Goal: Communication & Community: Answer question/provide support

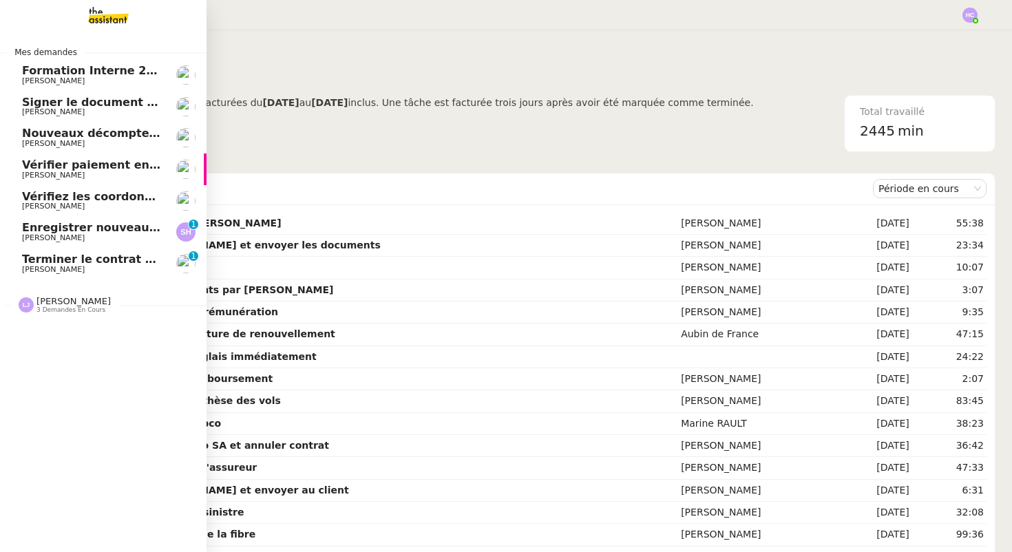
click at [71, 232] on span "Enregistrer nouveau client et contrat" at bounding box center [137, 227] width 231 height 13
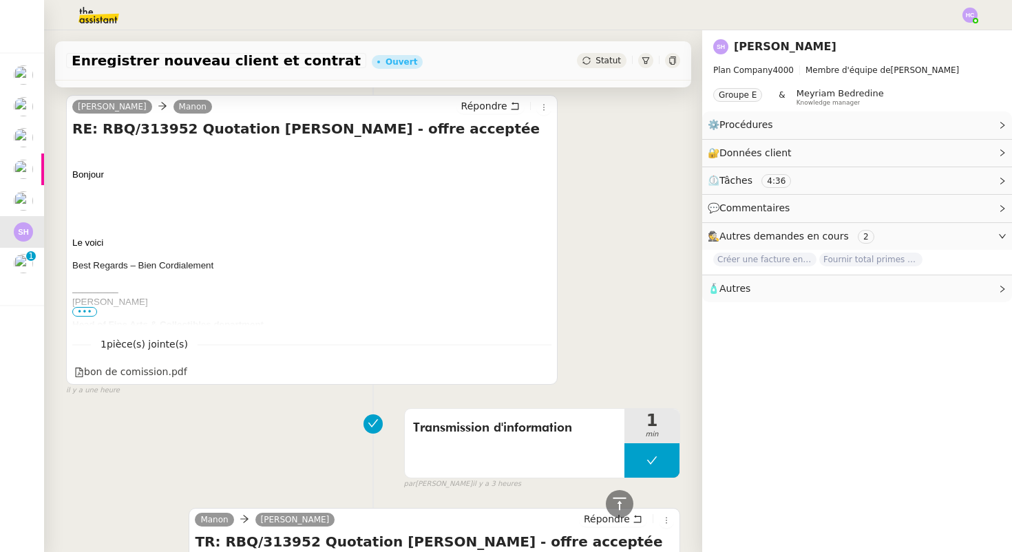
scroll to position [246, 0]
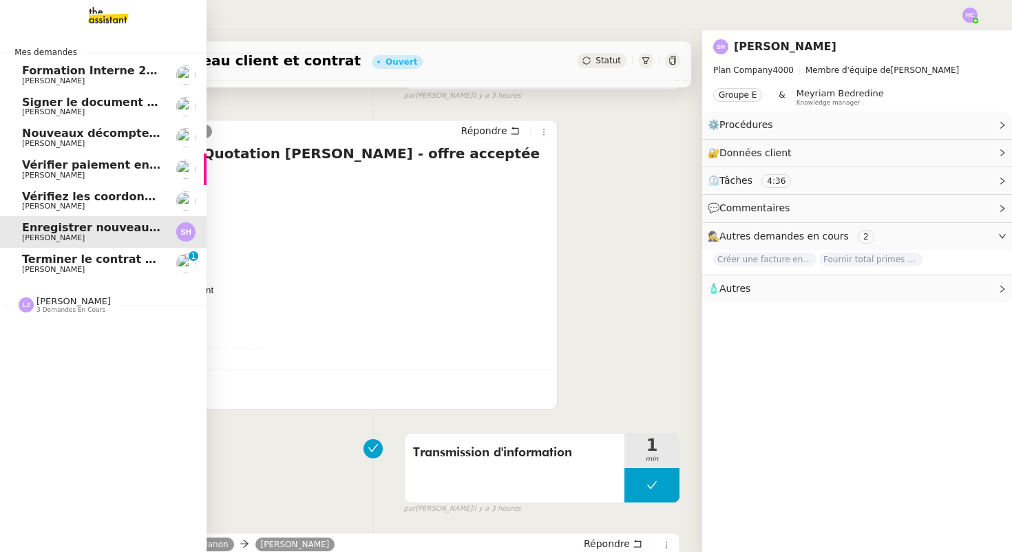
click at [57, 273] on span "[PERSON_NAME]" at bounding box center [53, 269] width 63 height 9
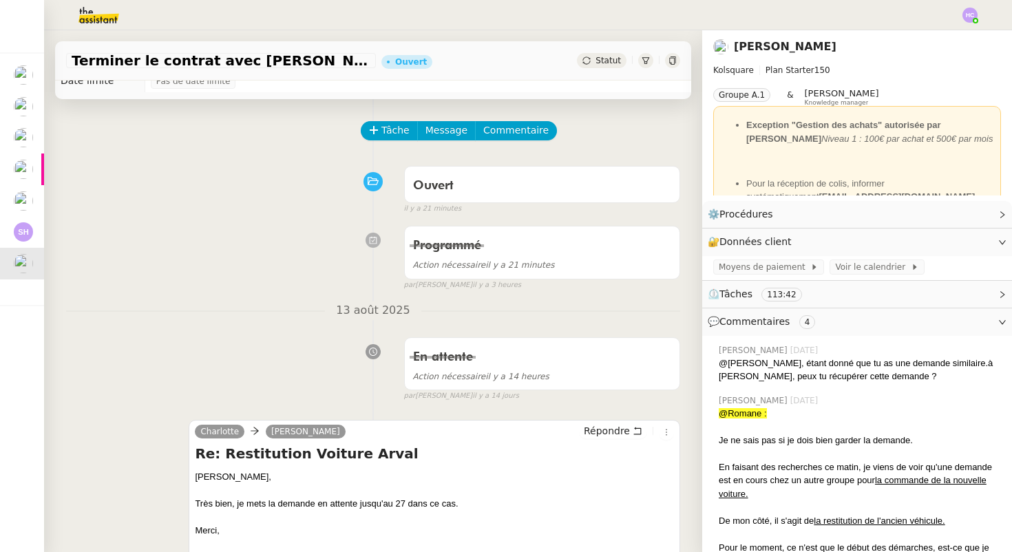
scroll to position [33, 0]
click at [387, 126] on span "Tâche" at bounding box center [395, 130] width 28 height 16
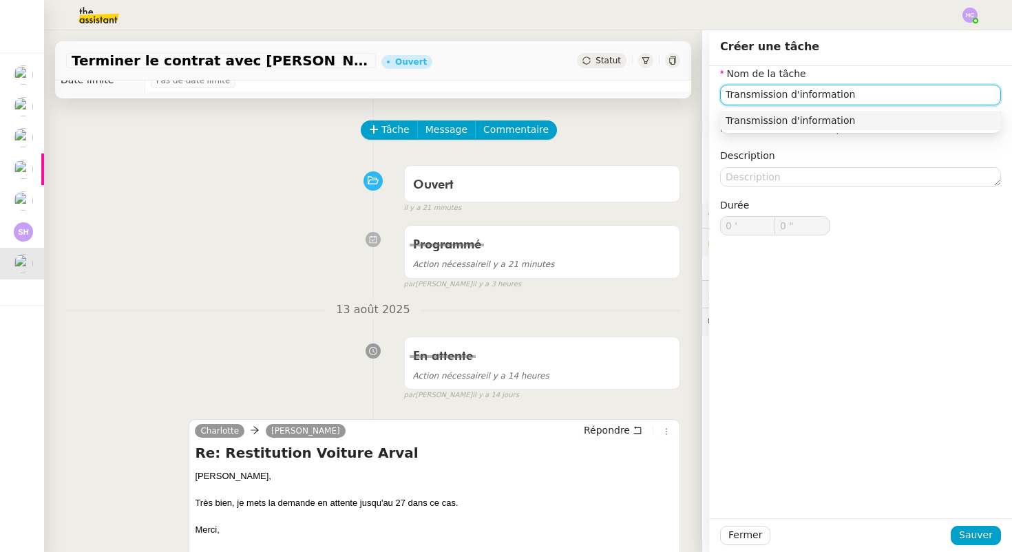
click at [818, 126] on div "Transmission d'information" at bounding box center [861, 120] width 270 height 12
type input "Transmission d'information"
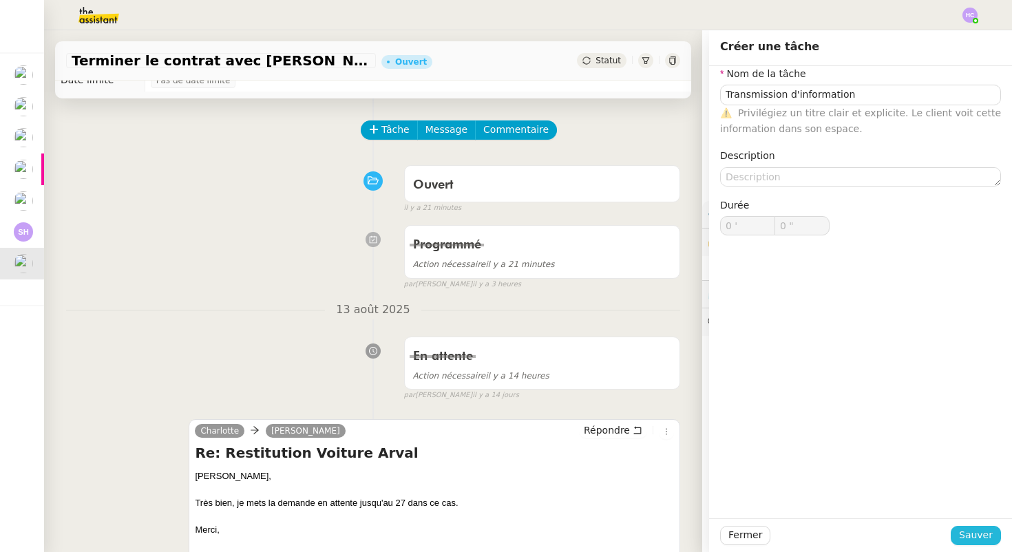
click at [975, 534] on span "Sauver" at bounding box center [976, 535] width 34 height 16
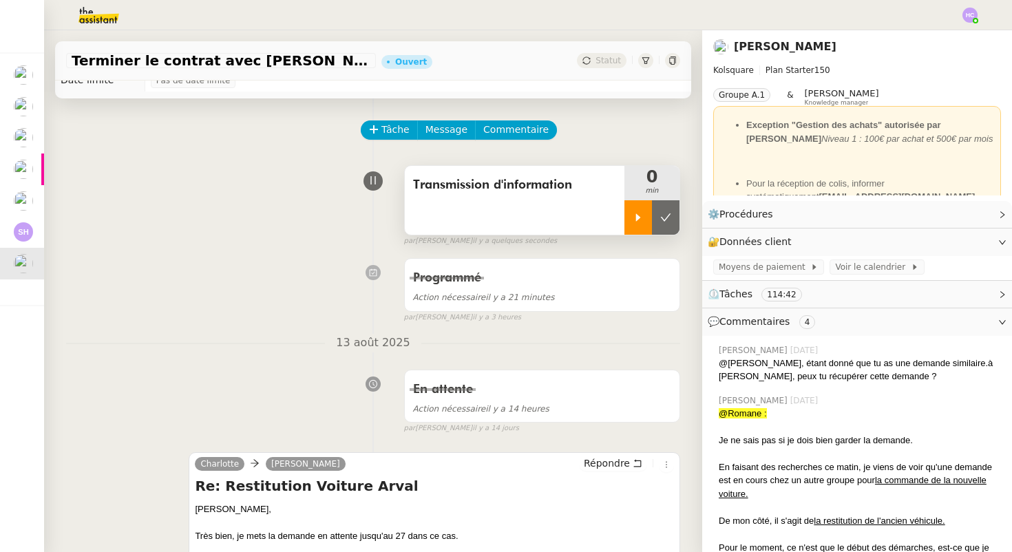
click at [637, 217] on icon at bounding box center [638, 217] width 5 height 8
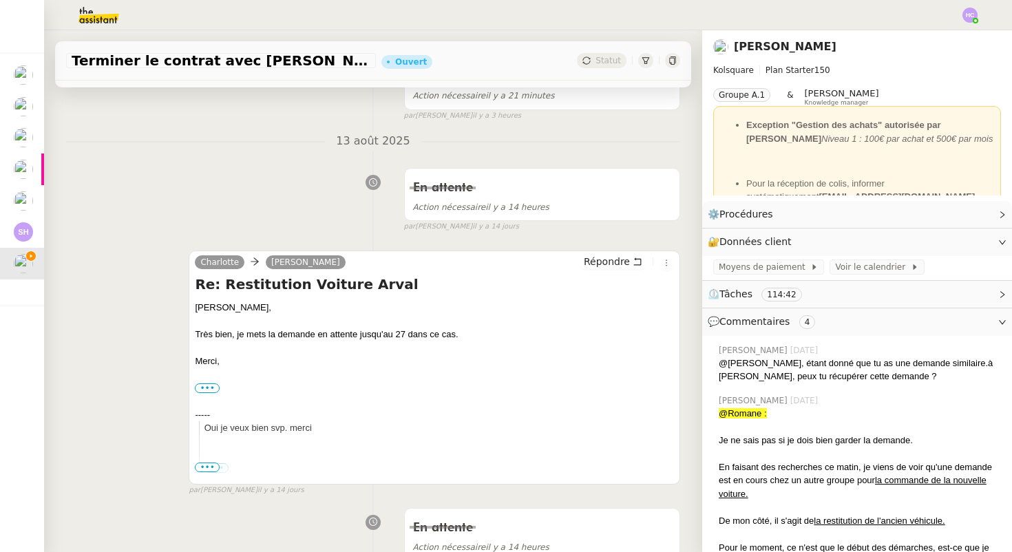
scroll to position [253, 0]
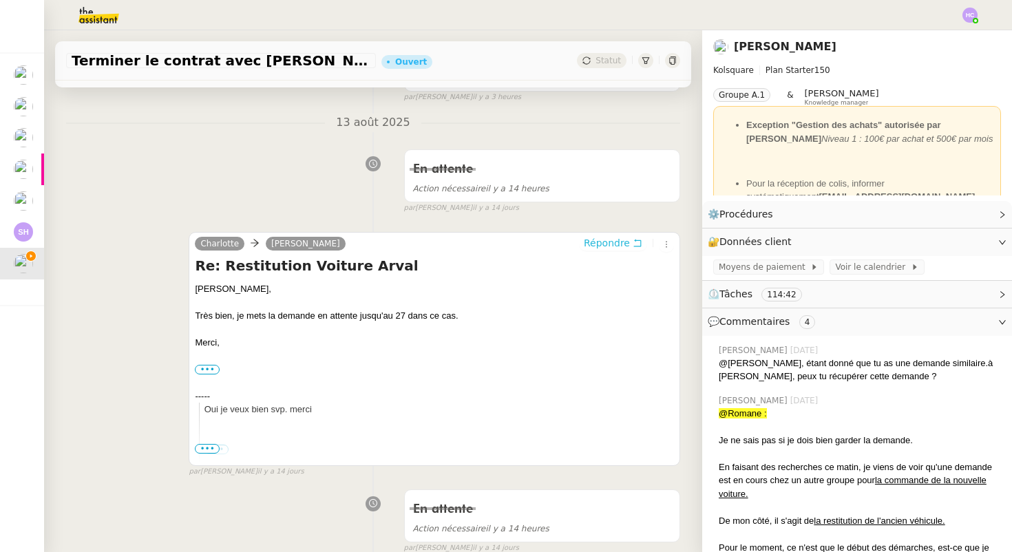
click at [601, 241] on span "Répondre" at bounding box center [607, 243] width 46 height 14
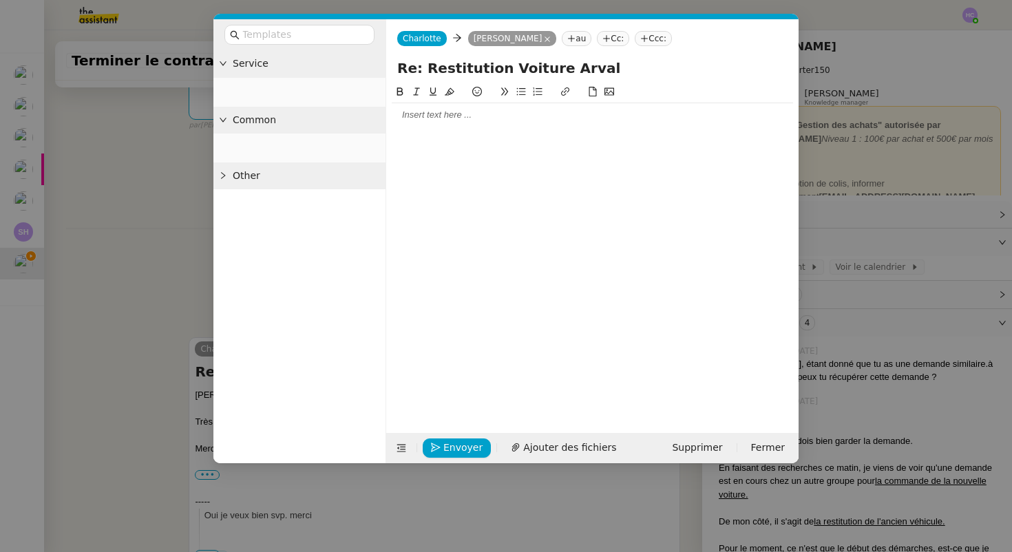
scroll to position [358, 0]
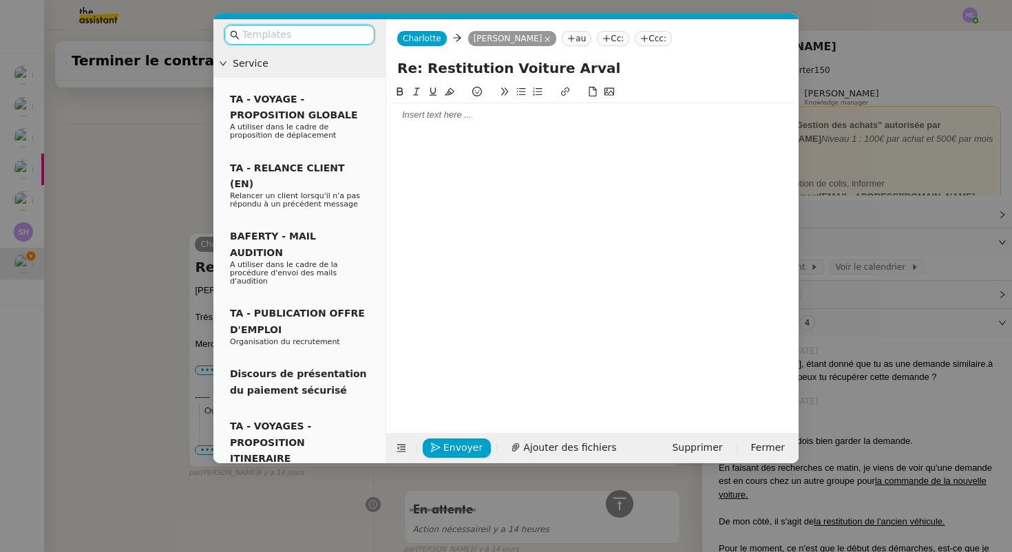
click at [133, 204] on nz-modal-container "Service TA - VOYAGE - PROPOSITION GLOBALE A utiliser dans le cadre de propositi…" at bounding box center [506, 276] width 1012 height 552
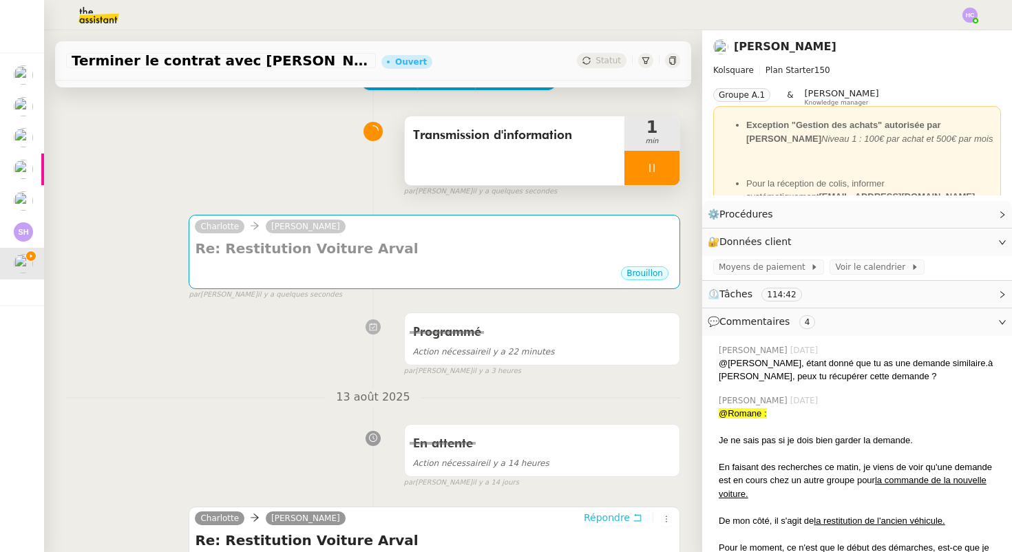
scroll to position [0, 0]
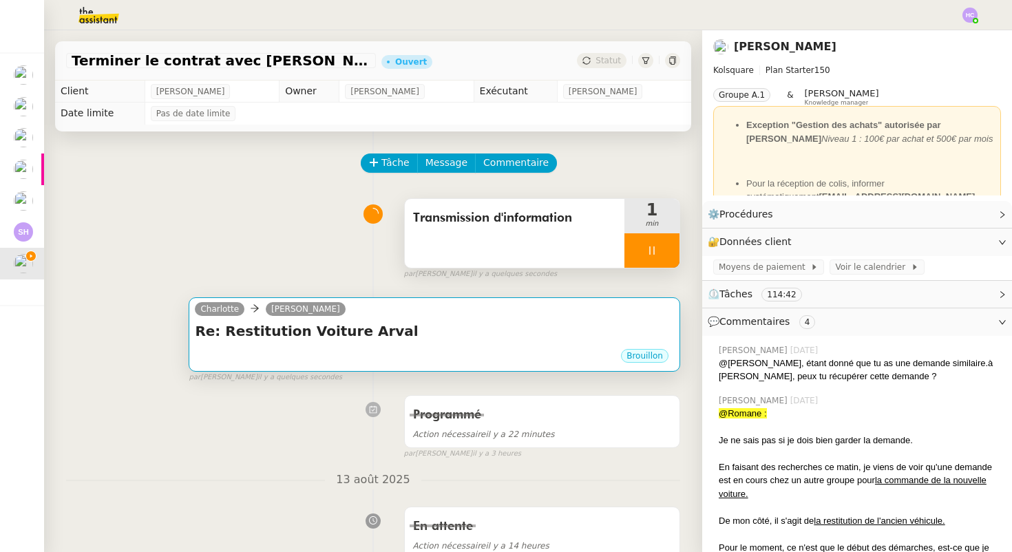
click at [564, 335] on h4 "Re: Restitution Voiture Arval" at bounding box center [434, 330] width 479 height 19
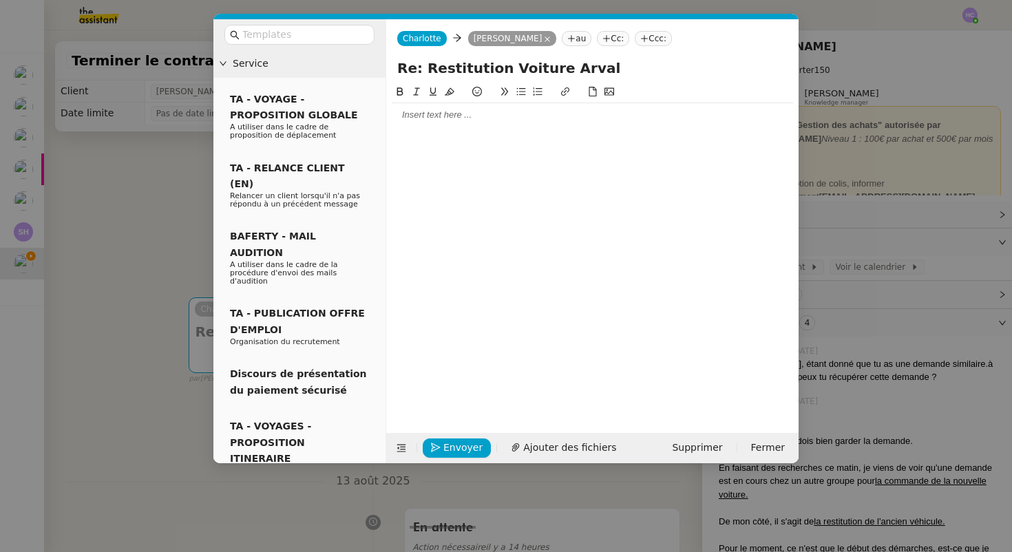
click at [452, 124] on div at bounding box center [592, 114] width 401 height 23
click at [427, 116] on div "Bonjour Suentin" at bounding box center [592, 115] width 401 height 12
click at [463, 115] on div "Bonjour Quentin" at bounding box center [592, 115] width 401 height 12
click at [151, 225] on nz-modal-container "Service TA - VOYAGE - PROPOSITION GLOBALE A utiliser dans le cadre de propositi…" at bounding box center [506, 276] width 1012 height 552
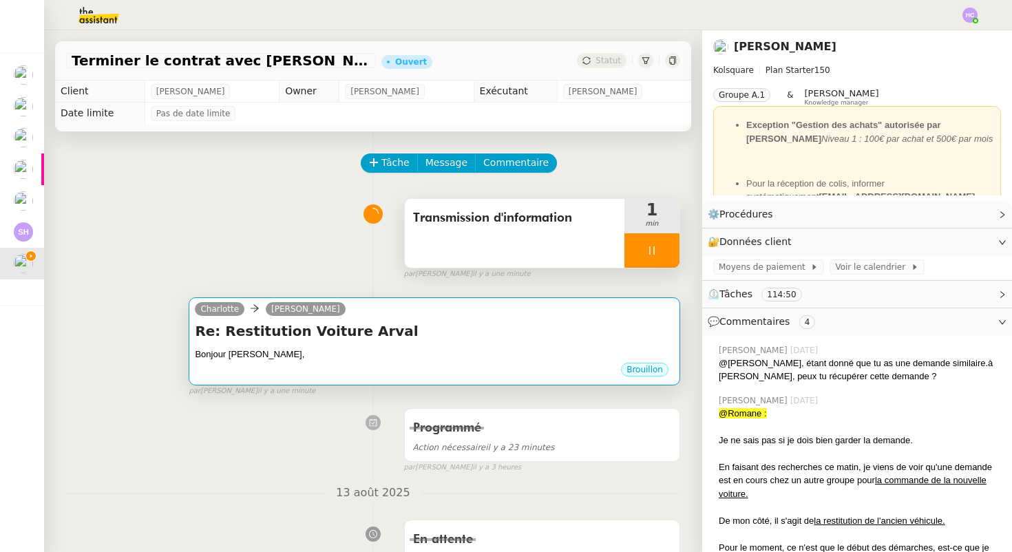
click at [359, 343] on div "Re: Restitution Voiture Arval Bonjour Quentin, •••" at bounding box center [434, 341] width 479 height 40
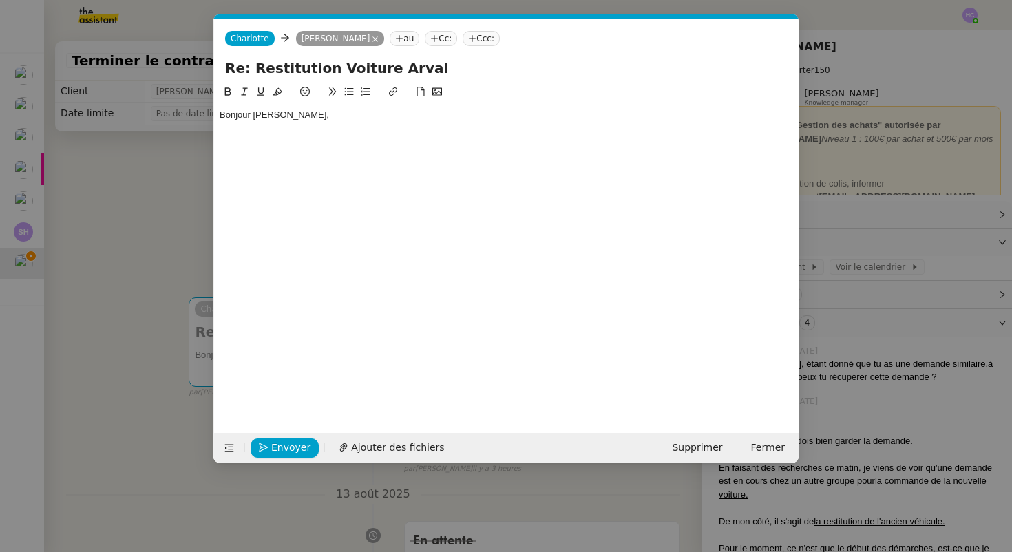
scroll to position [0, 29]
click at [304, 117] on div "Bonjour Quentin," at bounding box center [506, 115] width 573 height 12
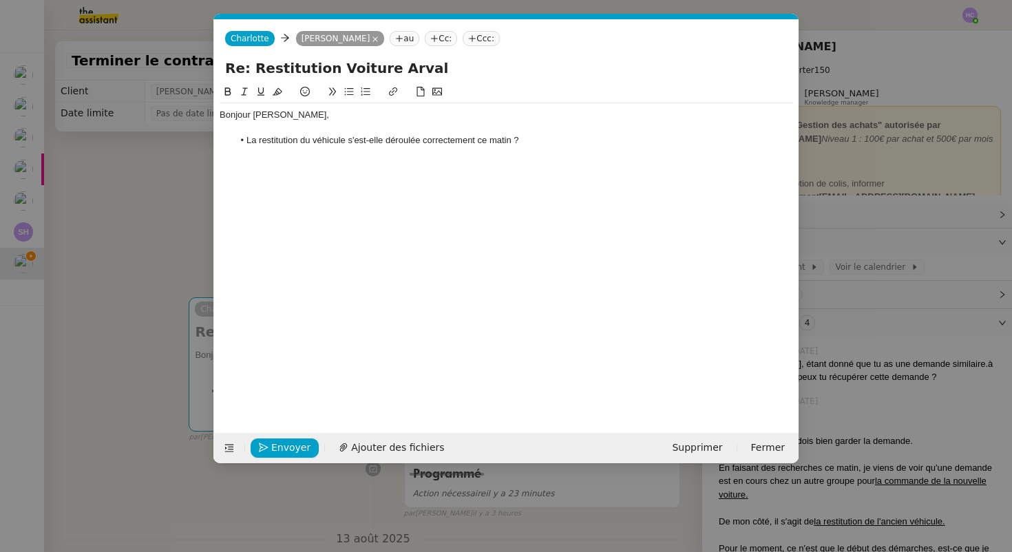
click at [284, 117] on div "Bonjour Quentin," at bounding box center [506, 115] width 573 height 12
click at [294, 116] on div "Bonjour Quentin," at bounding box center [506, 115] width 573 height 12
click at [526, 142] on li "La restitution du véhicule s'est-elle déroulée correctement ce matin ?" at bounding box center [513, 140] width 560 height 12
drag, startPoint x: 251, startPoint y: 142, endPoint x: 226, endPoint y: 141, distance: 25.5
click at [226, 141] on ul "La restitution du véhicule s'est-elle déroulée correctement ce matin ?" at bounding box center [506, 140] width 573 height 12
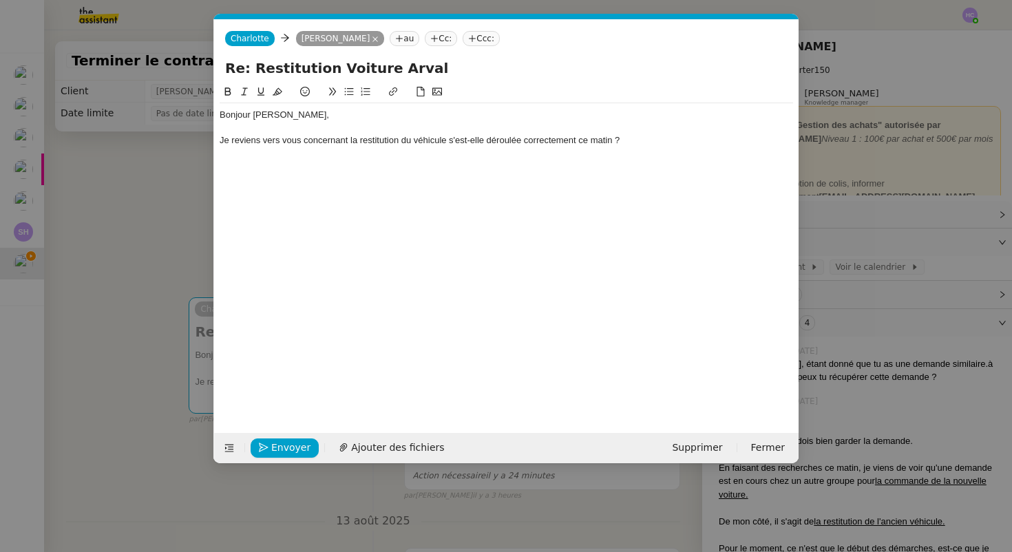
click at [451, 142] on div "Je reviens vers vous concernant la restitution du véhicule s'est-elle déroulée …" at bounding box center [506, 140] width 573 height 12
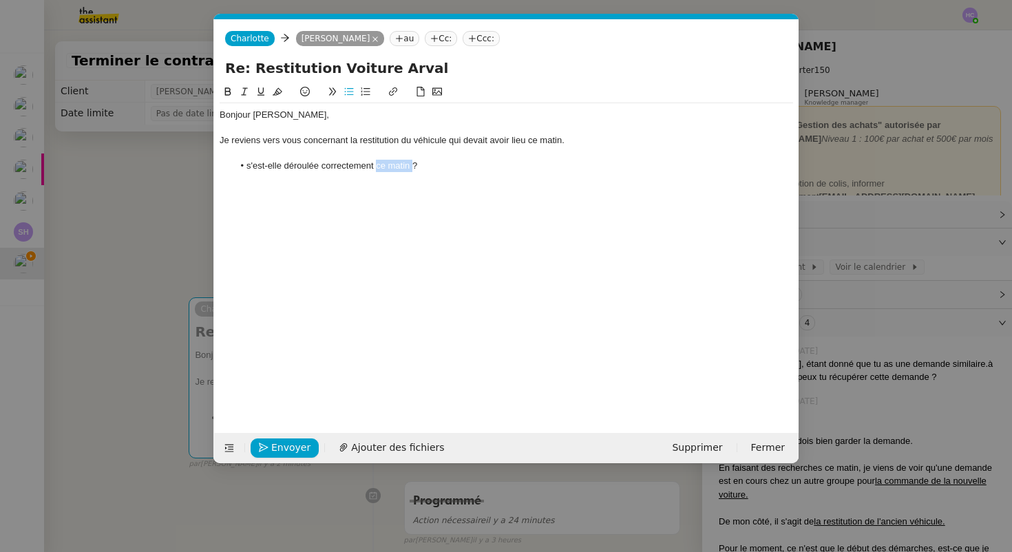
drag, startPoint x: 412, startPoint y: 166, endPoint x: 377, endPoint y: 166, distance: 35.1
click at [377, 166] on li "s'est-elle déroulée correctement ce matin ?" at bounding box center [513, 166] width 560 height 12
click at [317, 168] on li "s'est-elle déroulée correctement ?" at bounding box center [513, 166] width 560 height 12
drag, startPoint x: 281, startPoint y: 166, endPoint x: 247, endPoint y: 165, distance: 33.8
click at [247, 165] on li "s'est-elle déroulé correctement ?" at bounding box center [513, 166] width 560 height 12
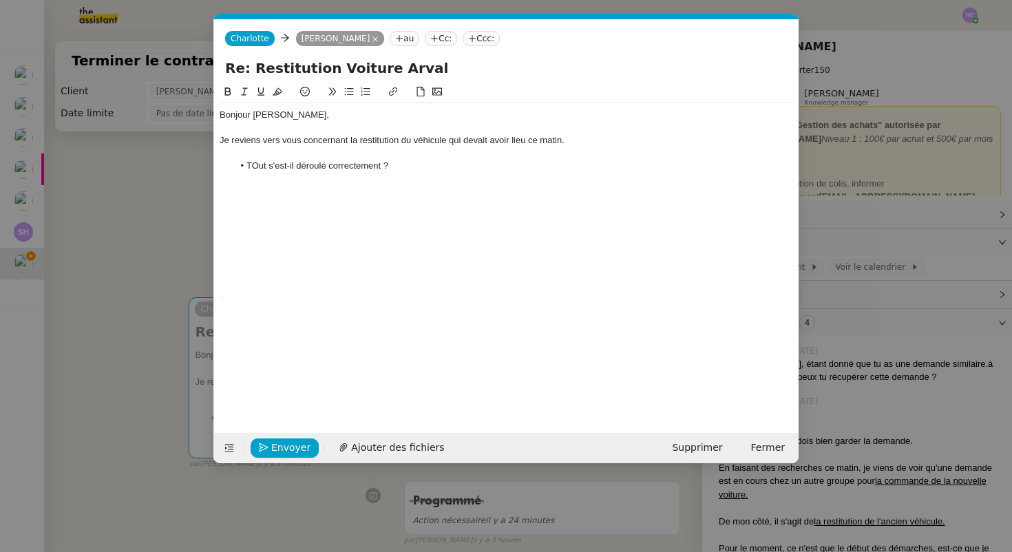
click at [257, 169] on li "TOut s'est-il déroulé correctement ?" at bounding box center [513, 166] width 560 height 12
click at [410, 166] on li "Tout s'est-il déroulé correctement ?" at bounding box center [513, 166] width 560 height 12
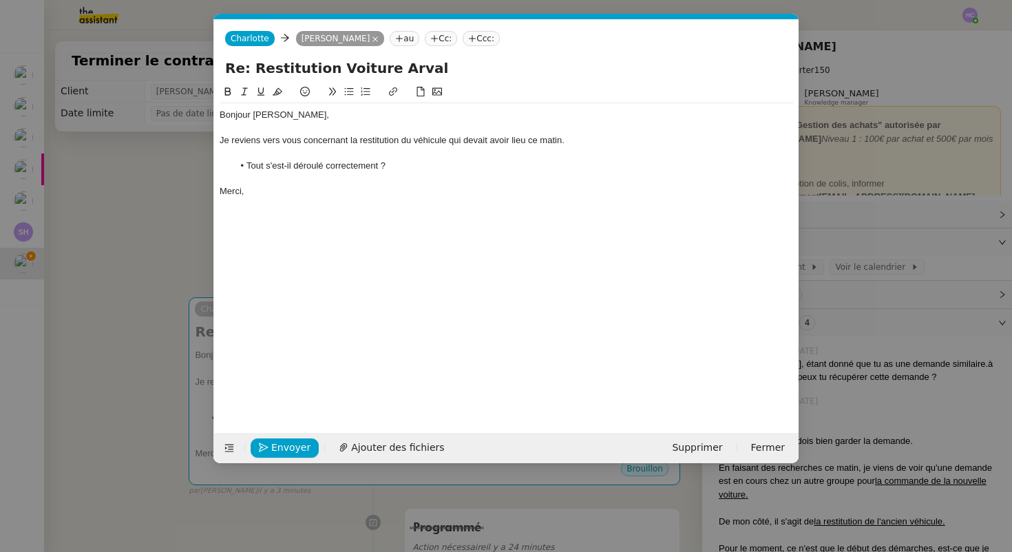
click at [280, 154] on div at bounding box center [506, 153] width 573 height 12
click at [281, 440] on span "Envoyer" at bounding box center [290, 448] width 39 height 16
click at [281, 440] on span "Confirmer l'envoi" at bounding box center [312, 448] width 83 height 16
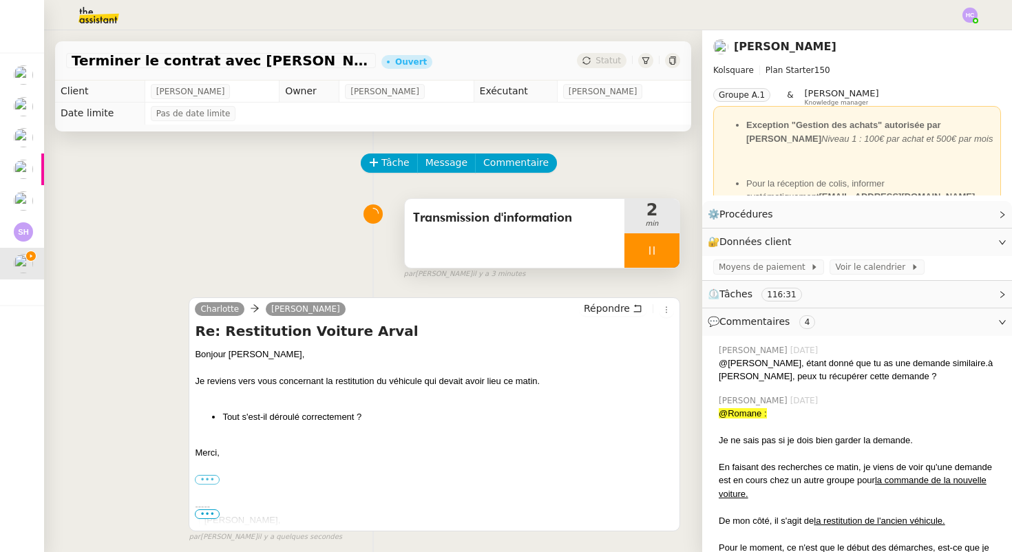
click at [656, 253] on icon at bounding box center [651, 250] width 11 height 11
click at [656, 253] on button at bounding box center [666, 250] width 28 height 34
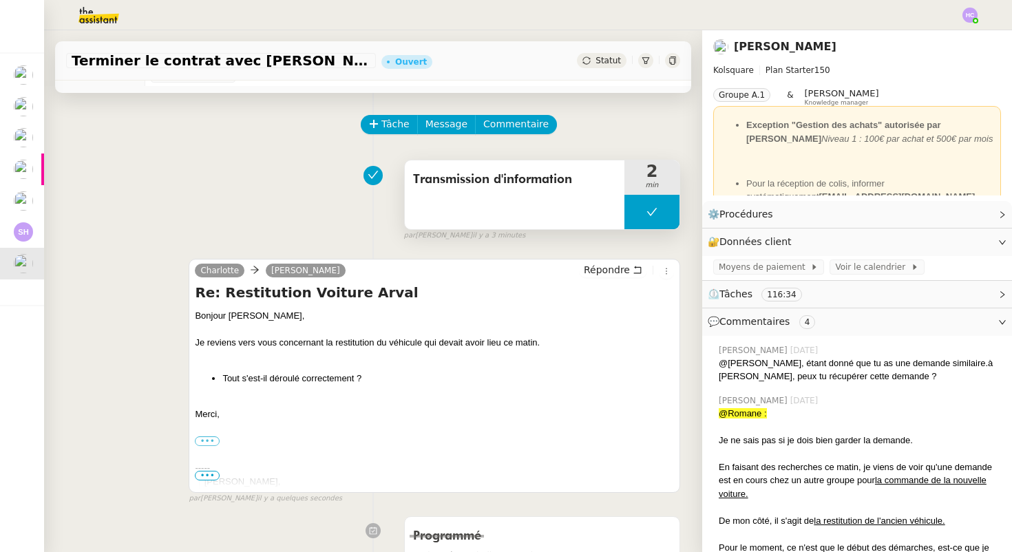
scroll to position [0, 0]
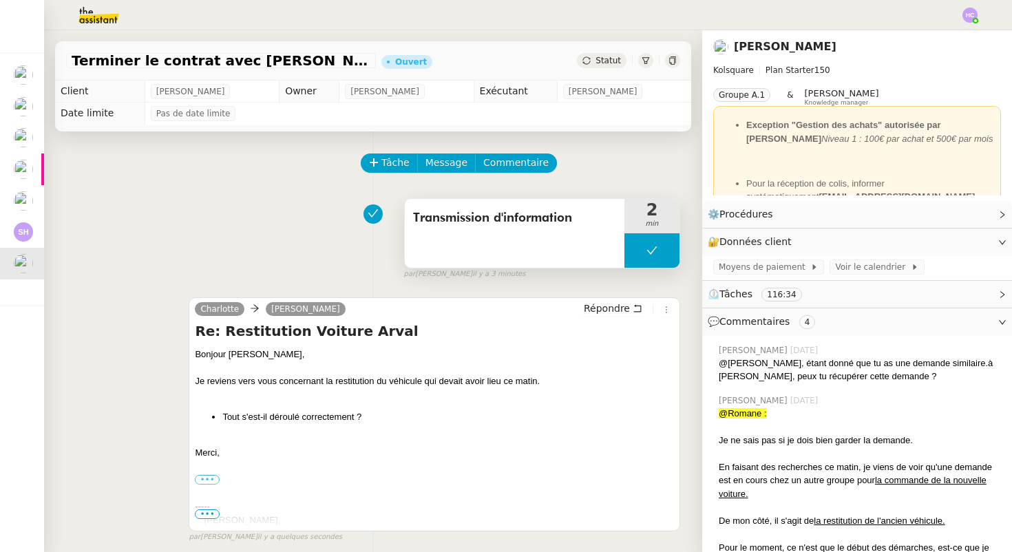
click at [608, 64] on span "Statut" at bounding box center [607, 61] width 25 height 10
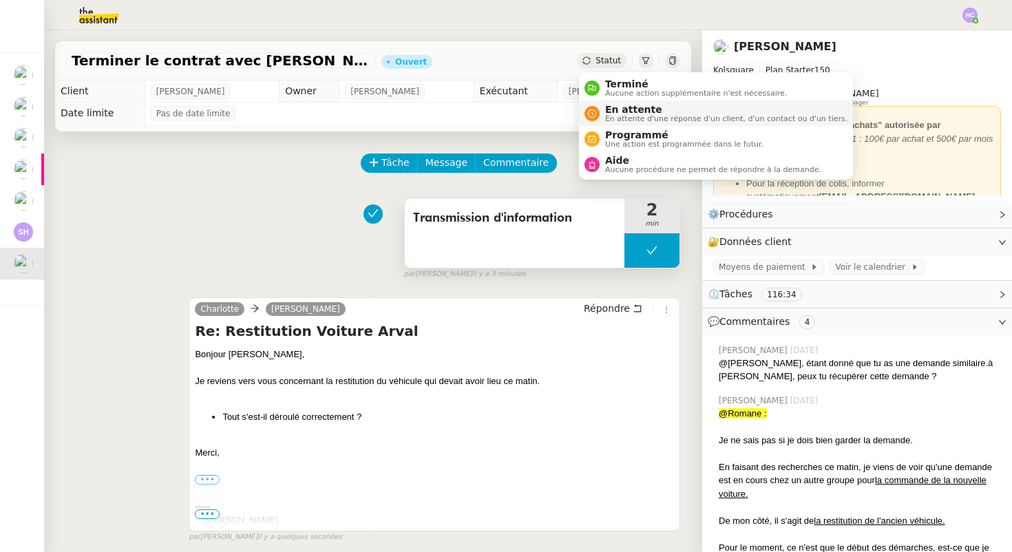
click at [637, 116] on span "En attente d'une réponse d'un client, d'un contact ou d'un tiers." at bounding box center [726, 119] width 242 height 8
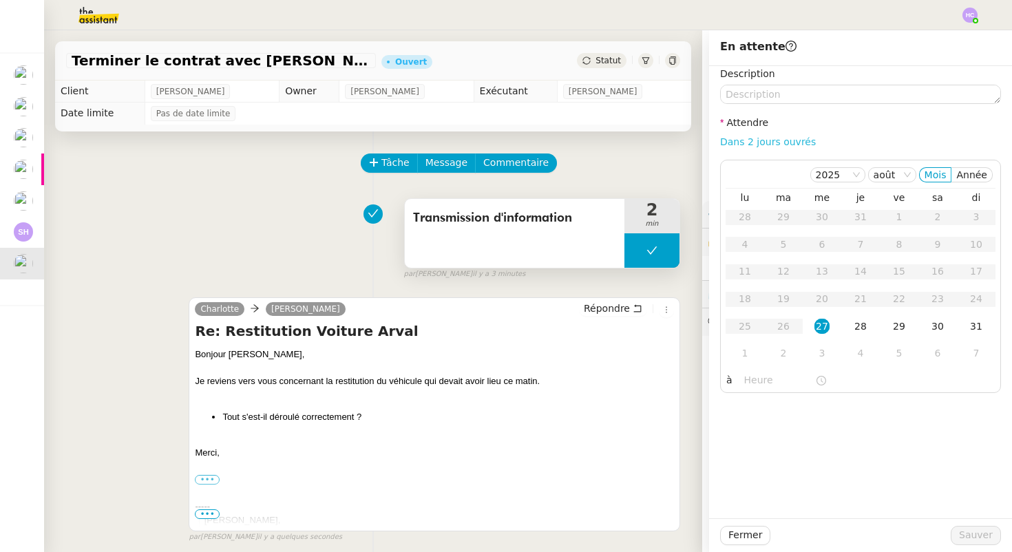
click at [743, 143] on link "Dans 2 jours ouvrés" at bounding box center [768, 141] width 96 height 11
type input "07:00"
click at [759, 145] on link "Dans 2 jours ouvrés" at bounding box center [768, 141] width 96 height 11
click at [976, 532] on span "Sauver" at bounding box center [976, 535] width 34 height 16
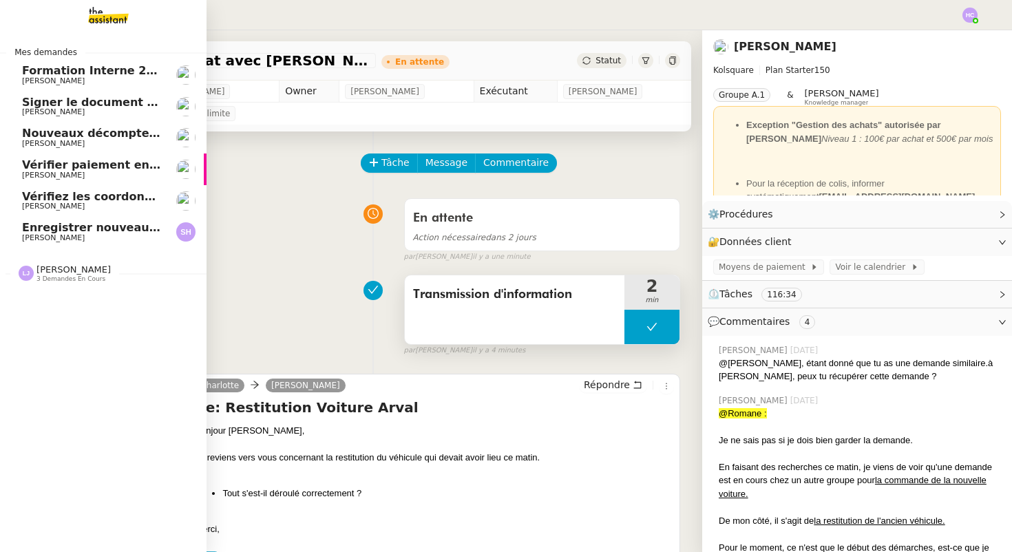
click at [69, 231] on span "Enregistrer nouveau client et contrat" at bounding box center [137, 227] width 231 height 13
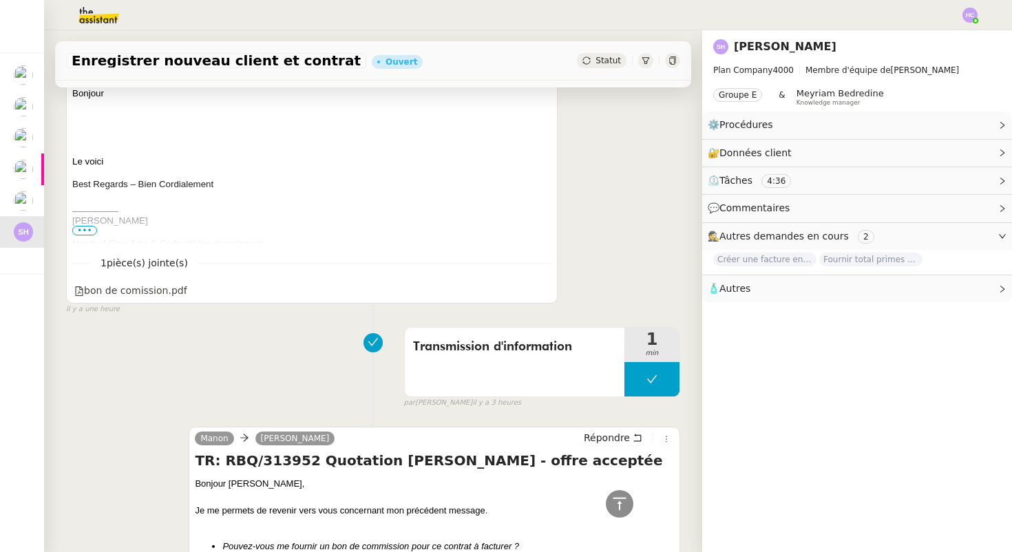
scroll to position [403, 0]
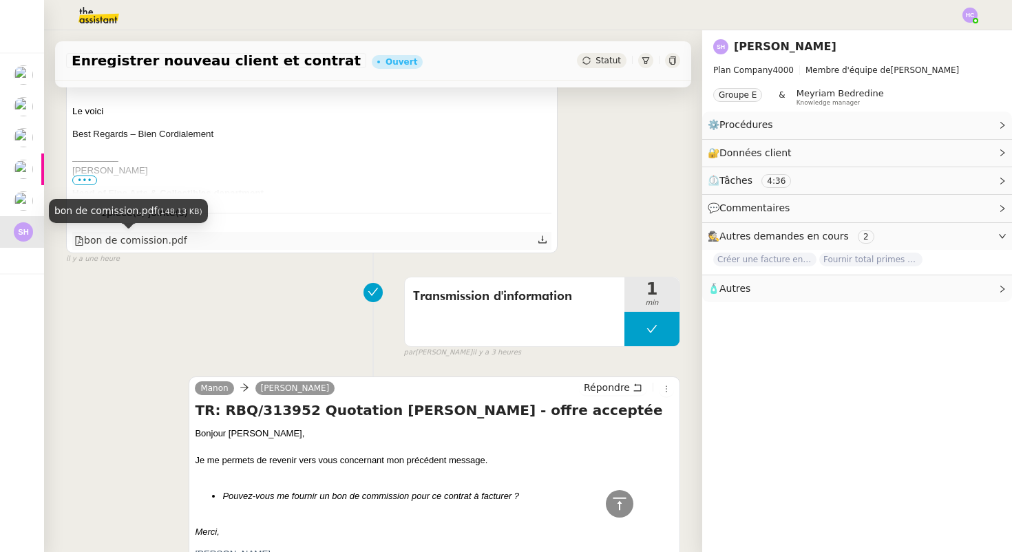
click at [145, 235] on div "bon de comission.pdf" at bounding box center [130, 241] width 113 height 16
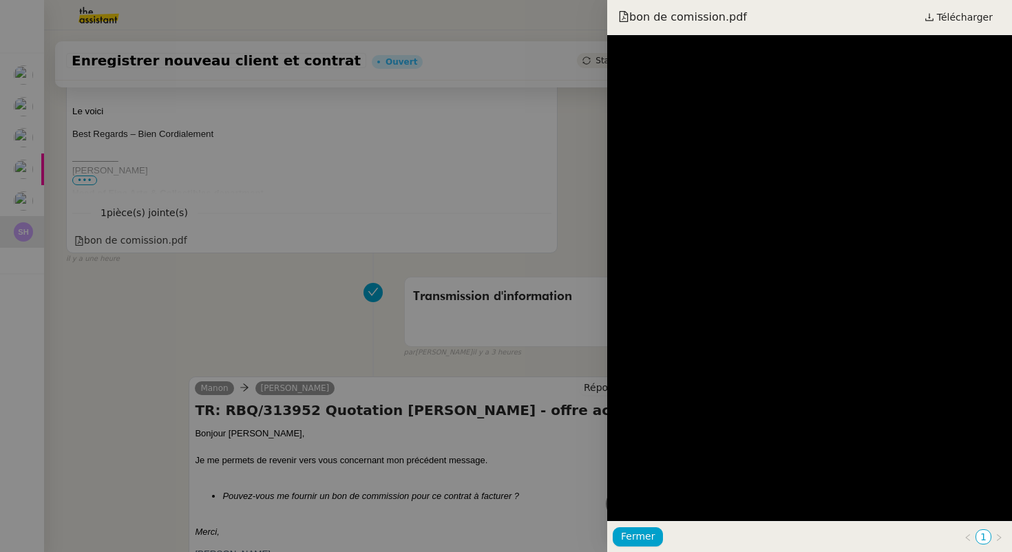
click at [294, 309] on div at bounding box center [506, 276] width 1012 height 552
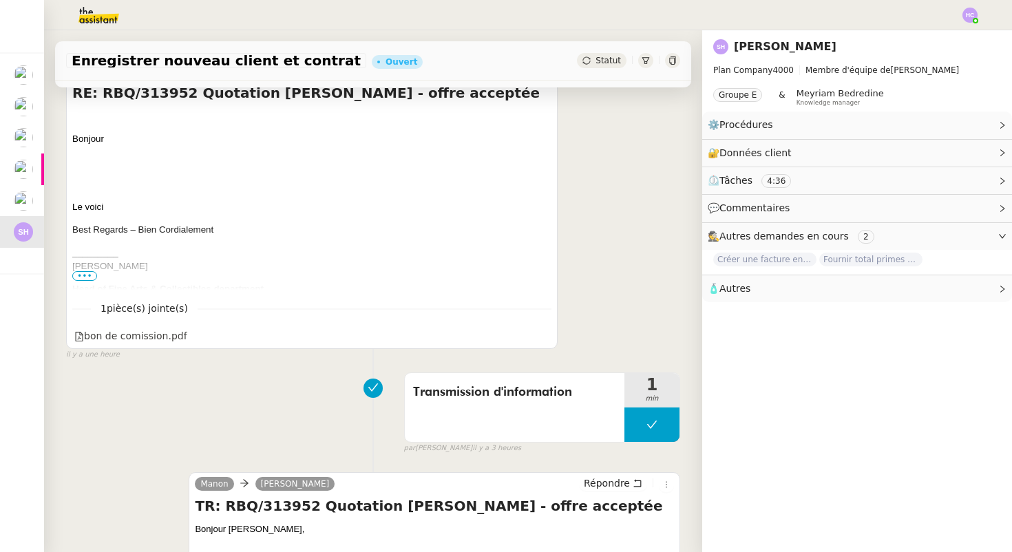
scroll to position [0, 0]
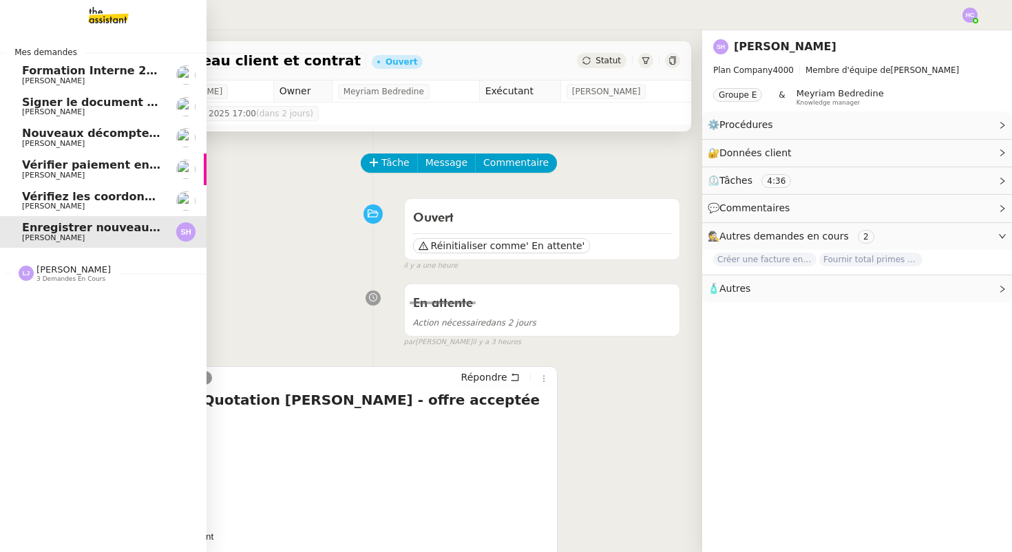
click at [89, 196] on span "Vérifiez les coordonnées bancaires pour le virement" at bounding box center [184, 196] width 324 height 13
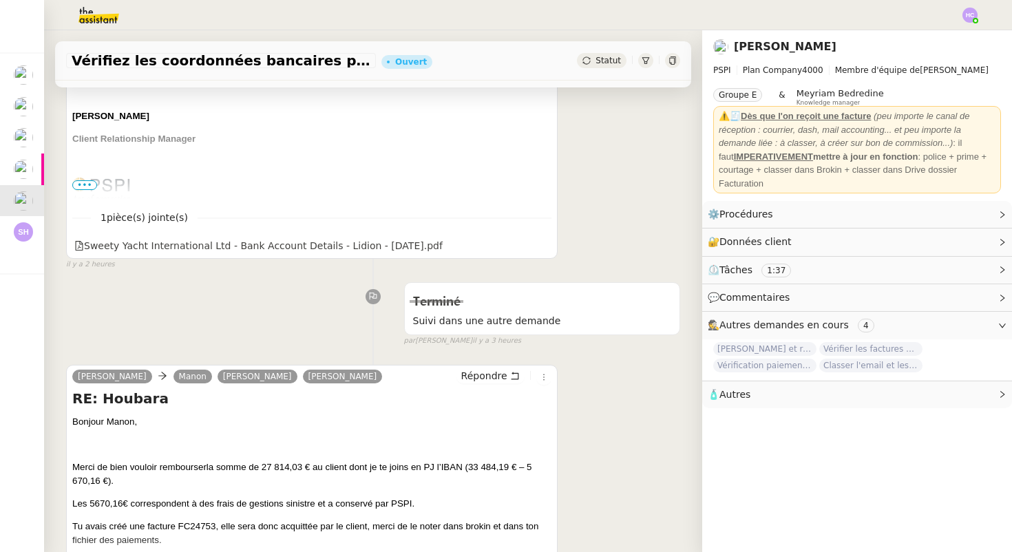
scroll to position [542, 0]
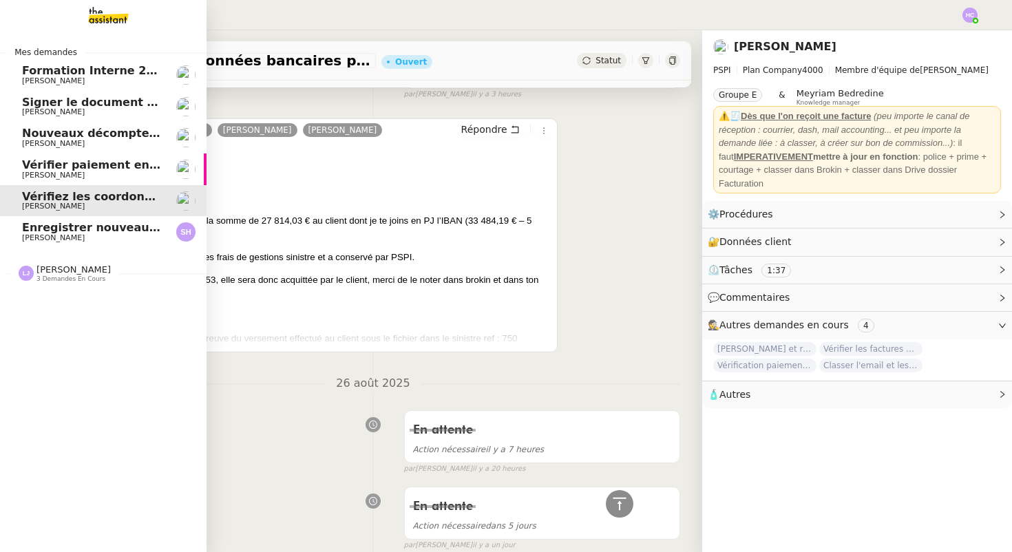
click at [77, 167] on span "Vérifier paiement en Euros pour Team2act" at bounding box center [153, 164] width 262 height 13
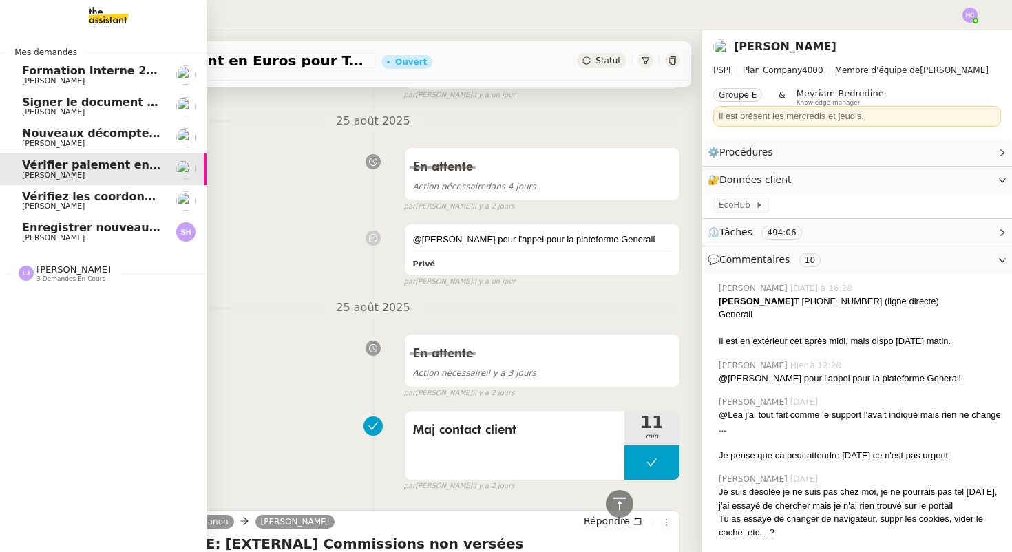
click at [129, 130] on span "Nouveaux décomptes de commissions" at bounding box center [140, 133] width 236 height 13
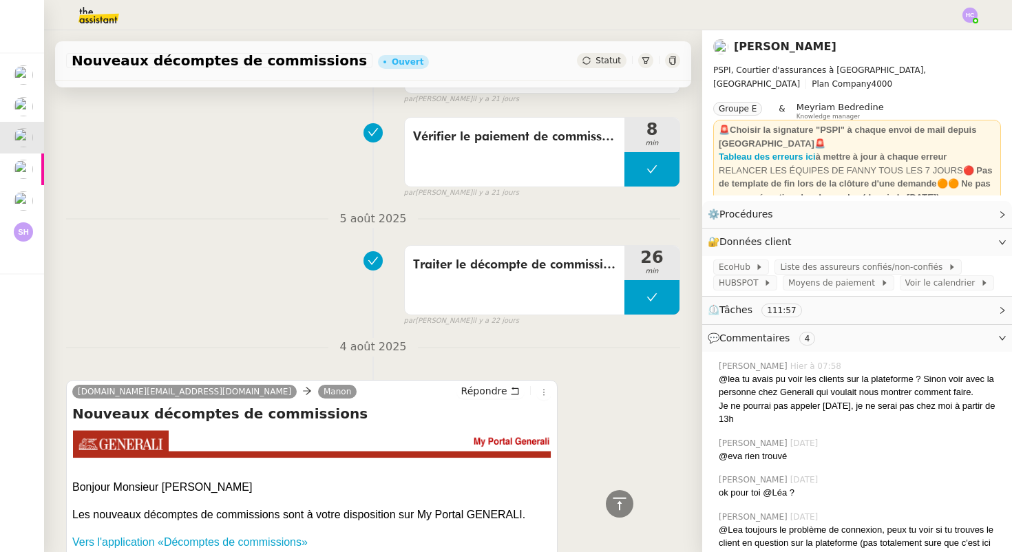
scroll to position [4543, 0]
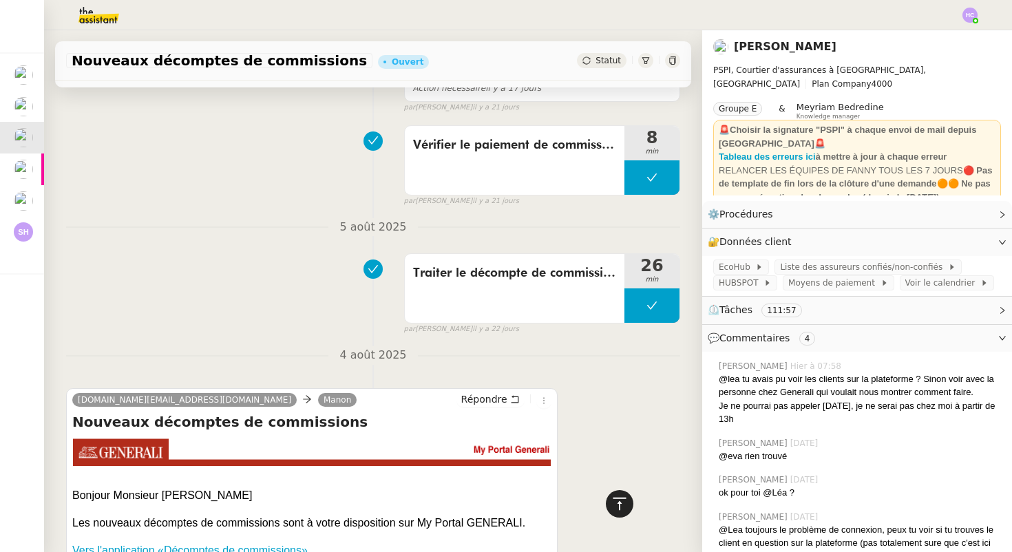
click at [623, 499] on icon at bounding box center [619, 503] width 13 height 12
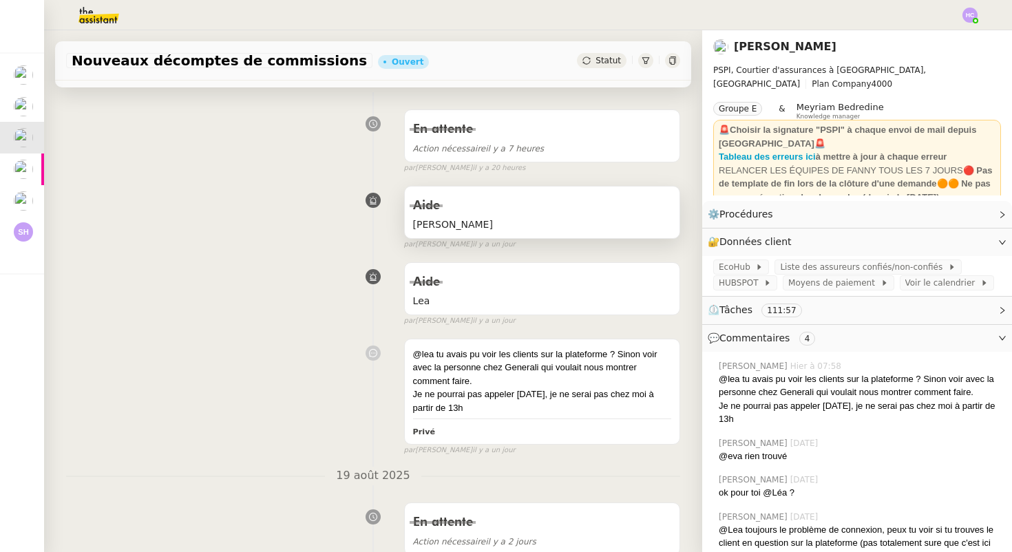
scroll to position [210, 0]
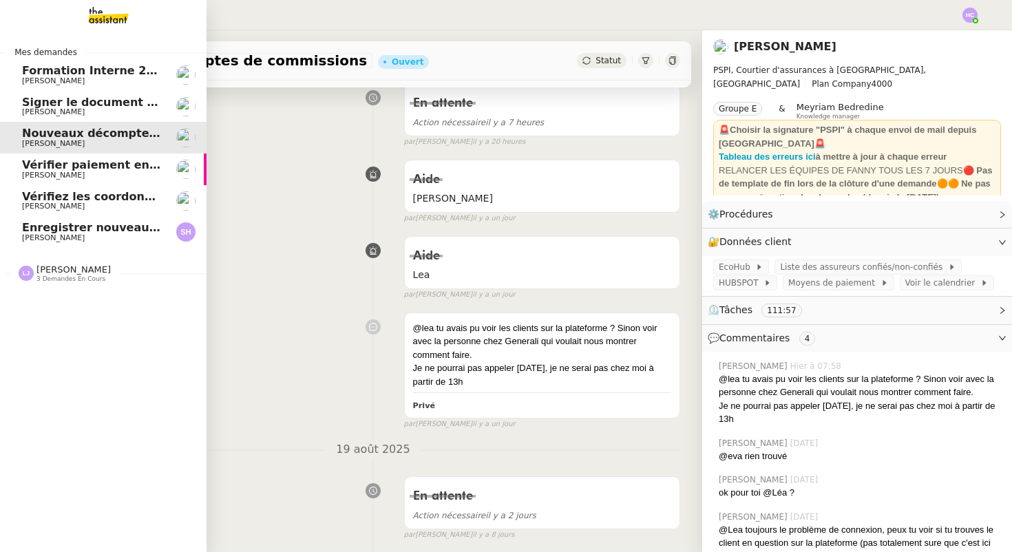
click at [52, 170] on span "Vérifier paiement en Euros pour Team2act" at bounding box center [153, 164] width 262 height 13
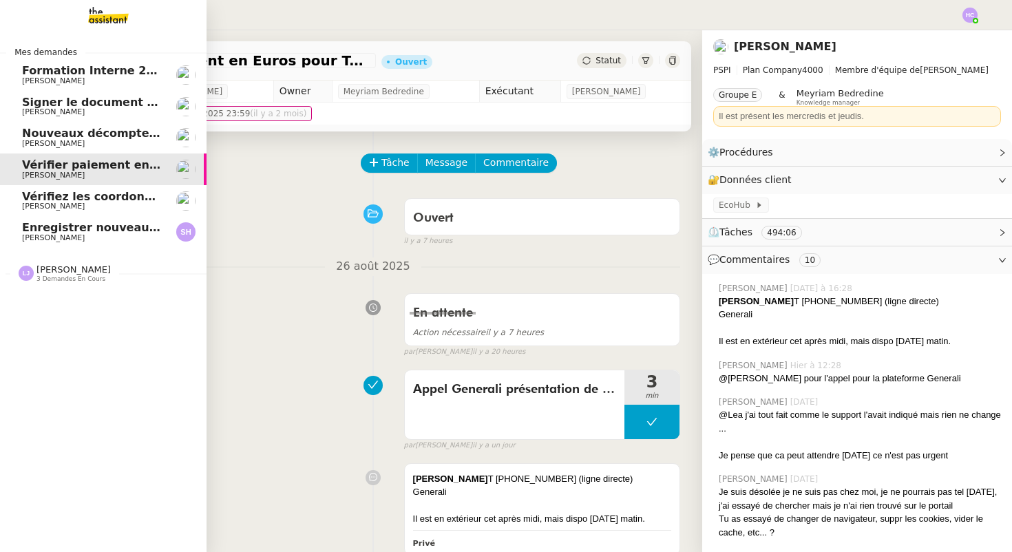
click at [114, 133] on span "Nouveaux décomptes de commissions" at bounding box center [140, 133] width 236 height 13
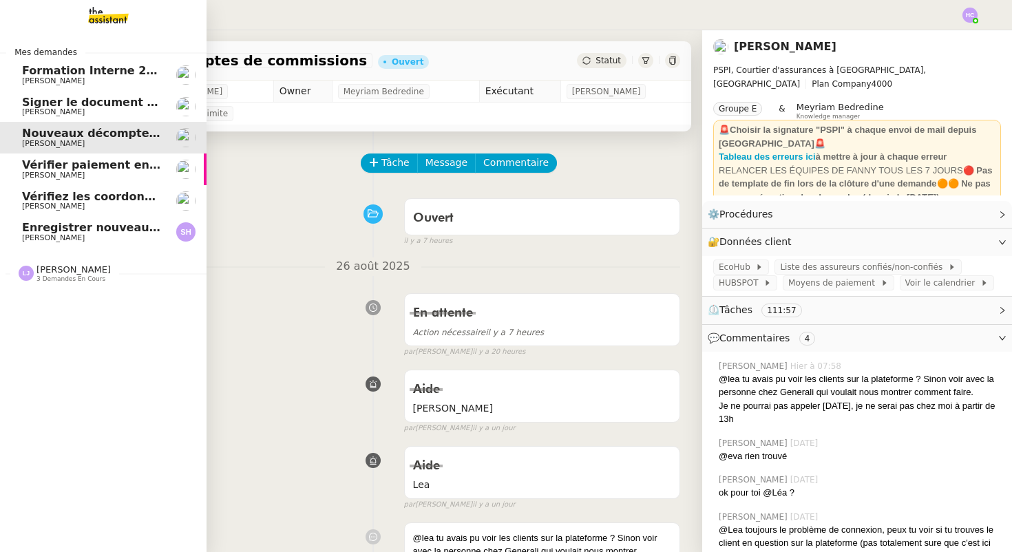
click at [108, 100] on span "Signer le document par [PERSON_NAME]" at bounding box center [148, 102] width 252 height 13
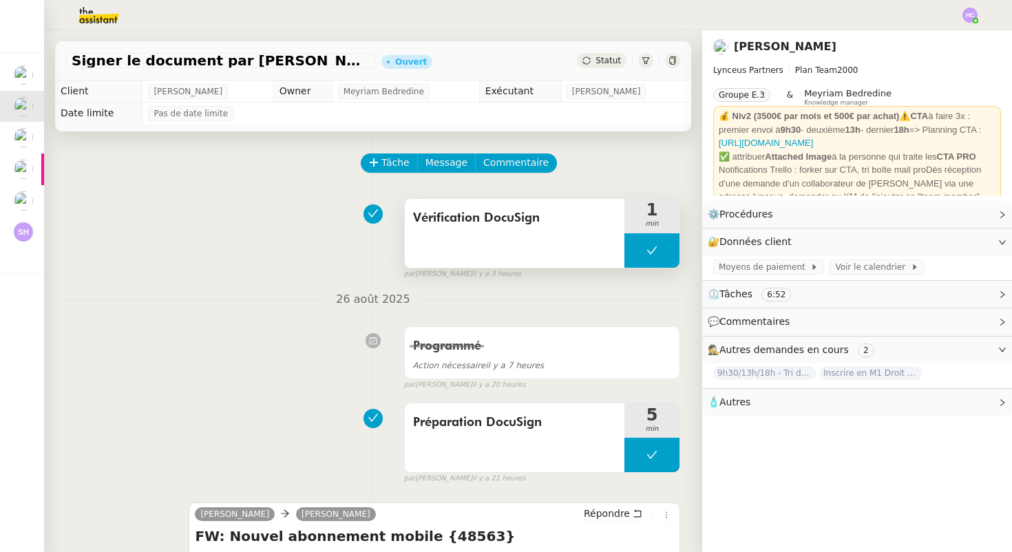
click at [642, 250] on button at bounding box center [651, 250] width 55 height 34
click at [642, 250] on icon at bounding box center [638, 250] width 11 height 11
click at [644, 253] on div at bounding box center [651, 250] width 55 height 34
click at [658, 253] on button at bounding box center [666, 250] width 28 height 34
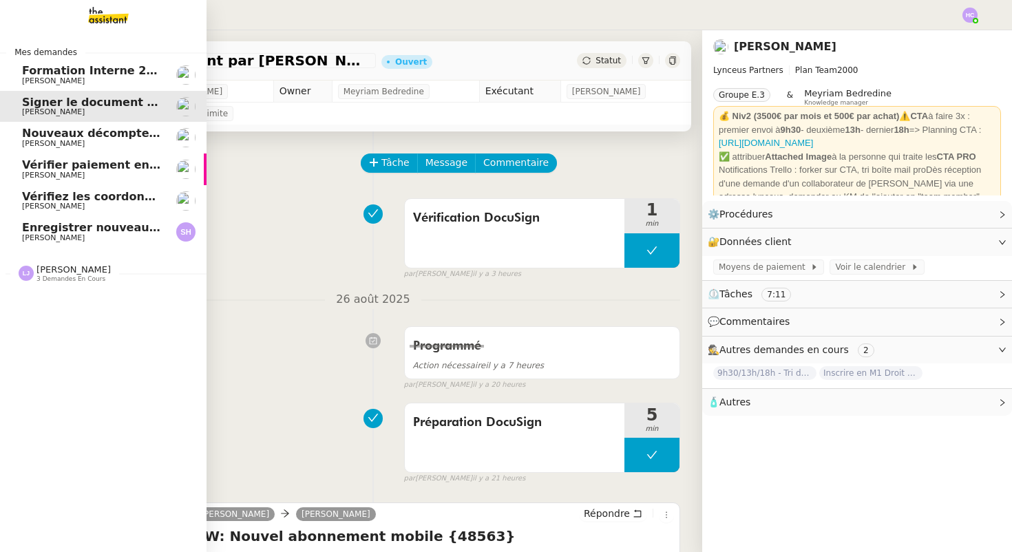
click at [136, 102] on span "Signer le document par [PERSON_NAME]" at bounding box center [148, 102] width 252 height 13
click at [134, 142] on span "[PERSON_NAME]" at bounding box center [91, 144] width 139 height 8
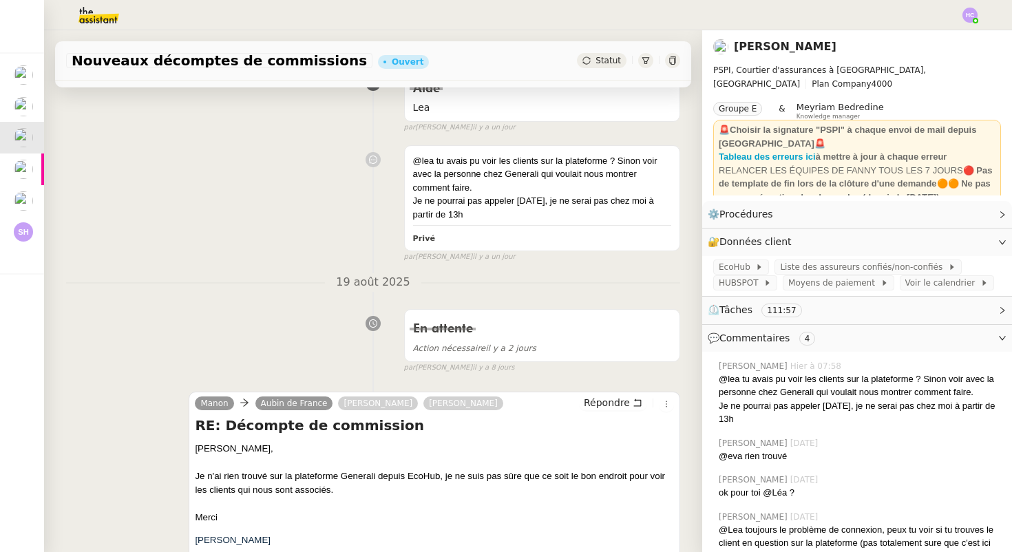
scroll to position [485, 0]
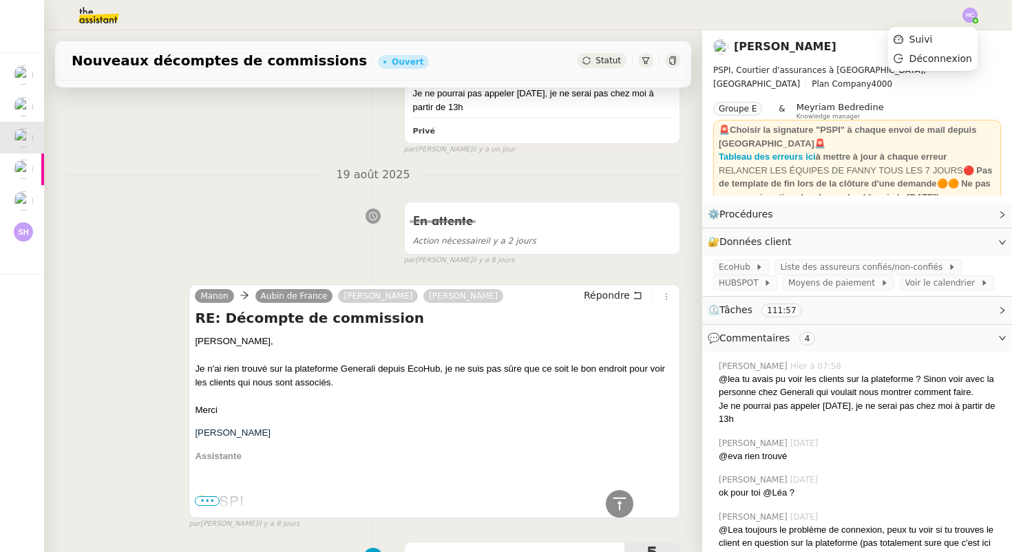
click at [970, 12] on img at bounding box center [969, 15] width 15 height 15
click at [944, 39] on li "Suivi" at bounding box center [932, 39] width 89 height 19
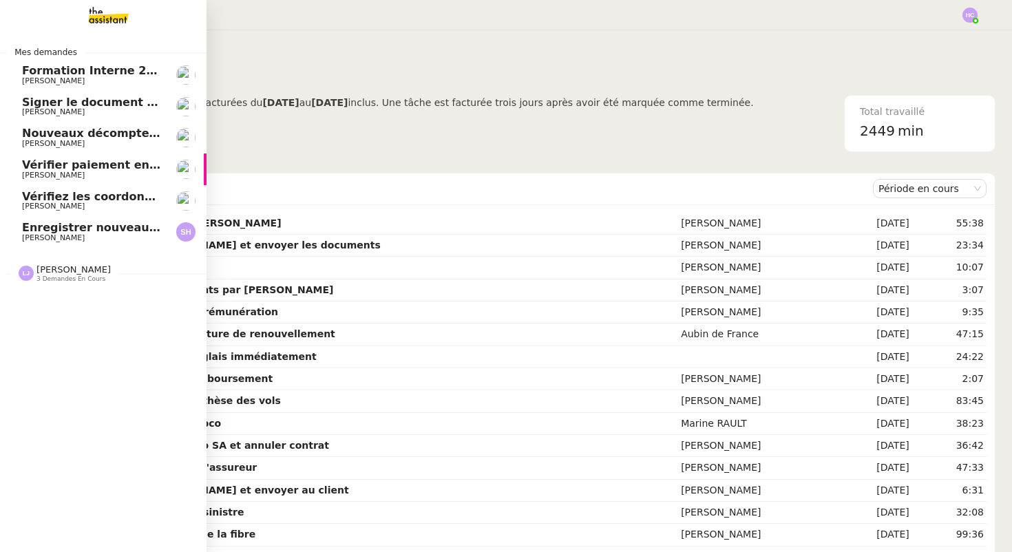
click at [70, 233] on span "Enregistrer nouveau client et contrat" at bounding box center [137, 227] width 231 height 13
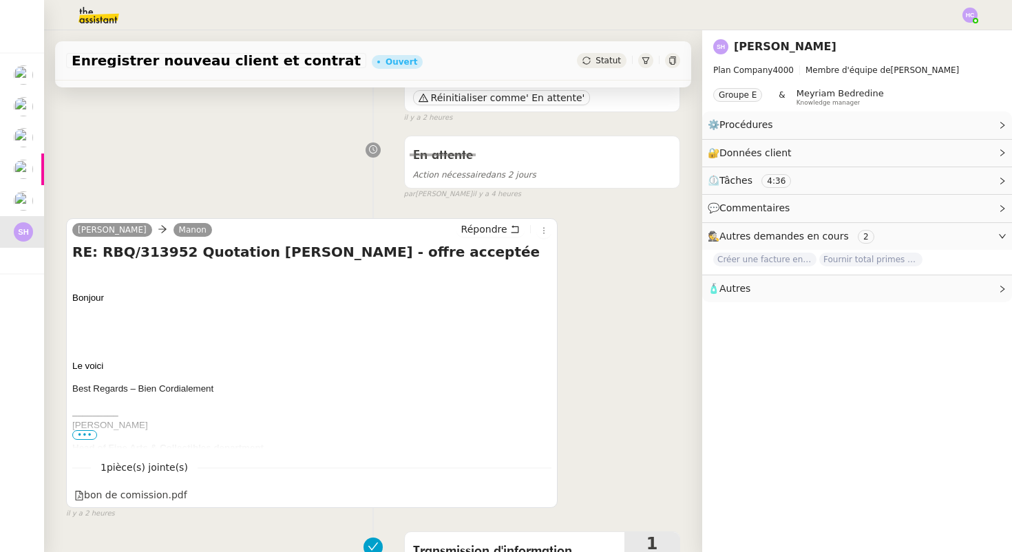
scroll to position [211, 0]
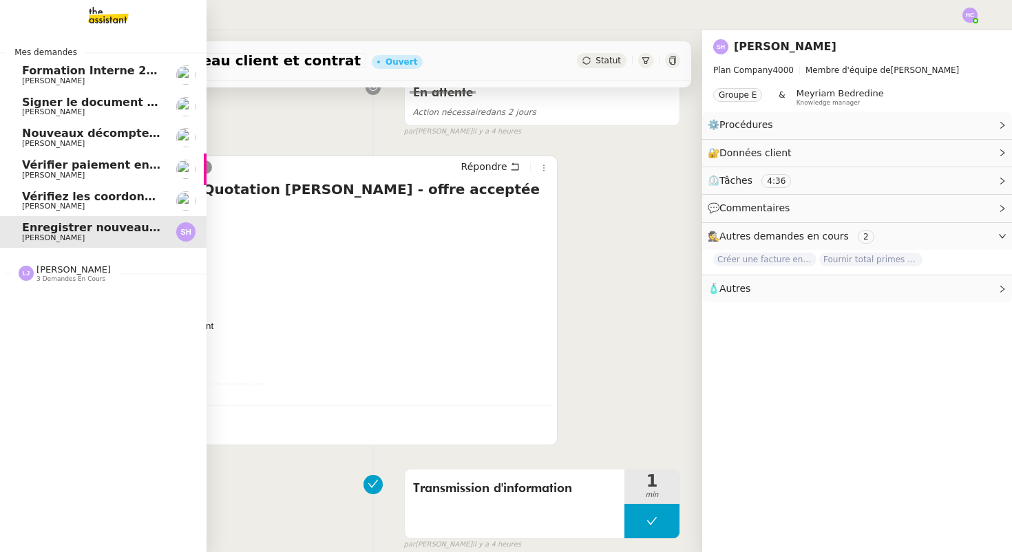
click at [103, 94] on link "Signer le document par Patrick Patrick Chotard" at bounding box center [103, 107] width 207 height 32
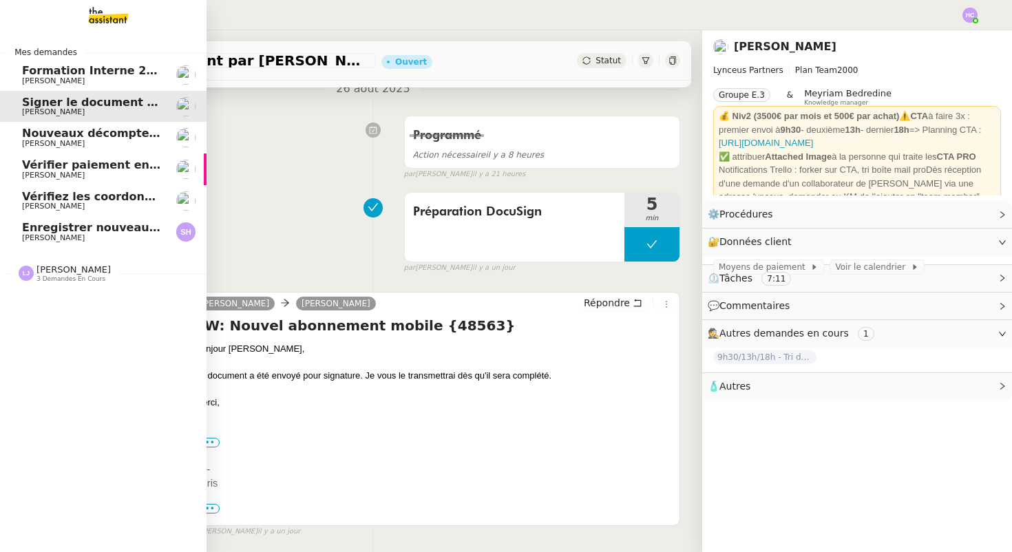
scroll to position [188, 0]
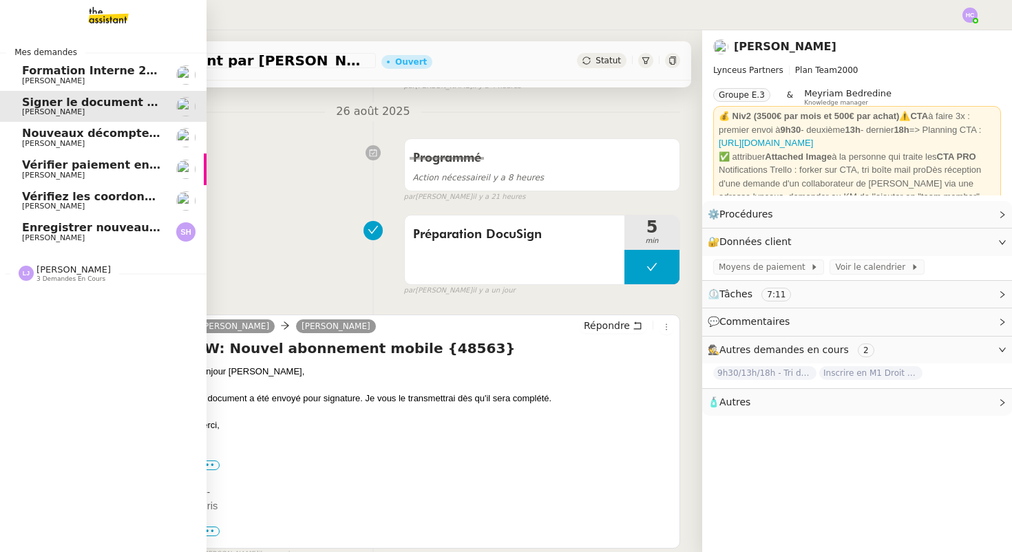
click at [100, 136] on span "Nouveaux décomptes de commissions" at bounding box center [140, 133] width 236 height 13
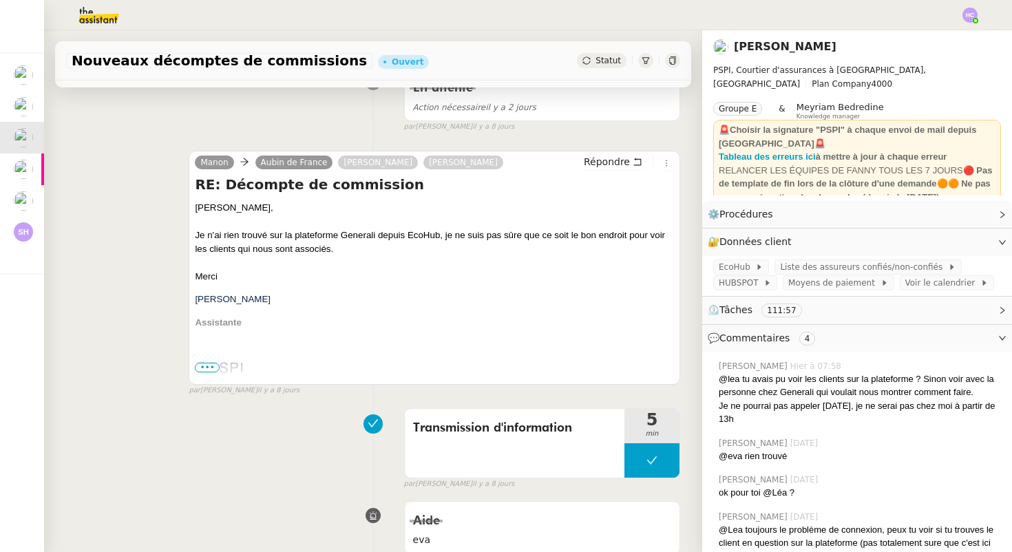
scroll to position [622, 0]
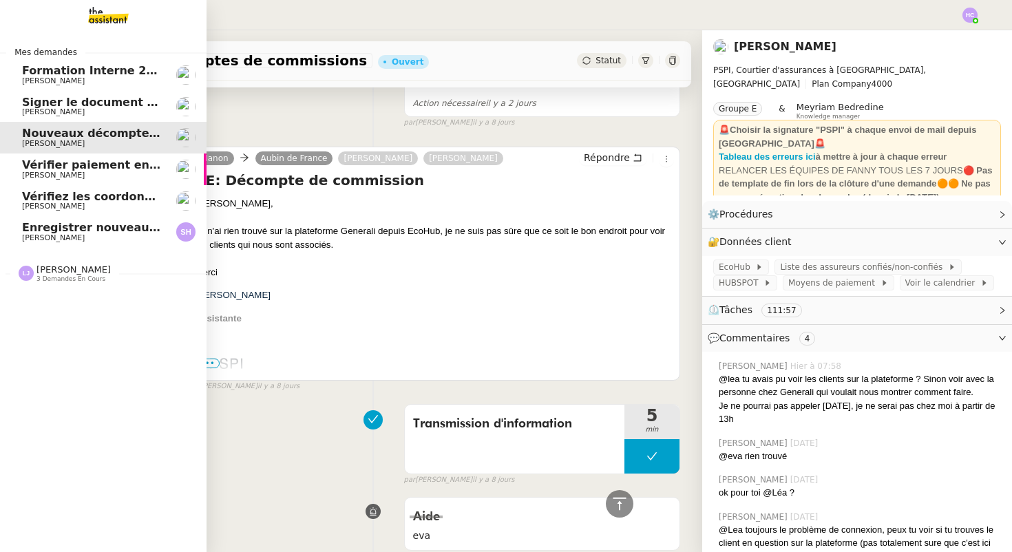
click at [55, 166] on span "Vérifier paiement en Euros pour Team2act" at bounding box center [153, 164] width 262 height 13
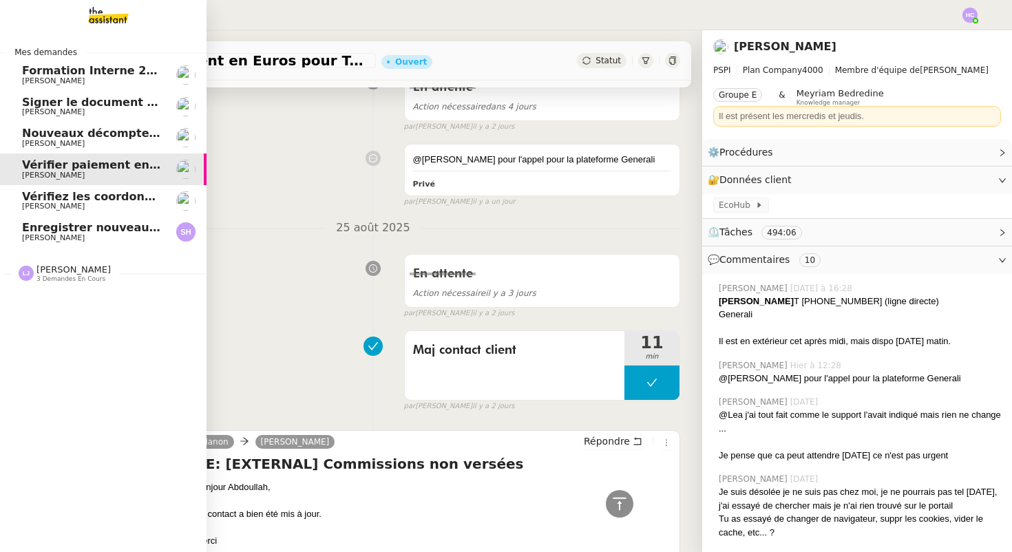
click at [93, 200] on span "Vérifiez les coordonnées bancaires pour le virement" at bounding box center [184, 196] width 324 height 13
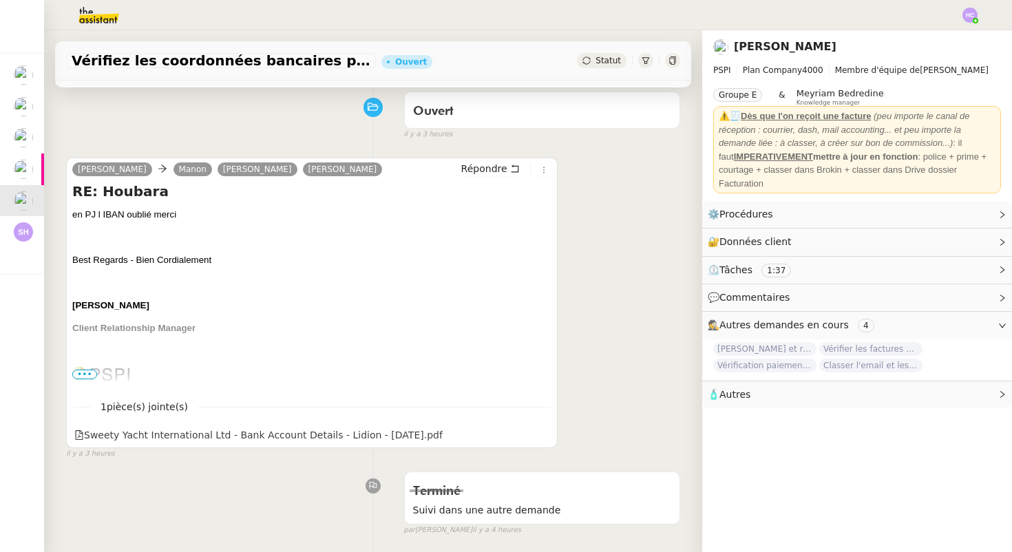
scroll to position [105, 0]
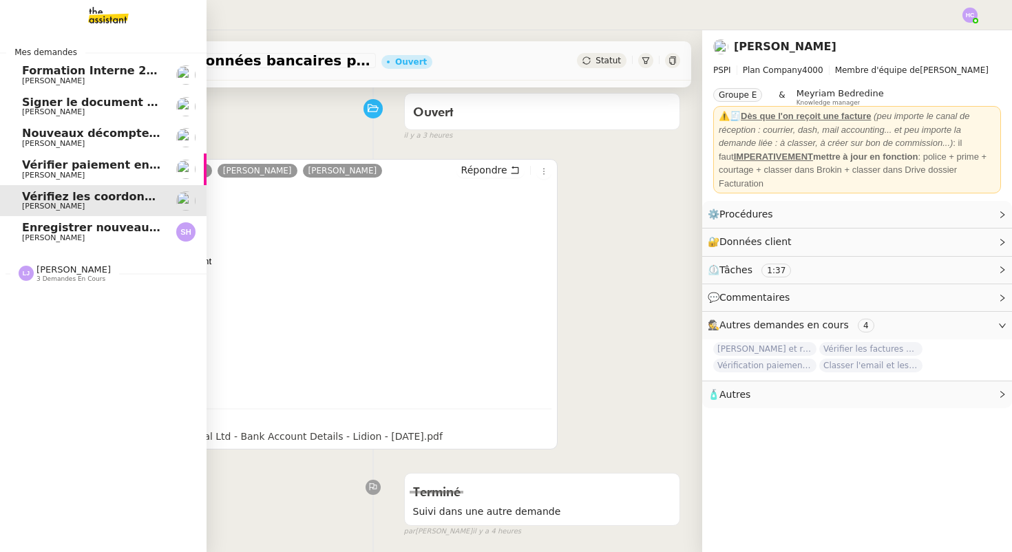
click at [47, 229] on span "Enregistrer nouveau client et contrat" at bounding box center [137, 227] width 231 height 13
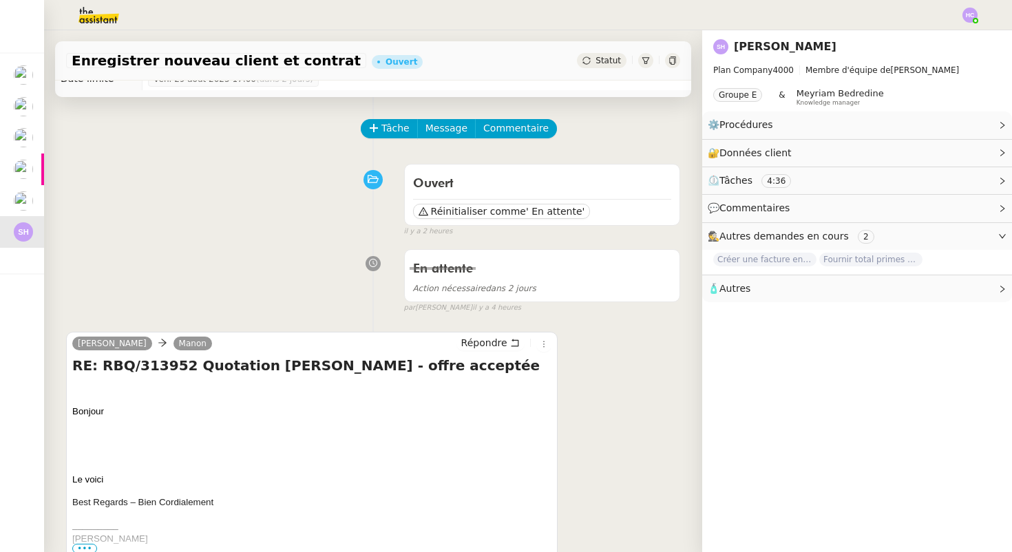
scroll to position [476, 0]
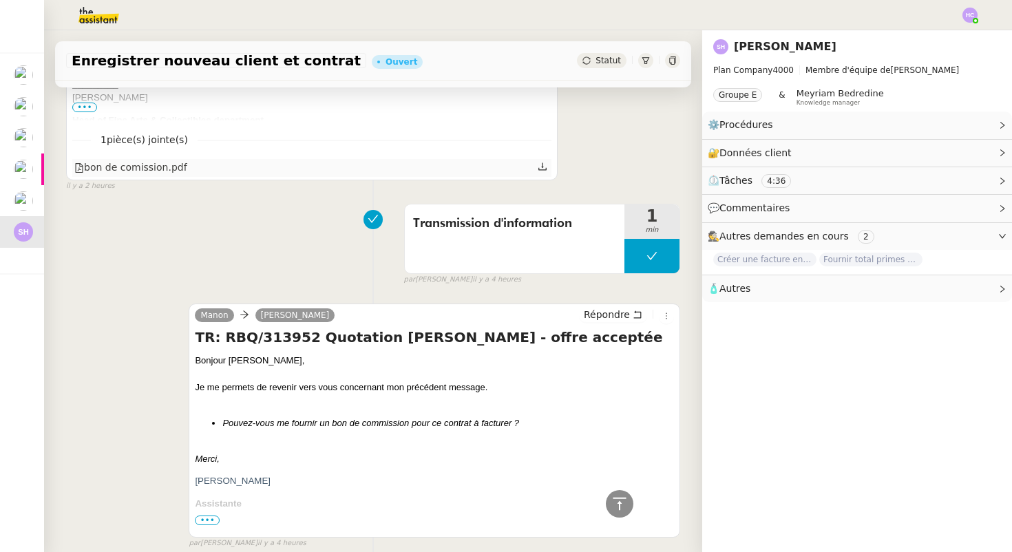
click at [541, 170] on icon at bounding box center [542, 167] width 8 height 8
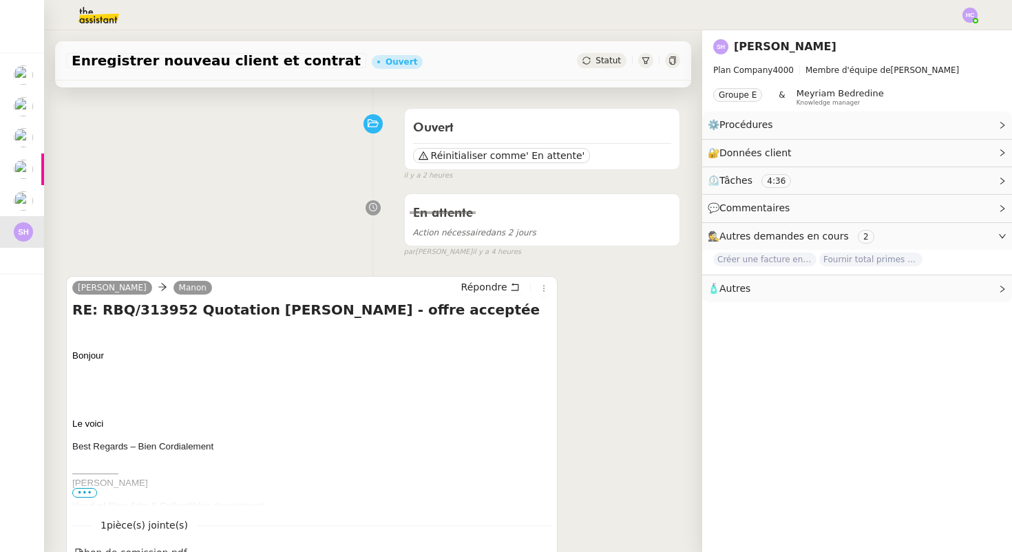
scroll to position [0, 0]
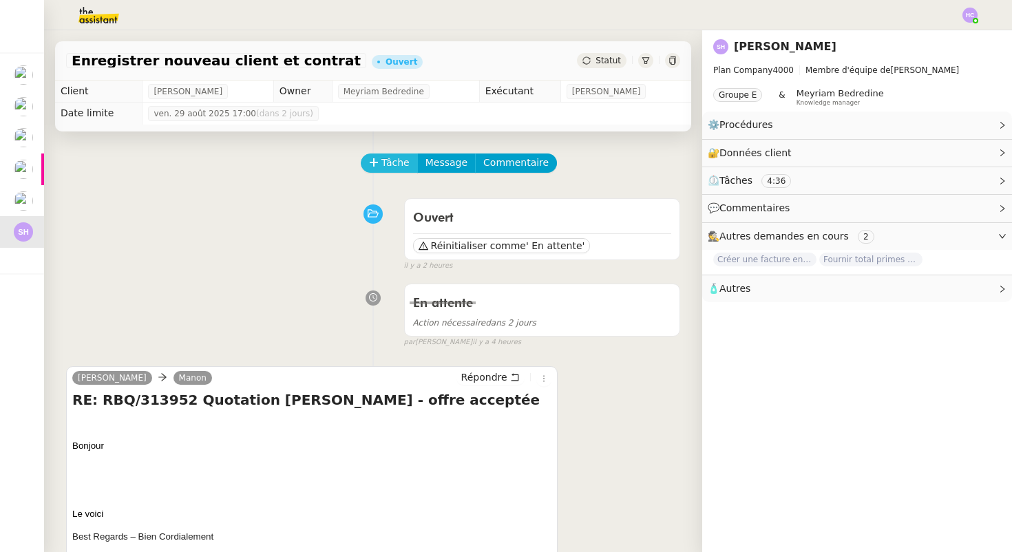
click at [386, 160] on span "Tâche" at bounding box center [395, 163] width 28 height 16
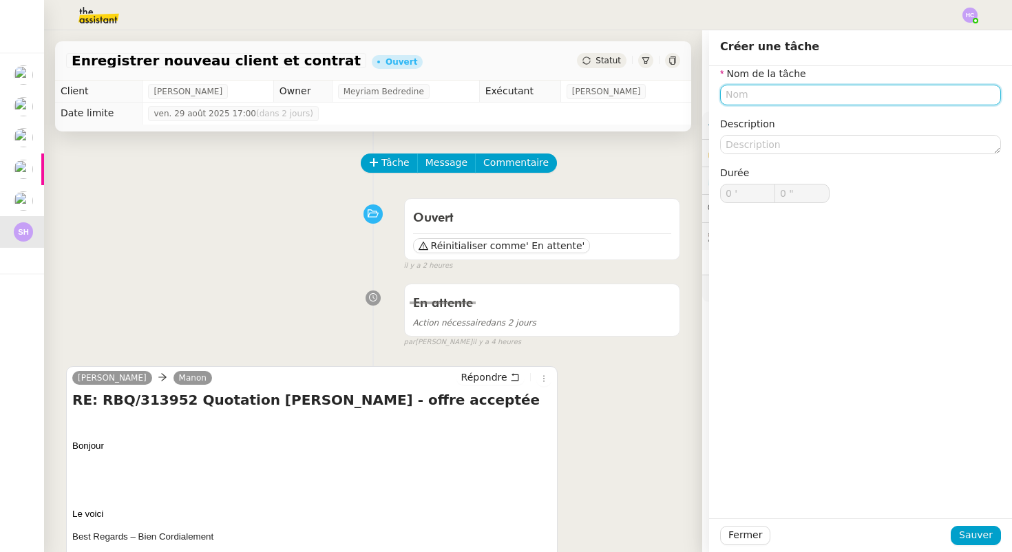
click at [740, 91] on input "text" at bounding box center [860, 95] width 281 height 20
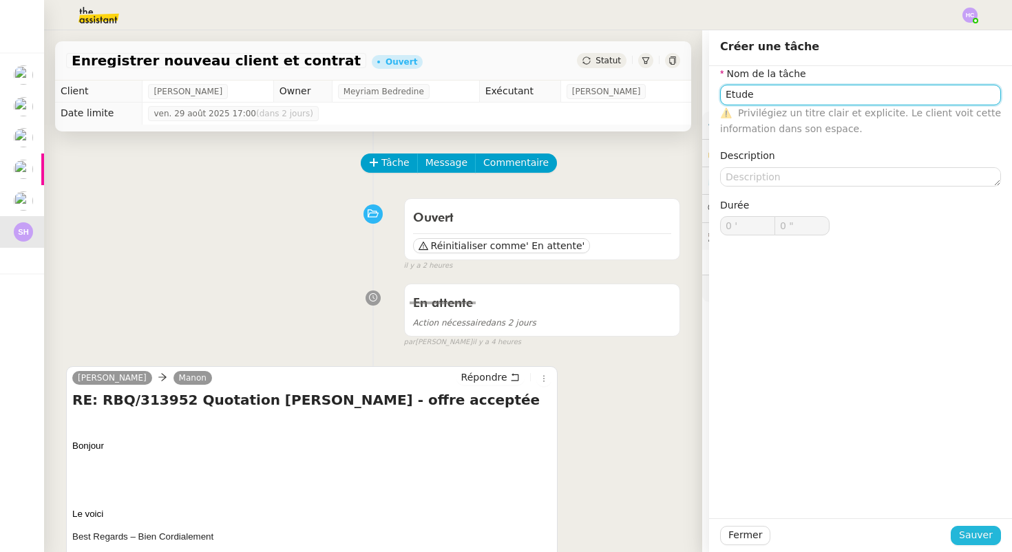
type input "Etude"
click at [974, 536] on span "Sauver" at bounding box center [976, 535] width 34 height 16
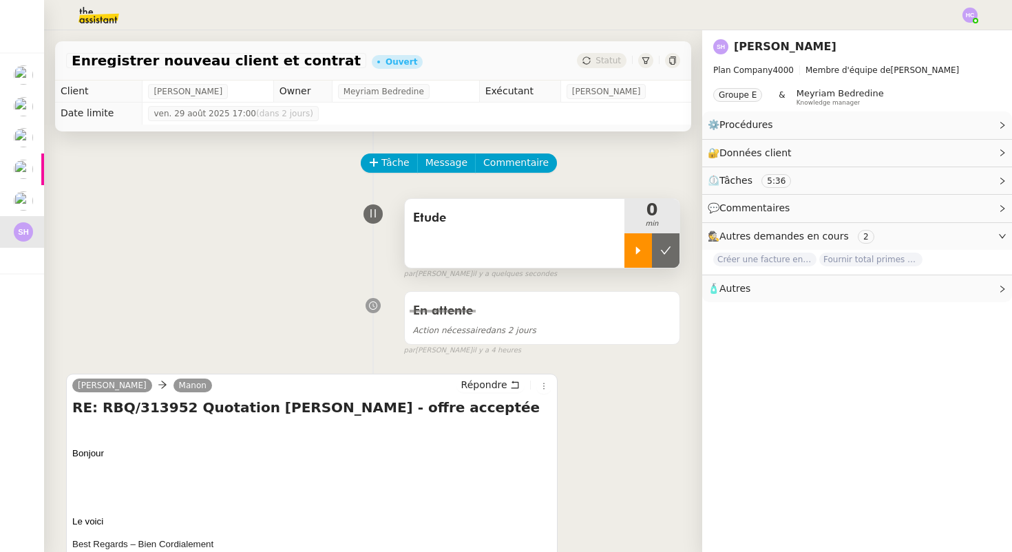
click at [638, 252] on icon at bounding box center [638, 250] width 11 height 11
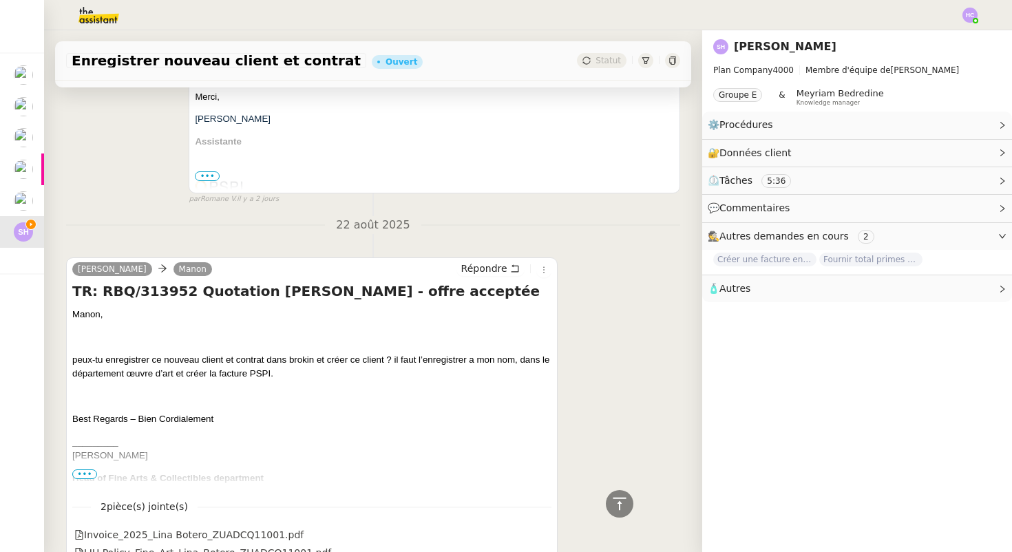
scroll to position [1584, 0]
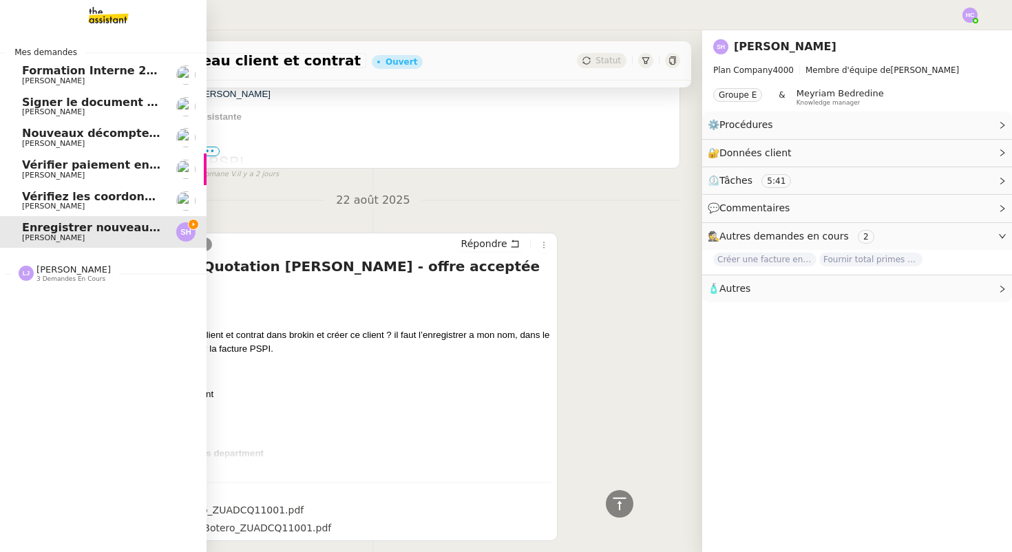
click at [37, 276] on span "3 demandes en cours" at bounding box center [70, 279] width 69 height 8
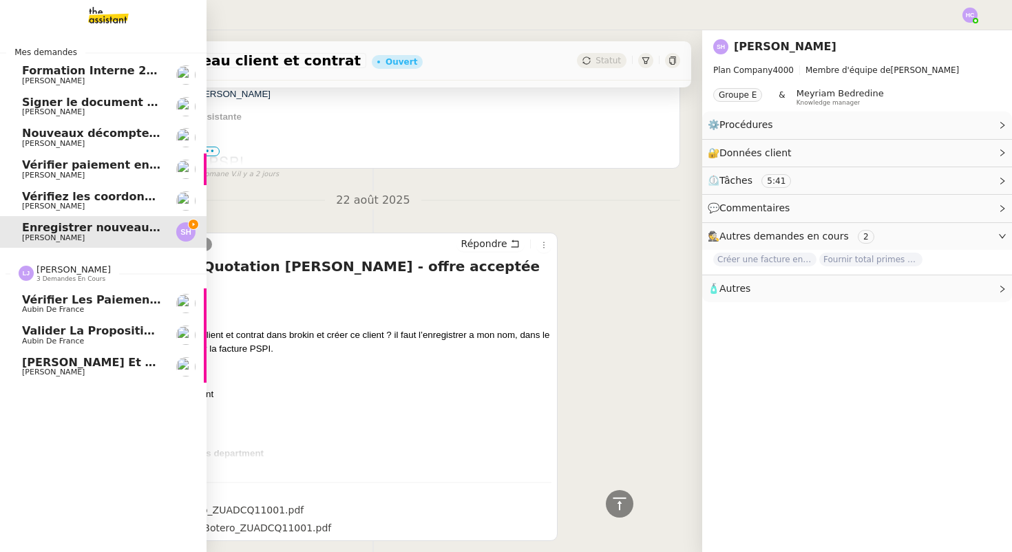
click at [35, 275] on div "Léa Jonville 3 demandes en cours" at bounding box center [65, 273] width 92 height 18
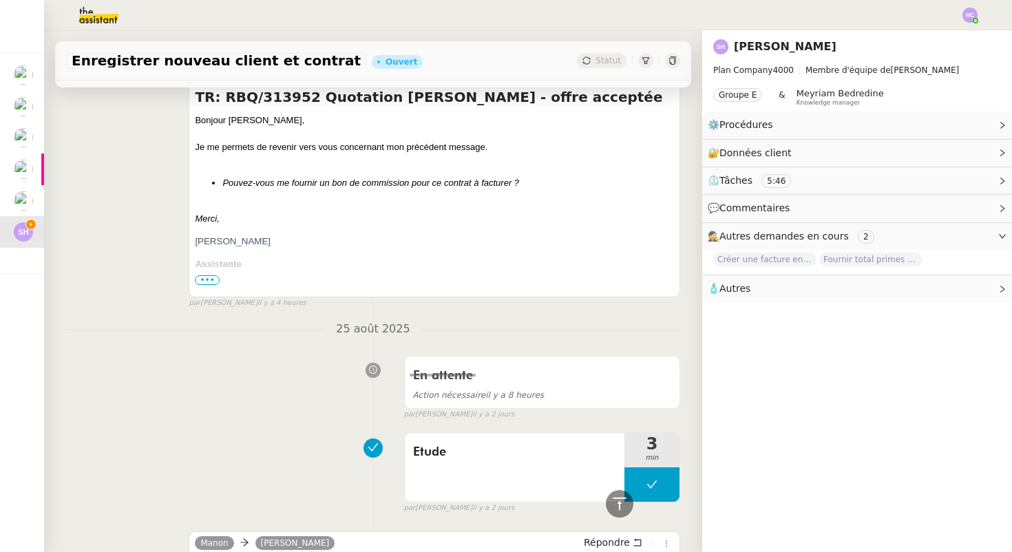
scroll to position [20, 0]
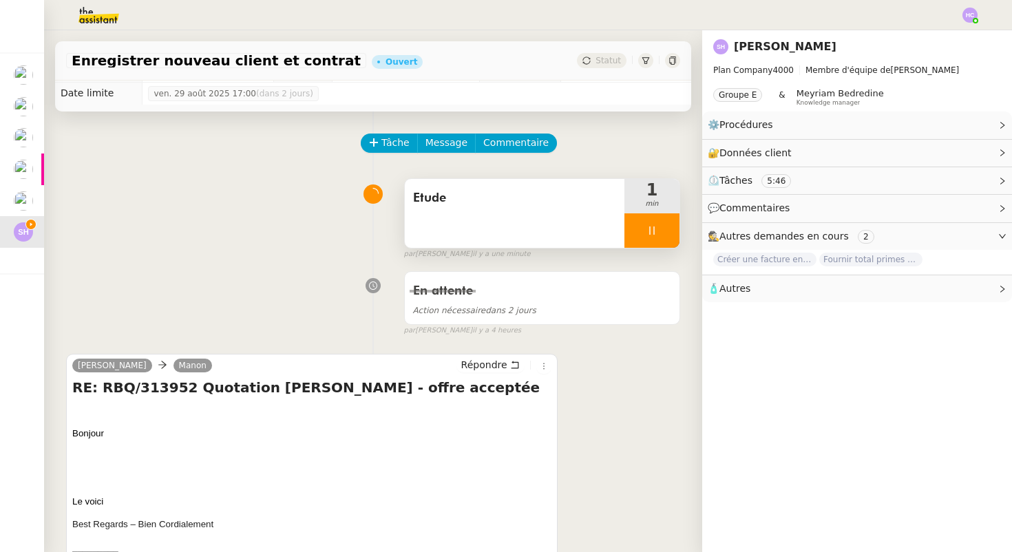
click at [507, 201] on span "Etude" at bounding box center [514, 198] width 203 height 21
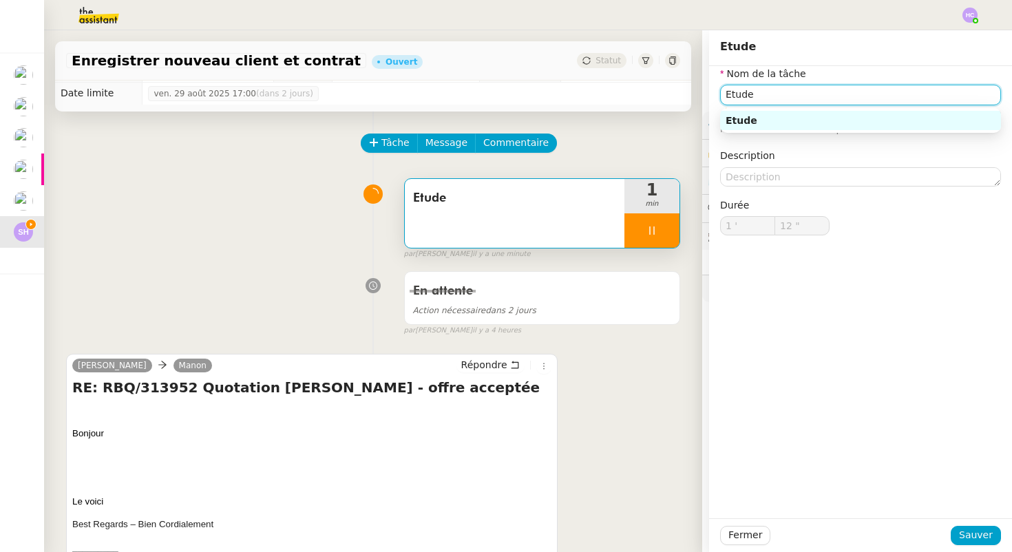
type input "13 ""
drag, startPoint x: 777, startPoint y: 99, endPoint x: 672, endPoint y: 97, distance: 104.7
click at [672, 97] on app-ticket "Enregistrer nouveau client et contrat Ouvert Statut Client Sarah Hadj Owner Mey…" at bounding box center [528, 291] width 968 height 522
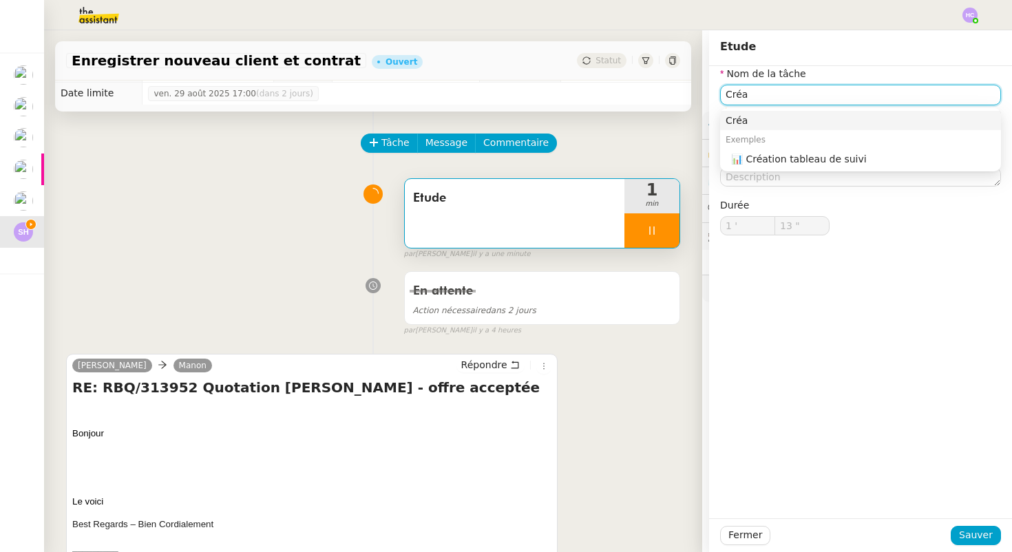
type input "Créat"
type input "14 ""
type input "Création"
type input "15 ""
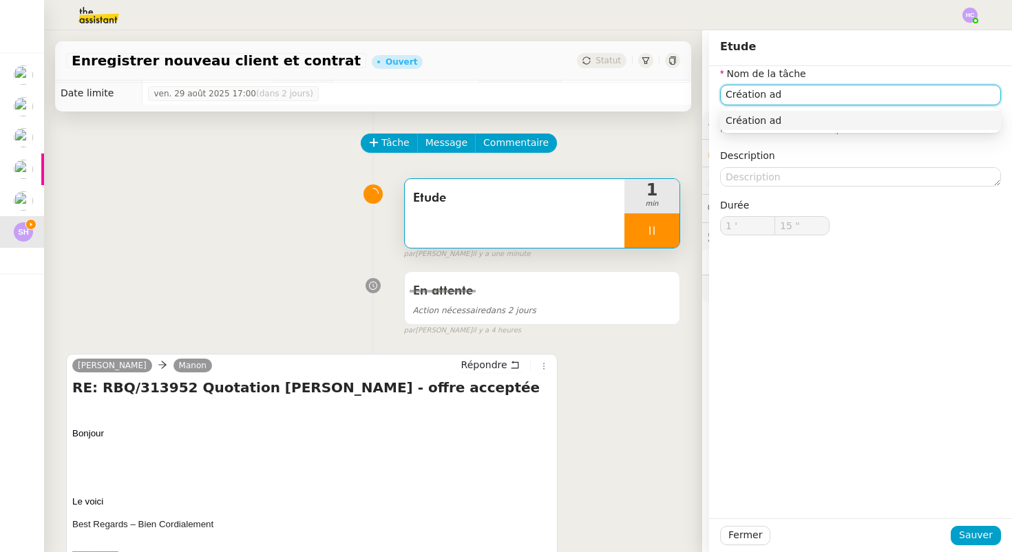
type input "Création adr"
type input "16 ""
type input "Création adresse"
type input "17 ""
type input "Création adresse et factu"
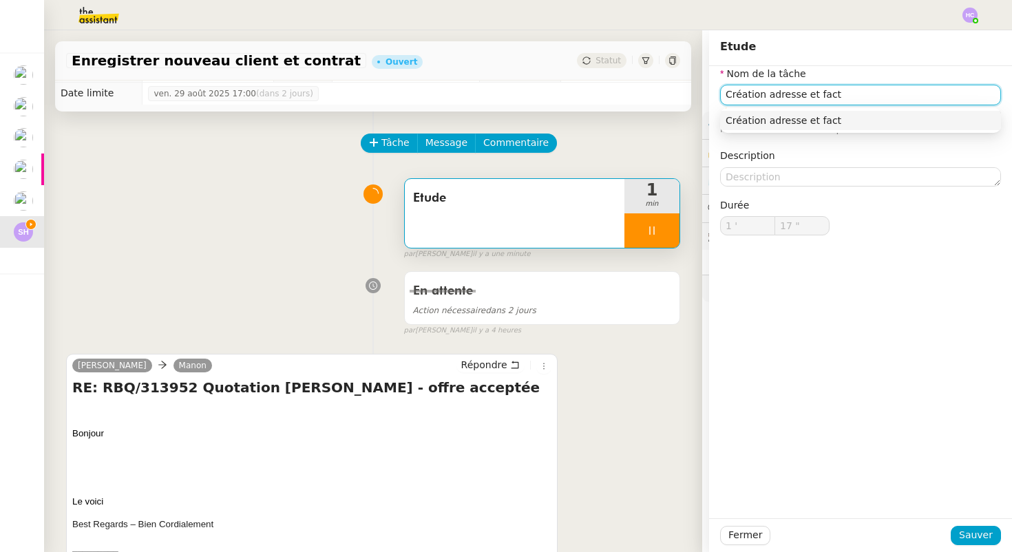
type input "18 ""
type input "Création adresse et facture dans"
type input "19 ""
type input "Création adresse et facture dans Brol"
type input "20 ""
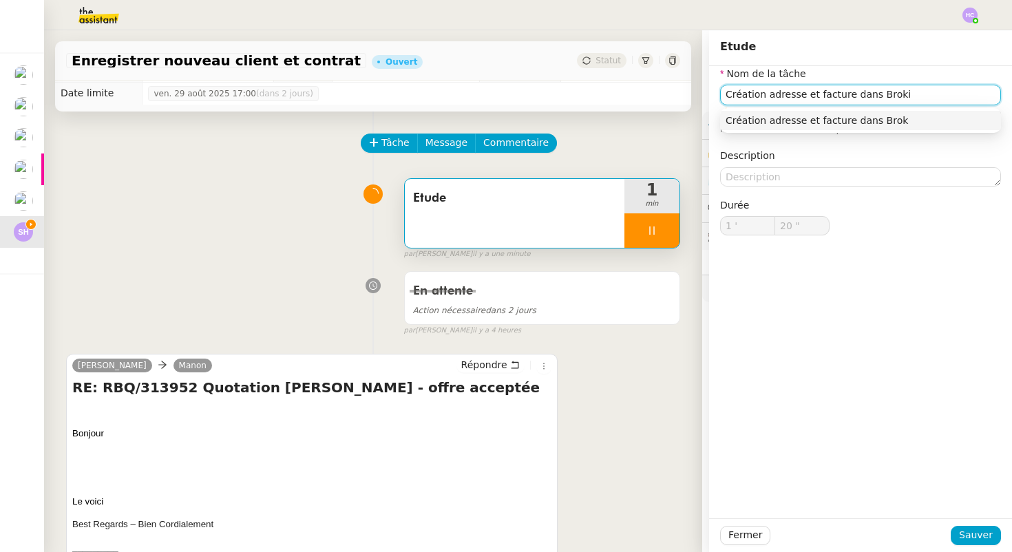
type input "Création adresse et facture dans Brokin"
type input "23 ""
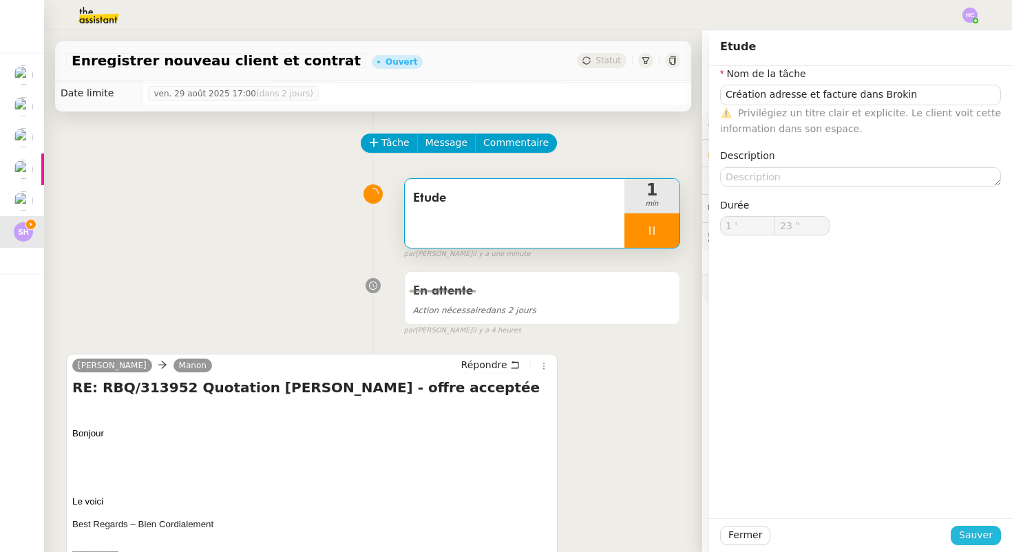
click at [969, 539] on span "Sauver" at bounding box center [976, 535] width 34 height 16
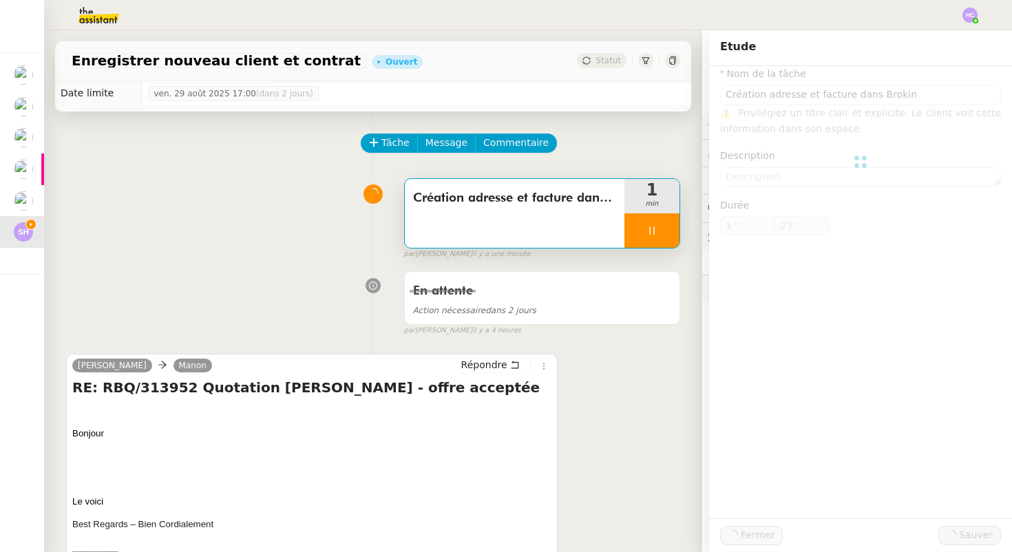
type input "Création adresse et facture dans Brokin"
type input "1 '"
type input "23 ""
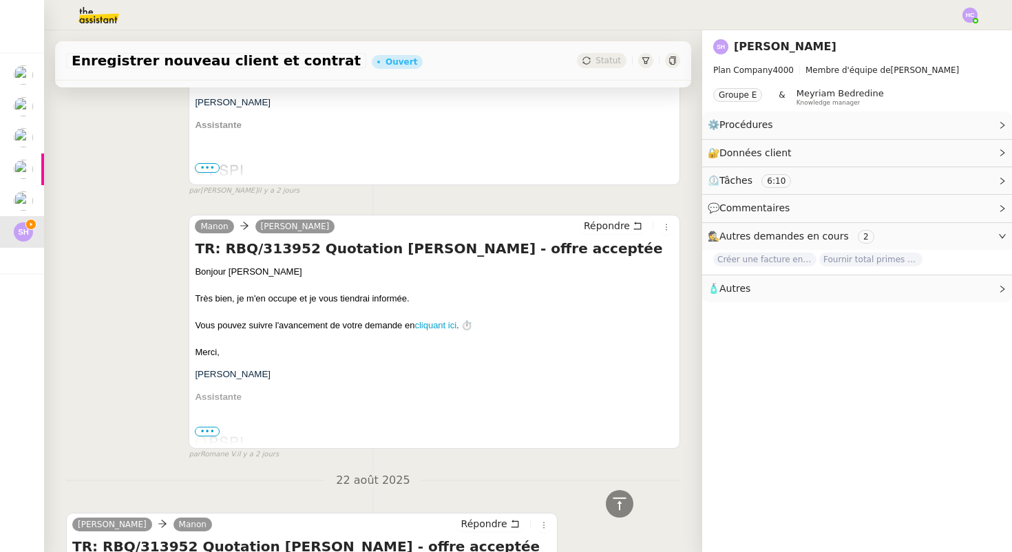
scroll to position [1651, 0]
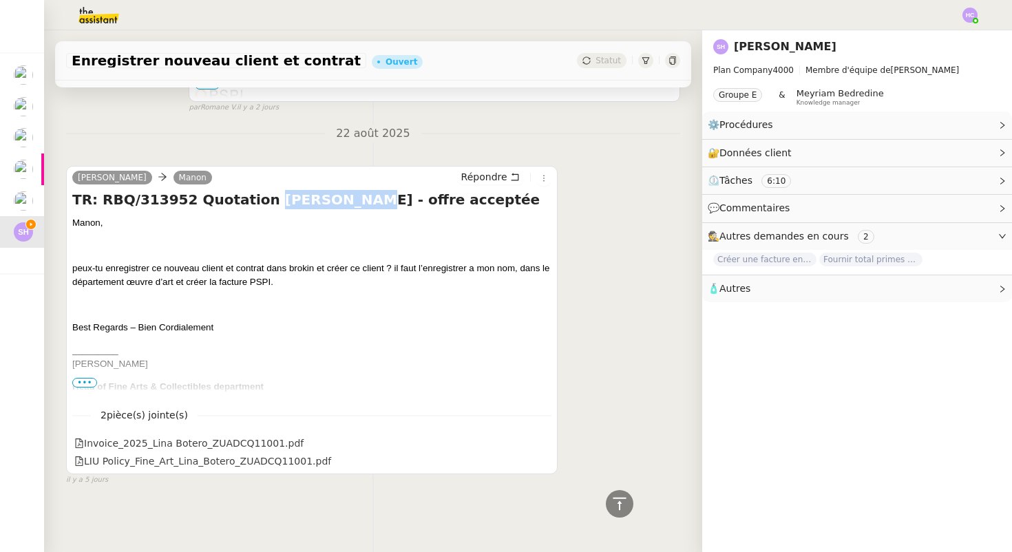
drag, startPoint x: 334, startPoint y: 203, endPoint x: 251, endPoint y: 205, distance: 83.3
click at [251, 205] on h4 "TR: RBQ/313952 Quotation Lina BOTERO - offre acceptée" at bounding box center [311, 199] width 479 height 19
copy h4 "Lina BOTERO"
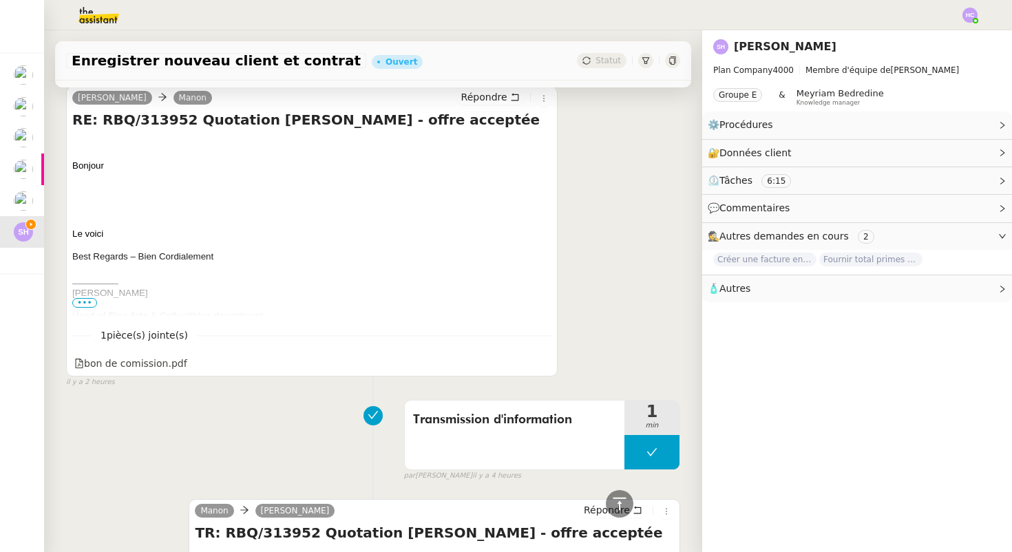
scroll to position [0, 0]
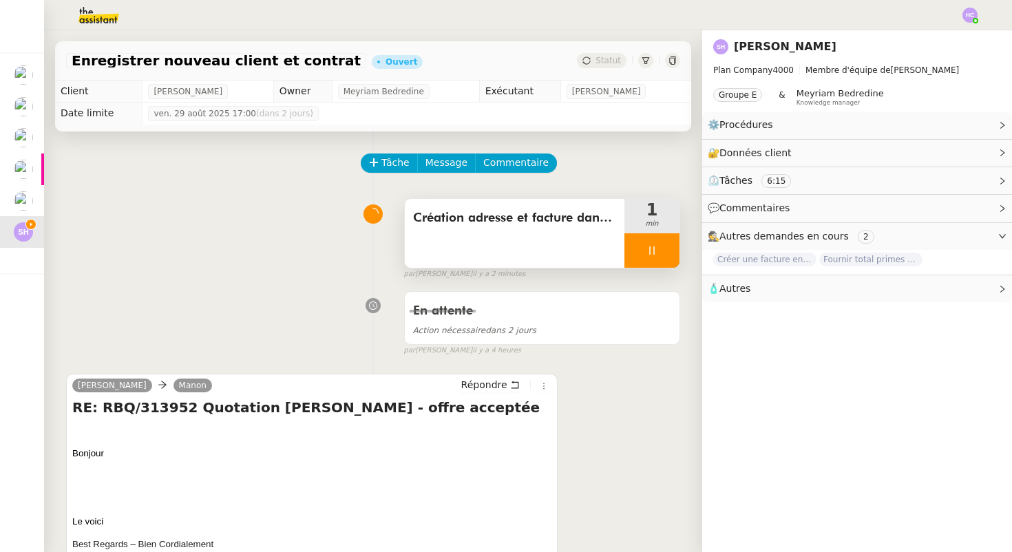
click at [581, 211] on span "Création adresse et facture dans Brokin" at bounding box center [514, 218] width 203 height 21
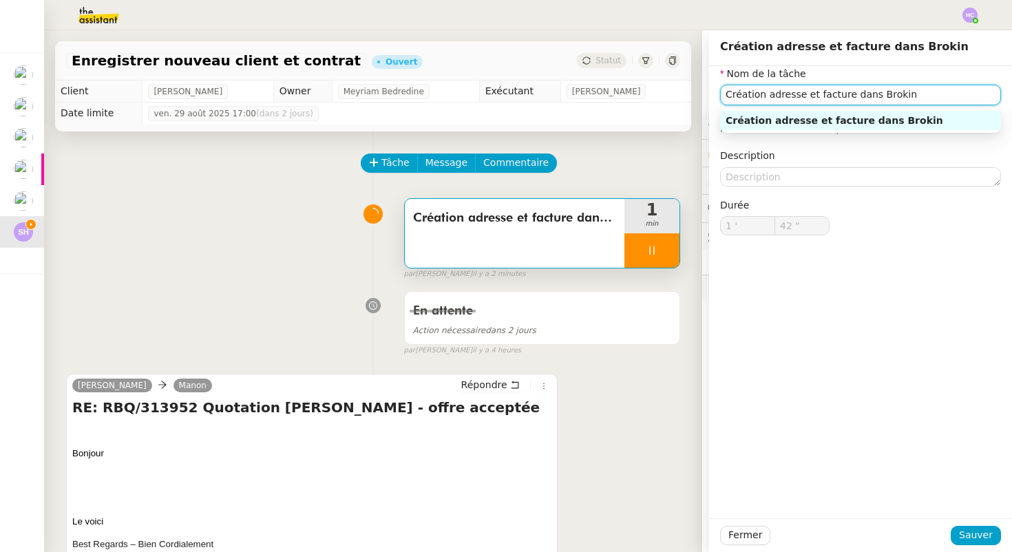
click at [913, 93] on input "Création adresse et facture dans Brokin" at bounding box center [860, 95] width 281 height 20
type input "43 ""
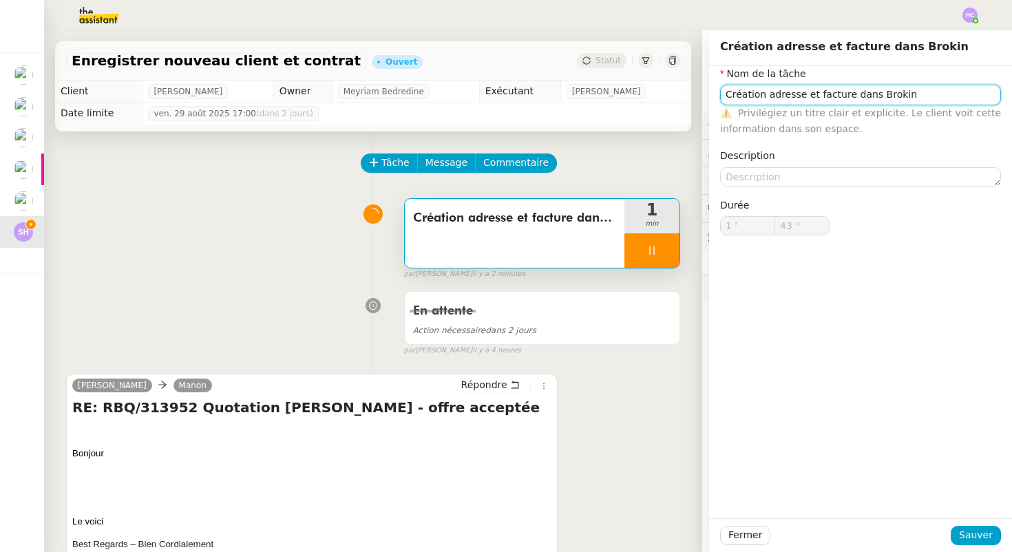
type input "Création adresse et facture dans Brokin-"
type input "44 ""
type input "Création adresse et facture dans Brokin -"
type input "45 ""
paste input "Lina BOTERO"
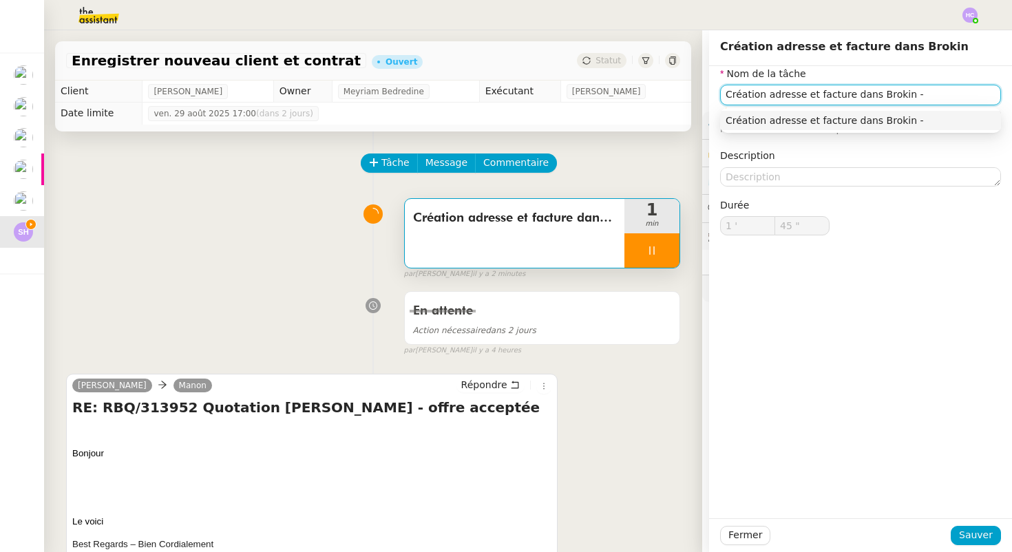
type input "Création adresse et facture dans Brokin - Lina BOTERO"
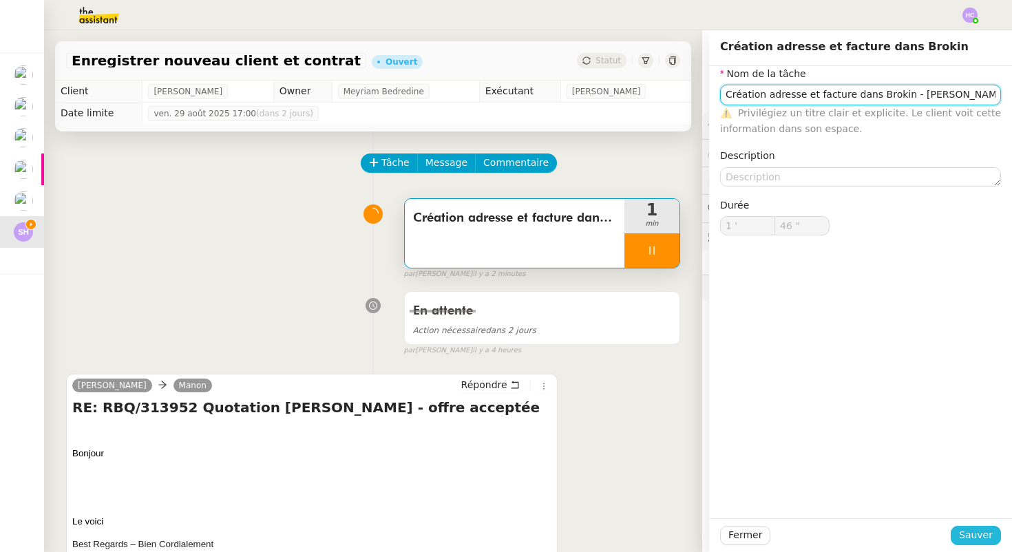
type input "47 ""
type input "Création adresse et facture dans Brokin - Lina BOTERO"
click at [980, 545] on div "Fermer Sauver" at bounding box center [860, 535] width 303 height 34
click at [977, 534] on span "Sauver" at bounding box center [976, 535] width 34 height 16
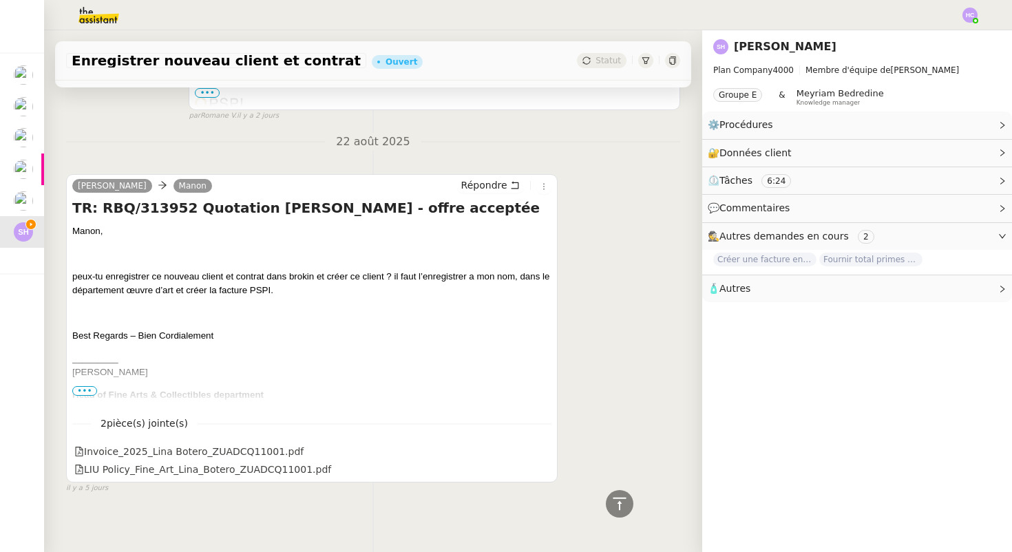
scroll to position [1651, 0]
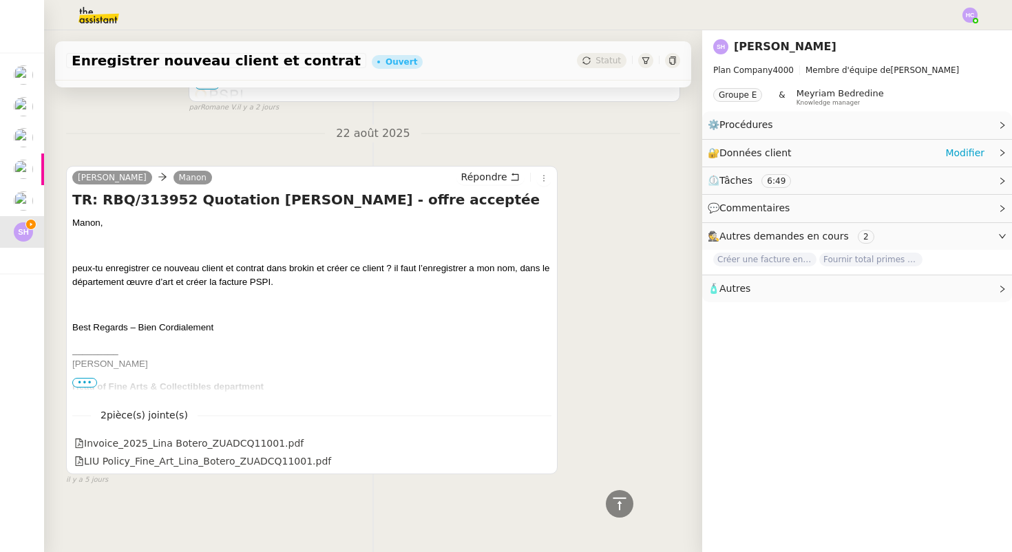
click at [799, 145] on div "🔐 Données client Modifier" at bounding box center [846, 153] width 277 height 16
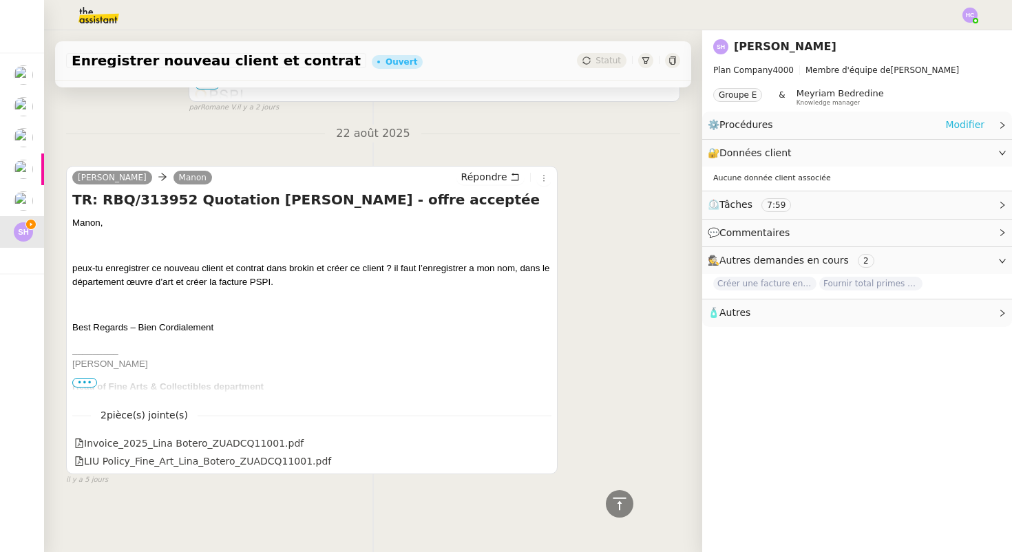
click at [962, 121] on link "Modifier" at bounding box center [964, 125] width 39 height 16
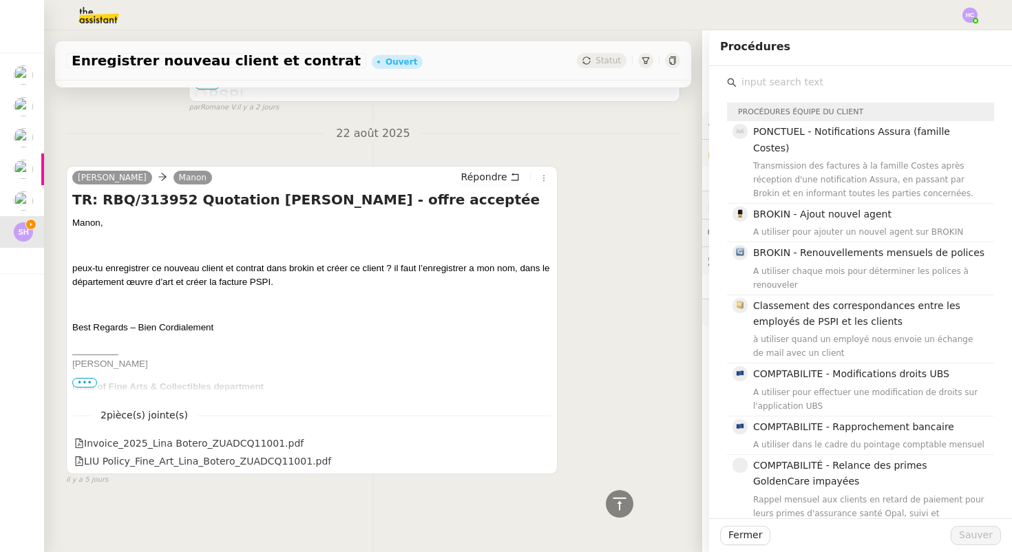
click at [787, 81] on input "text" at bounding box center [865, 82] width 257 height 19
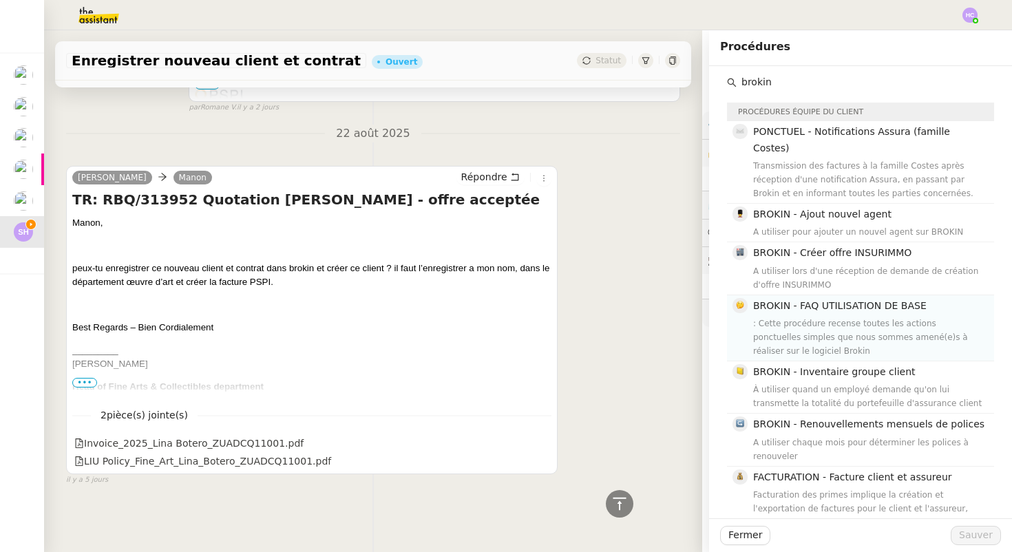
scroll to position [92, 0]
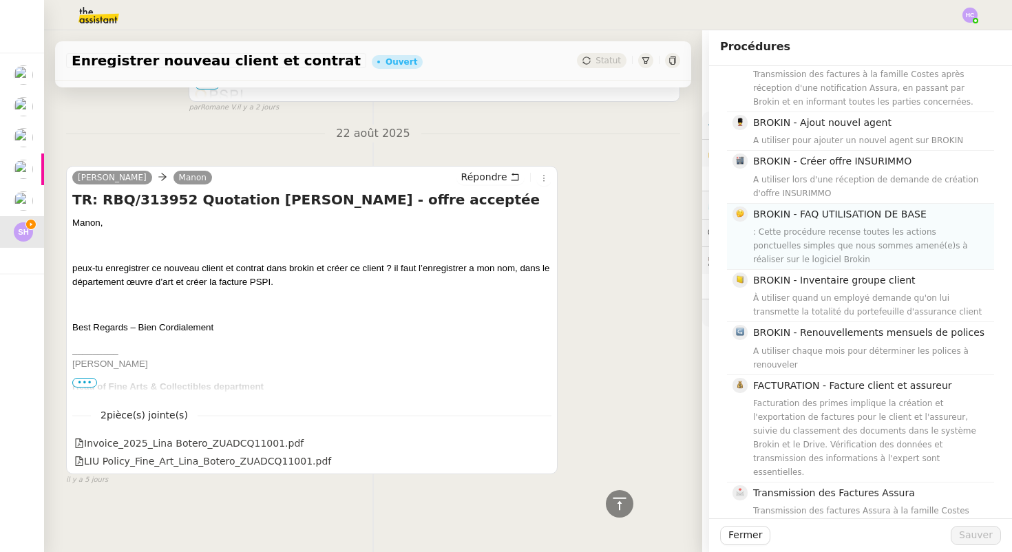
type input "brokin"
click at [847, 225] on div ": Cette procédure recense toutes les actions ponctuelles simples que nous somme…" at bounding box center [869, 245] width 233 height 41
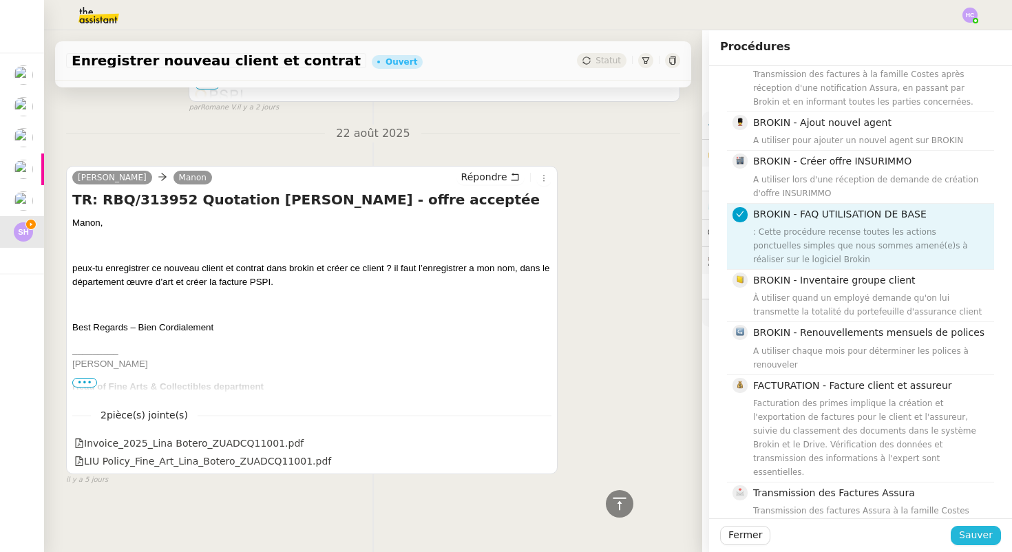
click at [969, 534] on span "Sauver" at bounding box center [976, 535] width 34 height 16
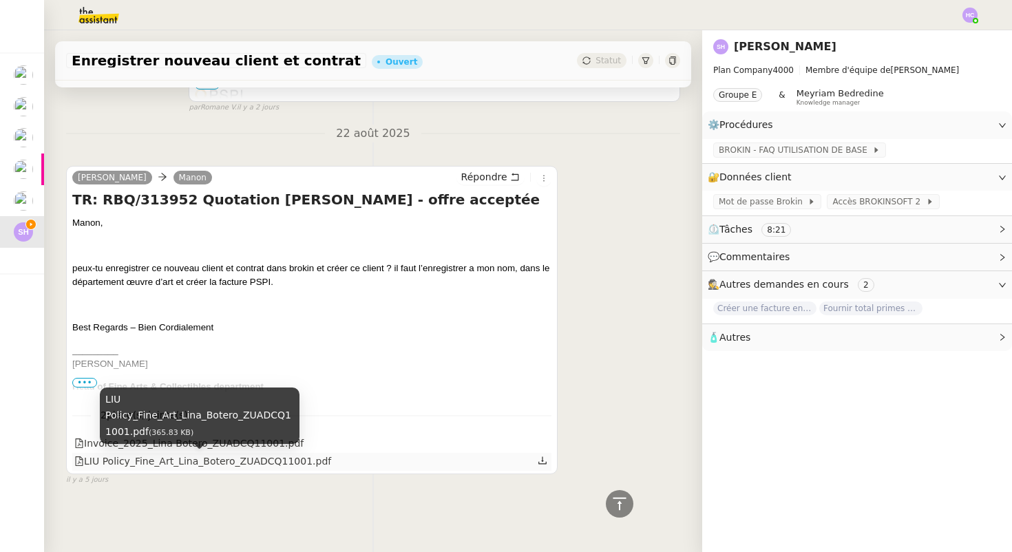
click at [154, 461] on div "LIU Policy_Fine_Art_Lina_Botero_ZUADCQ11001.pdf" at bounding box center [202, 462] width 257 height 16
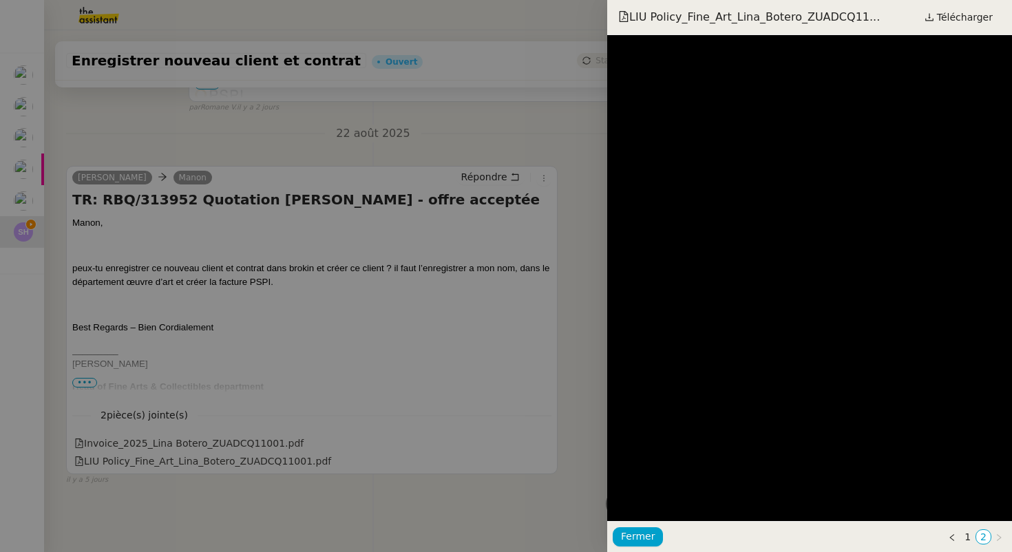
click at [190, 392] on div at bounding box center [506, 276] width 1012 height 552
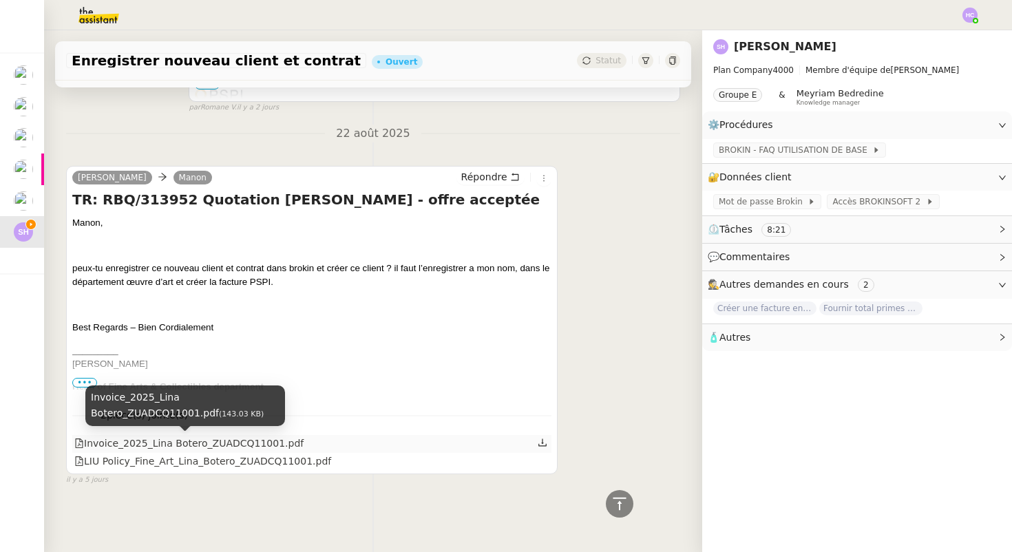
click at [197, 444] on div "Invoice_2025_Lina Botero_ZUADCQ11001.pdf" at bounding box center [188, 444] width 229 height 16
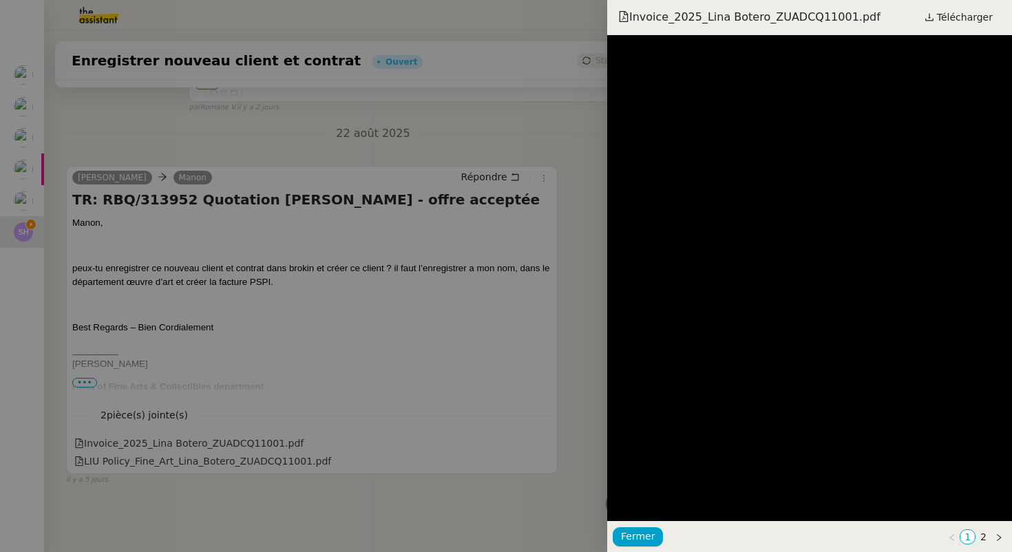
click at [384, 339] on div at bounding box center [506, 276] width 1012 height 552
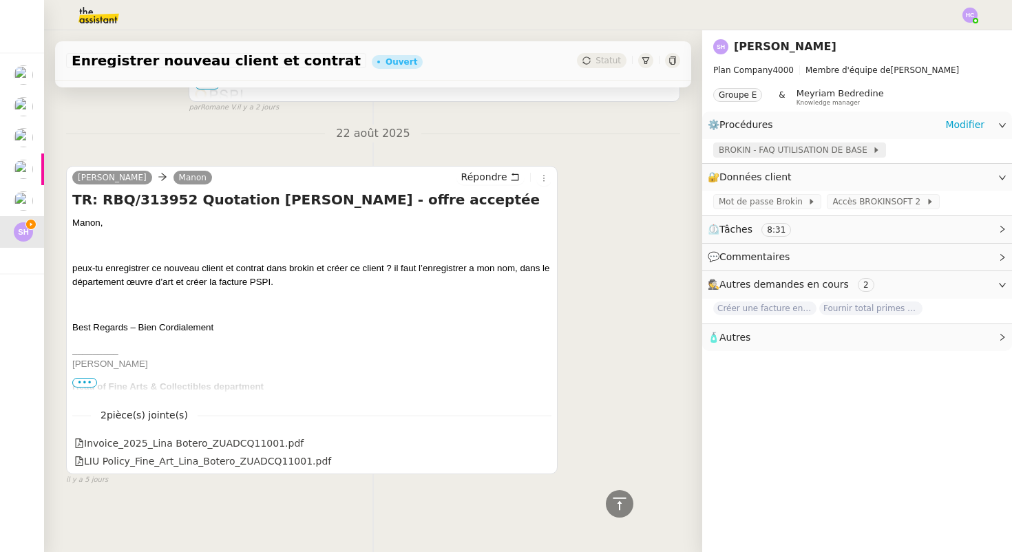
click at [799, 146] on span "BROKIN - FAQ UTILISATION DE BASE" at bounding box center [796, 150] width 154 height 14
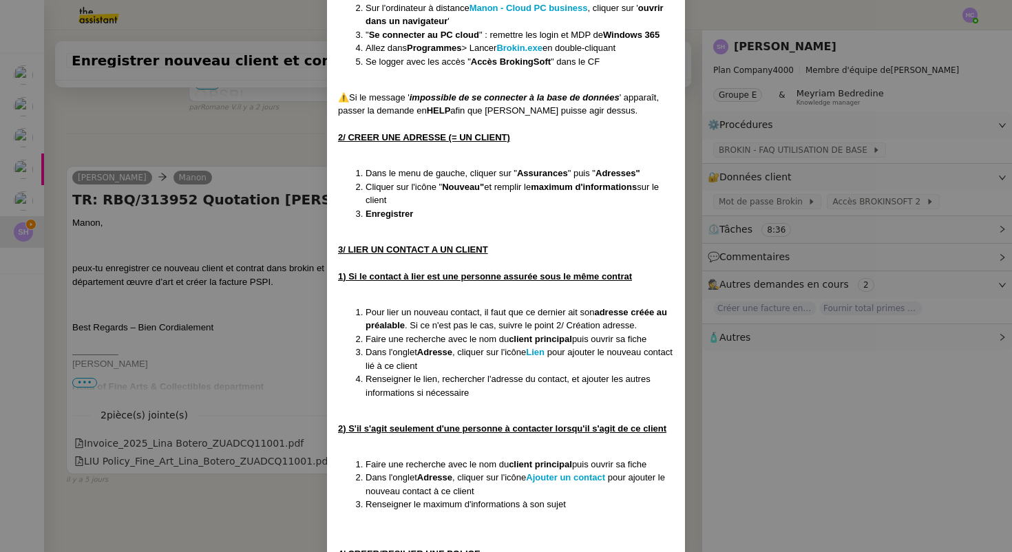
scroll to position [503, 0]
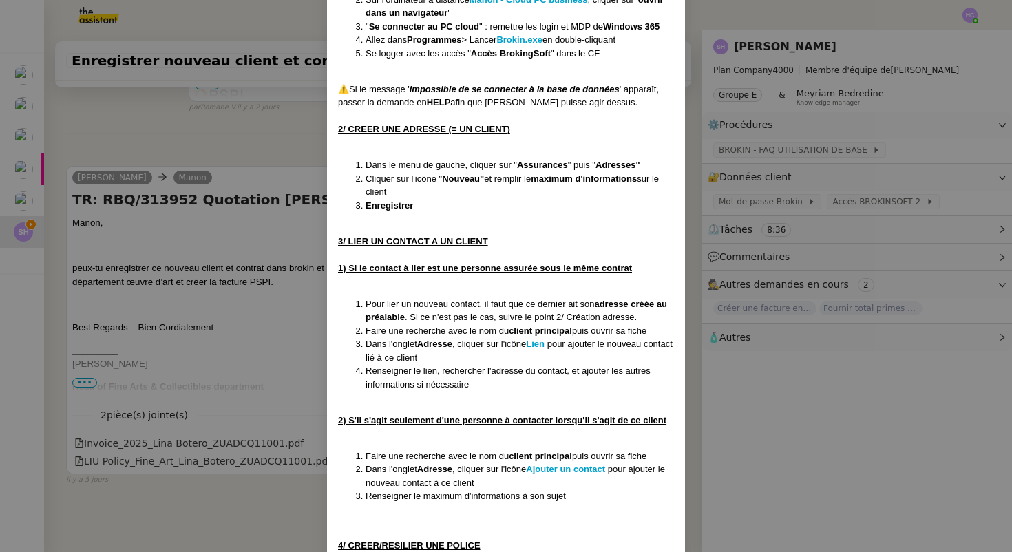
click at [253, 137] on nz-modal-container "Créée le 23/06/25 MAJ le 2/07/25 Contexte : Cette procédure recense toutes les …" at bounding box center [506, 276] width 1012 height 552
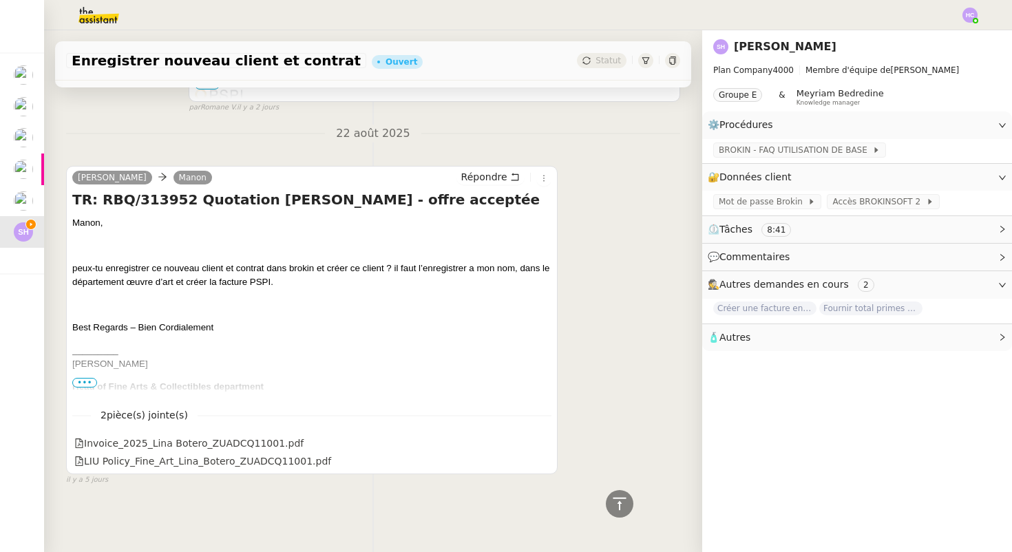
click at [83, 378] on span "•••" at bounding box center [84, 383] width 25 height 10
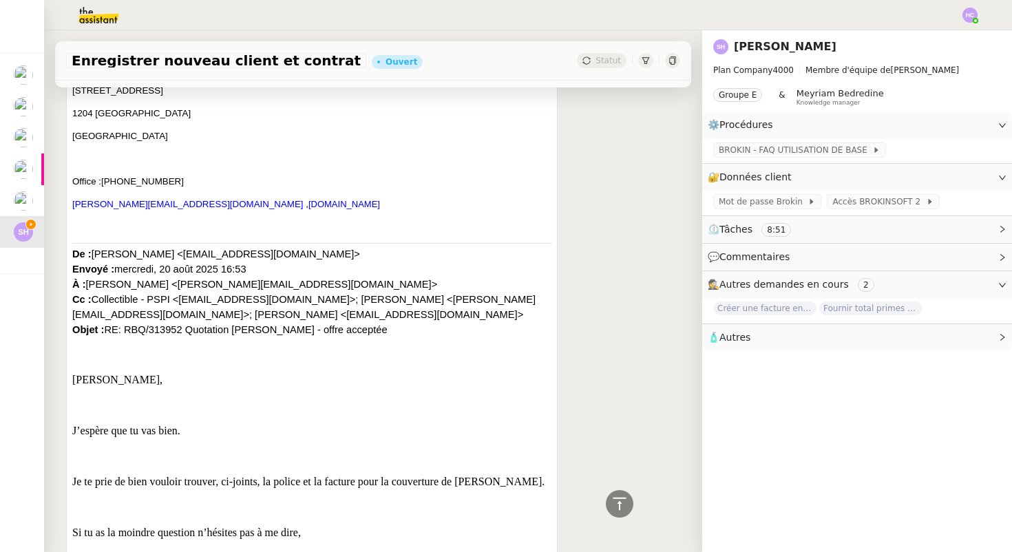
scroll to position [1782, 0]
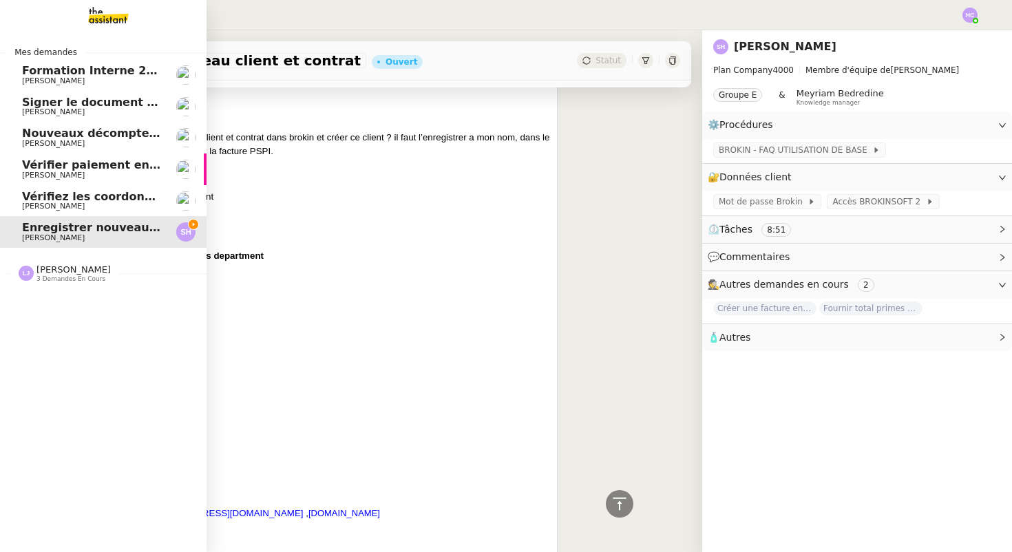
click at [61, 198] on span "Vérifiez les coordonnées bancaires pour le virement" at bounding box center [184, 196] width 324 height 13
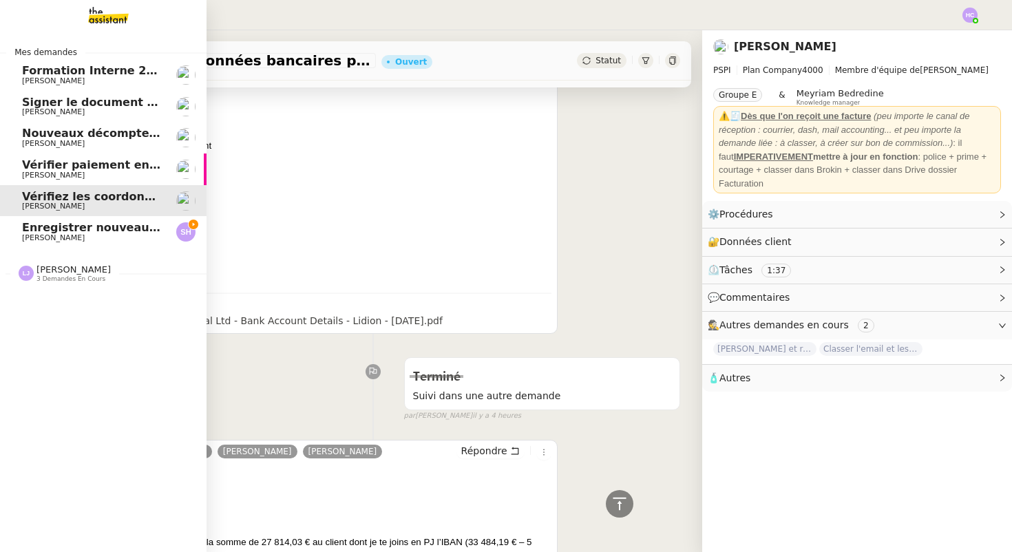
click at [68, 222] on span "Enregistrer nouveau client et contrat" at bounding box center [137, 227] width 231 height 13
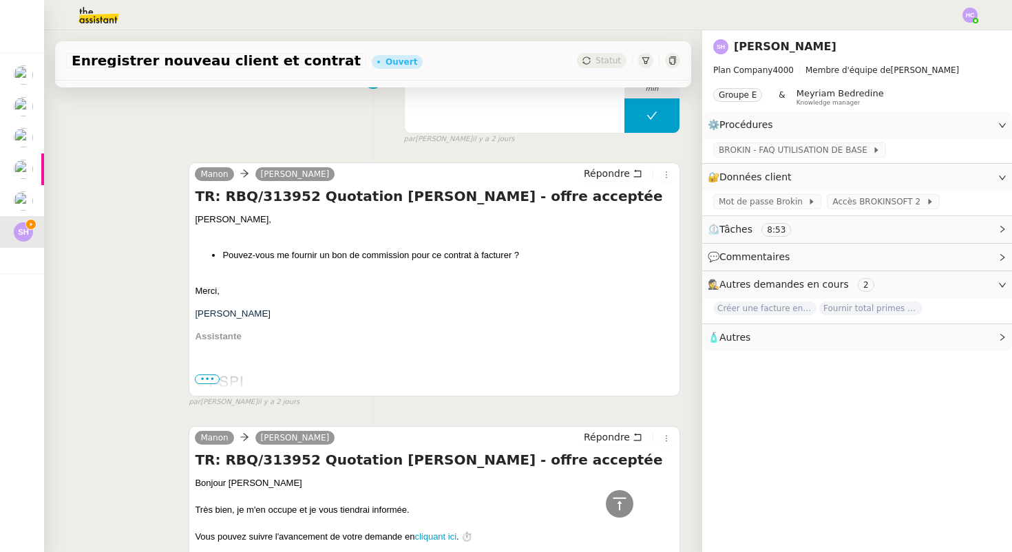
scroll to position [1651, 0]
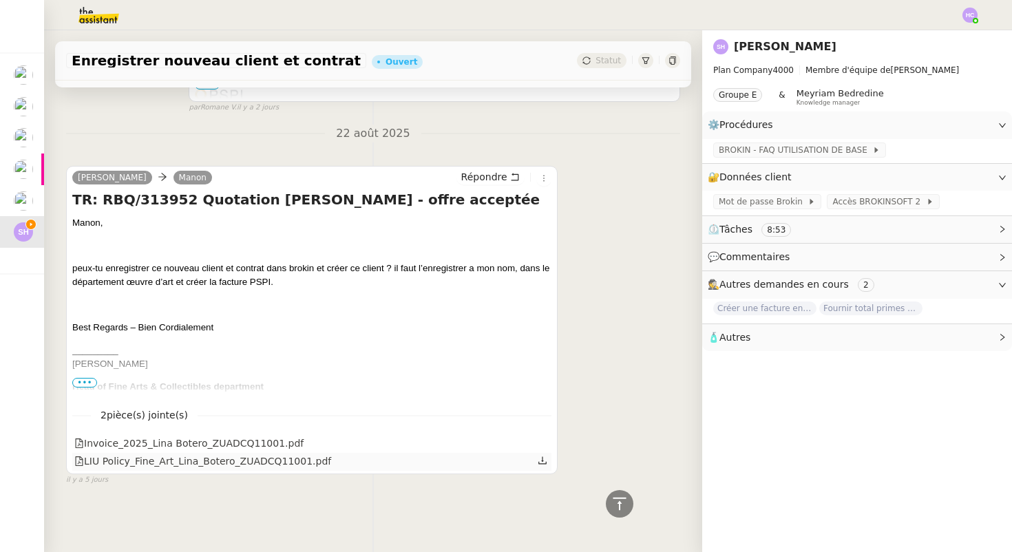
click at [543, 463] on icon at bounding box center [543, 461] width 10 height 10
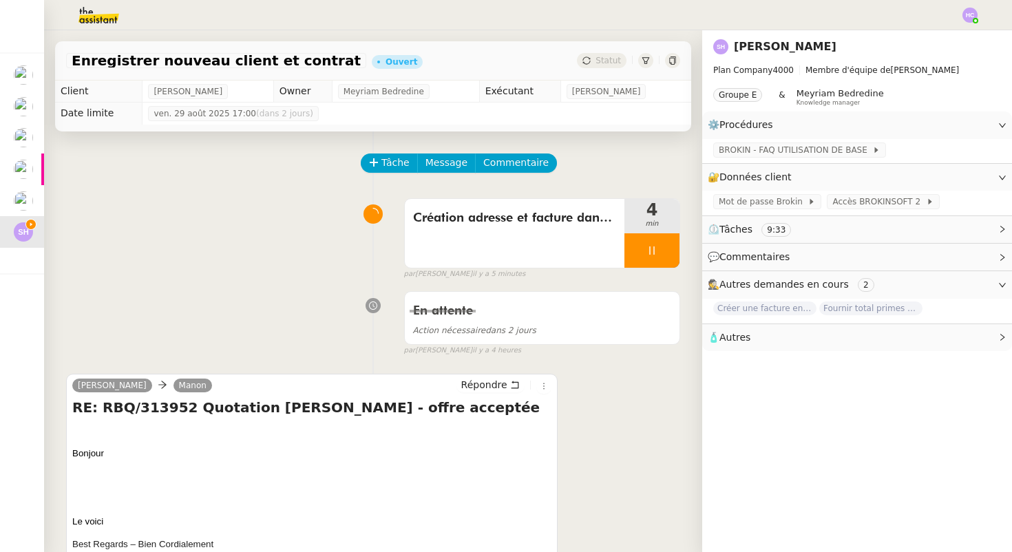
click at [672, 268] on div "par Hannah C. il y a 5 minutes" at bounding box center [542, 274] width 276 height 12
click at [647, 242] on div at bounding box center [651, 250] width 55 height 34
click at [636, 246] on icon at bounding box center [638, 250] width 5 height 8
click at [766, 146] on span "BROKIN - FAQ UTILISATION DE BASE" at bounding box center [796, 150] width 154 height 14
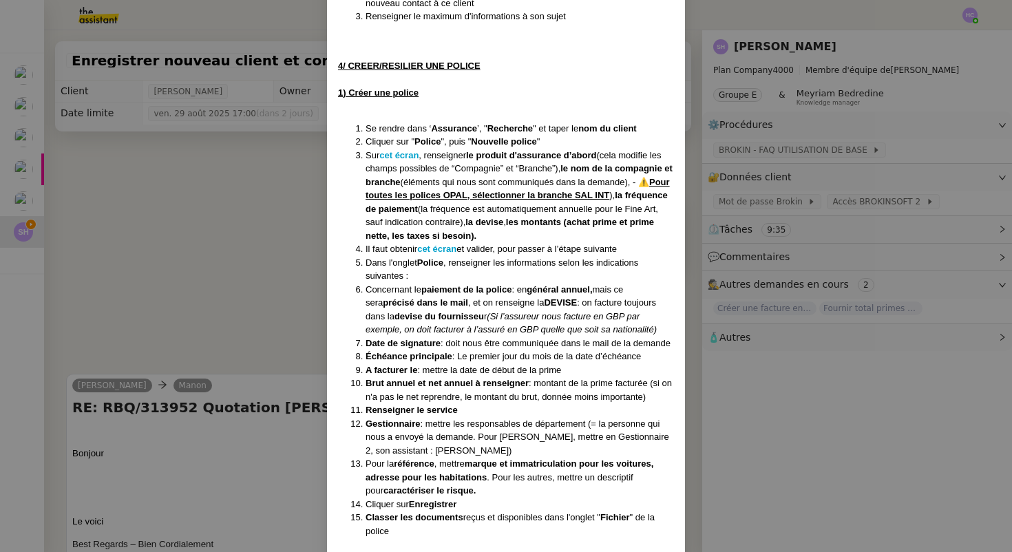
scroll to position [1021, 0]
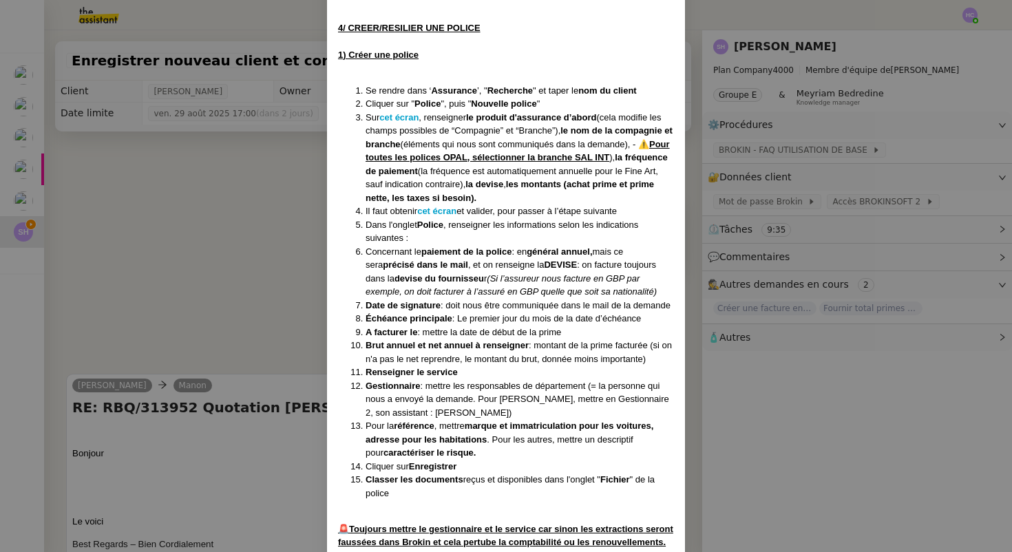
click at [249, 286] on nz-modal-container "Créée le [DATE] MAJ le [DATE] Contexte : Cette procédure recense toutes les act…" at bounding box center [506, 276] width 1012 height 552
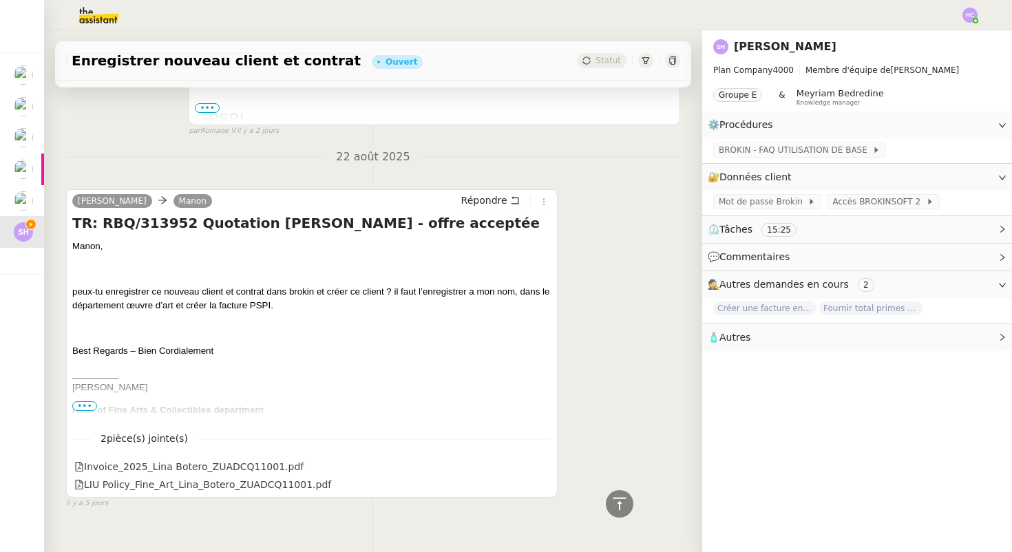
scroll to position [1651, 0]
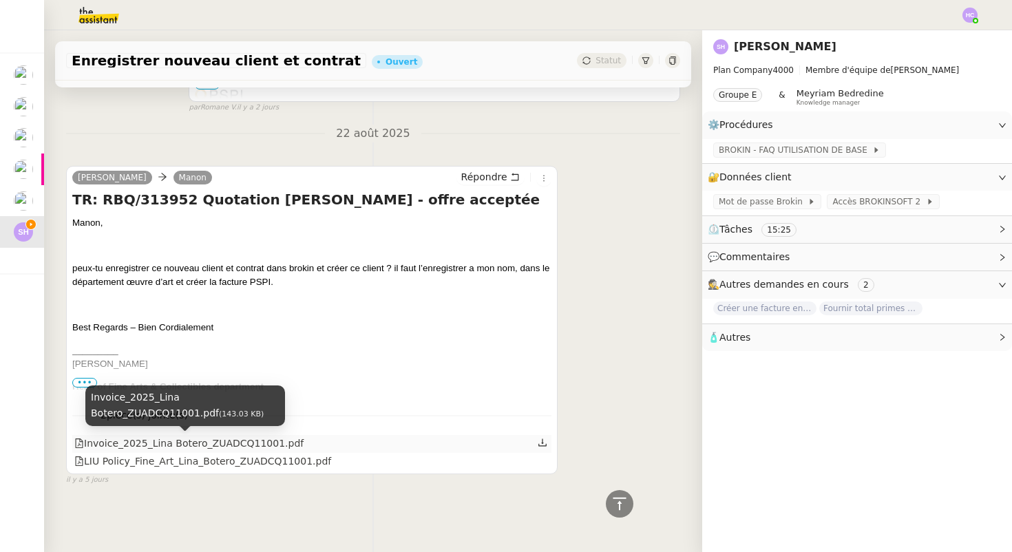
click at [190, 441] on div "Invoice_2025_Lina Botero_ZUADCQ11001.pdf" at bounding box center [188, 444] width 229 height 16
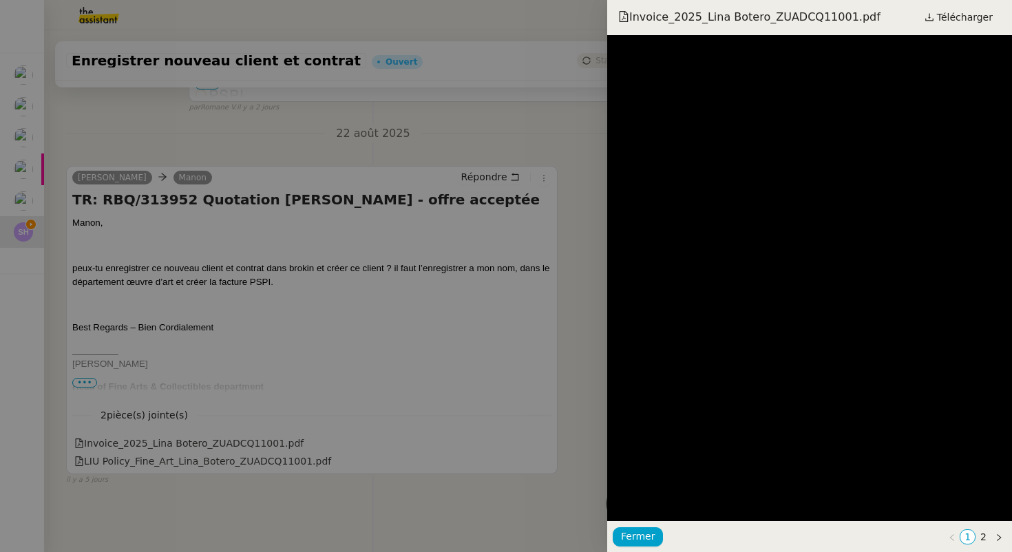
click at [267, 409] on div at bounding box center [506, 276] width 1012 height 552
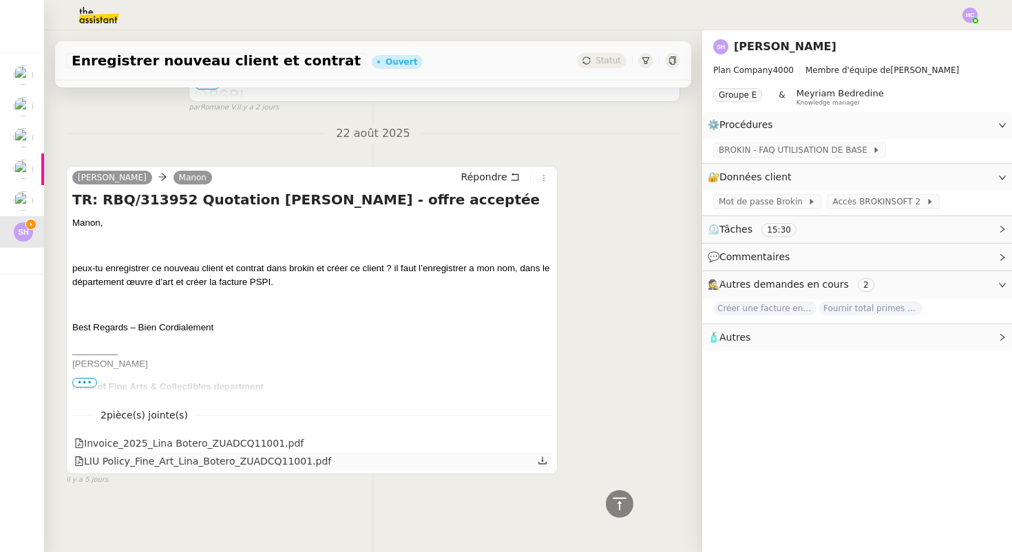
click at [547, 465] on icon at bounding box center [543, 461] width 10 height 10
click at [540, 438] on icon at bounding box center [543, 443] width 10 height 10
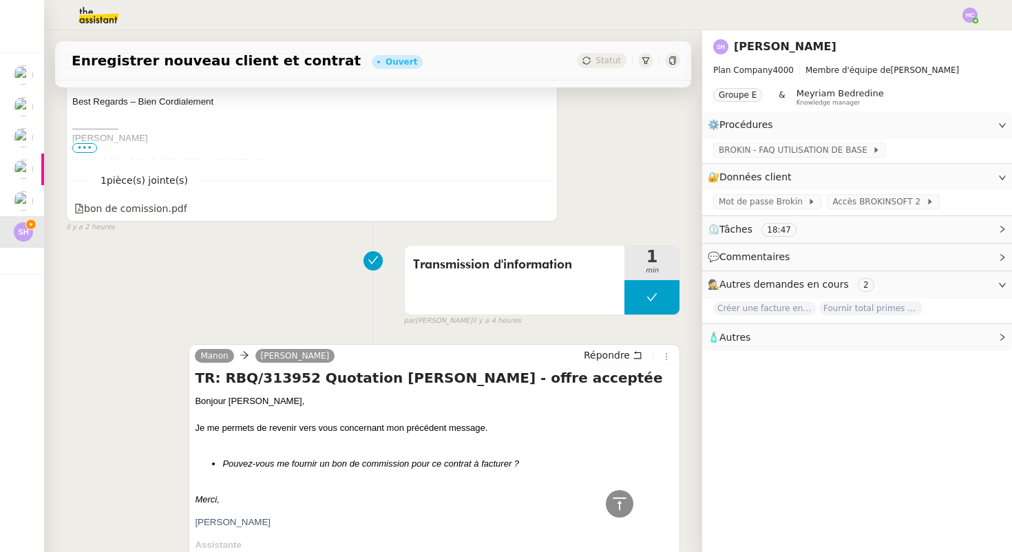
scroll to position [0, 0]
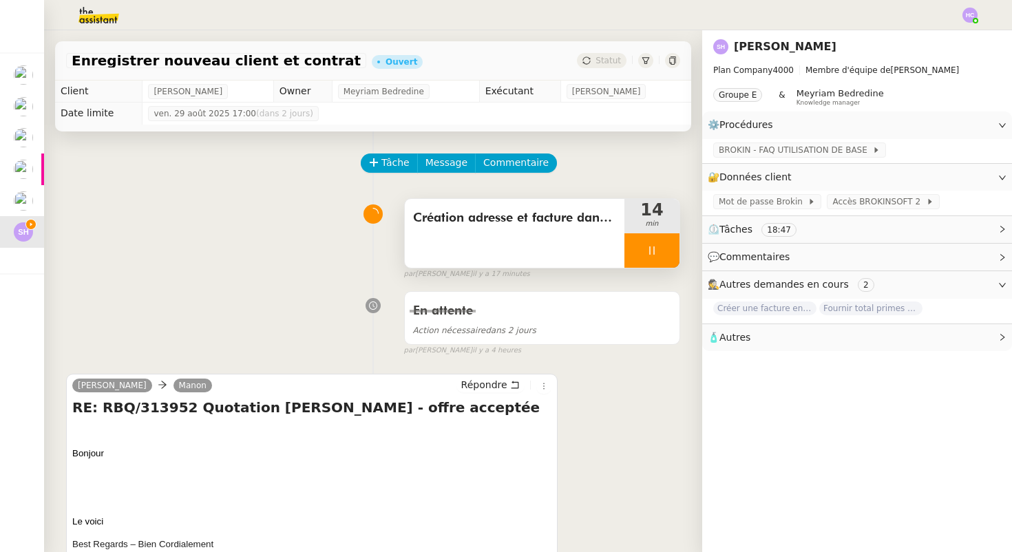
click at [649, 249] on icon at bounding box center [651, 250] width 5 height 8
click at [790, 150] on span "BROKIN - FAQ UTILISATION DE BASE" at bounding box center [796, 150] width 154 height 14
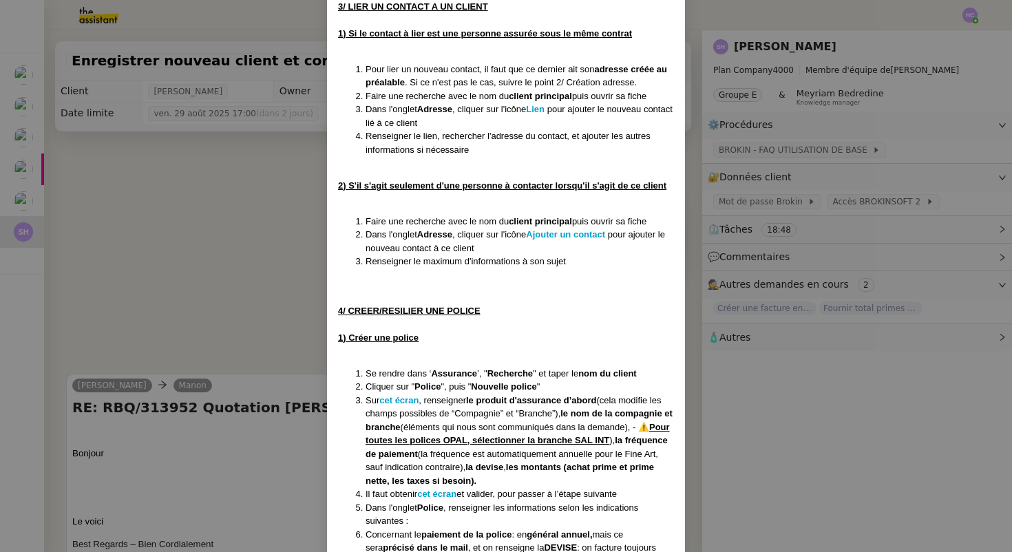
scroll to position [740, 0]
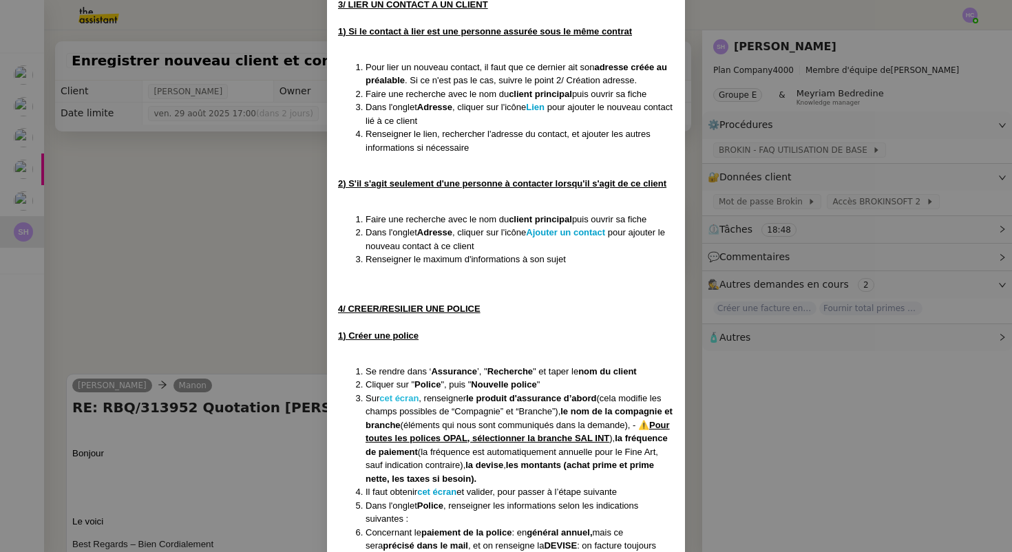
click at [394, 397] on strong "cet écran" at bounding box center [398, 398] width 39 height 10
click at [187, 223] on nz-modal-container "Créée le [DATE] MAJ le [DATE] Contexte : Cette procédure recense toutes les act…" at bounding box center [506, 276] width 1012 height 552
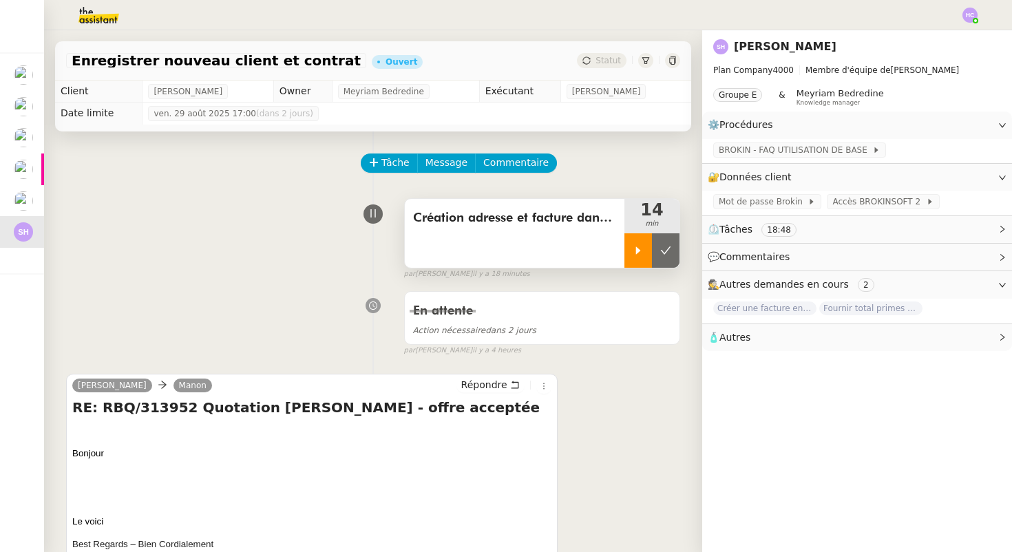
click at [637, 255] on div at bounding box center [638, 250] width 28 height 34
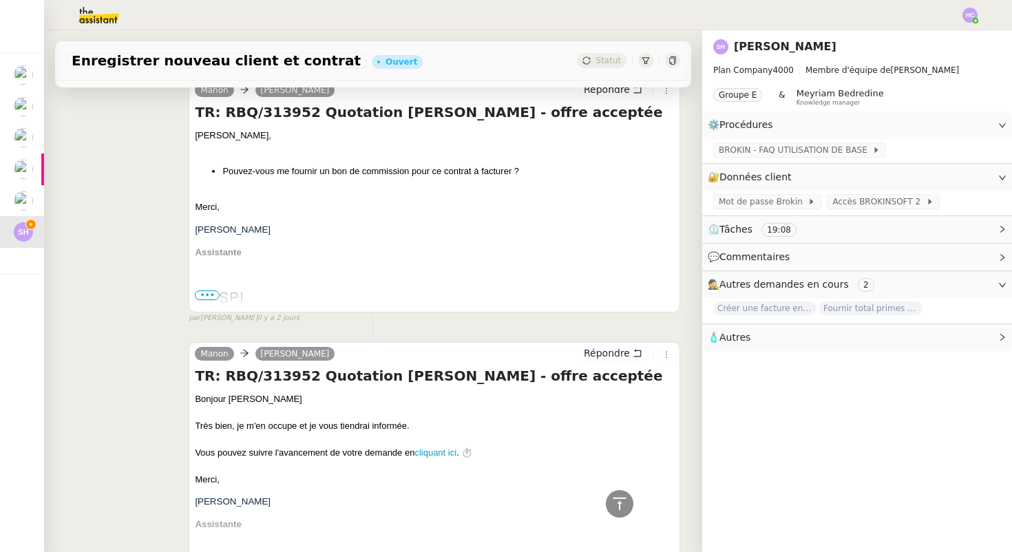
scroll to position [807, 0]
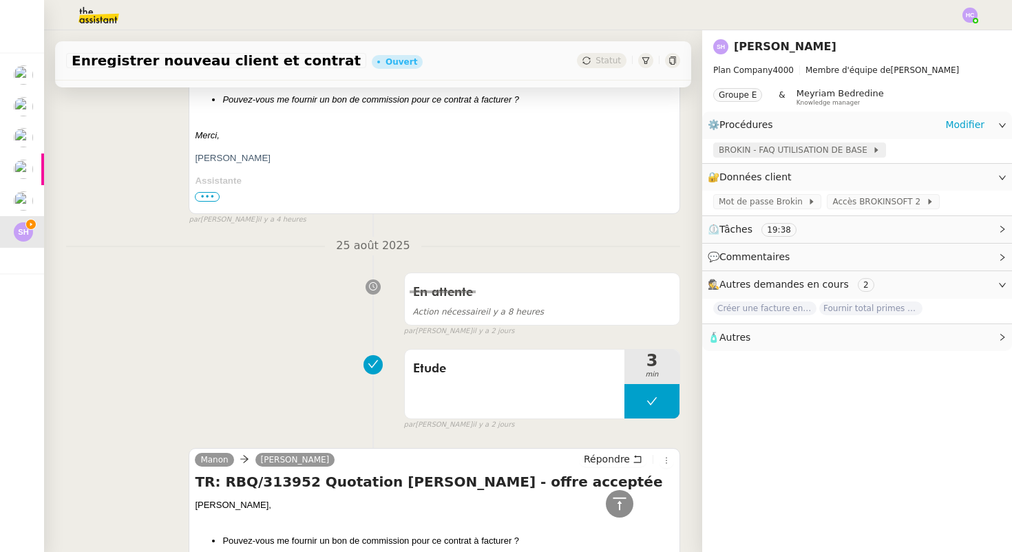
click at [732, 149] on span "BROKIN - FAQ UTILISATION DE BASE" at bounding box center [796, 150] width 154 height 14
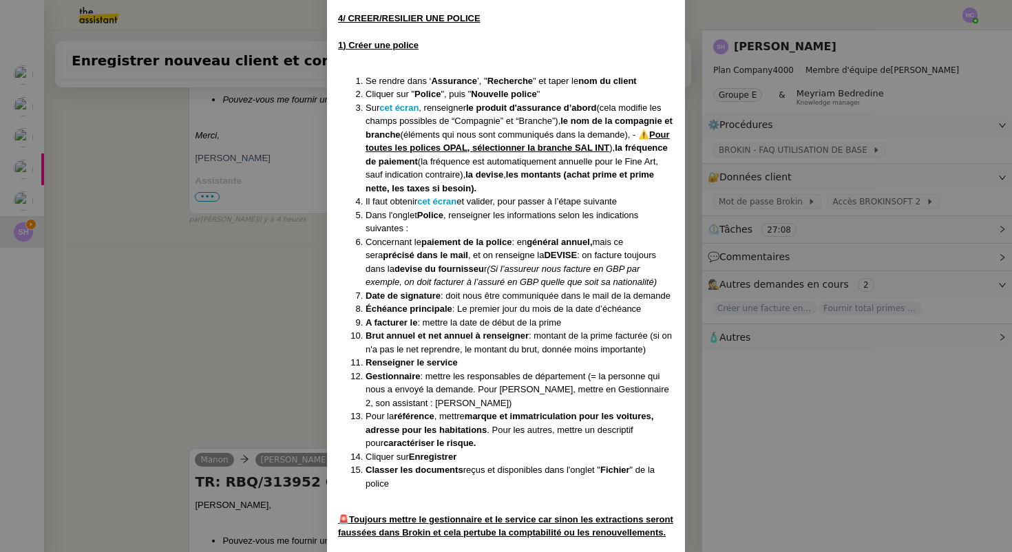
scroll to position [1035, 0]
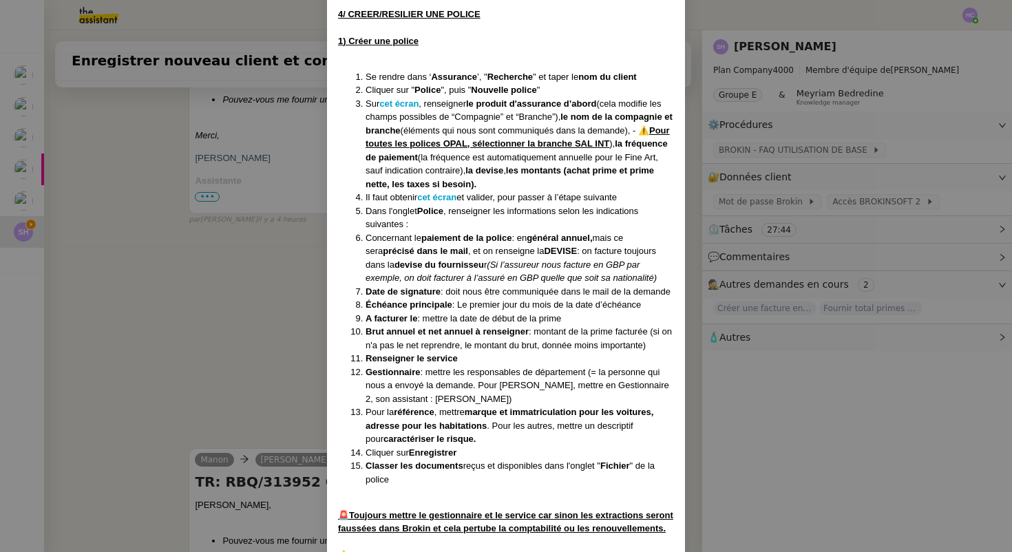
click at [240, 246] on nz-modal-container "Créée le 23/06/25 MAJ le 2/07/25 Contexte : Cette procédure recense toutes les …" at bounding box center [506, 276] width 1012 height 552
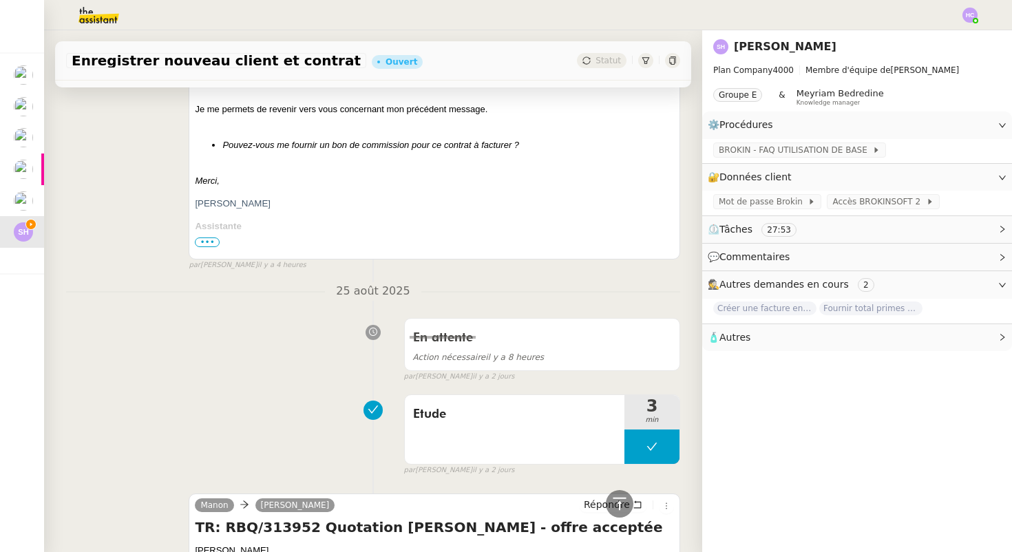
scroll to position [576, 0]
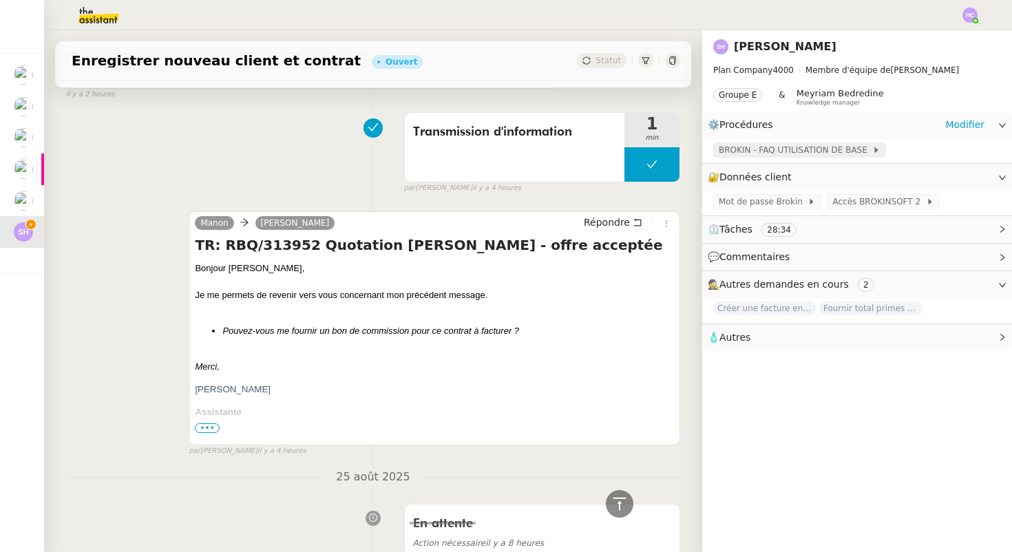
click at [753, 149] on span "BROKIN - FAQ UTILISATION DE BASE" at bounding box center [796, 150] width 154 height 14
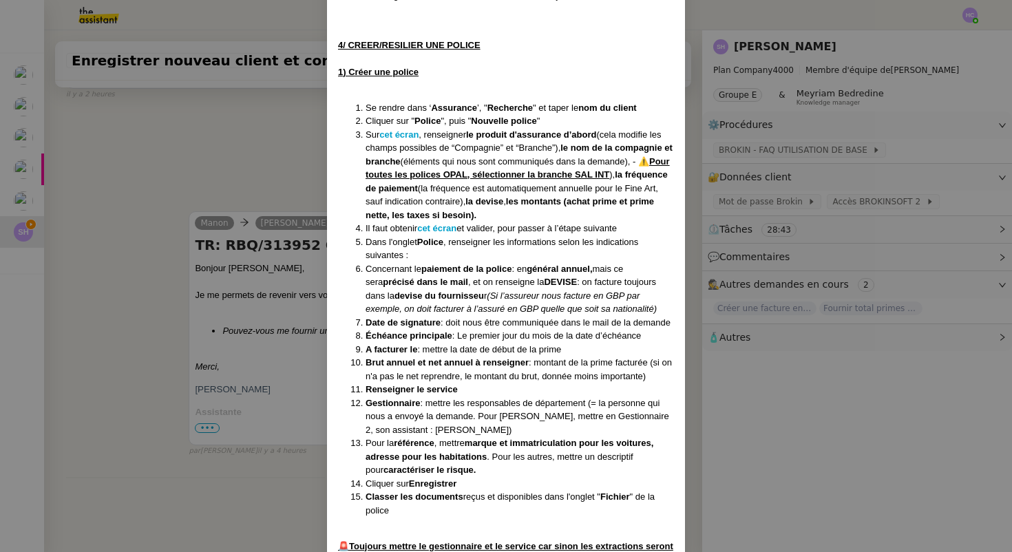
scroll to position [1006, 0]
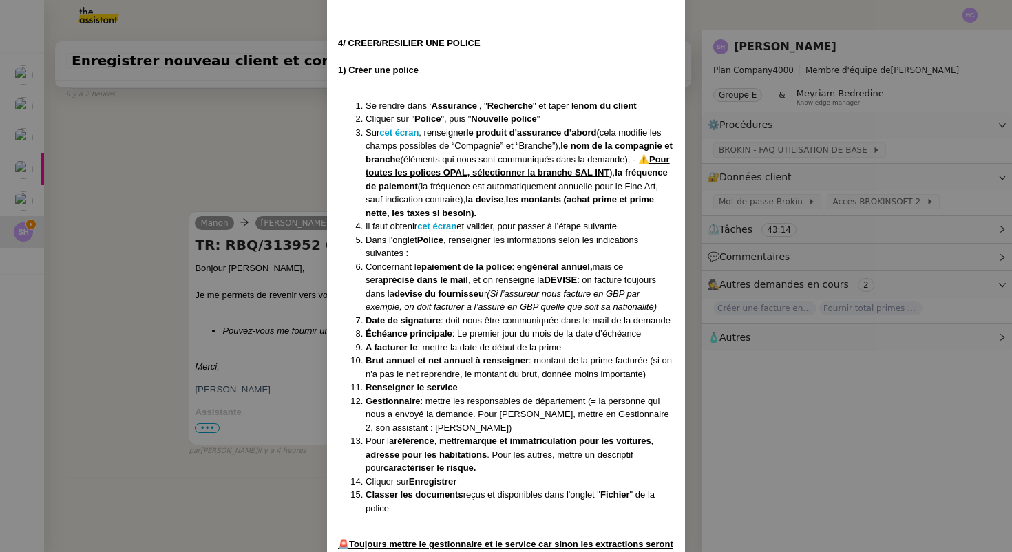
click at [245, 141] on nz-modal-container "Créée le 23/06/25 MAJ le 2/07/25 Contexte : Cette procédure recense toutes les …" at bounding box center [506, 276] width 1012 height 552
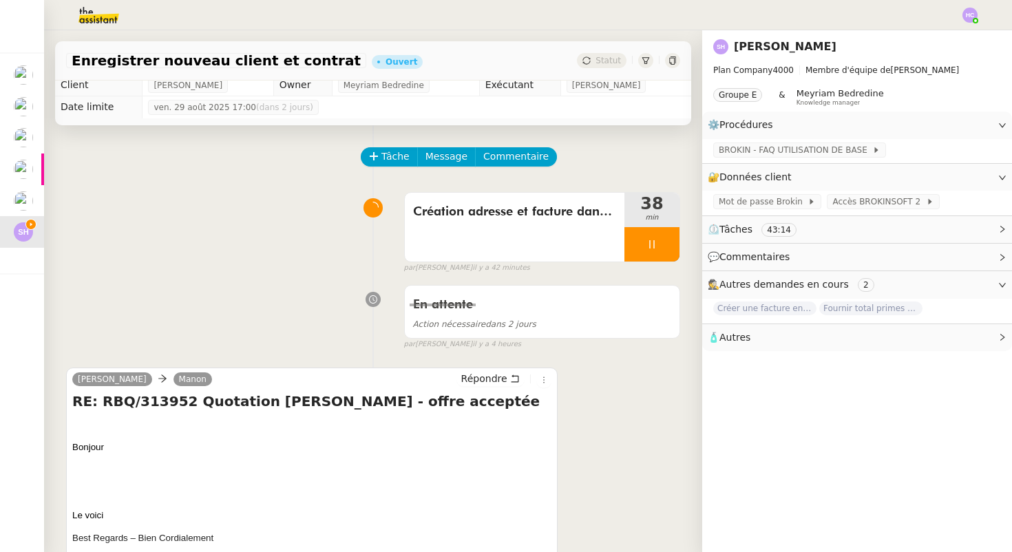
scroll to position [0, 0]
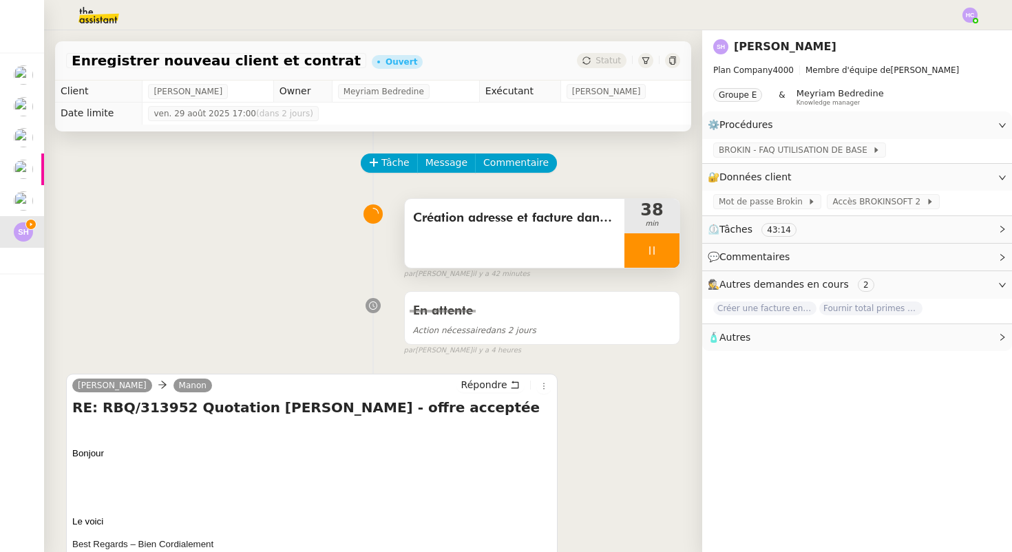
click at [648, 247] on icon at bounding box center [651, 250] width 11 height 11
click at [672, 61] on icon at bounding box center [672, 60] width 8 height 8
click at [640, 262] on div at bounding box center [638, 250] width 28 height 34
click at [481, 383] on span "Répondre" at bounding box center [484, 385] width 46 height 14
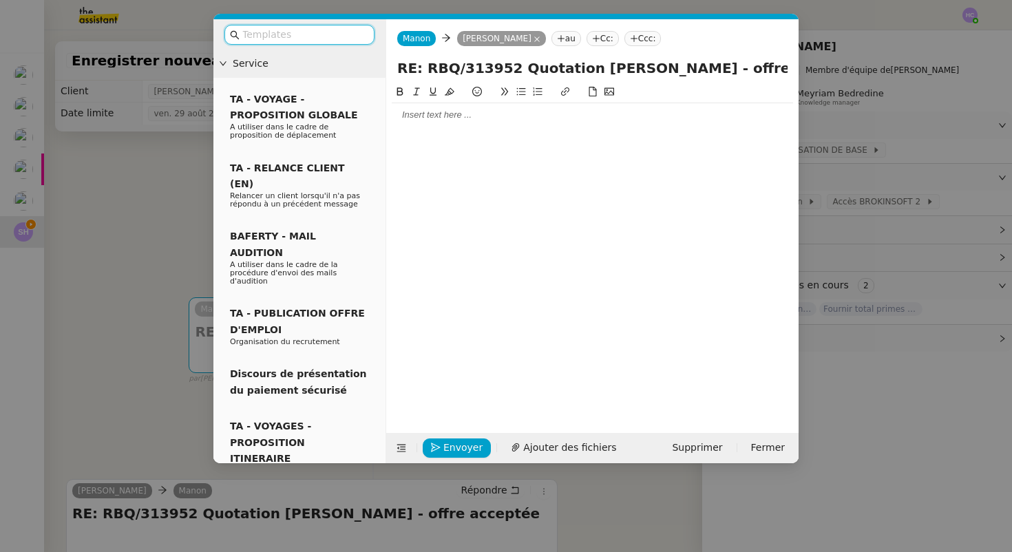
click at [435, 112] on div at bounding box center [592, 115] width 401 height 12
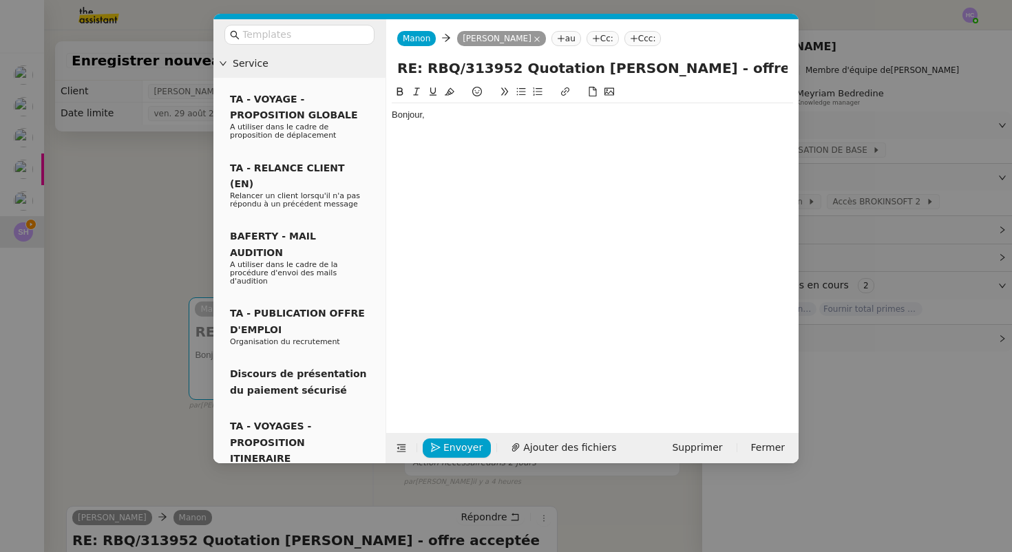
click at [403, 115] on div "Bonjour," at bounding box center [592, 115] width 401 height 12
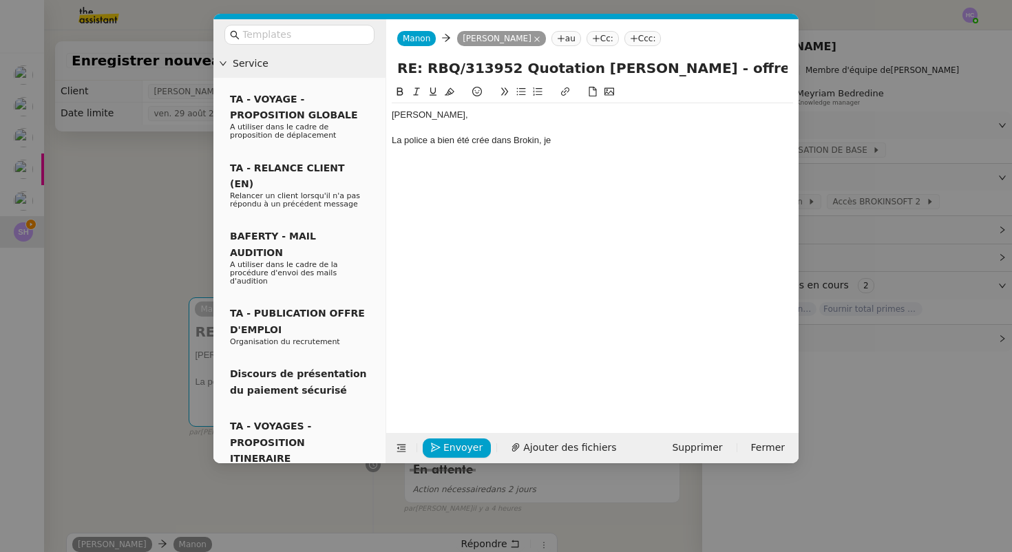
click at [434, 142] on div "La police a bien été crée dans Brokin, je" at bounding box center [592, 140] width 401 height 12
click at [401, 142] on div "La police et la prime a bien été crée dans Brokin, je" at bounding box center [592, 140] width 401 height 12
click at [518, 146] on div "La cliente, la police et la prime a bien été crée dans Brokin, je" at bounding box center [592, 140] width 401 height 12
click at [581, 143] on div "La cliente, la police et la prime ont bien été crée dans Brokin, je" at bounding box center [592, 140] width 401 height 12
click at [650, 140] on div "La cliente, la police et la prime ont bien été créés dans Brokin, je" at bounding box center [592, 140] width 401 height 12
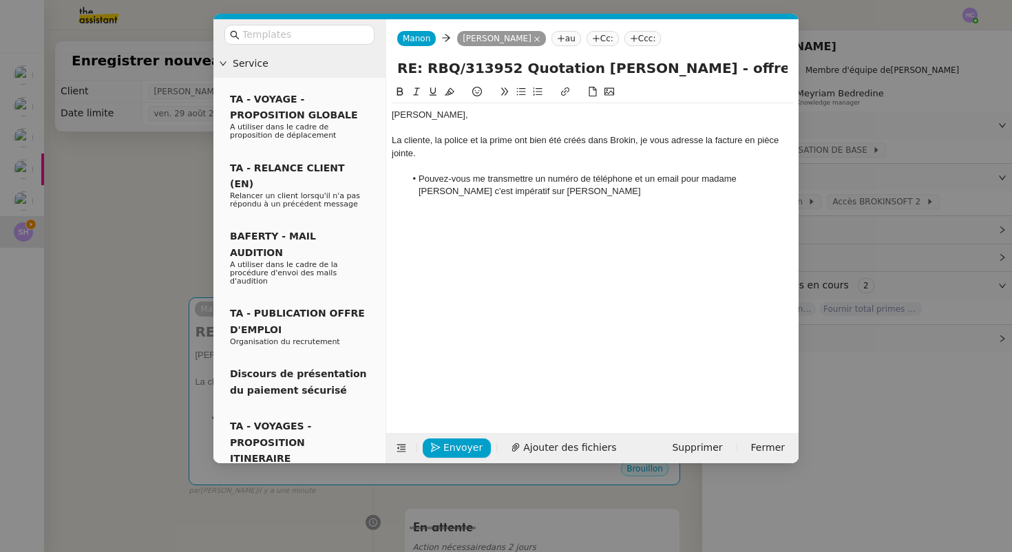
click at [781, 173] on li "Pouvez-vous me transmettre un numéro de téléphone et un email pour madame BOTER…" at bounding box center [599, 185] width 388 height 25
click at [782, 176] on li "Pouvez-vous me transmettre un numéro de téléphone et un email pour madame BOTER…" at bounding box center [599, 185] width 388 height 25
click at [511, 195] on li "Pouvez-vous me transmettre un numéro de téléphone et un email pour madame BOTER…" at bounding box center [599, 185] width 388 height 25
click at [781, 181] on li "Pouvez-vous me transmettre un numéro de téléphone et un email pour madame BOTER…" at bounding box center [599, 185] width 388 height 25
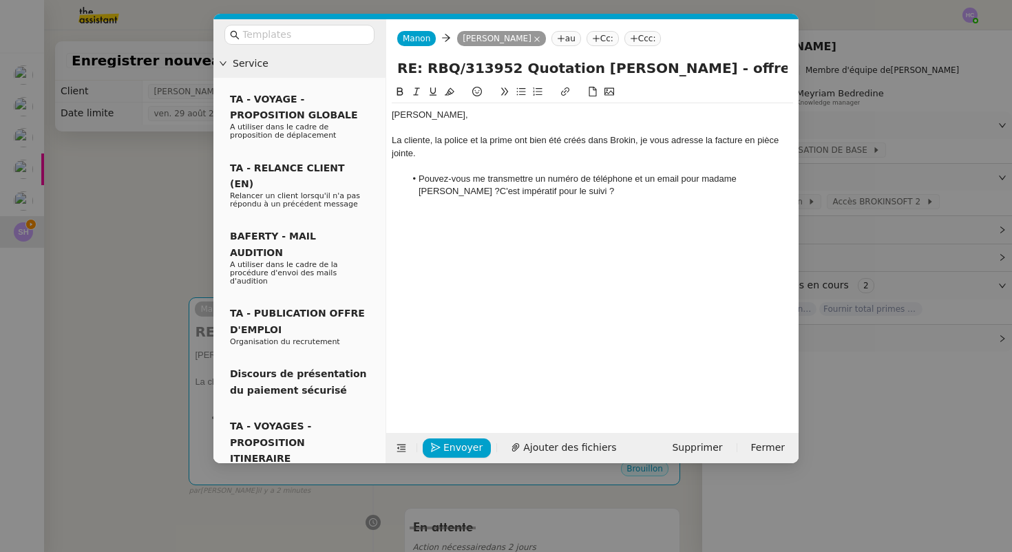
click at [553, 193] on li "Pouvez-vous me transmettre un numéro de téléphone et un email pour madame BOTER…" at bounding box center [599, 185] width 388 height 25
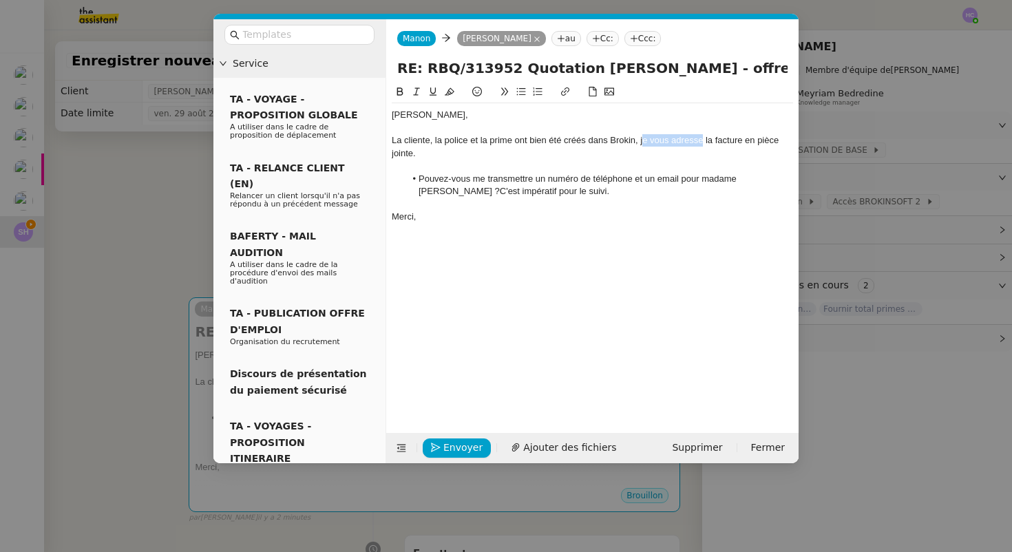
drag, startPoint x: 703, startPoint y: 144, endPoint x: 643, endPoint y: 144, distance: 59.9
click at [643, 144] on div "La cliente, la police et la prime ont bien été créés dans Brokin, je vous adres…" at bounding box center [592, 146] width 401 height 25
click at [529, 454] on span "Ajouter des fichiers" at bounding box center [569, 448] width 93 height 16
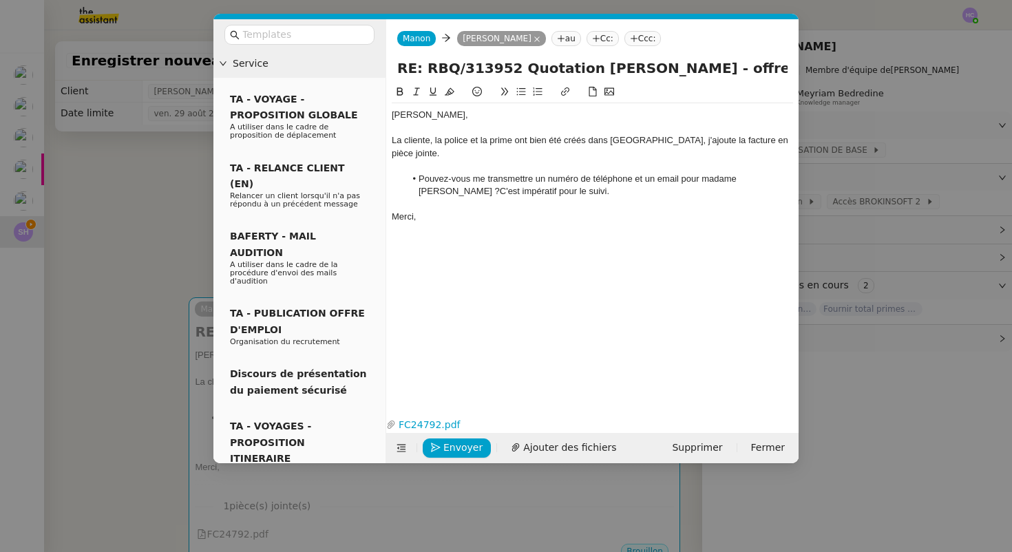
click at [423, 180] on li "Pouvez-vous me transmettre un numéro de téléphone et un email pour madame BOTER…" at bounding box center [599, 185] width 388 height 25
click at [0, 0] on lt-span "Ignore" at bounding box center [0, 0] width 0 height 0
click at [441, 120] on div "Sarah," at bounding box center [592, 115] width 401 height 12
click at [441, 446] on button "Envoyer" at bounding box center [457, 448] width 68 height 19
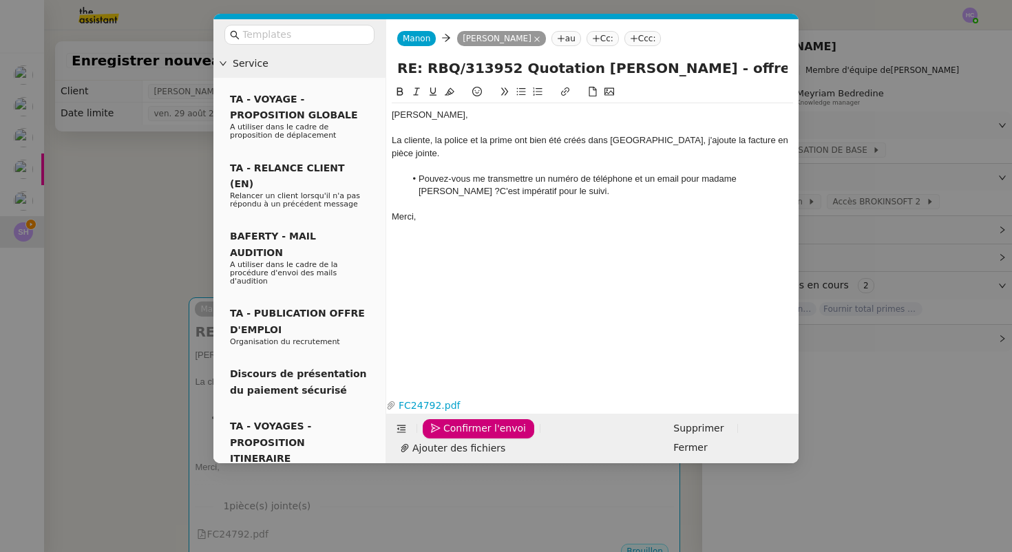
click at [581, 137] on div "La cliente, la police et la prime ont bien été créés dans Brokin, j'ajoute la f…" at bounding box center [592, 146] width 401 height 25
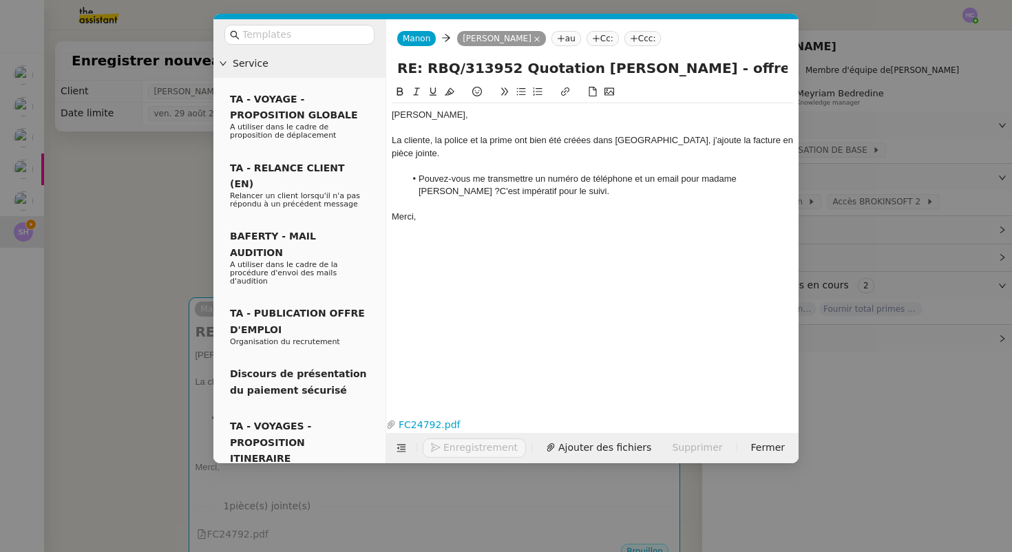
click at [602, 198] on div at bounding box center [592, 204] width 401 height 12
click at [449, 443] on span "Envoyer" at bounding box center [462, 448] width 39 height 16
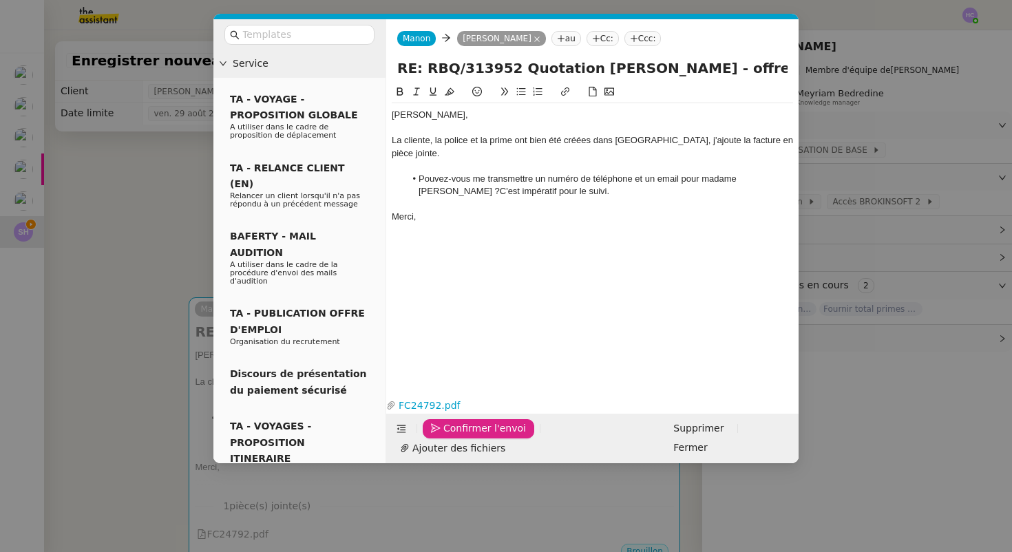
click at [449, 436] on span "Confirmer l'envoi" at bounding box center [484, 429] width 83 height 16
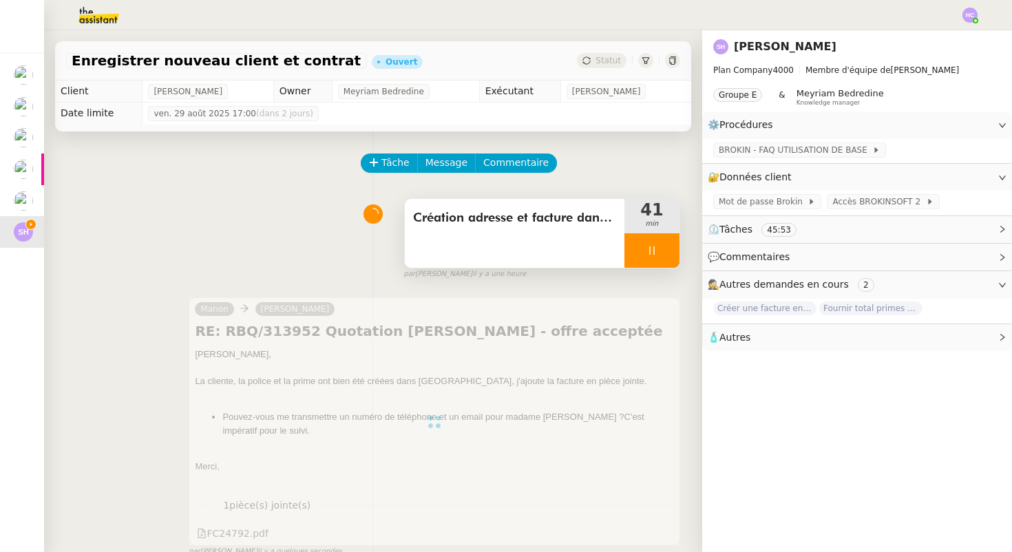
click at [659, 250] on div at bounding box center [651, 250] width 55 height 34
click at [666, 251] on icon at bounding box center [666, 250] width 10 height 8
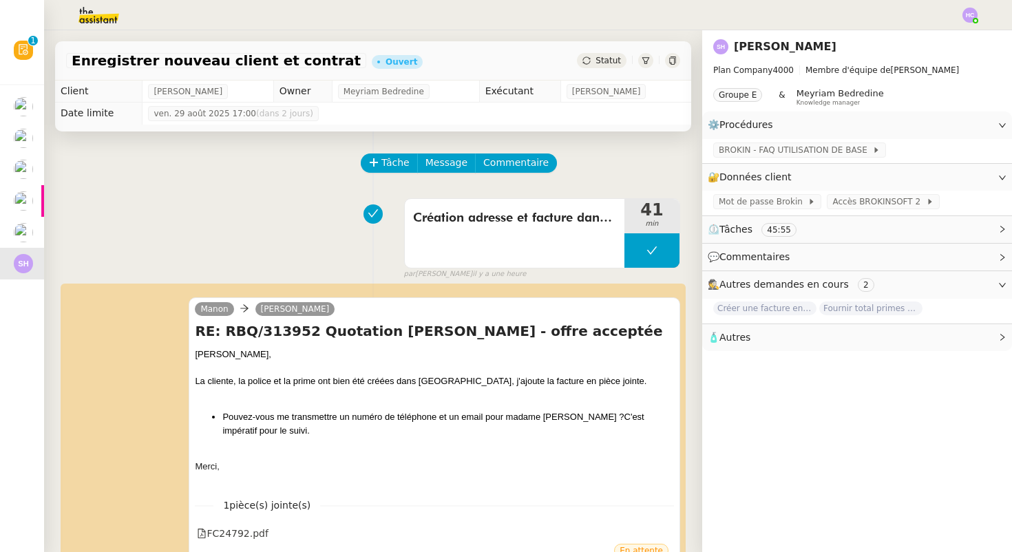
click at [593, 64] on div "Statut" at bounding box center [602, 60] width 50 height 15
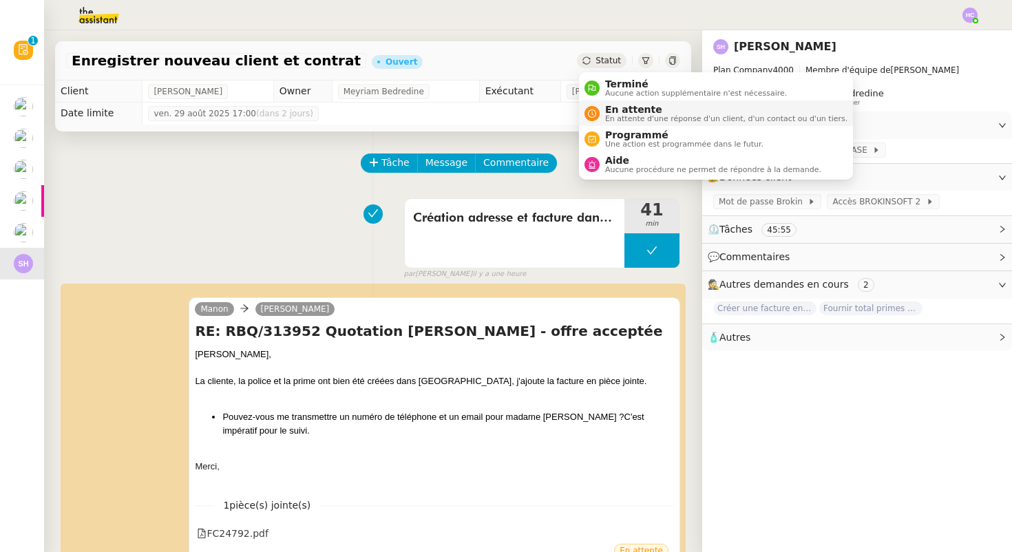
click at [606, 110] on span "En attente" at bounding box center [726, 109] width 242 height 11
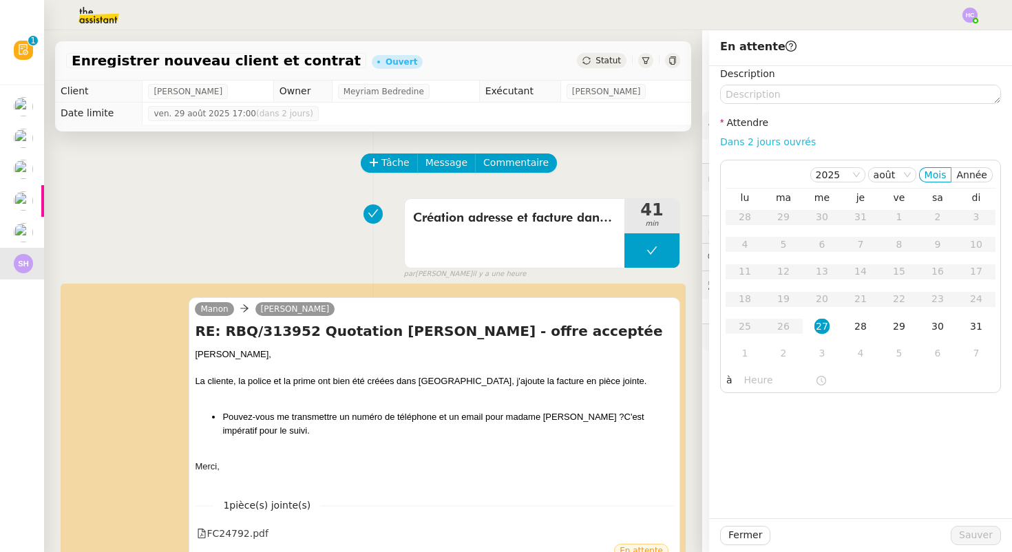
click at [772, 140] on link "Dans 2 jours ouvrés" at bounding box center [768, 141] width 96 height 11
type input "07:00"
click at [823, 348] on div "3" at bounding box center [821, 353] width 15 height 15
click at [990, 534] on span "Sauver" at bounding box center [976, 535] width 34 height 16
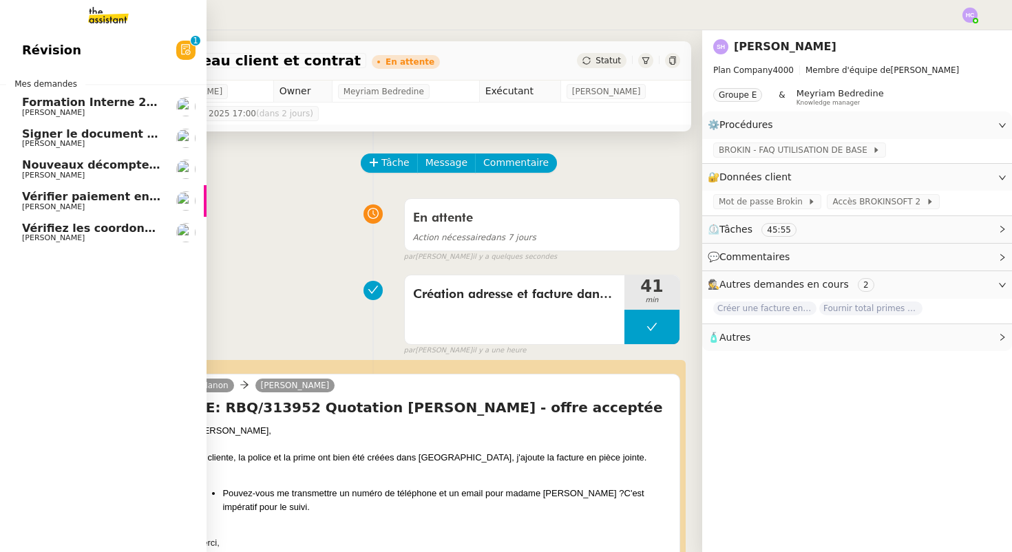
click at [92, 224] on span "Vérifiez les coordonnées bancaires pour le virement" at bounding box center [184, 228] width 324 height 13
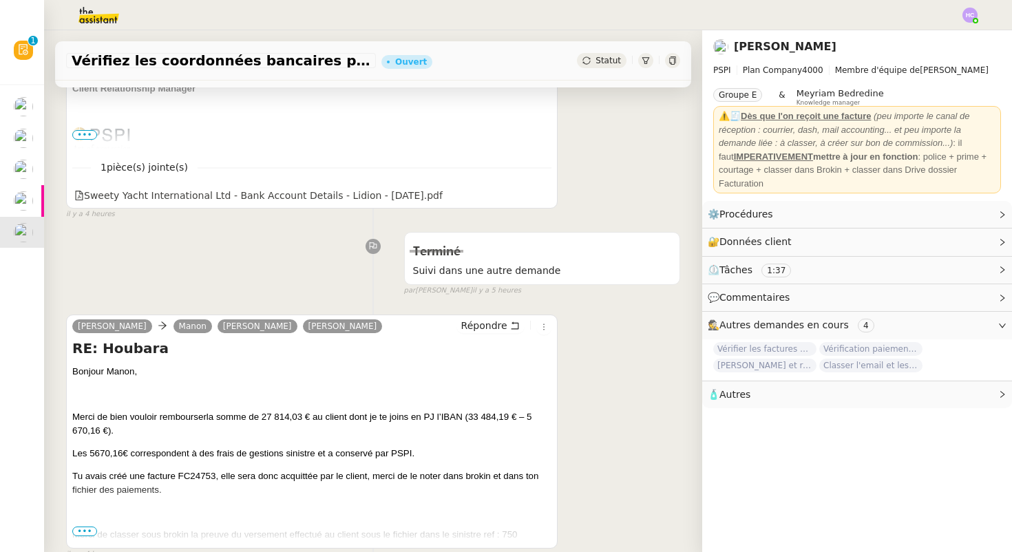
scroll to position [465, 0]
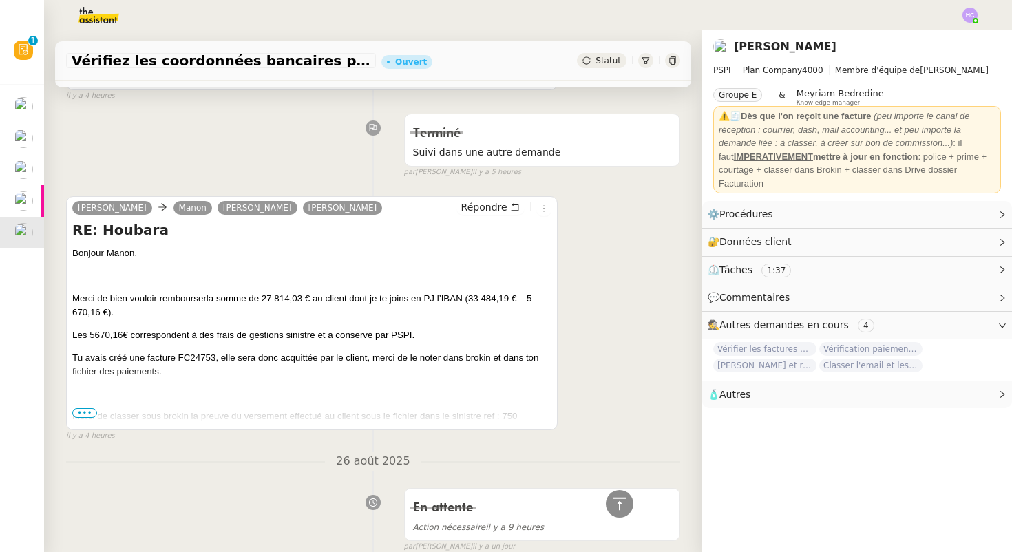
click at [87, 412] on span "•••" at bounding box center [84, 413] width 25 height 10
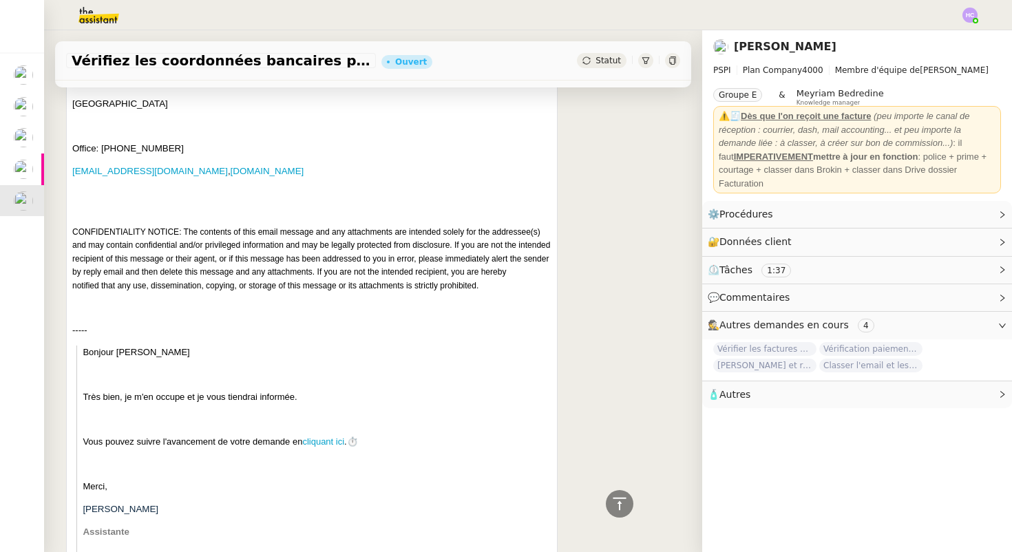
scroll to position [2360, 0]
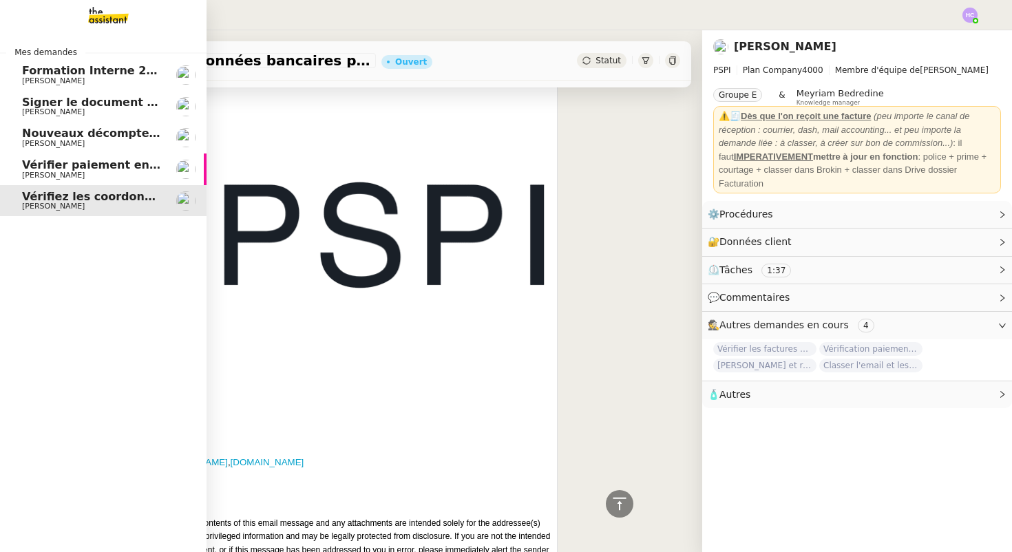
click at [48, 164] on span "Vérifier paiement en Euros pour Team2act" at bounding box center [153, 164] width 262 height 13
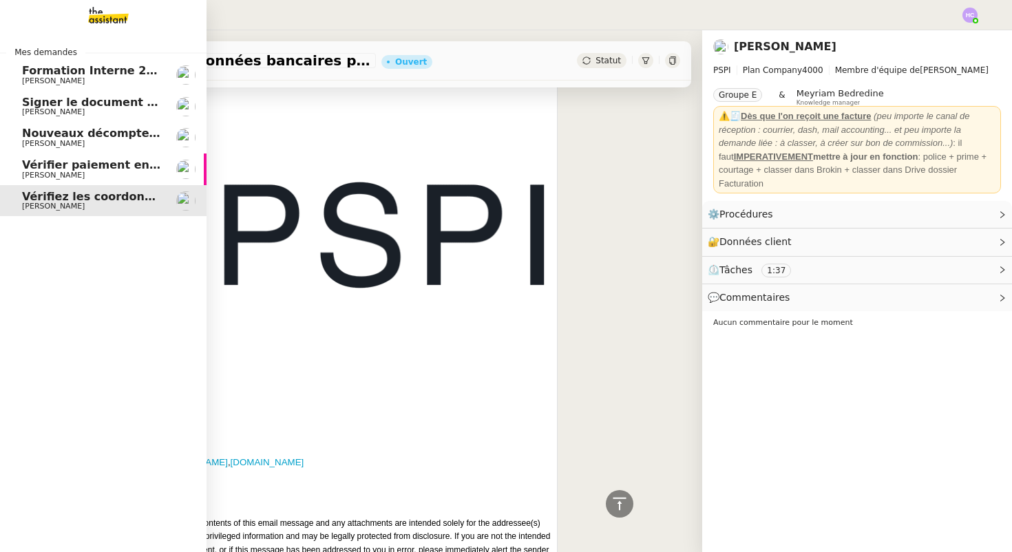
click at [56, 197] on span "Vérifiez les coordonnées bancaires pour le virement" at bounding box center [184, 196] width 324 height 13
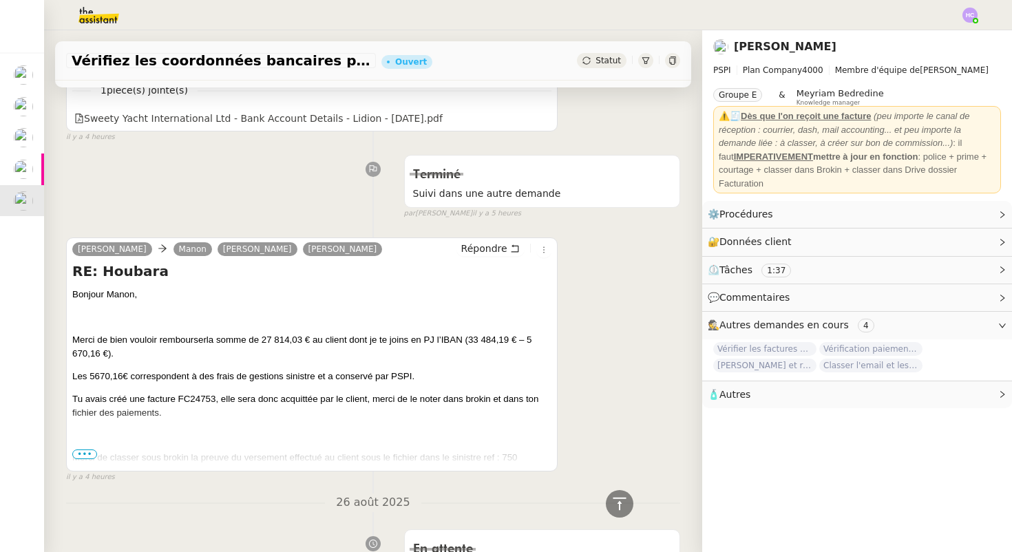
scroll to position [509, 0]
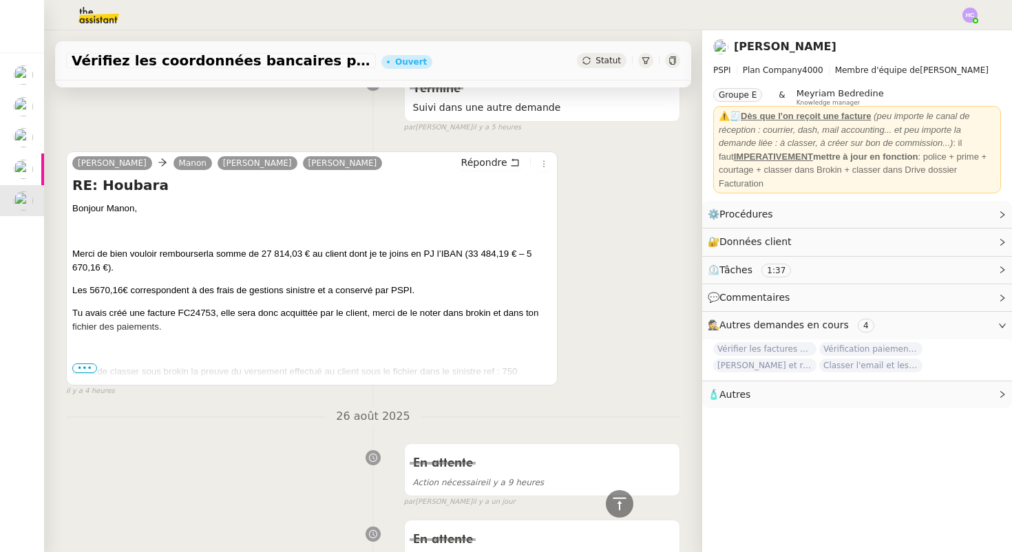
click at [86, 367] on span "•••" at bounding box center [84, 368] width 25 height 10
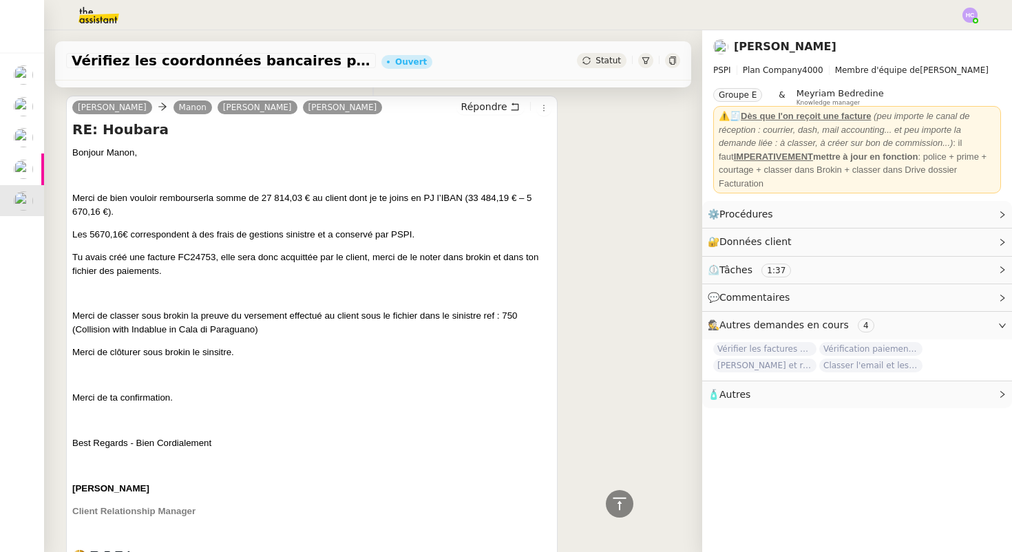
scroll to position [567, 0]
drag, startPoint x: 126, startPoint y: 233, endPoint x: 89, endPoint y: 233, distance: 37.2
click at [89, 233] on span "Les 5670,16€ correspondent à des frais de gestions sinistre et a conservé par P…" at bounding box center [243, 233] width 342 height 10
click at [147, 235] on span "Les 5670,16€ correspondent à des frais de gestions sinistre et a conservé par P…" at bounding box center [243, 233] width 342 height 10
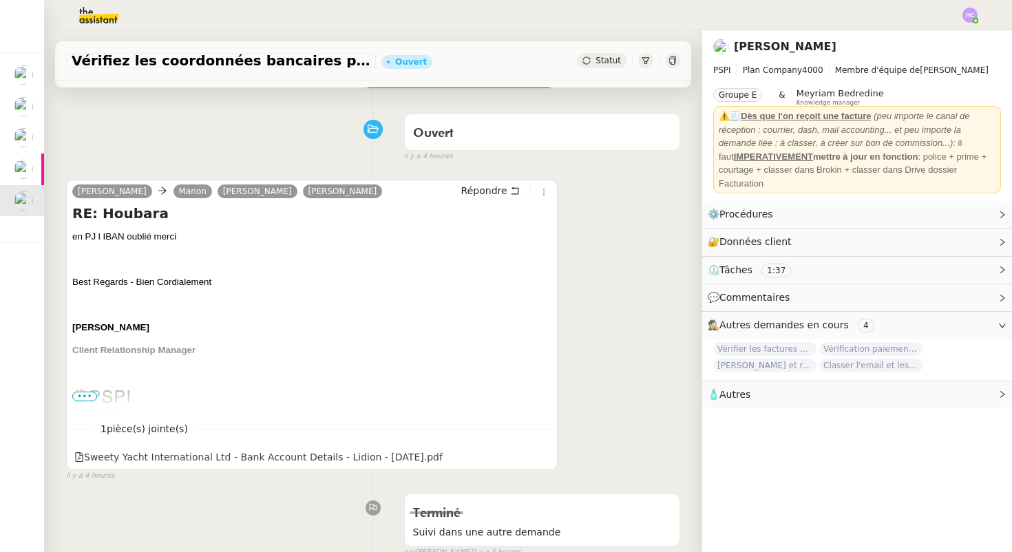
scroll to position [0, 0]
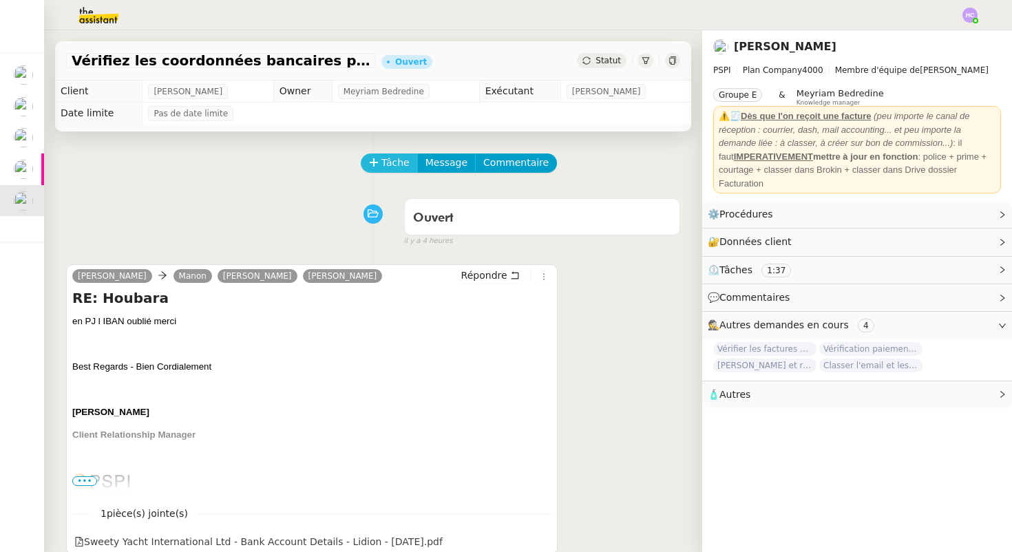
click at [381, 160] on span "Tâche" at bounding box center [395, 163] width 28 height 16
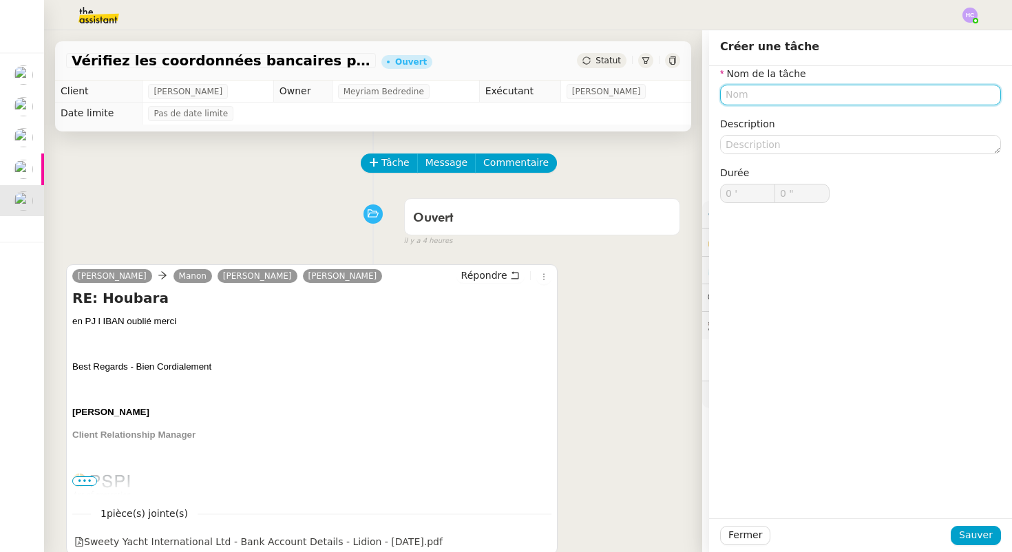
click at [762, 94] on input "text" at bounding box center [860, 95] width 281 height 20
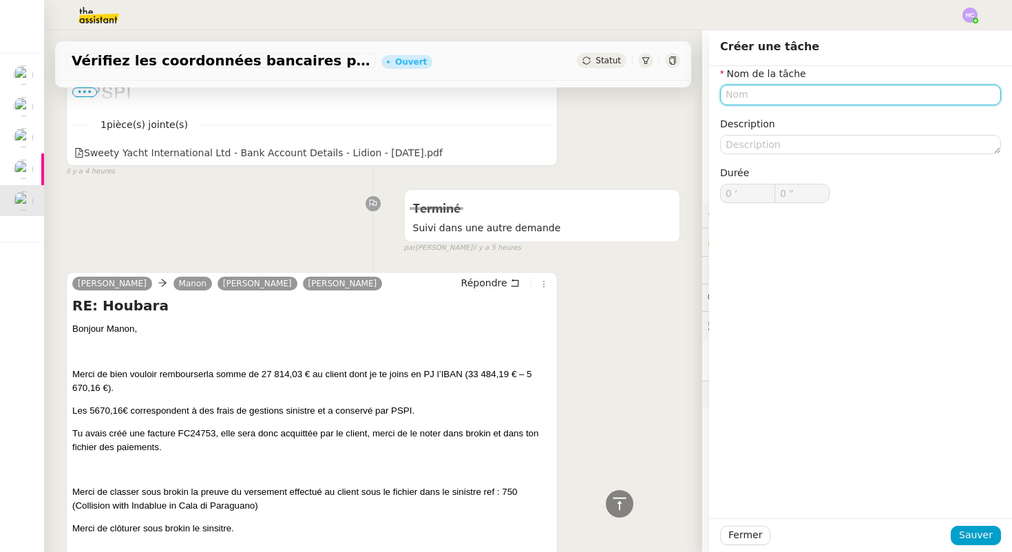
scroll to position [411, 0]
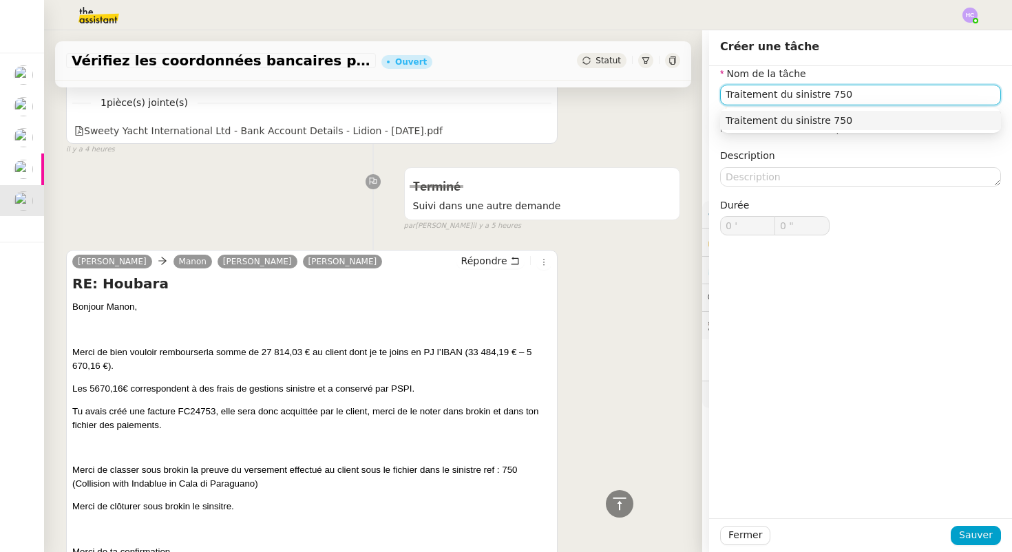
click at [798, 120] on div "Traitement du sinistre 750" at bounding box center [861, 120] width 270 height 12
type input "Traitement du sinistre 750"
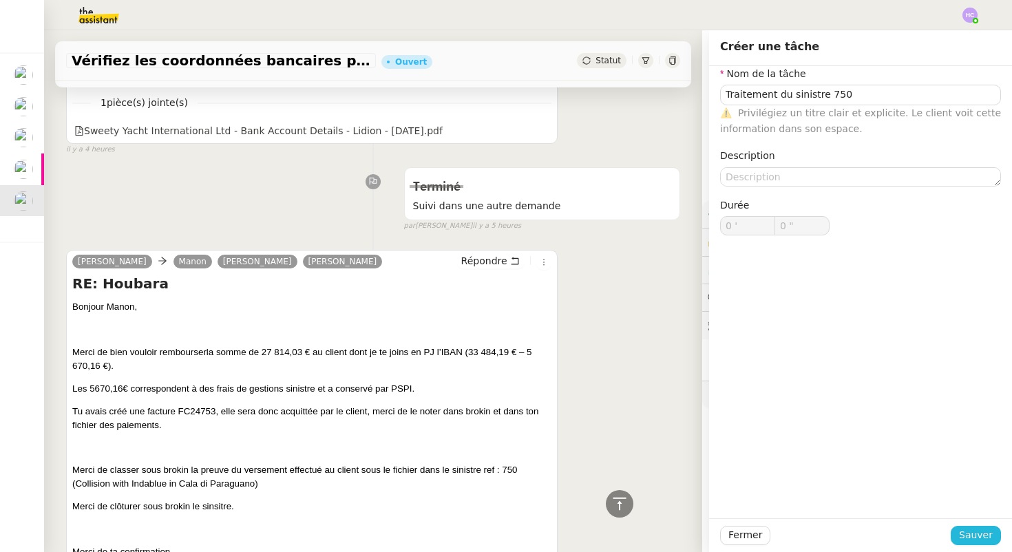
click at [981, 530] on span "Sauver" at bounding box center [976, 535] width 34 height 16
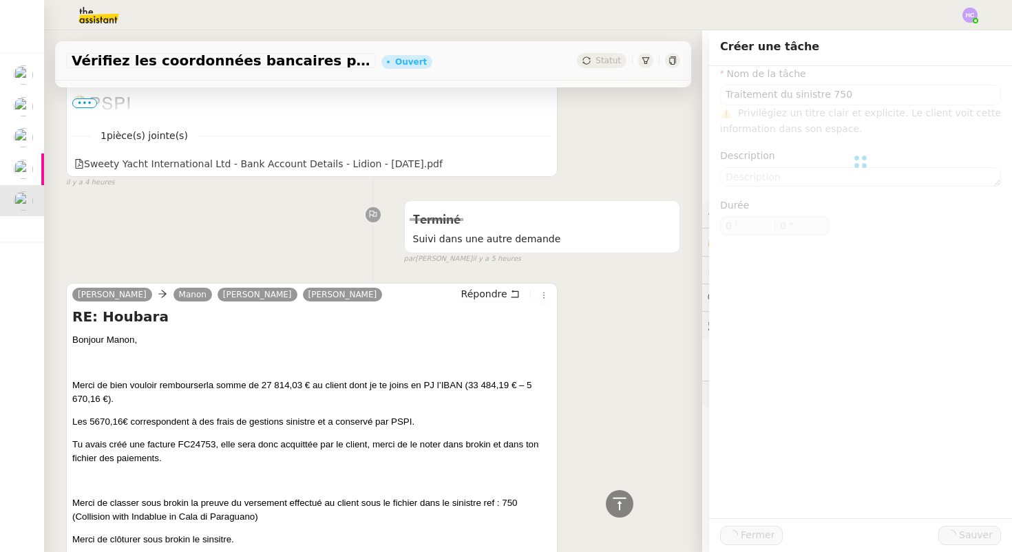
scroll to position [444, 0]
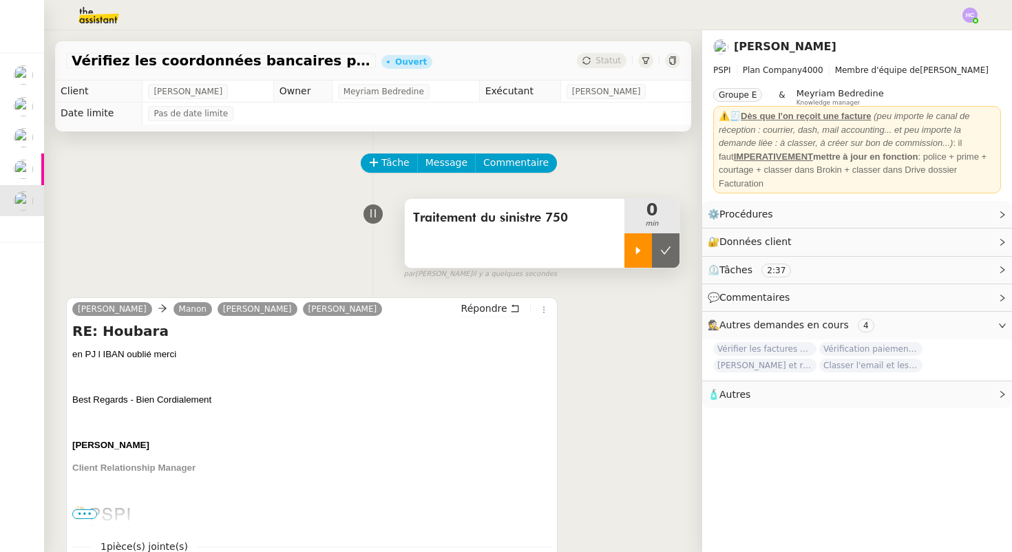
click at [633, 254] on icon at bounding box center [638, 250] width 11 height 11
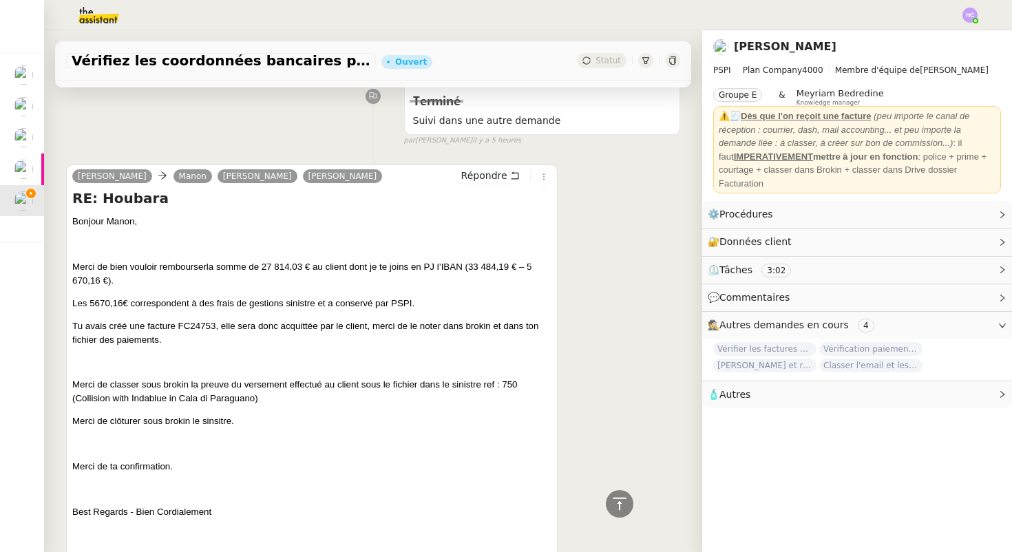
scroll to position [526, 0]
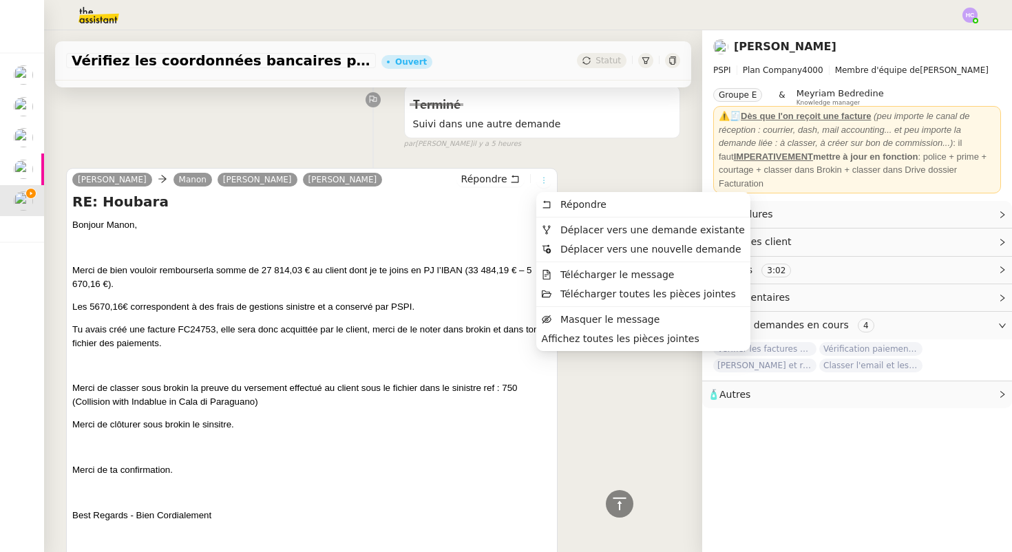
click at [541, 181] on icon at bounding box center [544, 180] width 8 height 8
click at [580, 277] on span "Télécharger le message" at bounding box center [617, 274] width 114 height 11
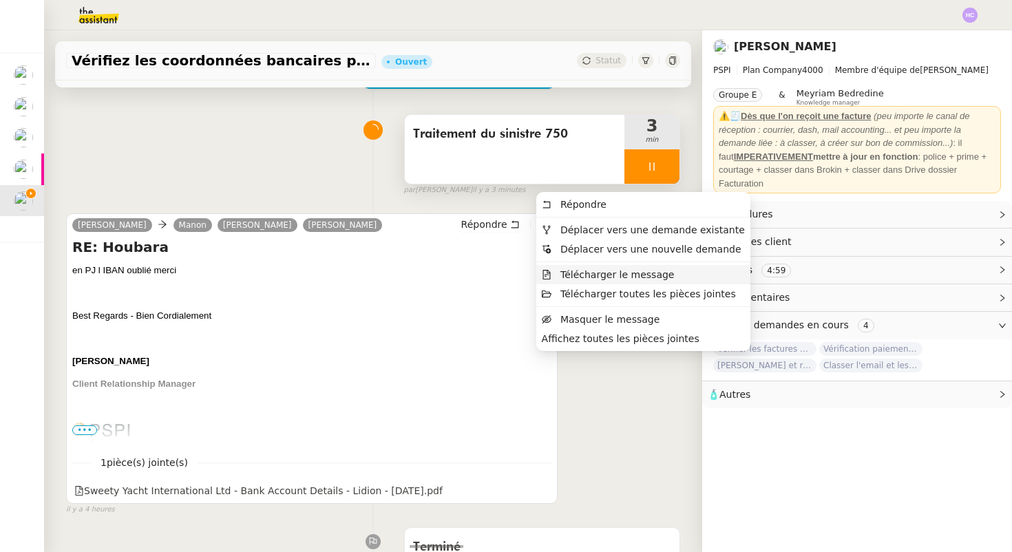
scroll to position [0, 0]
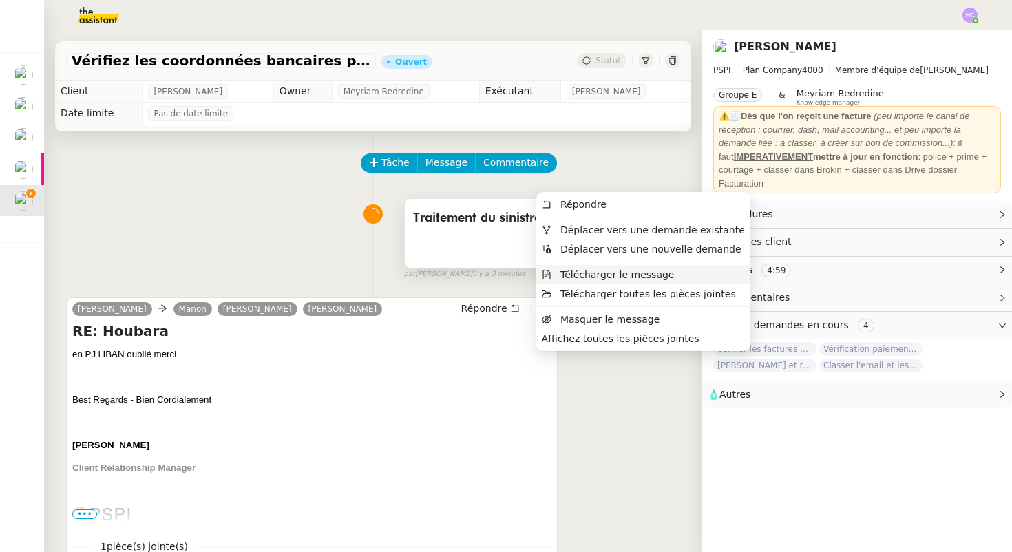
click at [374, 260] on div "Traitement du sinistre 750 3 min false par Hannah C. il y a 3 minutes" at bounding box center [373, 236] width 614 height 88
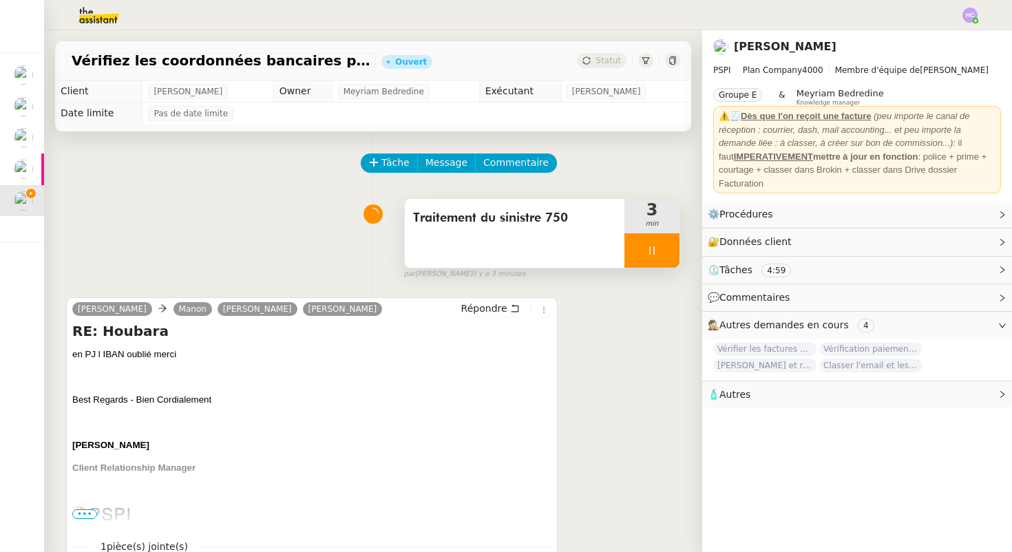
click at [657, 245] on div at bounding box center [651, 250] width 55 height 34
click at [657, 245] on button at bounding box center [666, 250] width 28 height 34
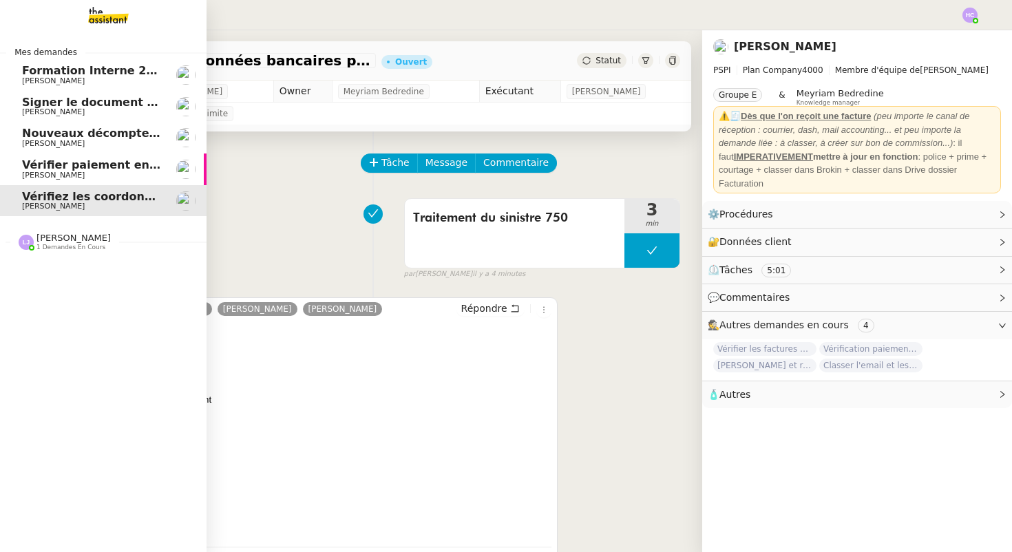
click at [107, 107] on span "Signer le document par [PERSON_NAME]" at bounding box center [148, 102] width 252 height 13
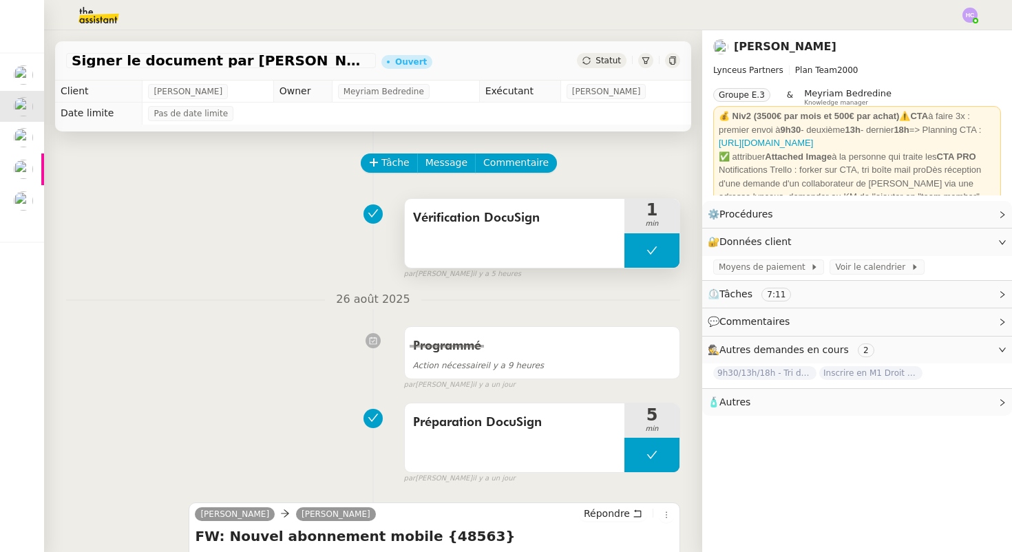
click at [648, 251] on icon at bounding box center [652, 250] width 10 height 8
click at [638, 251] on icon at bounding box center [638, 250] width 5 height 8
click at [653, 249] on icon at bounding box center [651, 250] width 11 height 11
click at [661, 251] on icon at bounding box center [665, 250] width 11 height 11
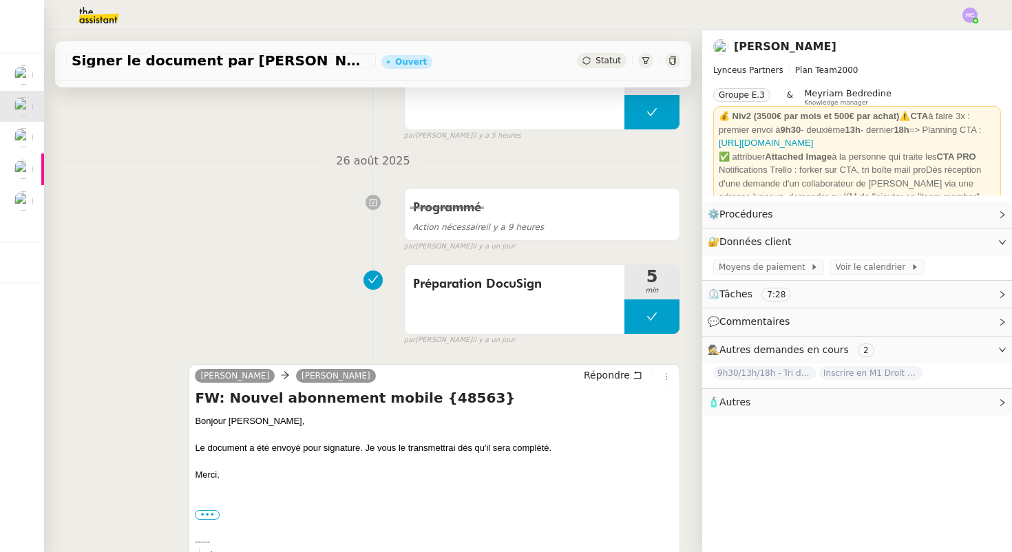
scroll to position [249, 0]
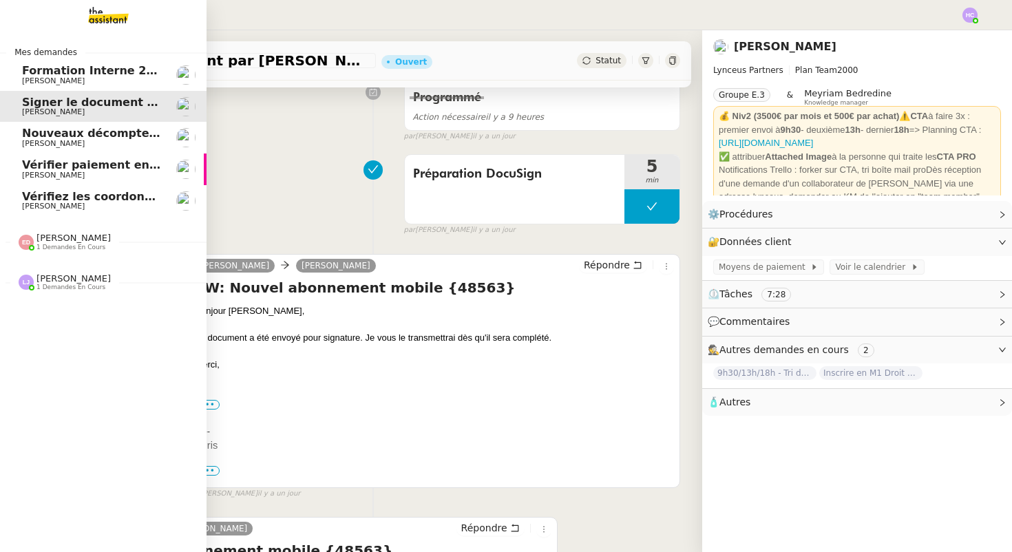
click at [65, 200] on span "Vérifiez les coordonnées bancaires pour le virement" at bounding box center [184, 196] width 324 height 13
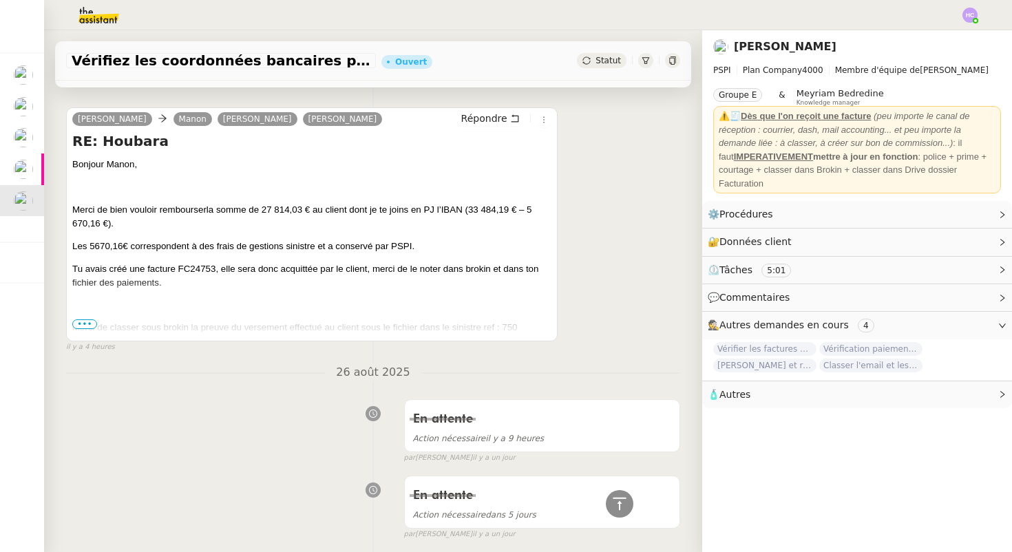
scroll to position [448, 0]
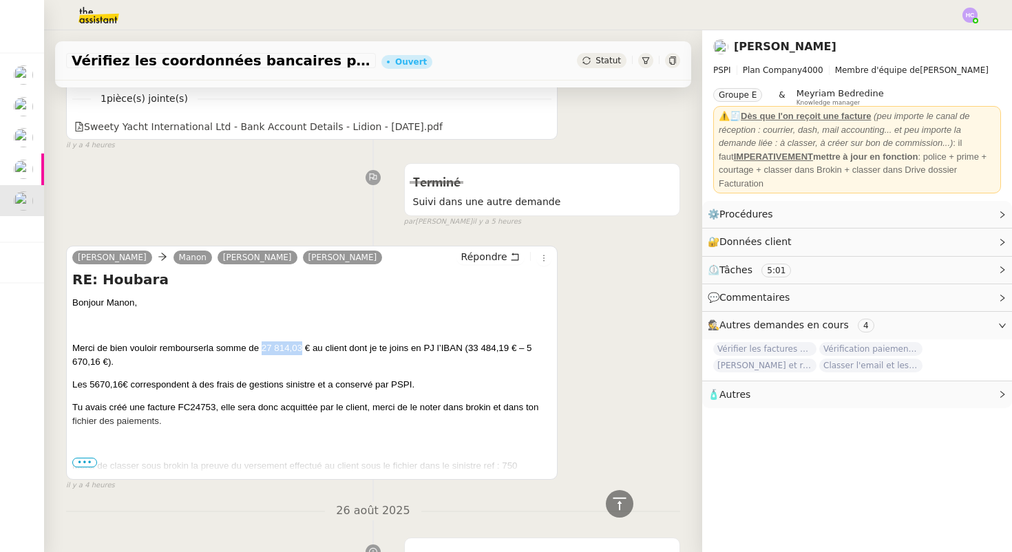
drag, startPoint x: 304, startPoint y: 348, endPoint x: 264, endPoint y: 350, distance: 40.0
click at [264, 350] on span "la somme de 27 814,03 € au client dont je te joins en PJ l’IBAN (33 484,19 € – …" at bounding box center [302, 355] width 460 height 24
copy span "27 814,03"
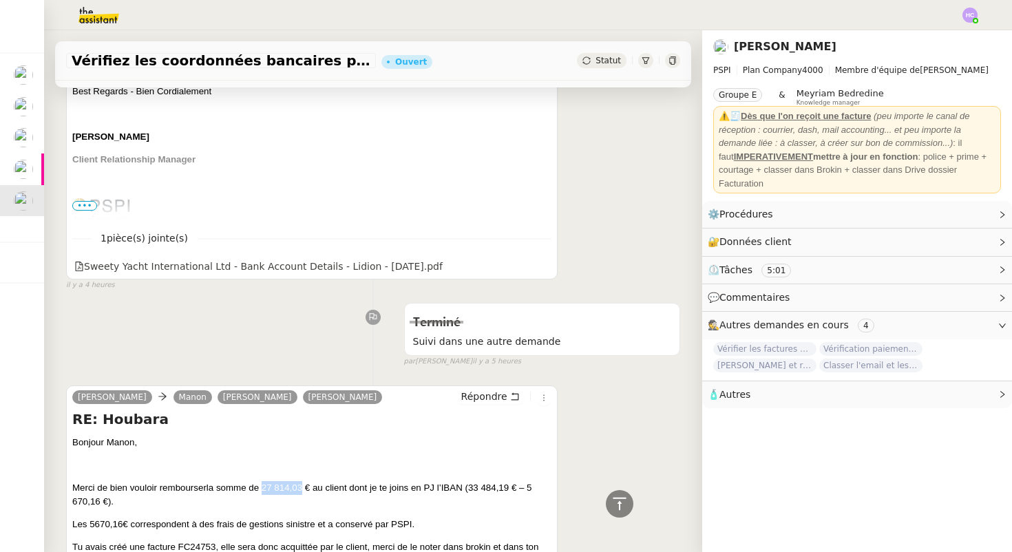
scroll to position [293, 0]
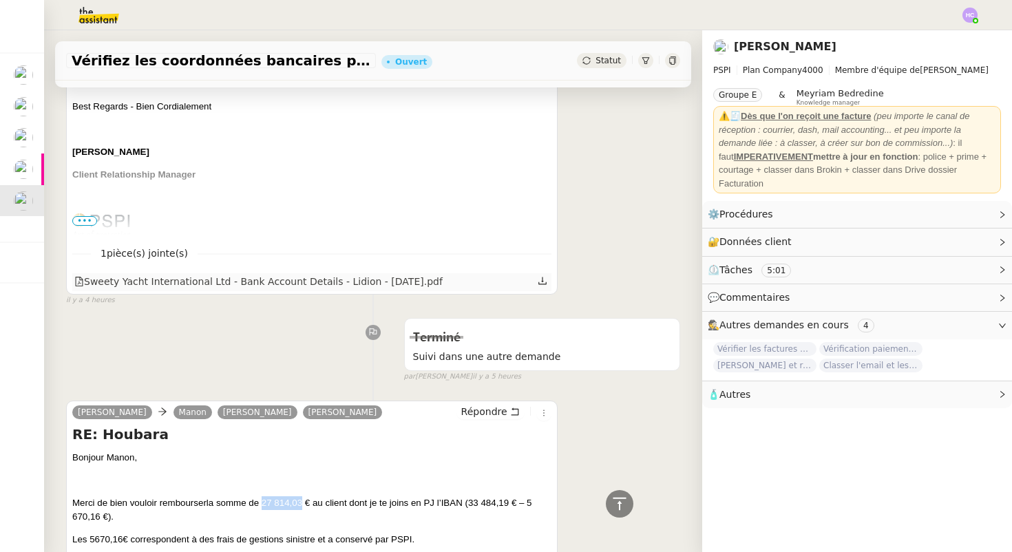
click at [542, 280] on icon at bounding box center [542, 281] width 8 height 8
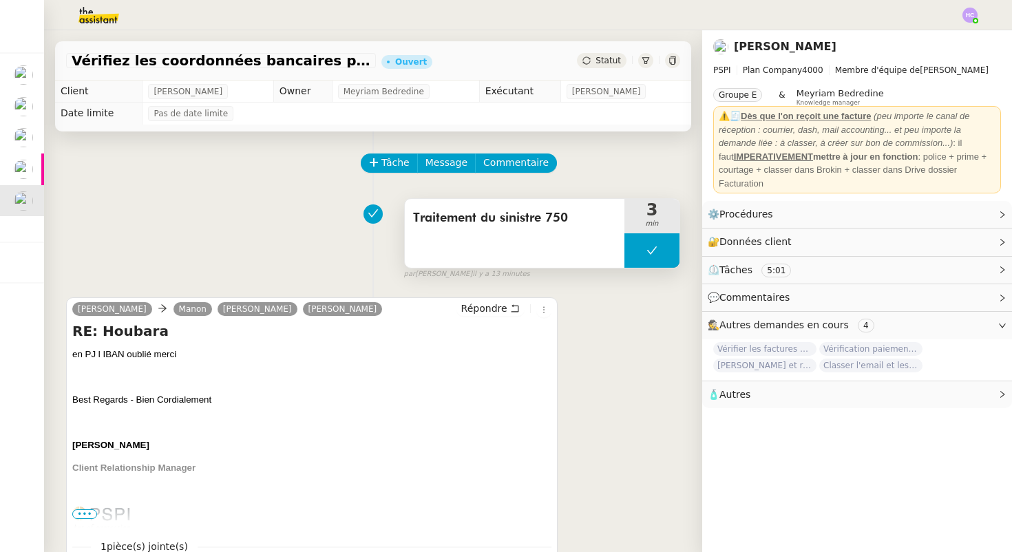
click at [657, 251] on button at bounding box center [651, 250] width 55 height 34
click at [666, 254] on icon at bounding box center [665, 250] width 11 height 11
click at [666, 254] on button at bounding box center [651, 250] width 55 height 34
click at [635, 249] on icon at bounding box center [638, 250] width 11 height 11
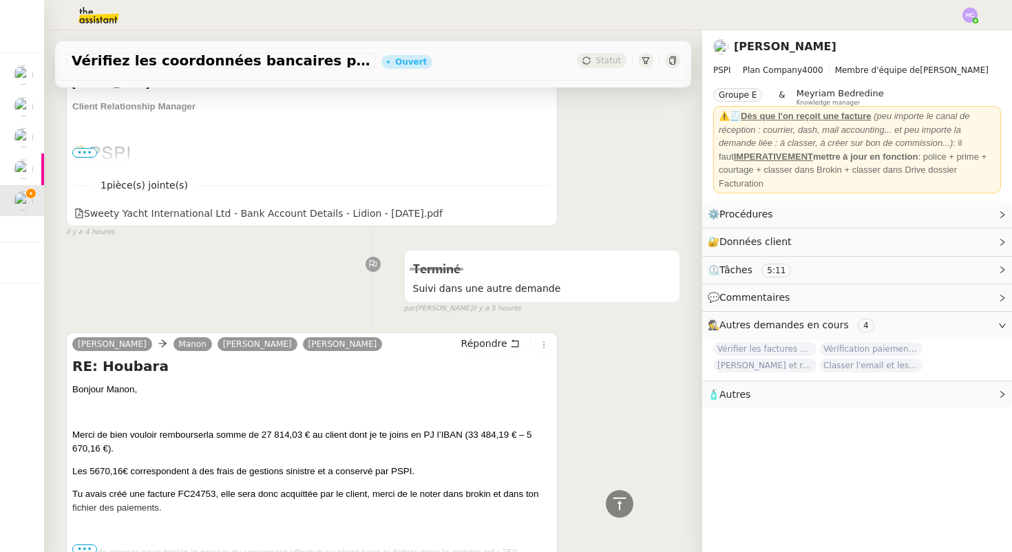
scroll to position [404, 0]
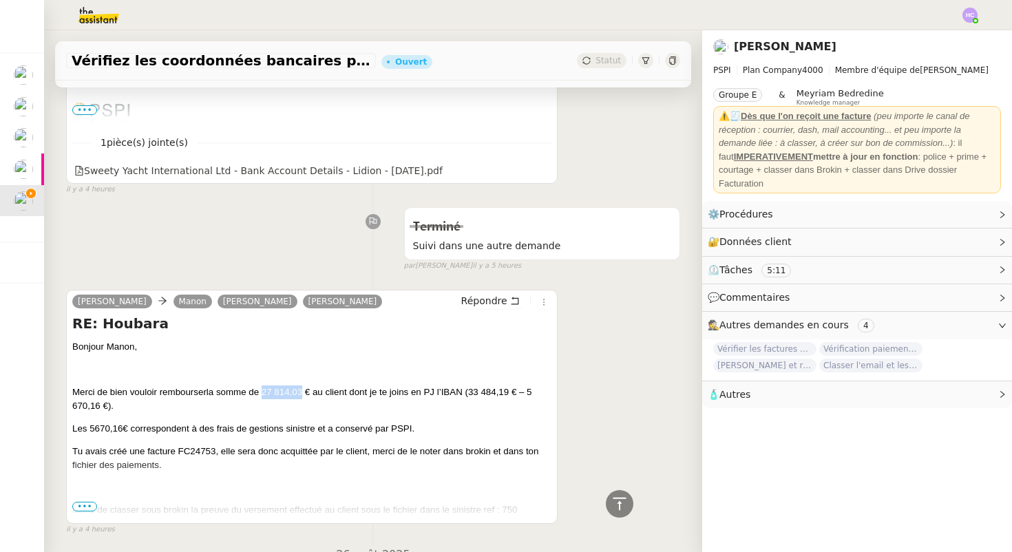
drag, startPoint x: 304, startPoint y: 390, endPoint x: 266, endPoint y: 388, distance: 37.9
click at [266, 388] on span "la somme de 27 814,03 € au client dont je te joins en PJ l’IBAN (33 484,19 € – …" at bounding box center [302, 399] width 460 height 24
copy span "27 814,03"
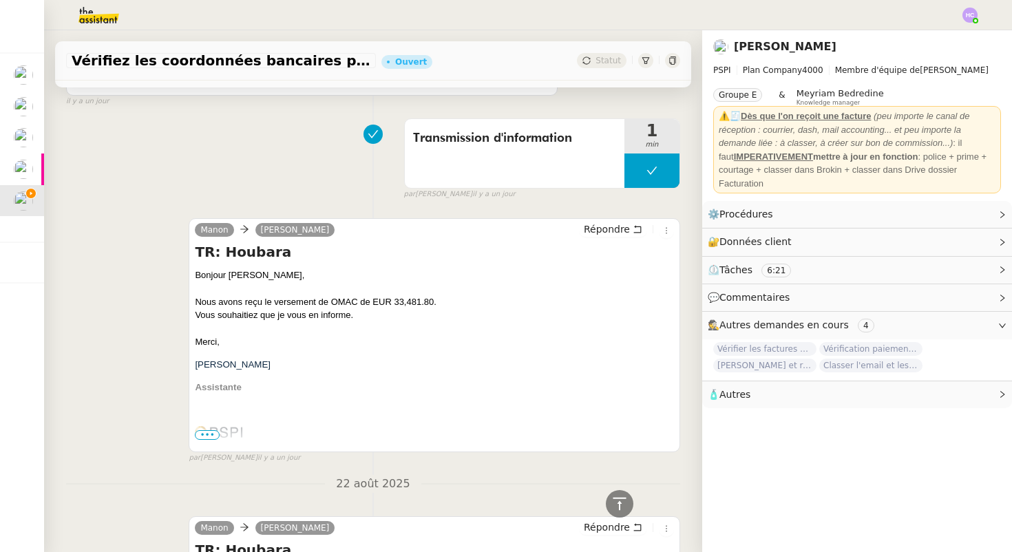
scroll to position [1492, 0]
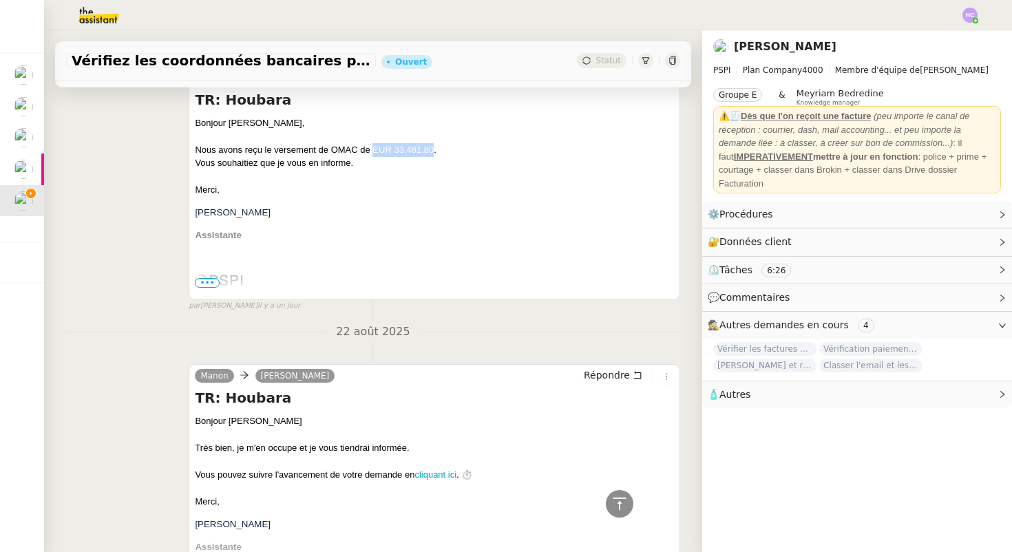
drag, startPoint x: 432, startPoint y: 149, endPoint x: 372, endPoint y: 151, distance: 60.0
click at [372, 151] on div "Nous avons reçu le versement de OMAC de EUR 33,481.80." at bounding box center [434, 150] width 479 height 14
copy div "EUR 33,481.80"
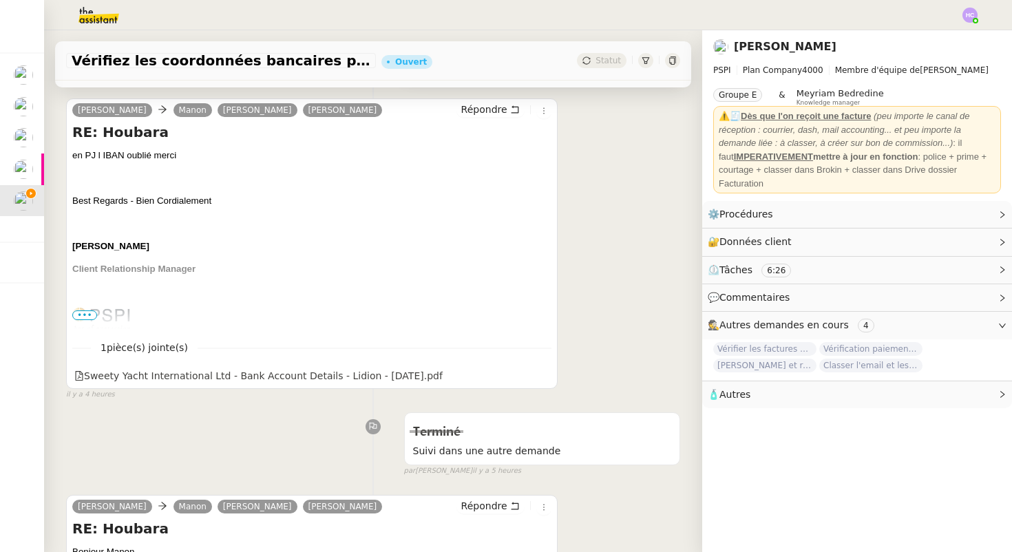
scroll to position [200, 0]
click at [498, 109] on span "Répondre" at bounding box center [484, 109] width 46 height 14
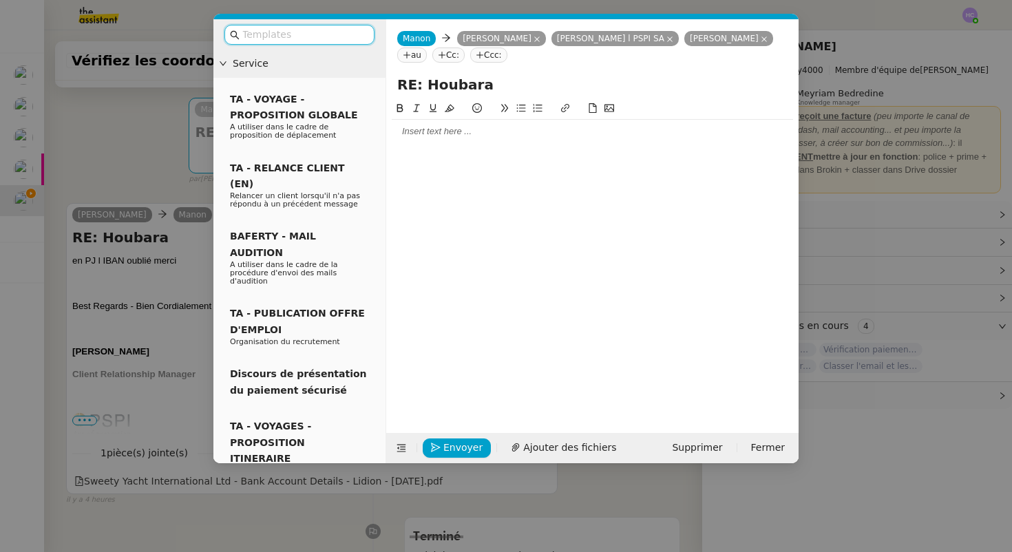
click at [439, 135] on div at bounding box center [592, 131] width 401 height 12
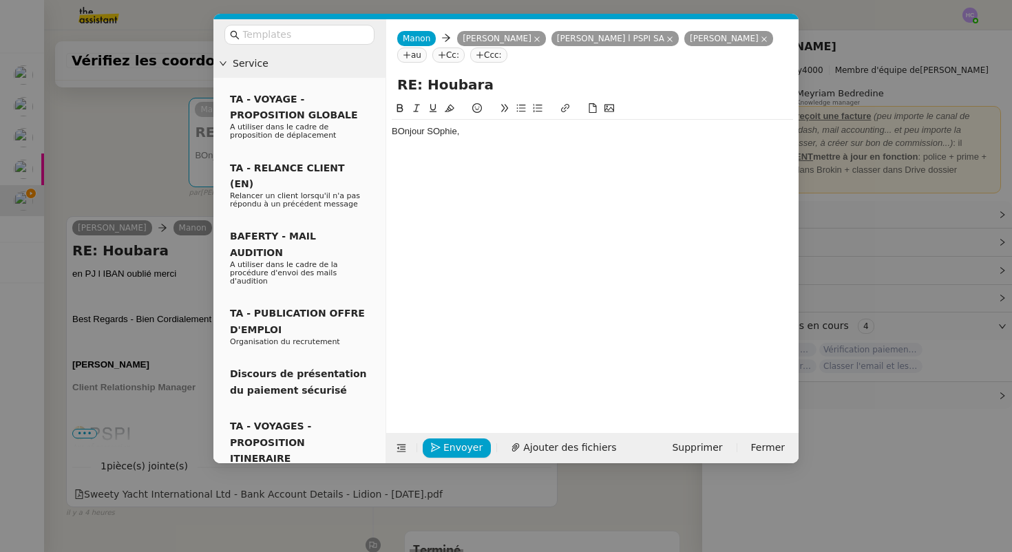
click at [401, 136] on div "BOnjour SOphie," at bounding box center [592, 131] width 401 height 12
click at [434, 134] on div "Bonjour SOphie," at bounding box center [592, 131] width 401 height 12
click at [467, 134] on div "Bonjour Sophie," at bounding box center [592, 131] width 401 height 12
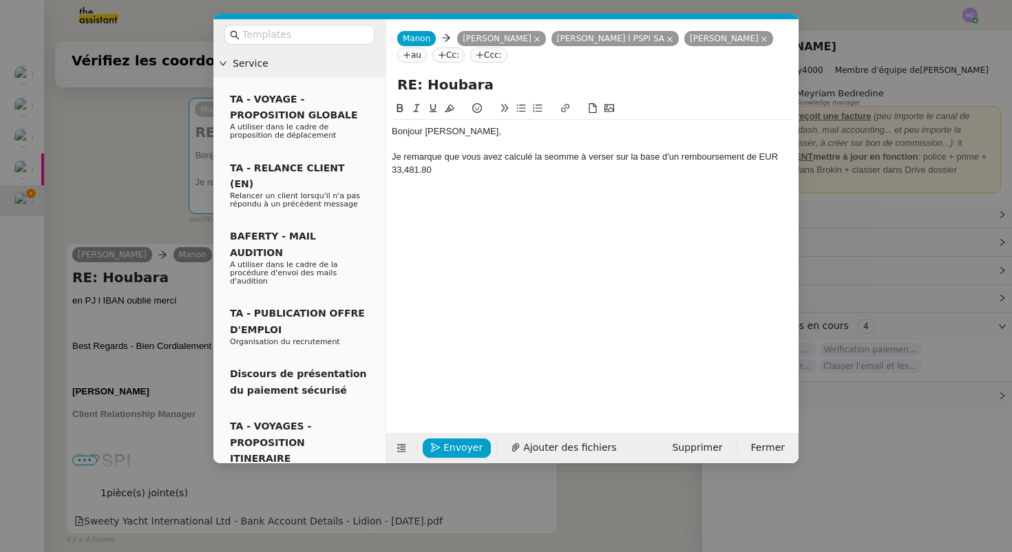
scroll to position [0, 0]
click at [762, 158] on div "Je remarque que vous avez calculé la seomme à verser sur la base d'un rembourse…" at bounding box center [592, 163] width 401 height 25
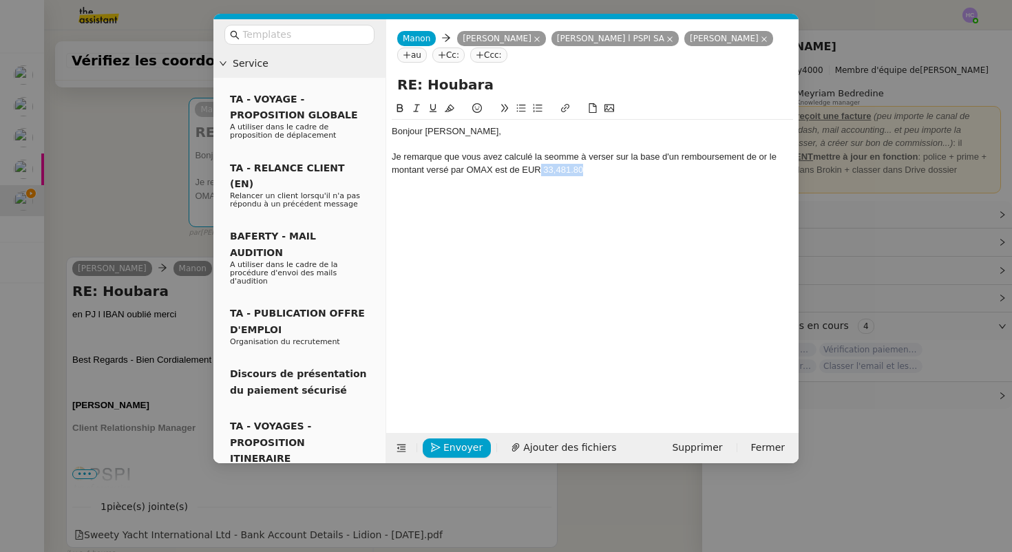
drag, startPoint x: 584, startPoint y: 171, endPoint x: 542, endPoint y: 171, distance: 42.0
click at [542, 171] on div "Je remarque que vous avez calculé la seomme à verser sur la base d'un rembourse…" at bounding box center [592, 163] width 401 height 25
click at [611, 174] on div "Je remarque que vous avez calculé la seomme à verser sur la base d'un rembourse…" at bounding box center [592, 163] width 401 height 25
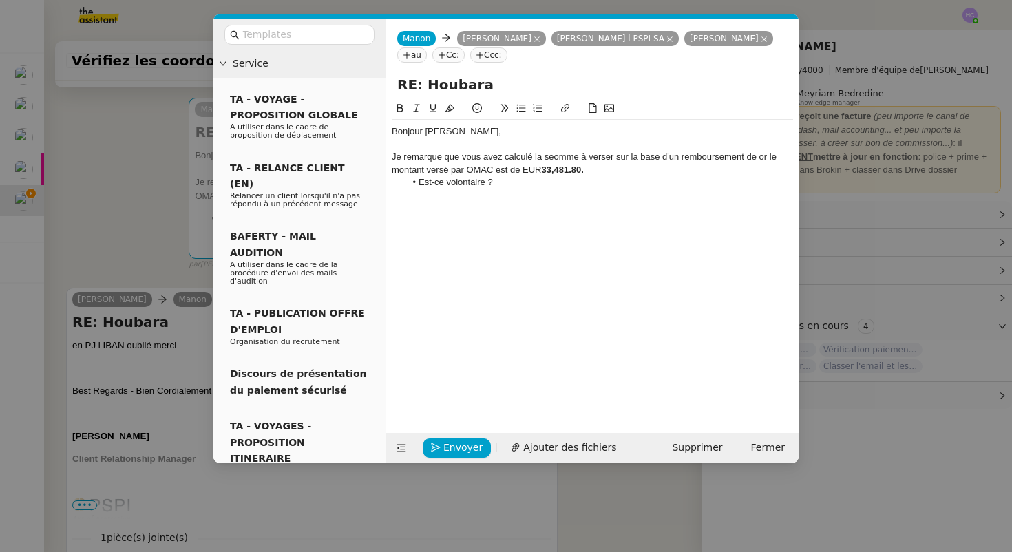
click at [590, 171] on div "Je remarque que vous avez calculé la seomme à verser sur la base d'un rembourse…" at bounding box center [592, 163] width 401 height 25
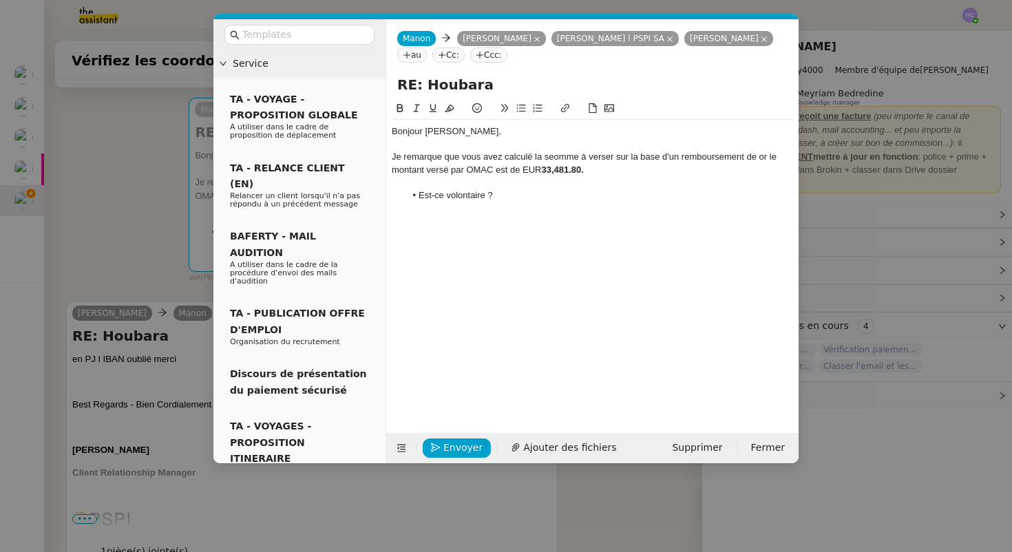
click at [138, 266] on nz-modal-container "Service TA - VOYAGE - PROPOSITION GLOBALE A utiliser dans le cadre de propositi…" at bounding box center [506, 276] width 1012 height 552
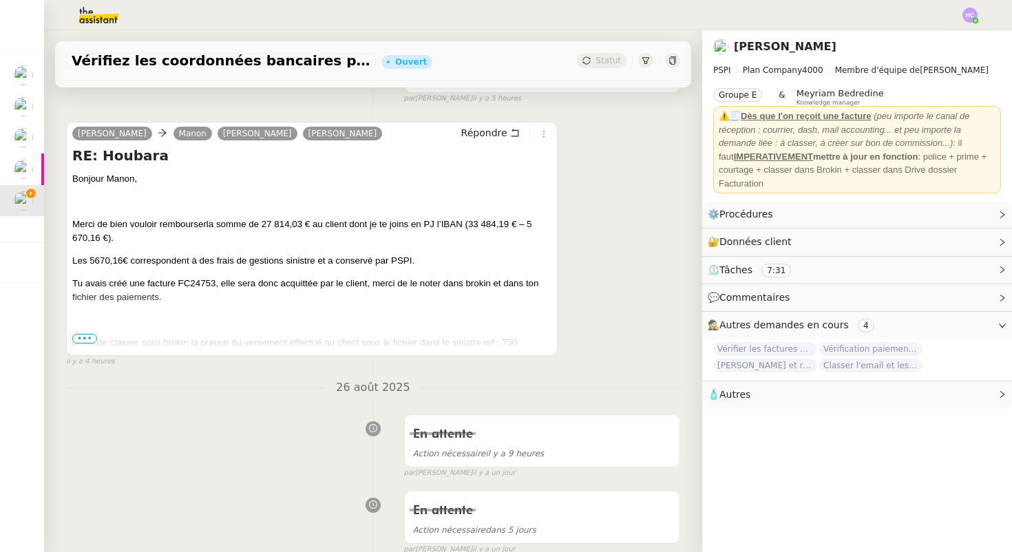
scroll to position [801, 0]
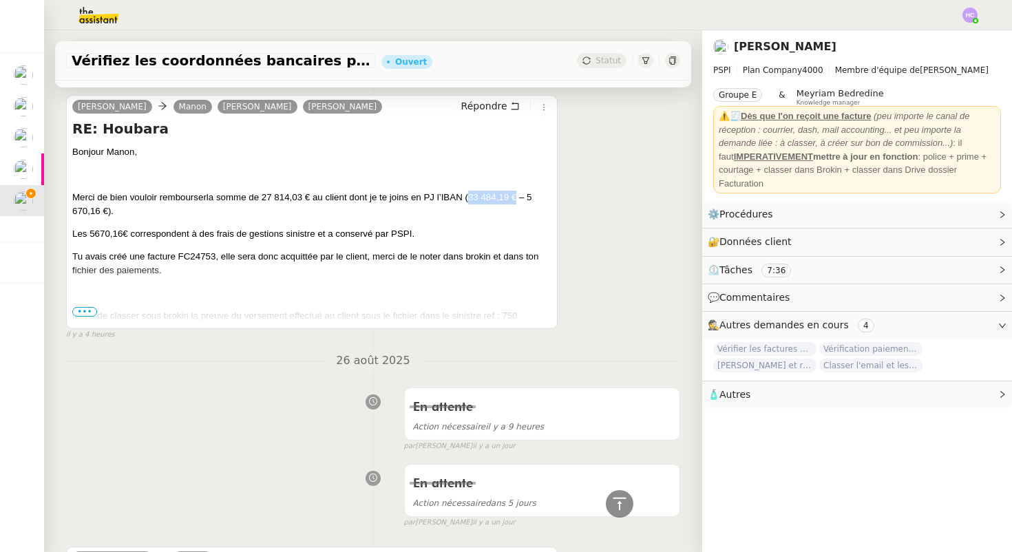
drag, startPoint x: 519, startPoint y: 195, endPoint x: 470, endPoint y: 194, distance: 48.9
click at [470, 194] on span "la somme de 27 814,03 € au client dont je te joins en PJ l’IBAN (33 484,19 € – …" at bounding box center [302, 204] width 460 height 24
copy span "33 484,19 €"
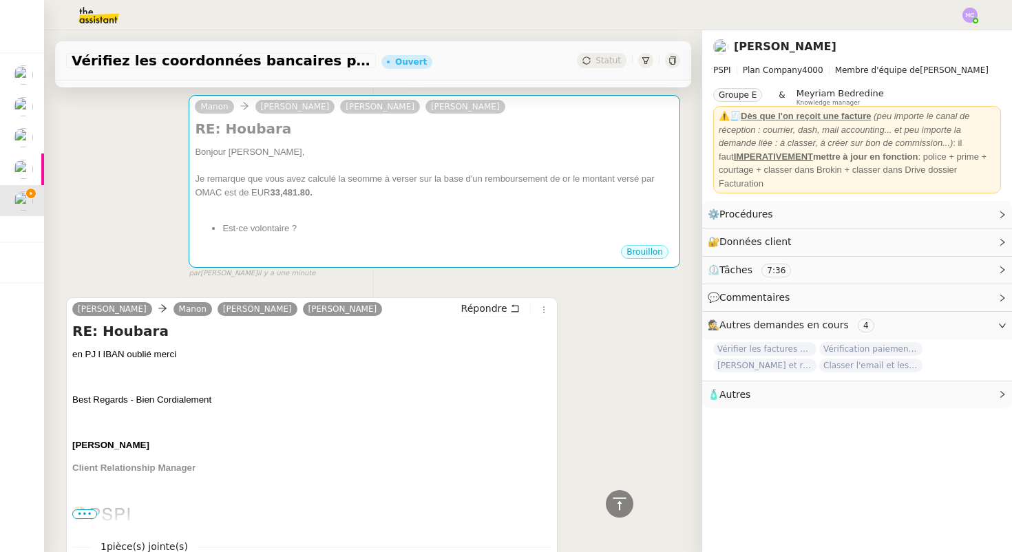
scroll to position [188, 0]
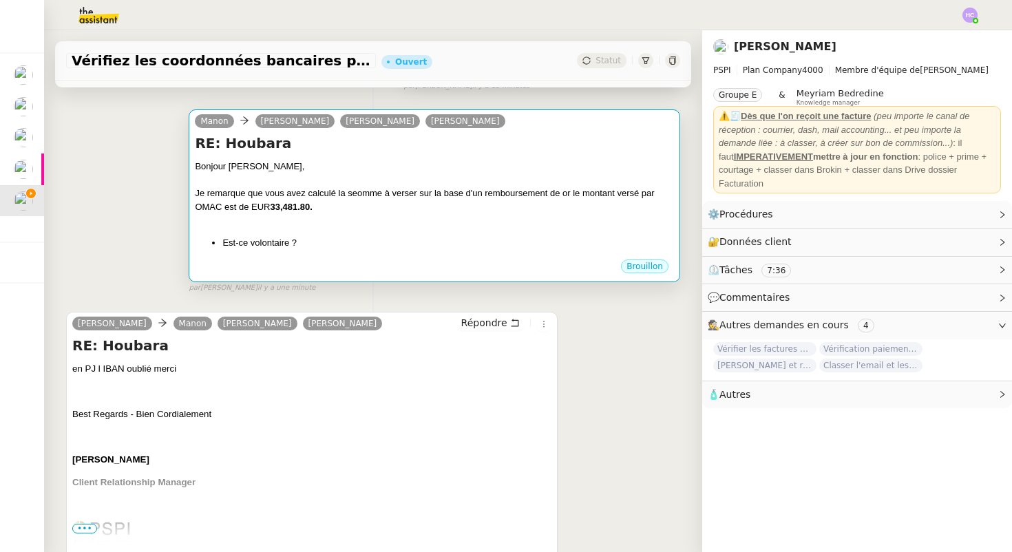
click at [576, 204] on div "Je remarque que vous avez calculé la seomme à verser sur la base d'un rembourse…" at bounding box center [434, 200] width 479 height 27
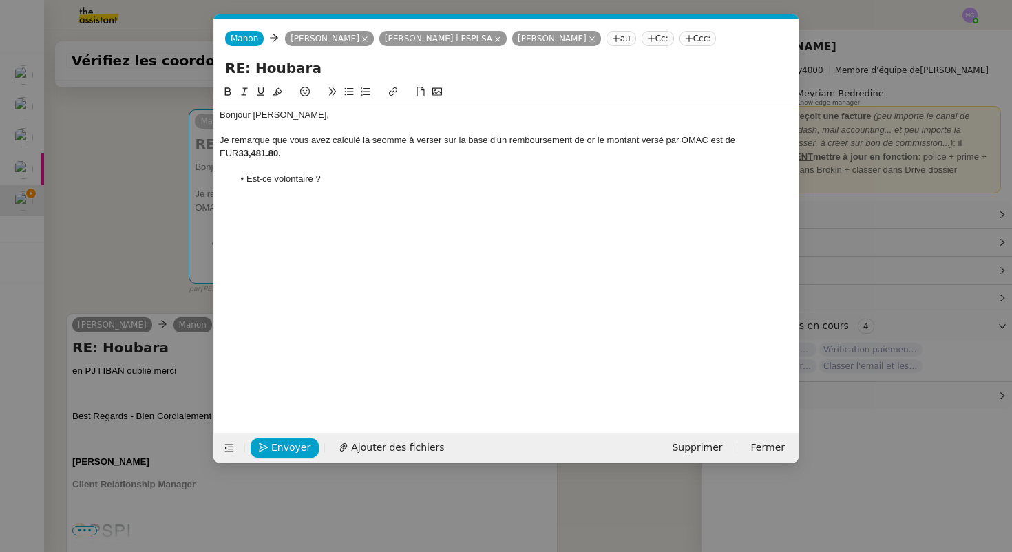
scroll to position [0, 29]
click at [588, 142] on div "Je remarque que vous avez calculé la seomme à verser sur la base d'un rembourse…" at bounding box center [506, 146] width 573 height 25
drag, startPoint x: 635, startPoint y: 138, endPoint x: 587, endPoint y: 138, distance: 48.9
click at [587, 138] on div "Je remarque que vous avez calculé la seomme à verser sur la base d'un rembourse…" at bounding box center [506, 146] width 573 height 25
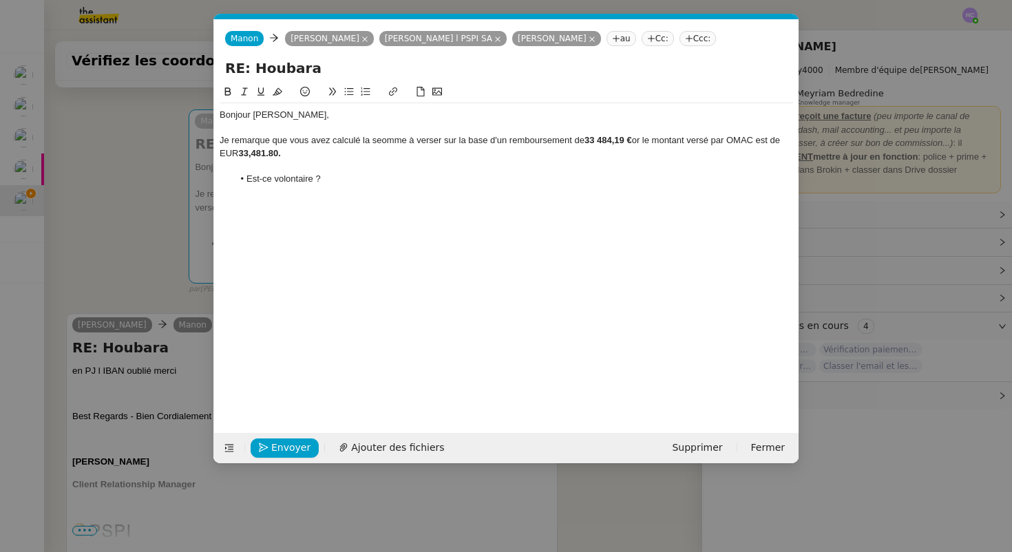
click at [235, 154] on div "Je remarque que vous avez calculé la seomme à verser sur la base d'un rembourse…" at bounding box center [506, 146] width 573 height 25
click at [275, 158] on div "Je remarque que vous avez calculé la seomme à verser sur la base d'un rembourse…" at bounding box center [506, 146] width 573 height 25
click at [335, 182] on li "Est-ce volontaire ?" at bounding box center [513, 179] width 560 height 12
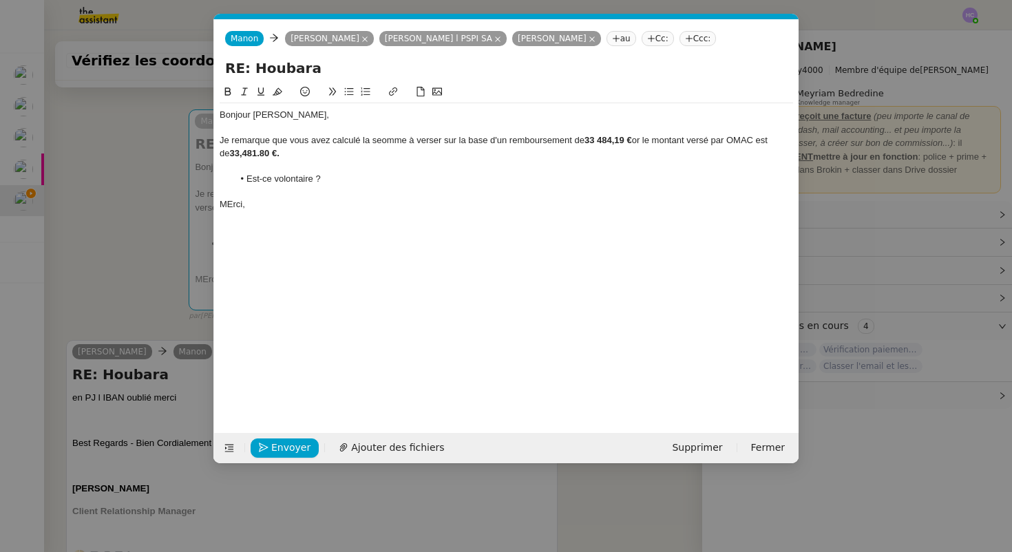
click at [231, 208] on div "MErci," at bounding box center [506, 204] width 573 height 12
click at [287, 153] on div "Je remarque que vous avez calculé la seomme à verser sur la base d'un rembourse…" at bounding box center [506, 146] width 573 height 25
click at [386, 139] on div "Je remarque que vous avez calculé la seomme à verser sur la base d'un rembourse…" at bounding box center [506, 146] width 573 height 25
click at [0, 0] on lt-span "somme" at bounding box center [0, 0] width 0 height 0
click at [427, 142] on div "Je remarque que vous avez calculé la somme à verser sur la base d'un remboursem…" at bounding box center [506, 146] width 573 height 25
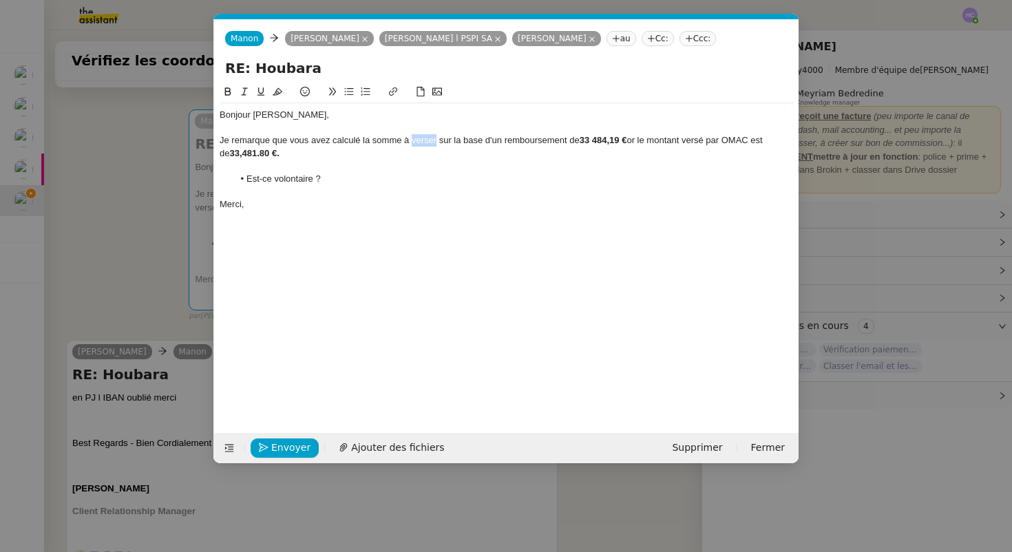
click at [427, 142] on div "Je remarque que vous avez calculé la somme à verser sur la base d'un remboursem…" at bounding box center [506, 146] width 573 height 25
click at [445, 154] on div "Je remarque que vous avez calculé la somme à verser sur la base d'un remboursem…" at bounding box center [506, 146] width 573 height 25
click at [129, 257] on nz-modal-container "Service TA - VOYAGE - PROPOSITION GLOBALE A utiliser dans le cadre de propositi…" at bounding box center [506, 276] width 1012 height 552
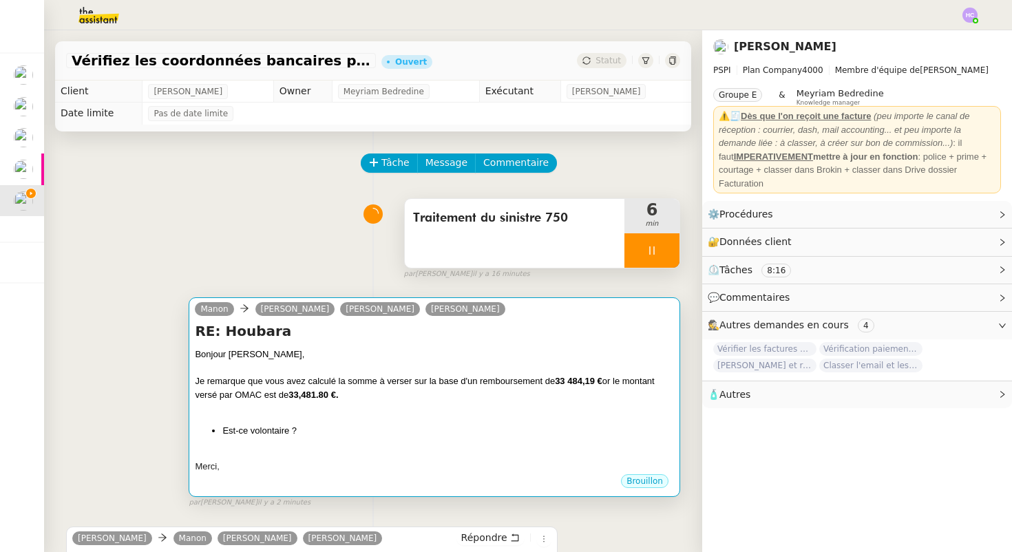
click at [420, 369] on div at bounding box center [434, 368] width 479 height 14
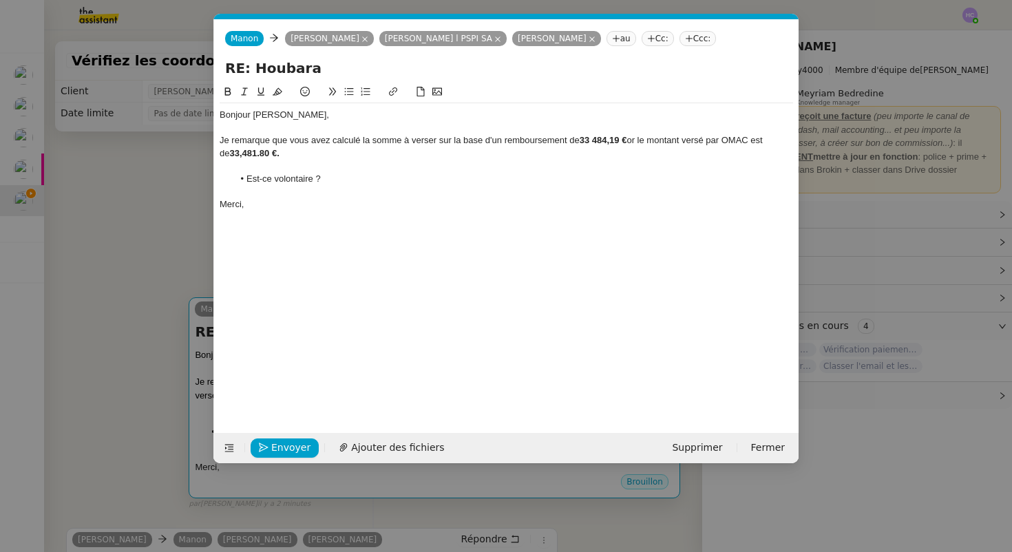
scroll to position [0, 29]
click at [288, 160] on div at bounding box center [506, 166] width 573 height 12
click at [261, 448] on icon "button" at bounding box center [264, 448] width 10 height 10
click at [279, 445] on span "Confirmer l'envoi" at bounding box center [312, 448] width 83 height 16
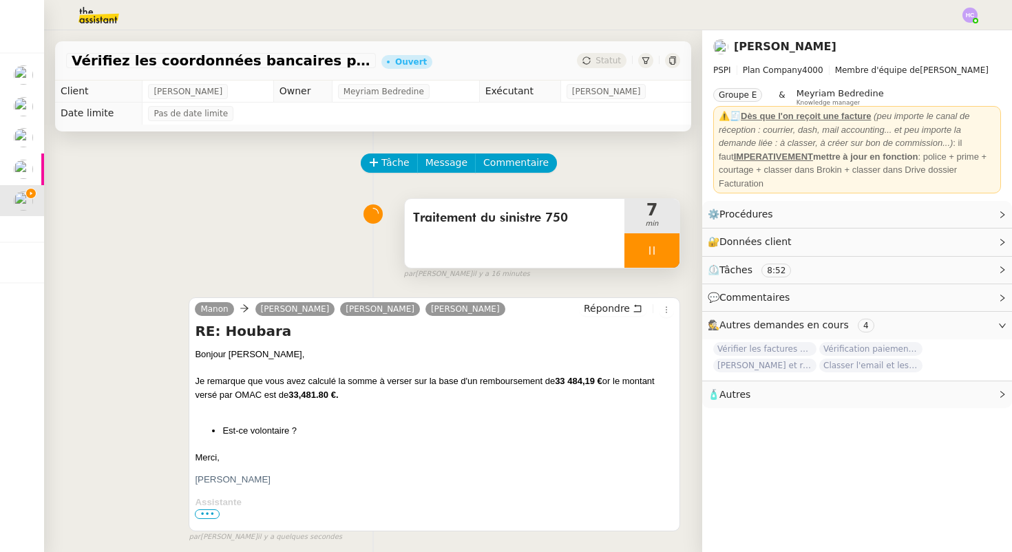
click at [642, 257] on div at bounding box center [651, 250] width 55 height 34
click at [666, 253] on icon at bounding box center [665, 250] width 11 height 11
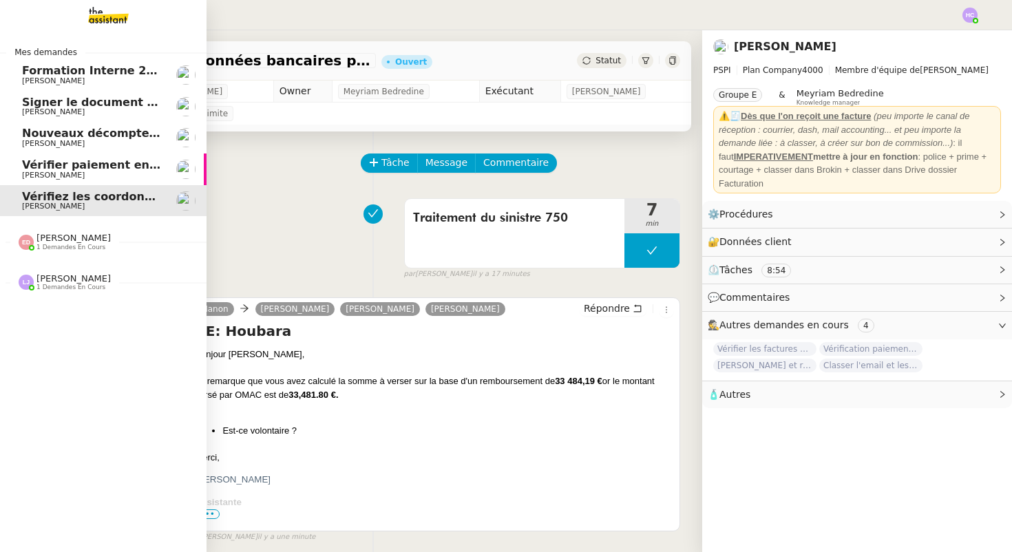
click at [76, 166] on span "Vérifier paiement en Euros pour Team2act" at bounding box center [153, 164] width 262 height 13
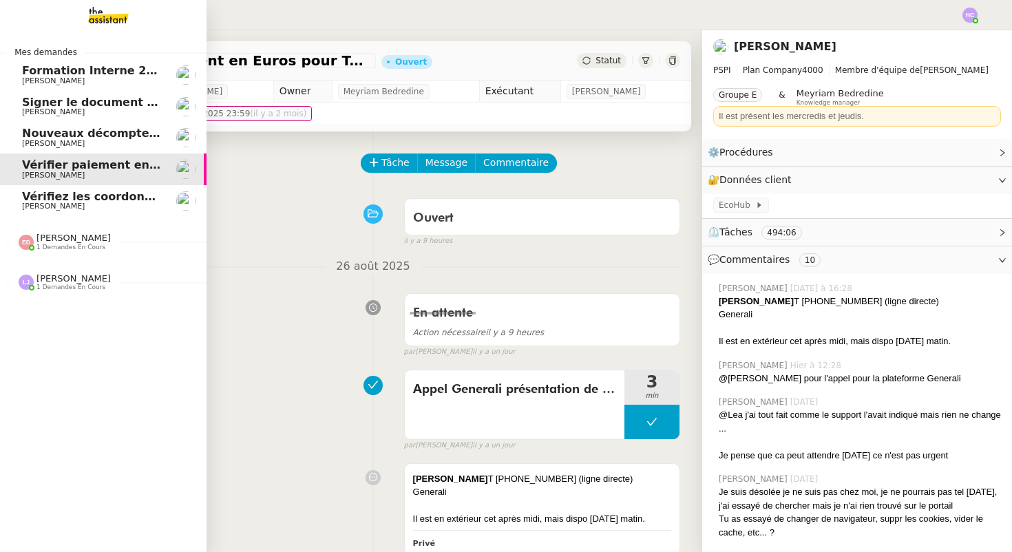
click at [90, 140] on span "[PERSON_NAME]" at bounding box center [91, 144] width 139 height 8
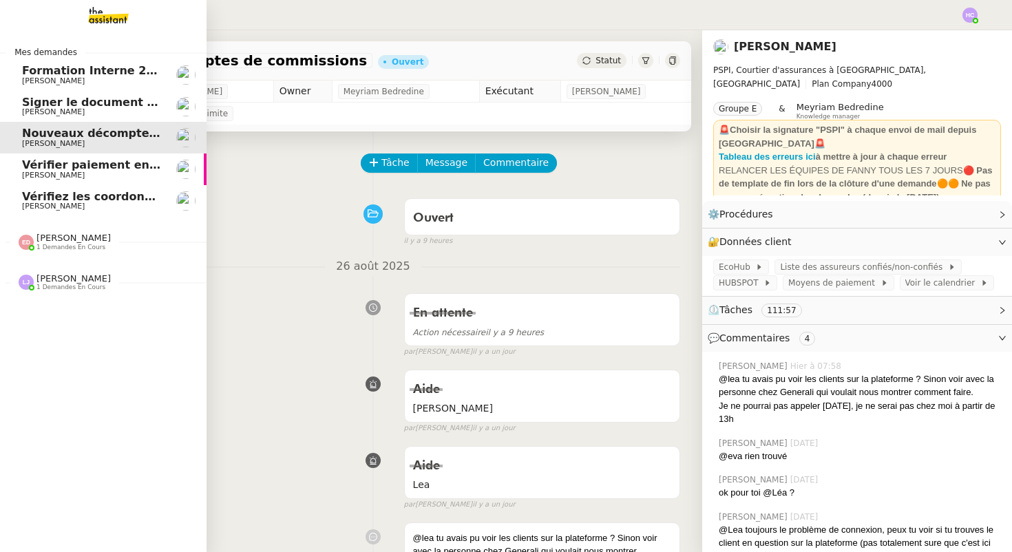
click at [103, 74] on span "Formation Interne 2 - [PERSON_NAME]" at bounding box center [141, 70] width 239 height 13
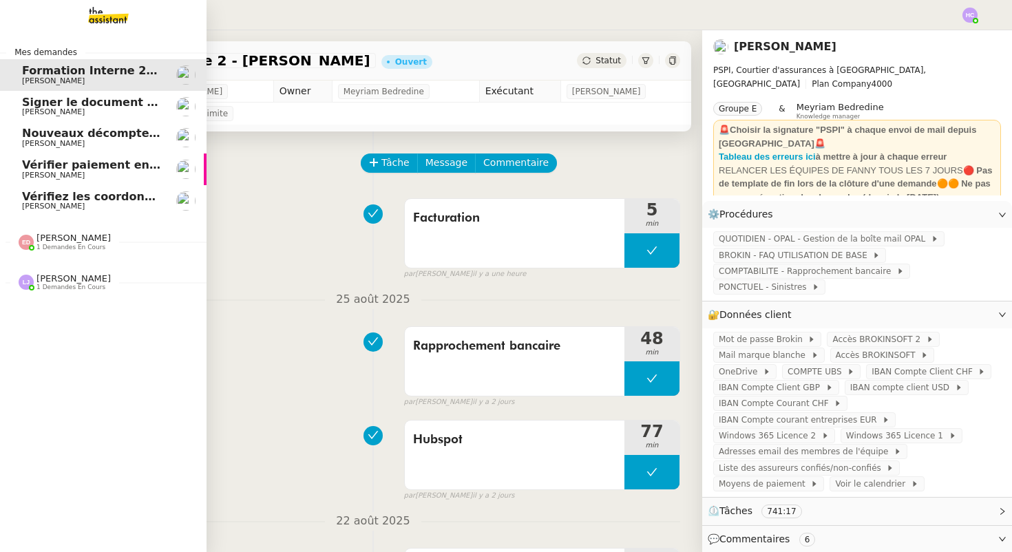
click at [38, 201] on span "Vérifiez les coordonnées bancaires pour le virement" at bounding box center [184, 196] width 324 height 13
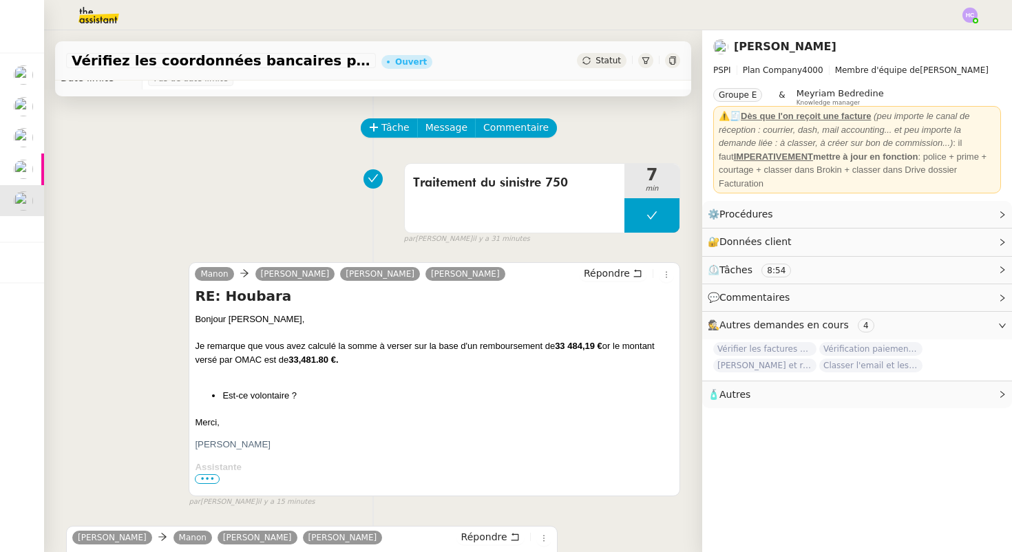
scroll to position [39, 0]
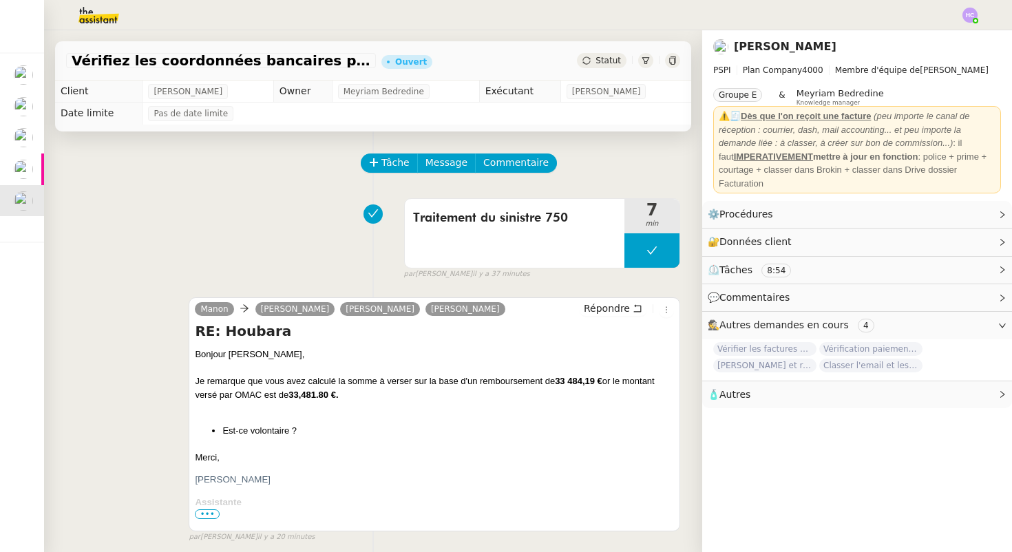
click at [971, 17] on img at bounding box center [969, 15] width 15 height 15
click at [938, 41] on li "Suivi" at bounding box center [932, 39] width 89 height 19
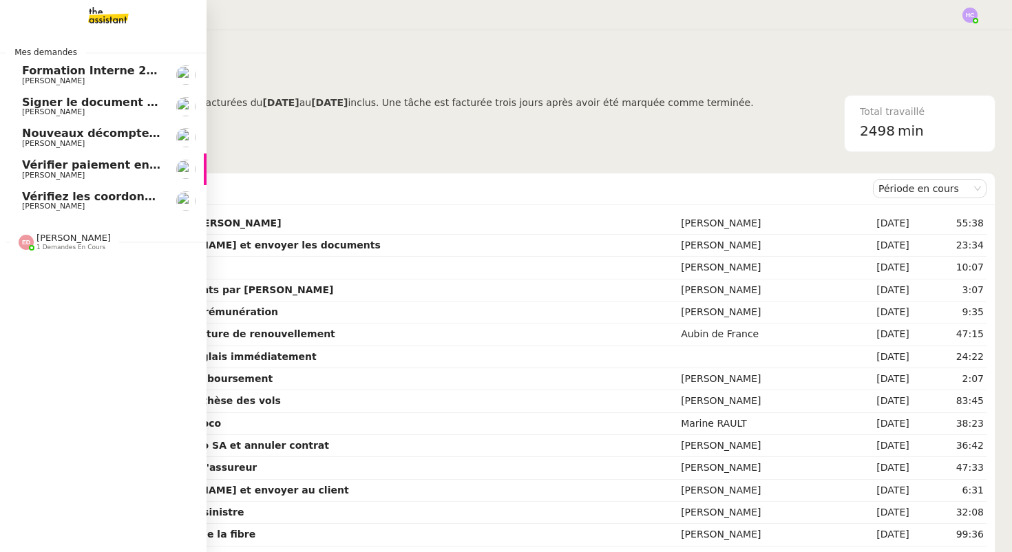
click at [102, 15] on img at bounding box center [97, 15] width 107 height 30
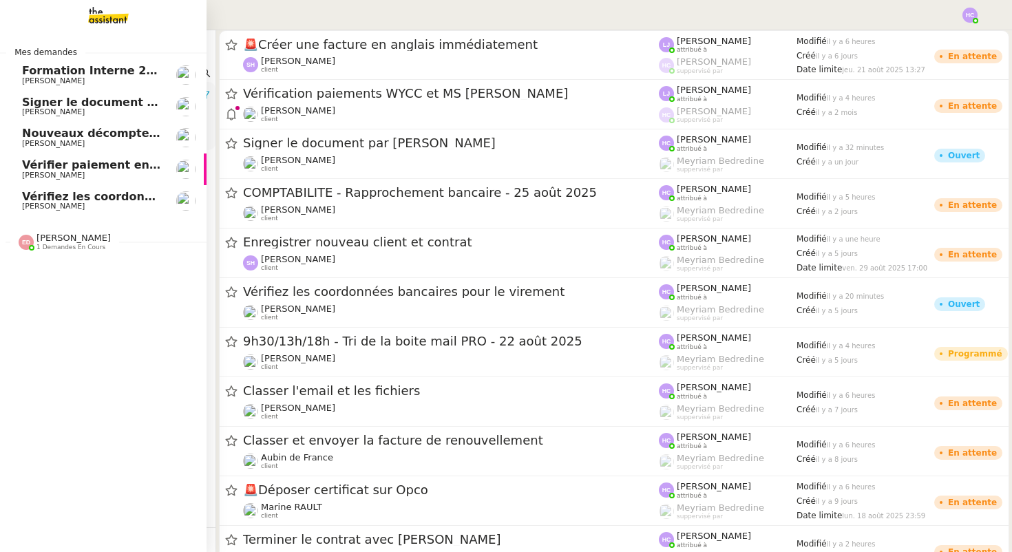
click at [81, 73] on span "Formation Interne 2 - [PERSON_NAME]" at bounding box center [141, 70] width 239 height 13
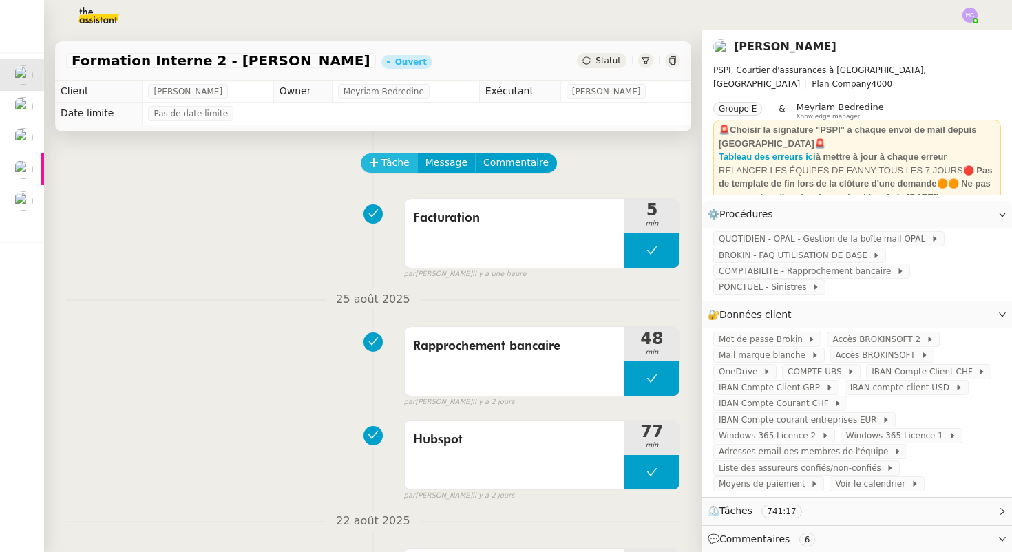
click at [386, 160] on span "Tâche" at bounding box center [395, 163] width 28 height 16
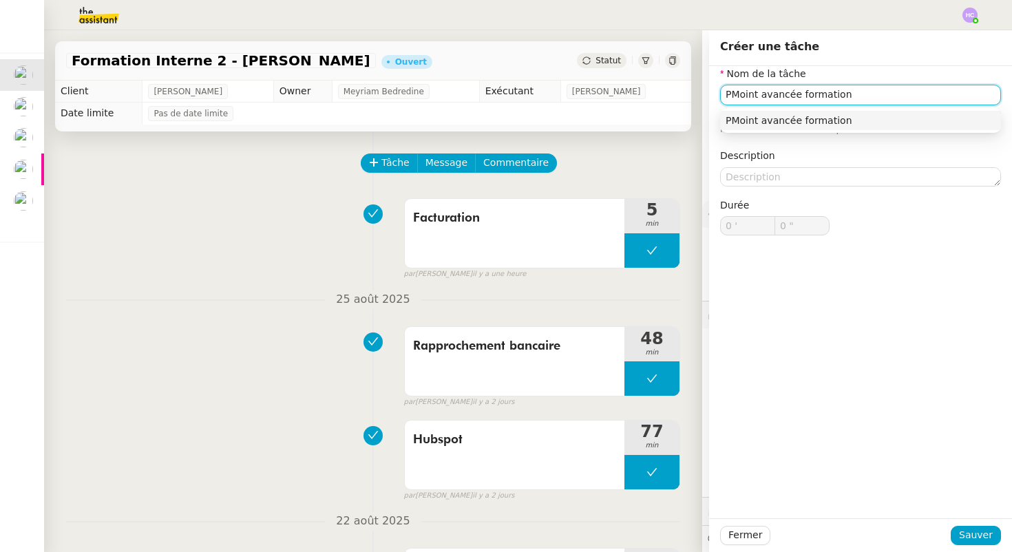
click at [745, 96] on input "PMoint avancée formation" at bounding box center [860, 95] width 281 height 20
click at [741, 96] on input "PMoint avancée formation" at bounding box center [860, 95] width 281 height 20
click at [830, 118] on div "Point avancée formation" at bounding box center [861, 120] width 270 height 12
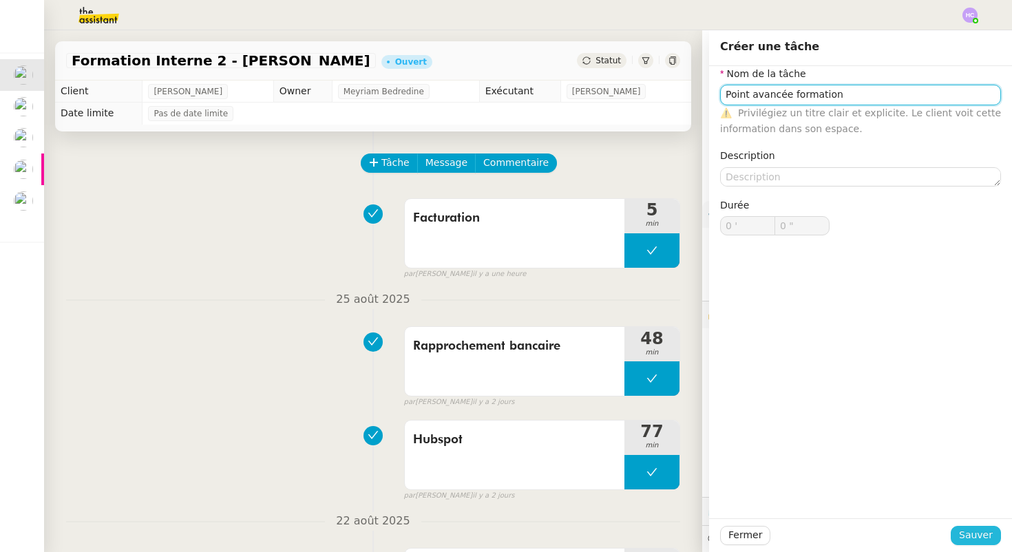
type input "Point avancée formation"
click at [980, 539] on span "Sauver" at bounding box center [976, 535] width 34 height 16
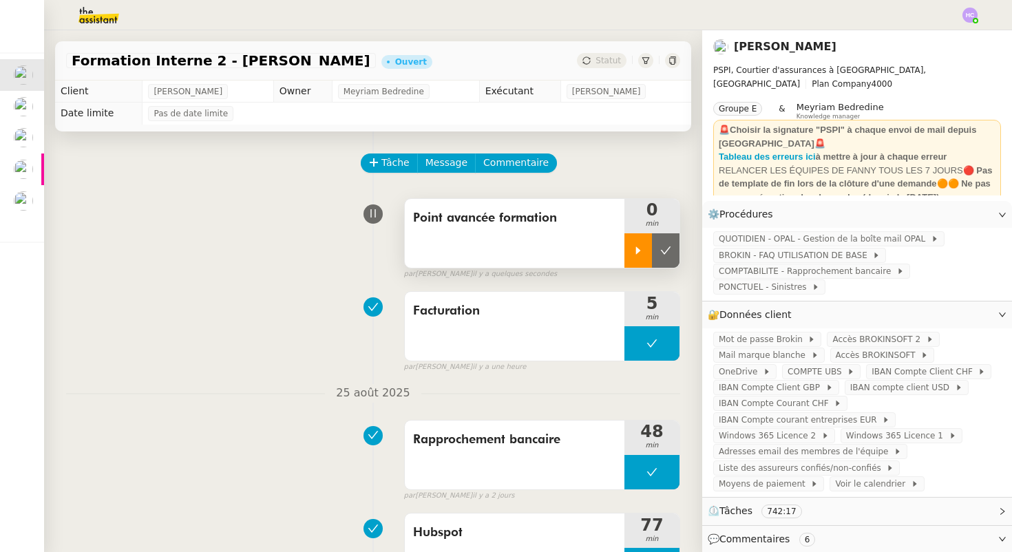
click at [642, 249] on icon at bounding box center [638, 250] width 11 height 11
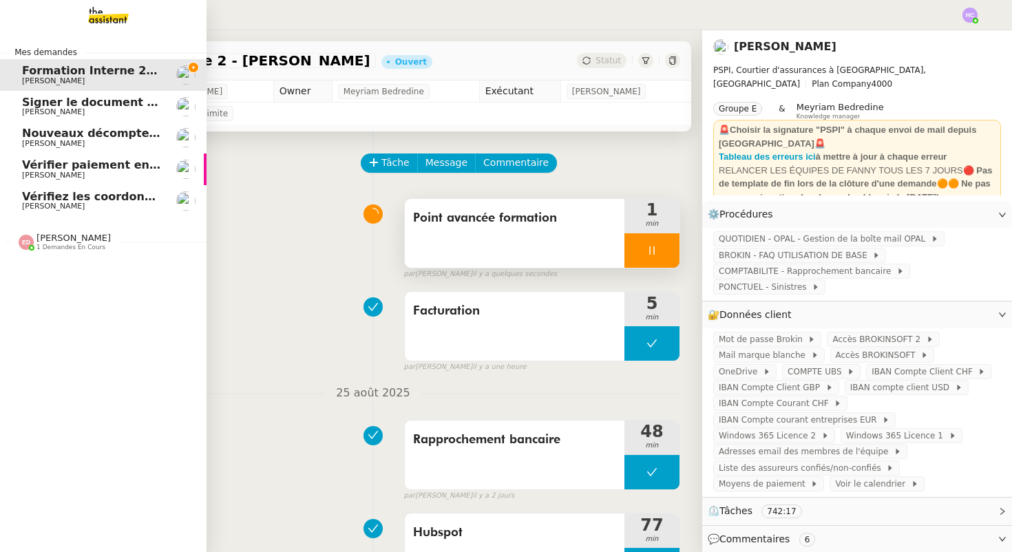
click at [77, 198] on span "Vérifiez les coordonnées bancaires pour le virement" at bounding box center [184, 196] width 324 height 13
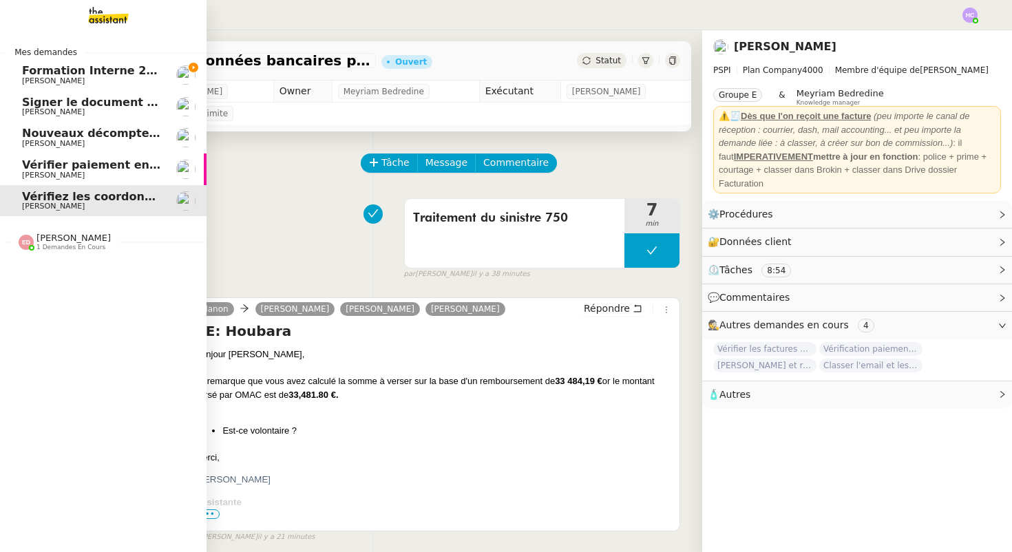
click at [108, 71] on span "Formation Interne 2 - [PERSON_NAME]" at bounding box center [141, 70] width 239 height 13
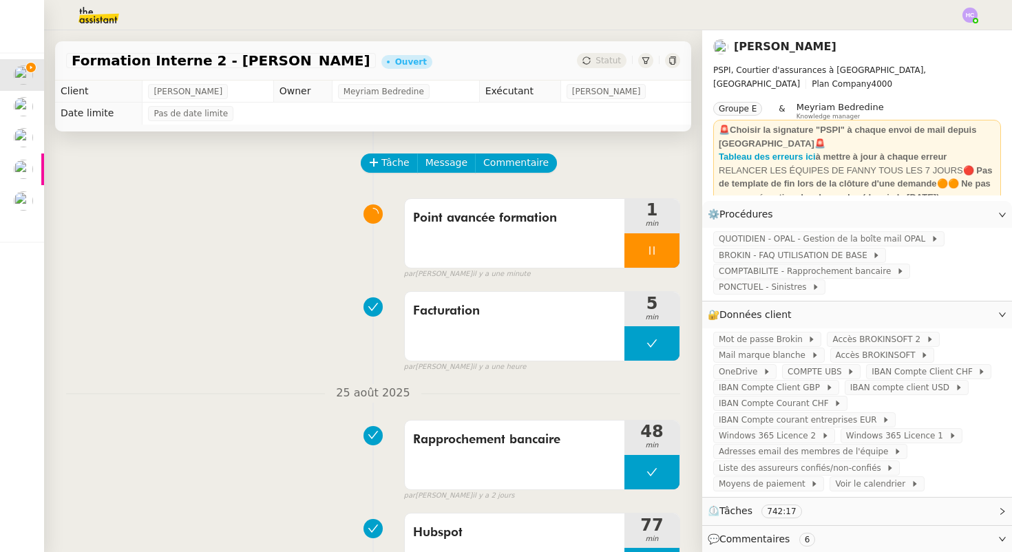
click at [89, 18] on img at bounding box center [87, 15] width 107 height 30
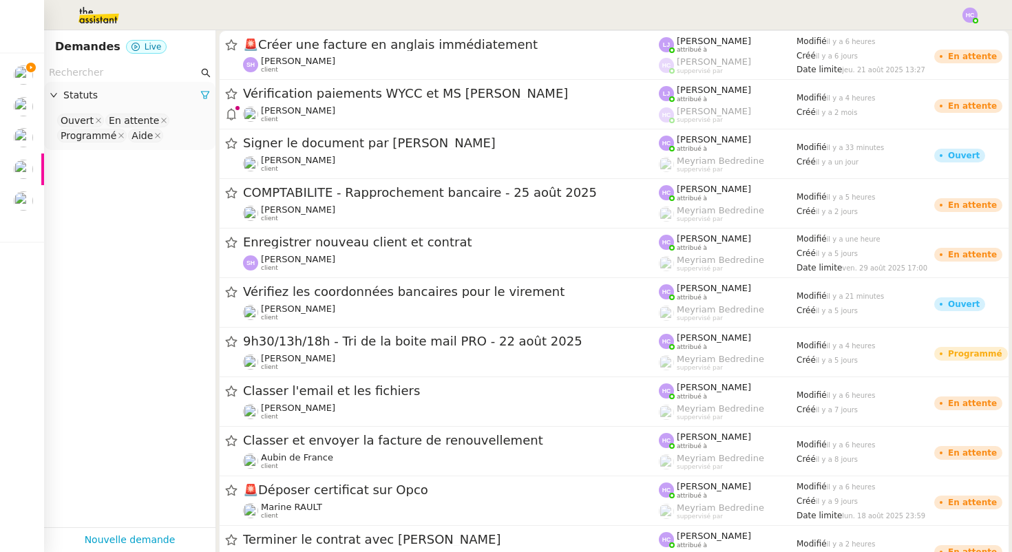
click at [72, 72] on input "text" at bounding box center [123, 73] width 149 height 16
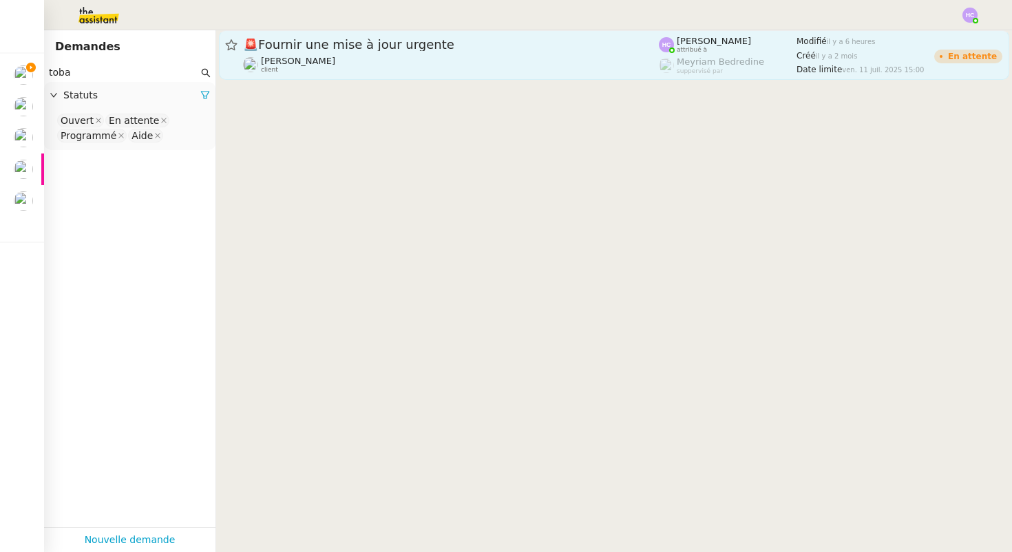
type input "toba"
click at [368, 46] on span "🚨 Fournir une mise à jour urgente" at bounding box center [451, 45] width 416 height 12
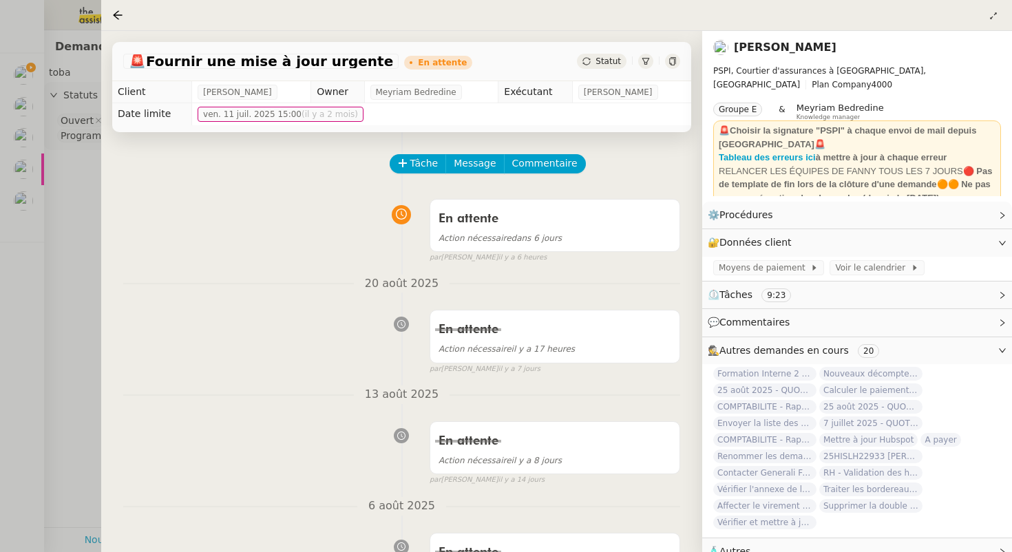
click at [75, 282] on div at bounding box center [506, 276] width 1012 height 552
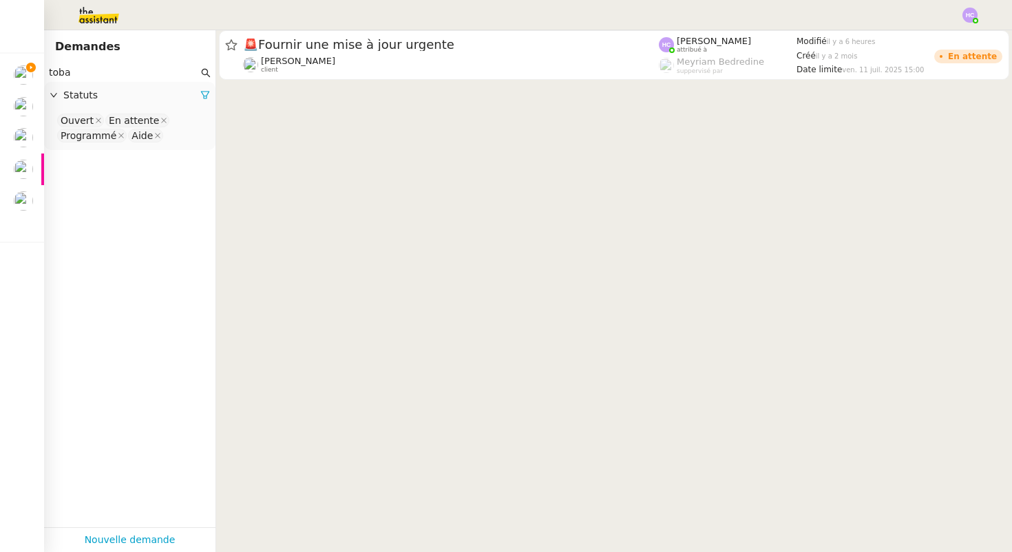
click at [112, 72] on input "toba" at bounding box center [123, 73] width 149 height 16
click at [201, 94] on icon at bounding box center [205, 95] width 10 height 10
click at [76, 94] on span "Statuts" at bounding box center [136, 95] width 147 height 16
click at [83, 125] on nz-select-top-control "Please select" at bounding box center [129, 120] width 149 height 17
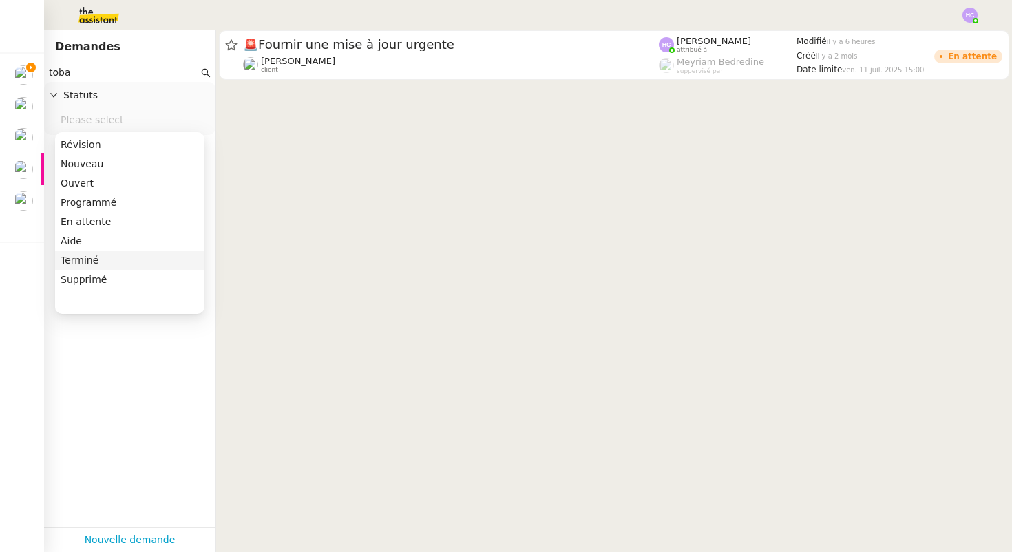
click at [85, 257] on div "Terminé" at bounding box center [130, 260] width 138 height 12
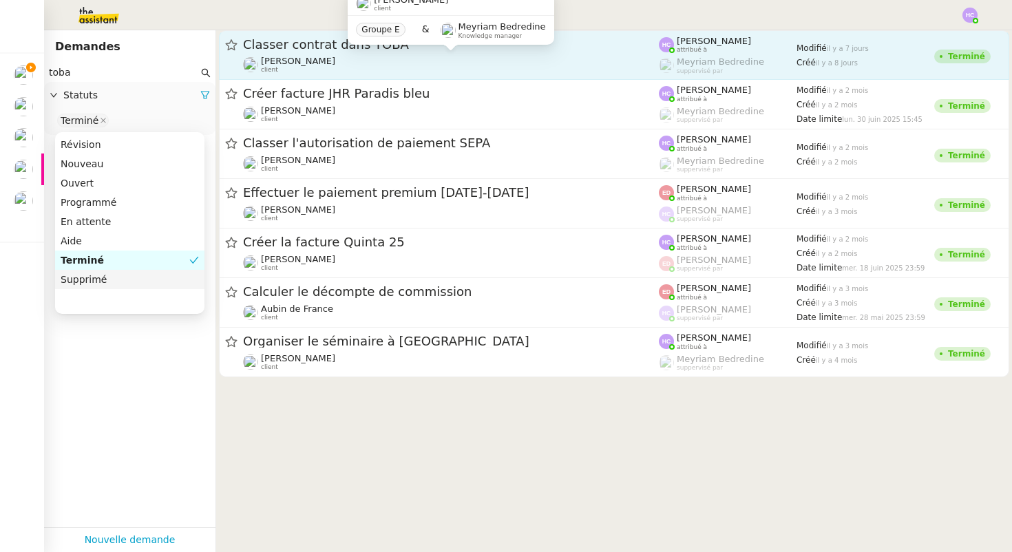
click at [337, 59] on div "Fanny Eyraud client" at bounding box center [451, 65] width 416 height 18
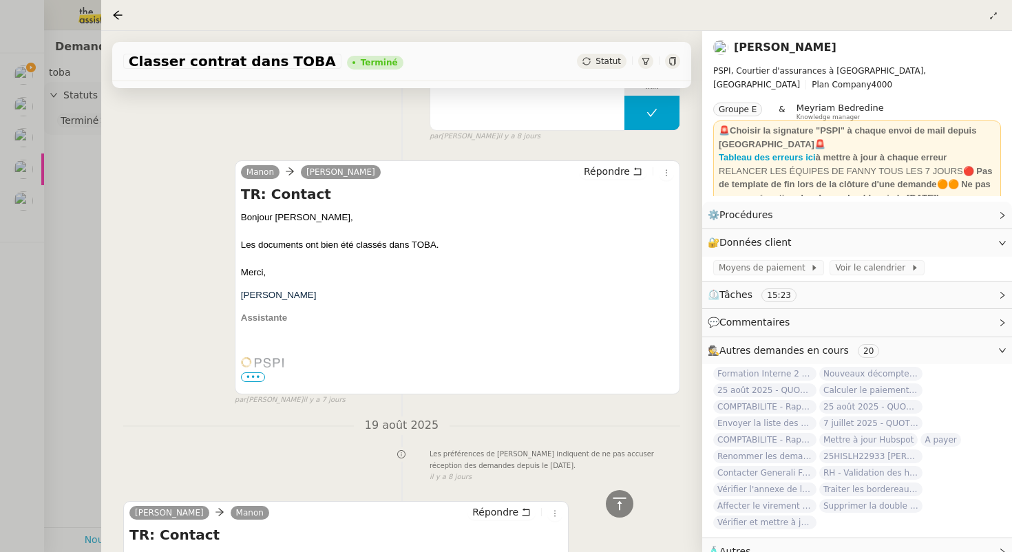
scroll to position [134, 0]
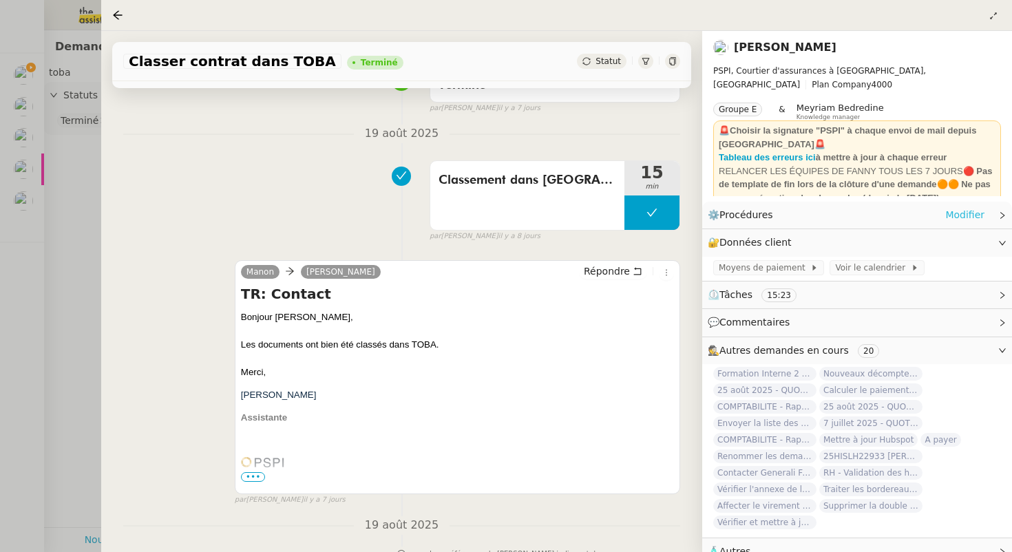
click at [951, 214] on link "Modifier" at bounding box center [964, 215] width 39 height 16
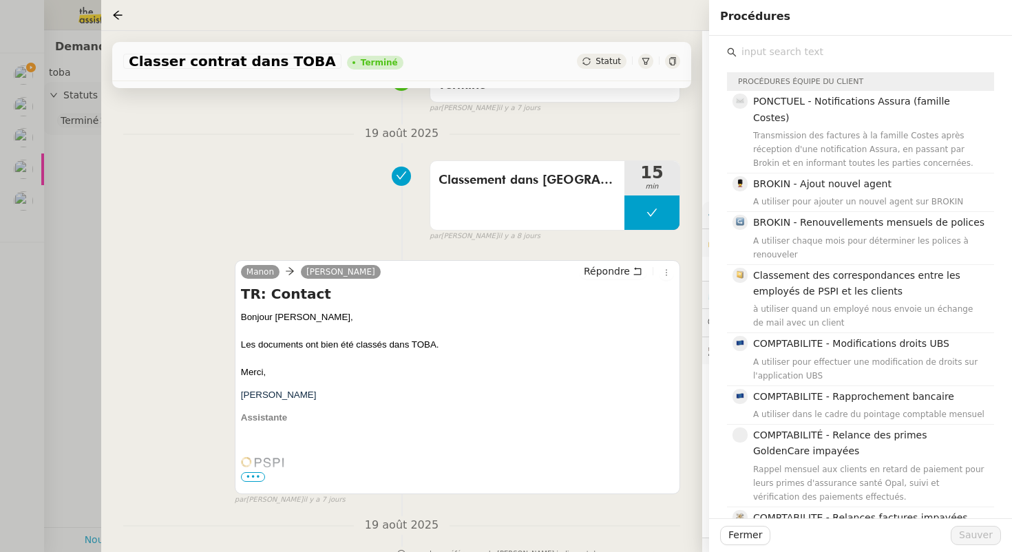
click at [762, 56] on input "text" at bounding box center [865, 52] width 257 height 19
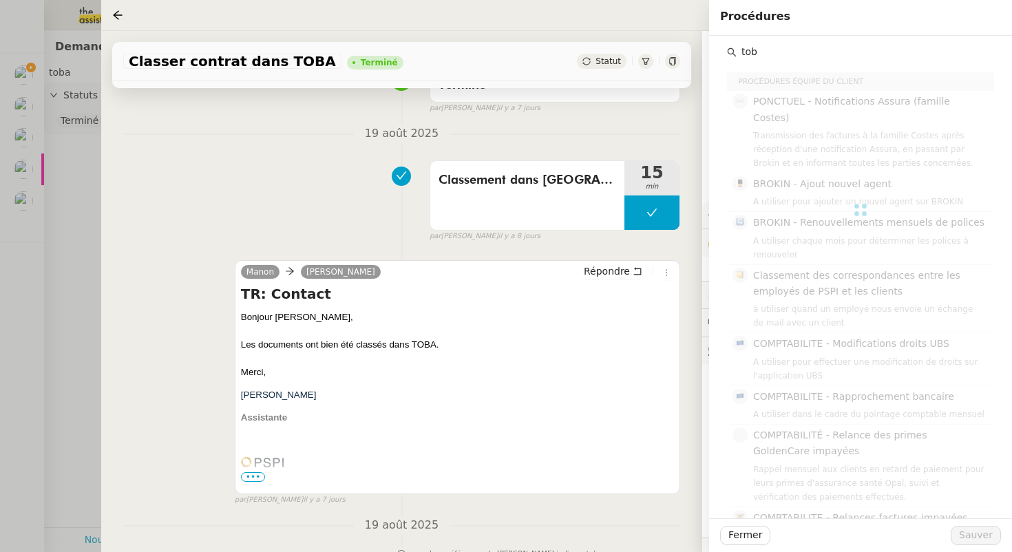
type input "toba"
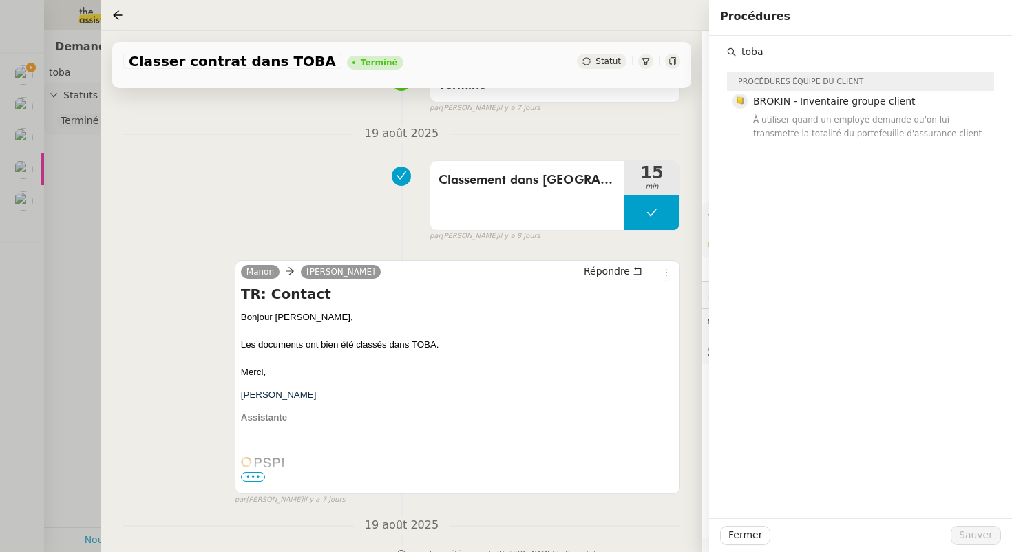
click at [791, 52] on input "toba" at bounding box center [865, 52] width 257 height 19
drag, startPoint x: 790, startPoint y: 51, endPoint x: 739, endPoint y: 50, distance: 51.0
click at [738, 50] on input "toba" at bounding box center [865, 52] width 257 height 19
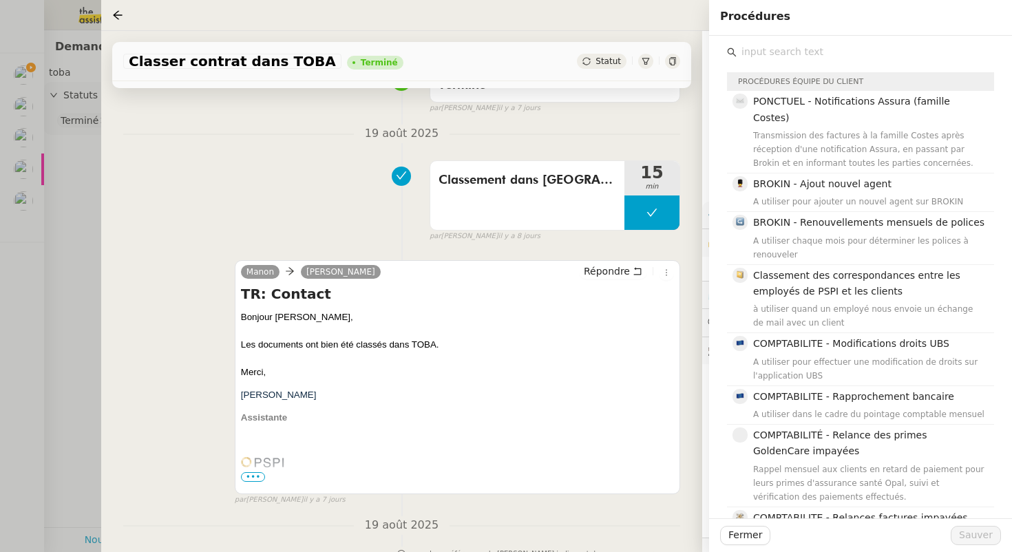
click at [645, 116] on div "Tâche Message Commentaire Veuillez patienter une erreur s'est produite 👌👌👌 mess…" at bounding box center [401, 525] width 601 height 1053
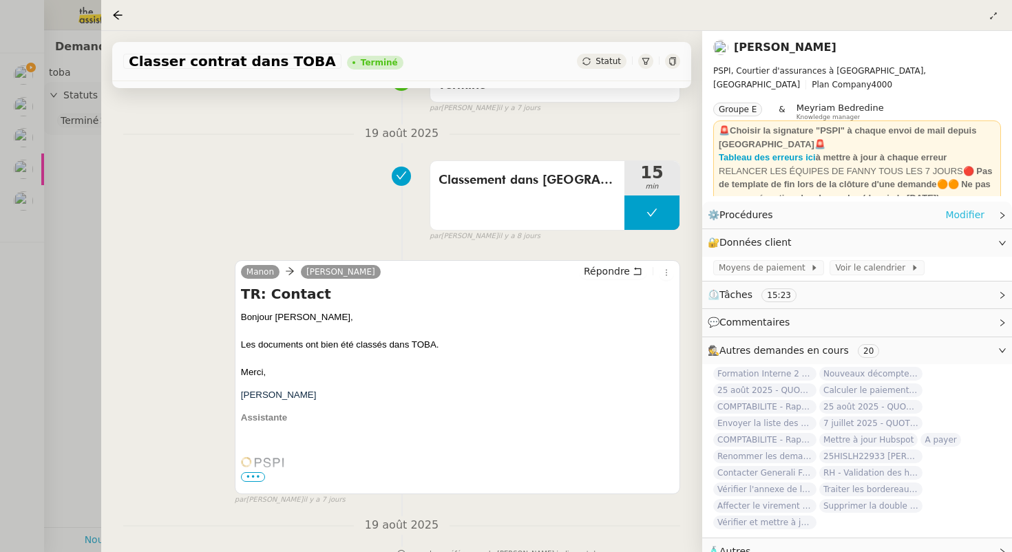
click at [963, 215] on link "Modifier" at bounding box center [964, 215] width 39 height 16
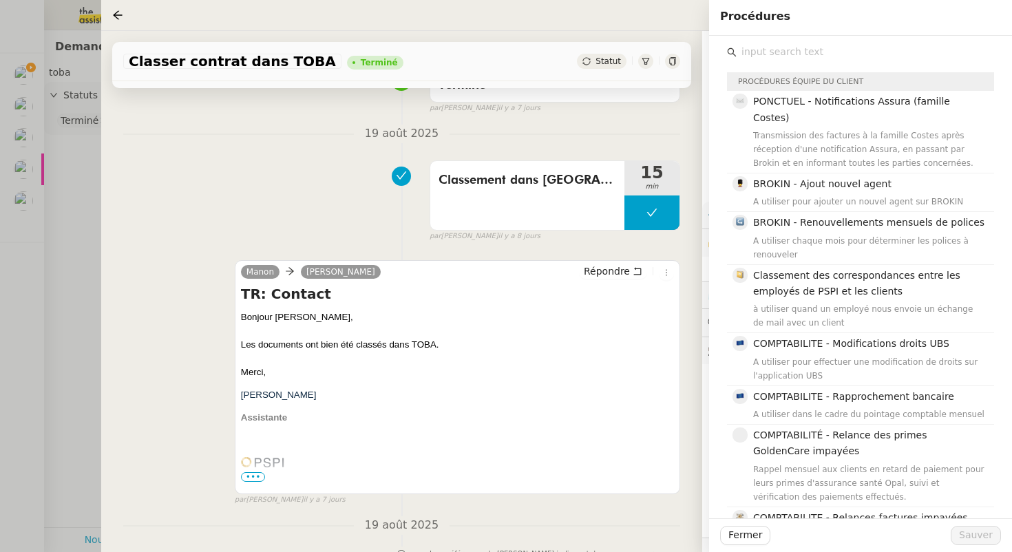
click at [642, 138] on nz-divider "19 août 2025" at bounding box center [401, 134] width 557 height 19
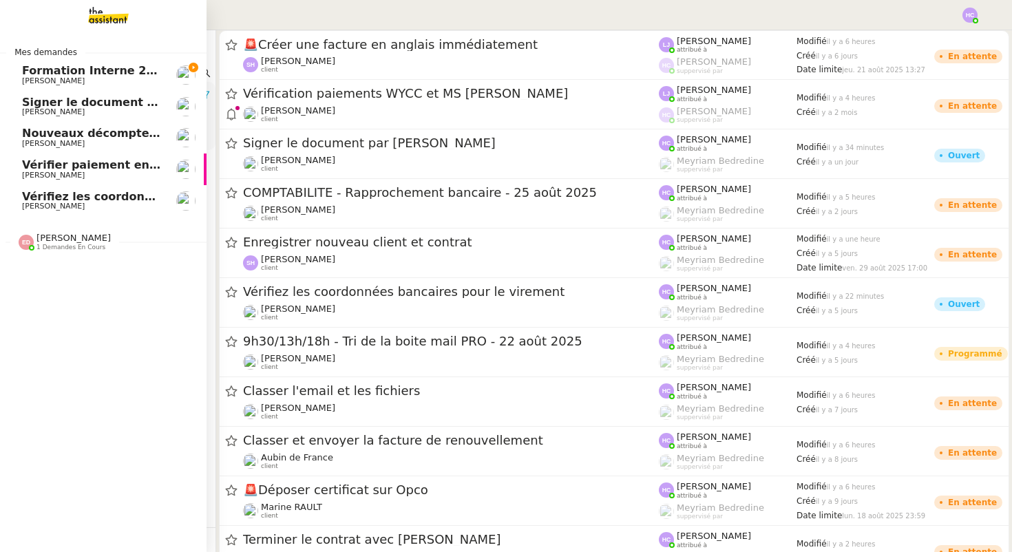
click at [87, 72] on span "Formation Interne 2 - [PERSON_NAME]" at bounding box center [141, 70] width 239 height 13
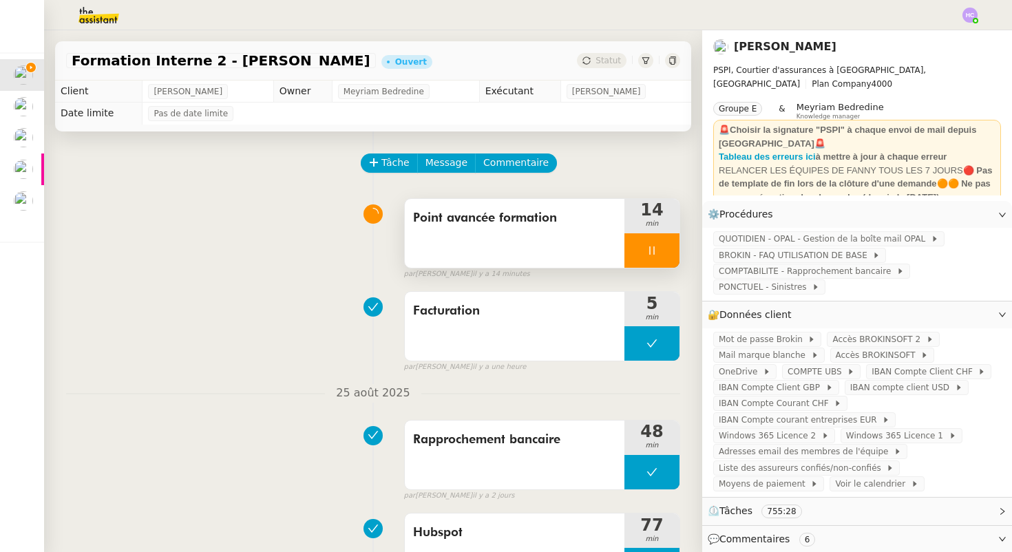
click at [663, 251] on div at bounding box center [651, 250] width 55 height 34
click at [663, 252] on icon at bounding box center [666, 250] width 10 height 8
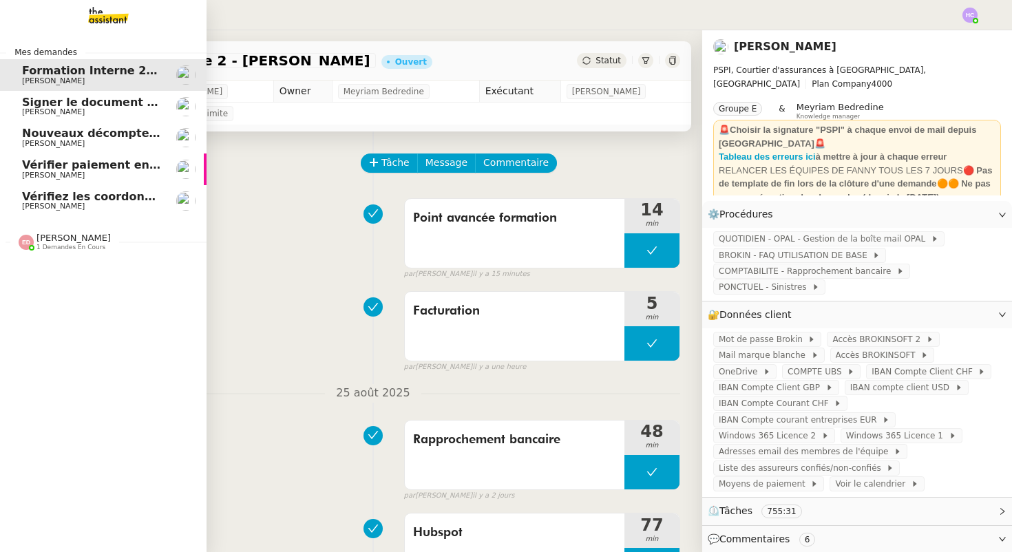
click at [41, 199] on span "Vérifiez les coordonnées bancaires pour le virement" at bounding box center [184, 196] width 324 height 13
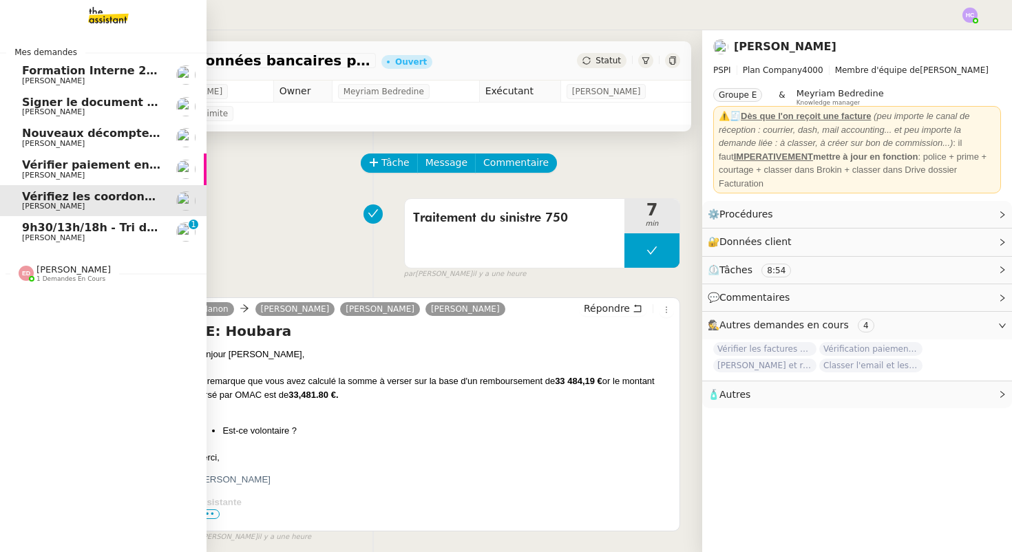
click at [79, 233] on span "9h30/13h/18h - Tri de la boite mail PRO - 22 août 2025" at bounding box center [190, 227] width 337 height 13
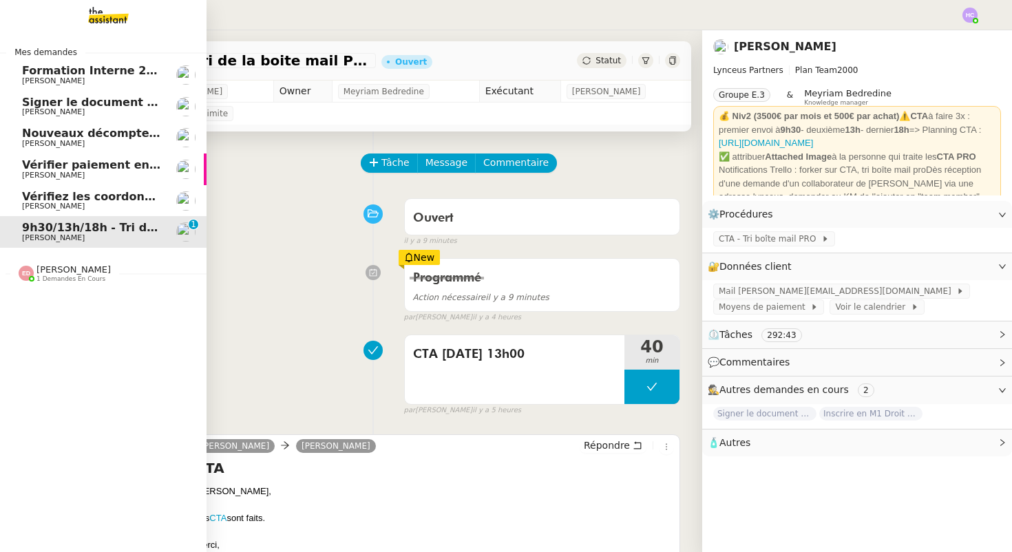
click at [89, 202] on span "Vérifiez les coordonnées bancaires pour le virement" at bounding box center [184, 196] width 324 height 13
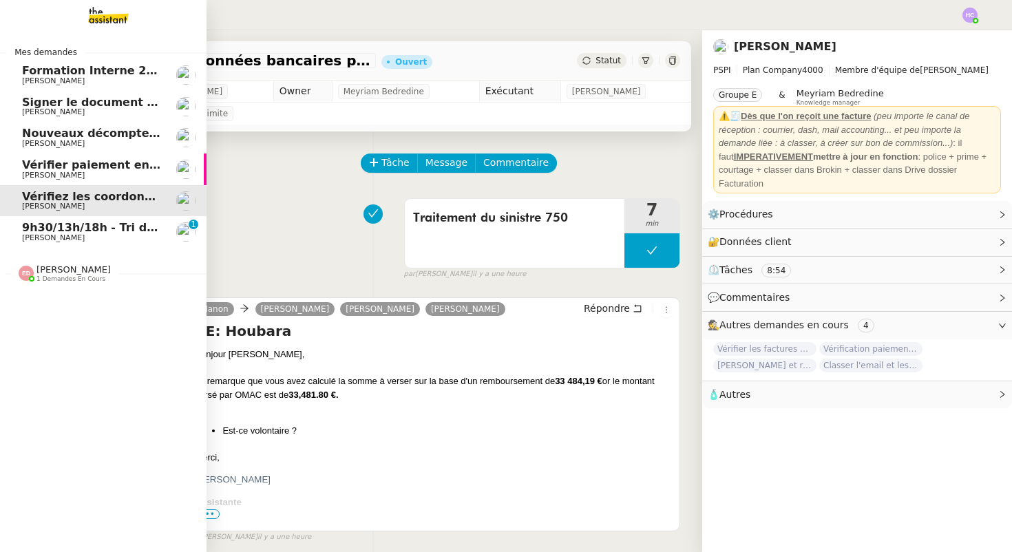
click at [118, 227] on span "9h30/13h/18h - Tri de la boite mail PRO - 22 août 2025" at bounding box center [190, 227] width 337 height 13
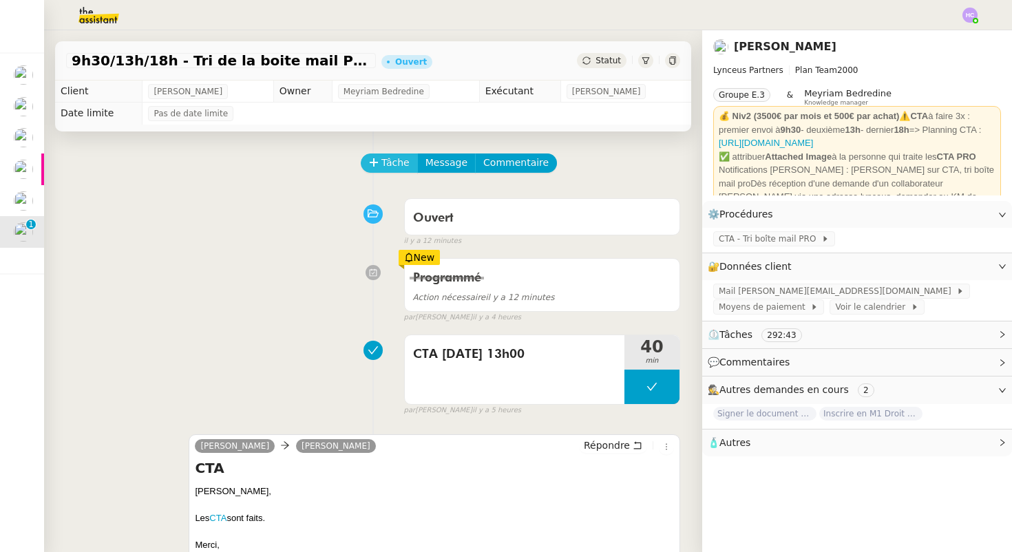
click at [377, 161] on icon at bounding box center [374, 163] width 10 height 10
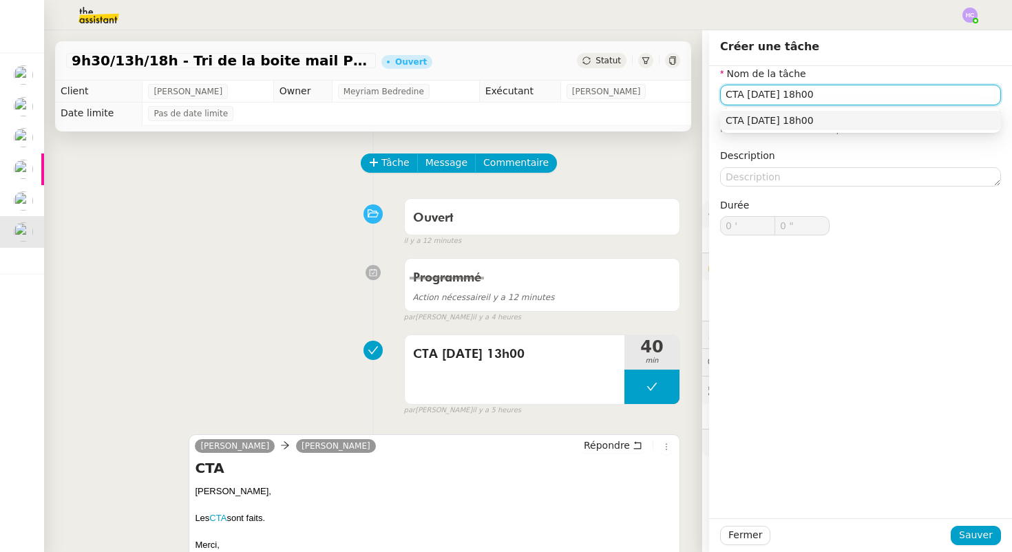
click at [847, 123] on div "CTA [DATE] 18h00" at bounding box center [861, 120] width 270 height 12
type input "CTA [DATE] 18h00"
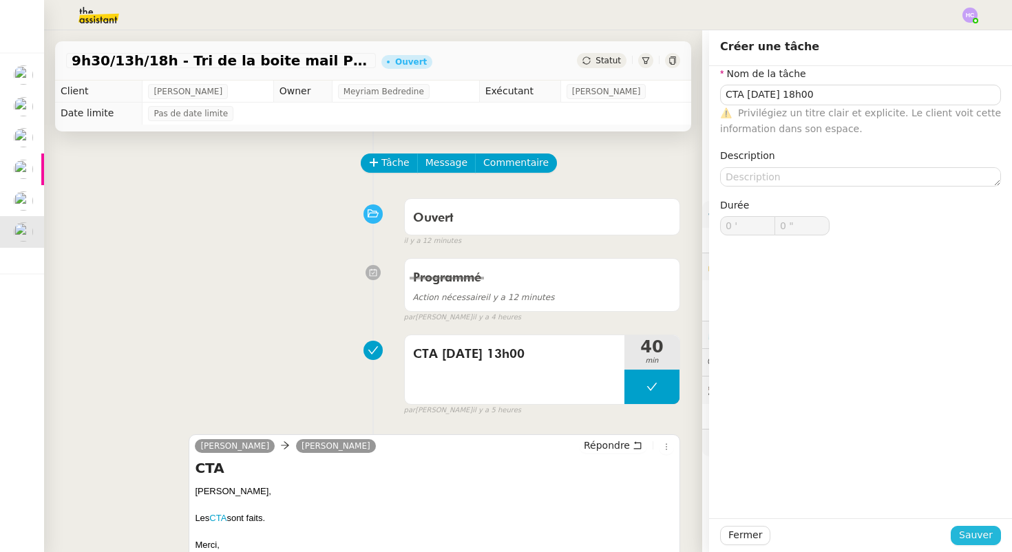
click at [982, 533] on span "Sauver" at bounding box center [976, 535] width 34 height 16
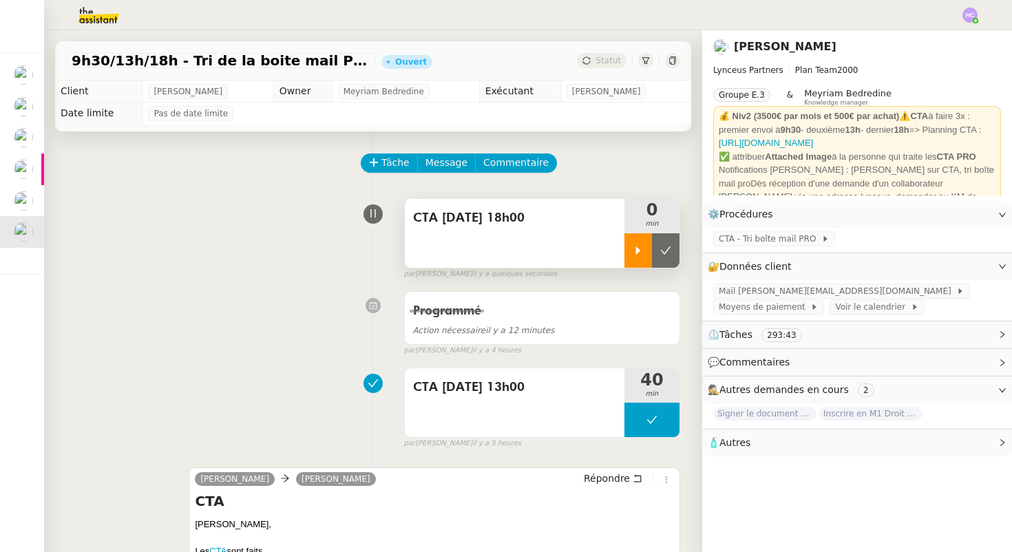
click at [639, 247] on icon at bounding box center [638, 250] width 11 height 11
click at [653, 243] on div at bounding box center [651, 250] width 55 height 34
click at [665, 252] on icon at bounding box center [666, 250] width 10 height 8
click at [653, 242] on button at bounding box center [651, 250] width 55 height 34
click at [640, 246] on icon at bounding box center [638, 250] width 11 height 11
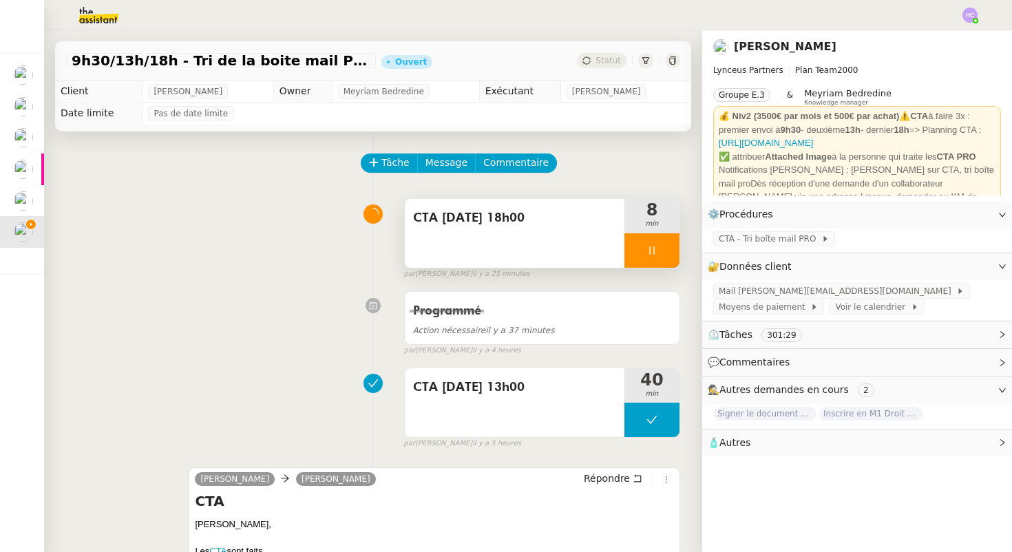
click at [649, 249] on icon at bounding box center [651, 250] width 11 height 11
click at [632, 247] on div at bounding box center [638, 250] width 28 height 34
click at [644, 251] on div at bounding box center [651, 250] width 55 height 34
click at [637, 246] on icon at bounding box center [638, 250] width 11 height 11
click at [657, 248] on icon at bounding box center [651, 250] width 11 height 11
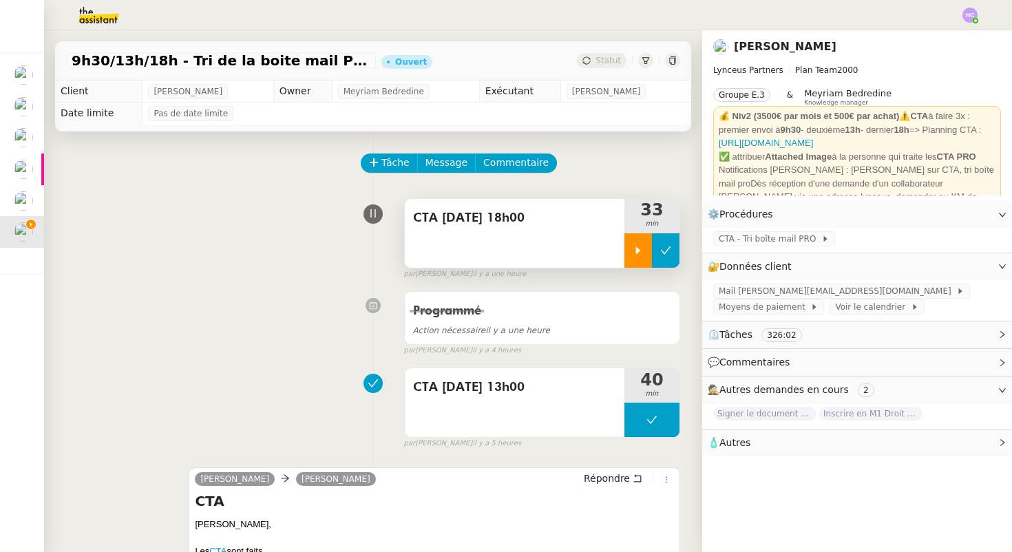
click at [666, 250] on icon at bounding box center [666, 250] width 10 height 8
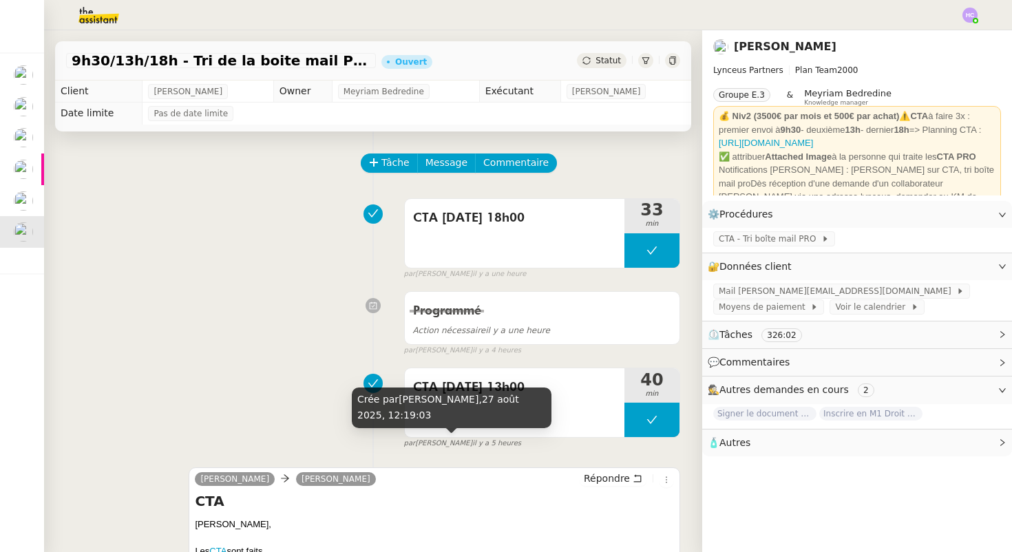
scroll to position [236, 0]
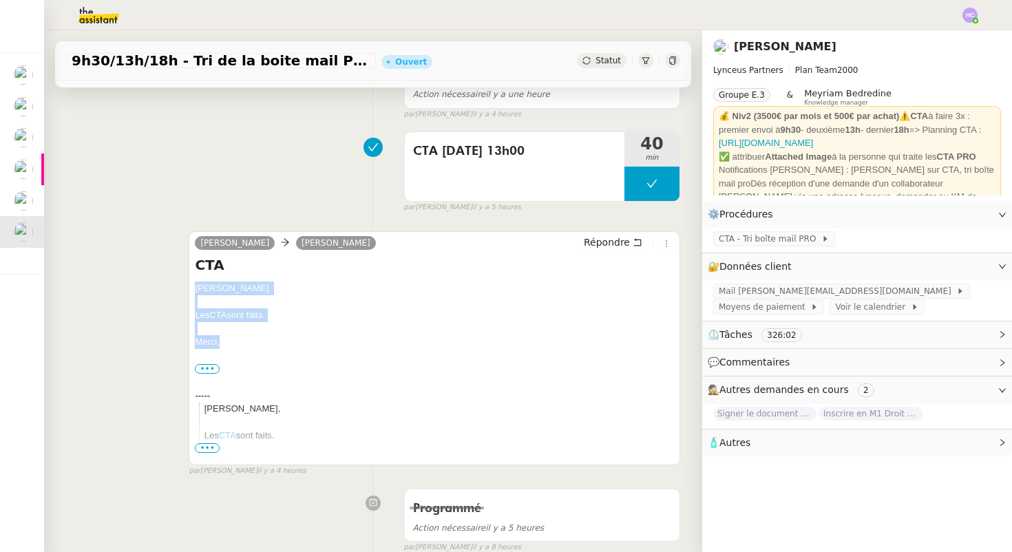
drag, startPoint x: 226, startPoint y: 344, endPoint x: 191, endPoint y: 290, distance: 64.2
click at [191, 290] on div "[PERSON_NAME] [PERSON_NAME] Répondre CTA [PERSON_NAME] CTA sont faits. [GEOGRAP…" at bounding box center [435, 348] width 492 height 234
copy div "[PERSON_NAME] CTA sont faits. [GEOGRAPHIC_DATA],"
click at [611, 240] on span "Répondre" at bounding box center [607, 242] width 46 height 14
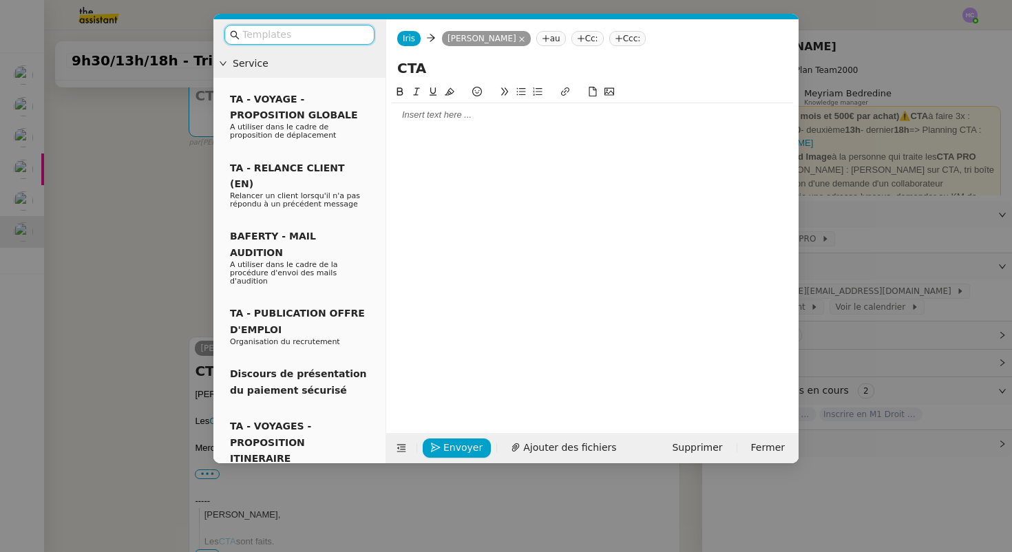
click at [411, 116] on div at bounding box center [592, 115] width 401 height 12
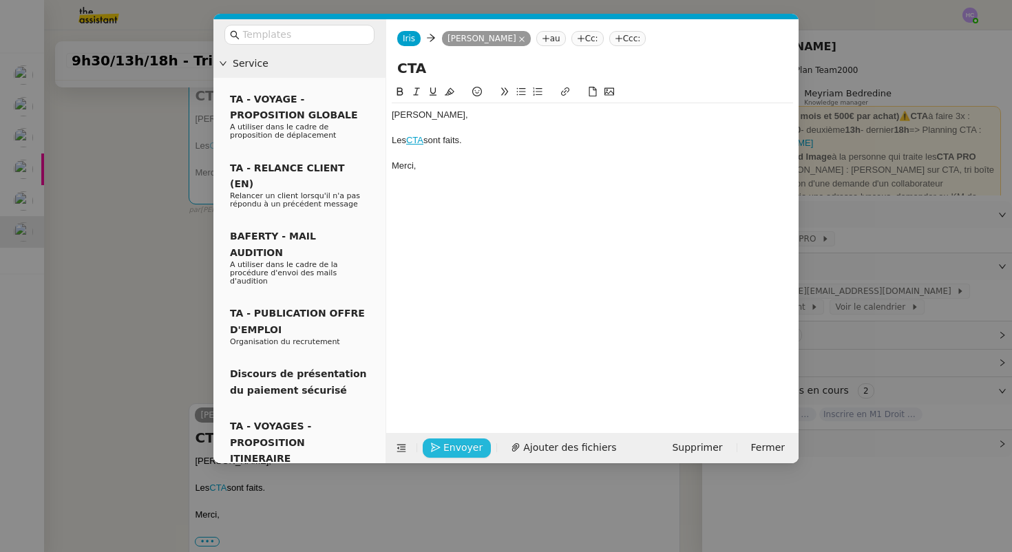
click at [447, 448] on span "Envoyer" at bounding box center [462, 448] width 39 height 16
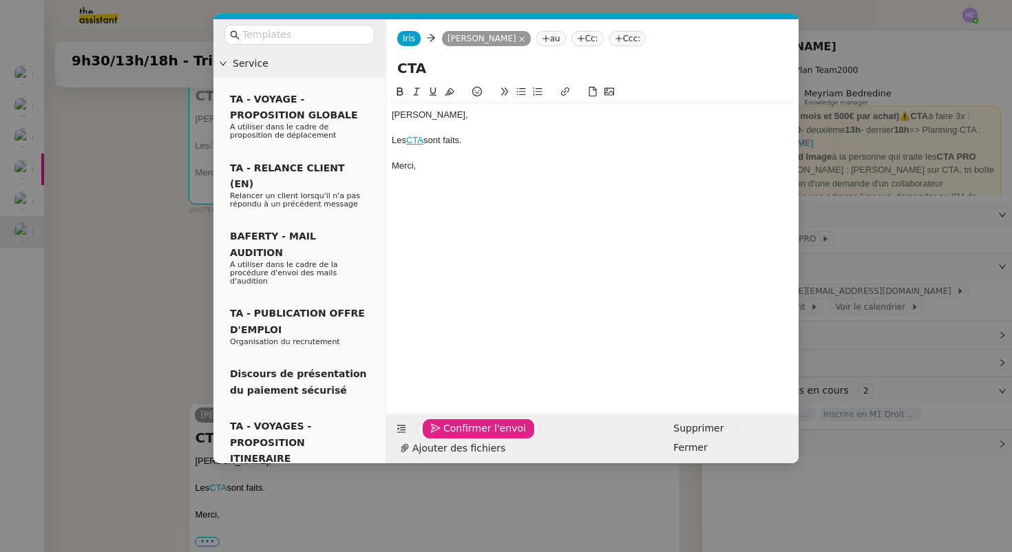
click at [446, 436] on span "Confirmer l'envoi" at bounding box center [484, 429] width 83 height 16
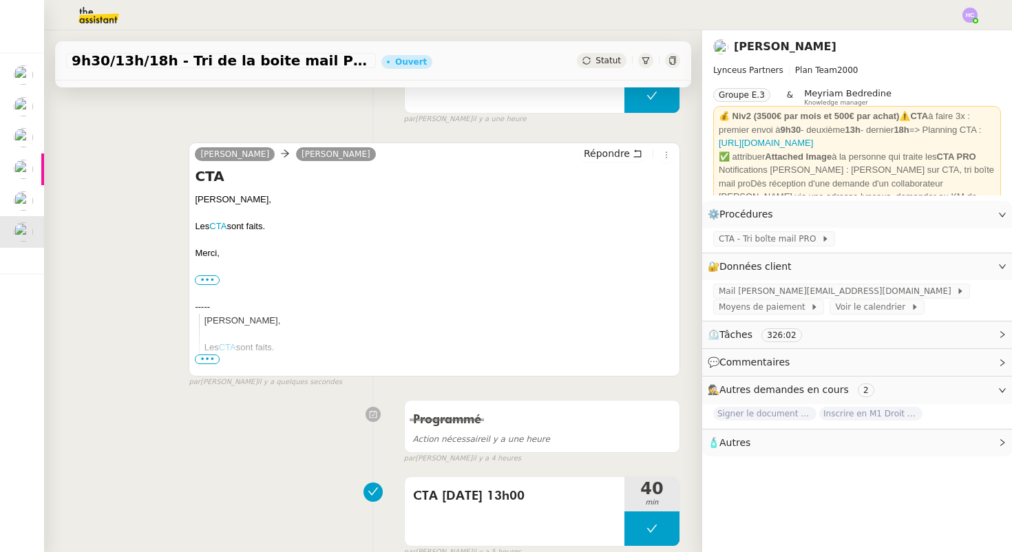
scroll to position [17, 0]
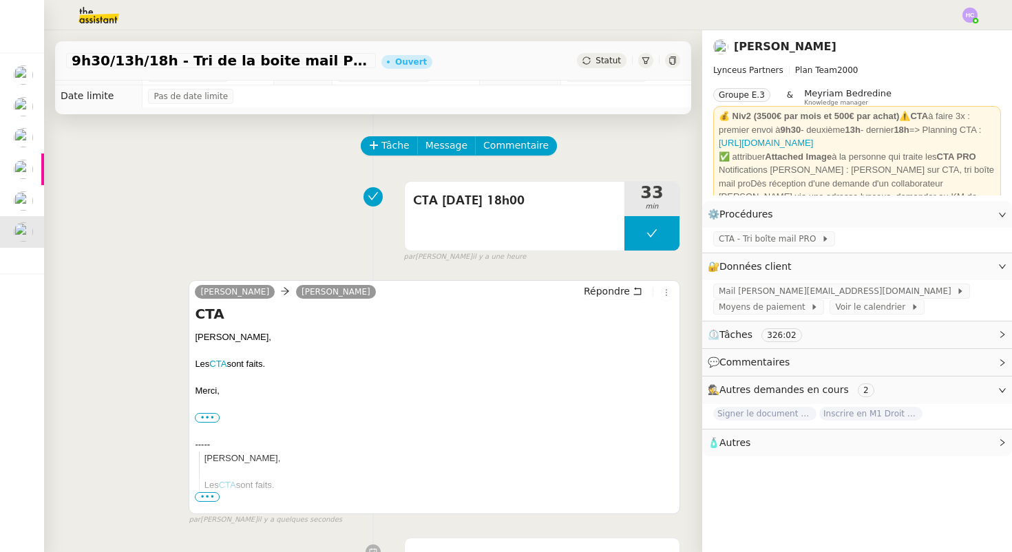
click at [973, 14] on img at bounding box center [969, 15] width 15 height 15
click at [947, 33] on li "Suivi" at bounding box center [932, 39] width 89 height 19
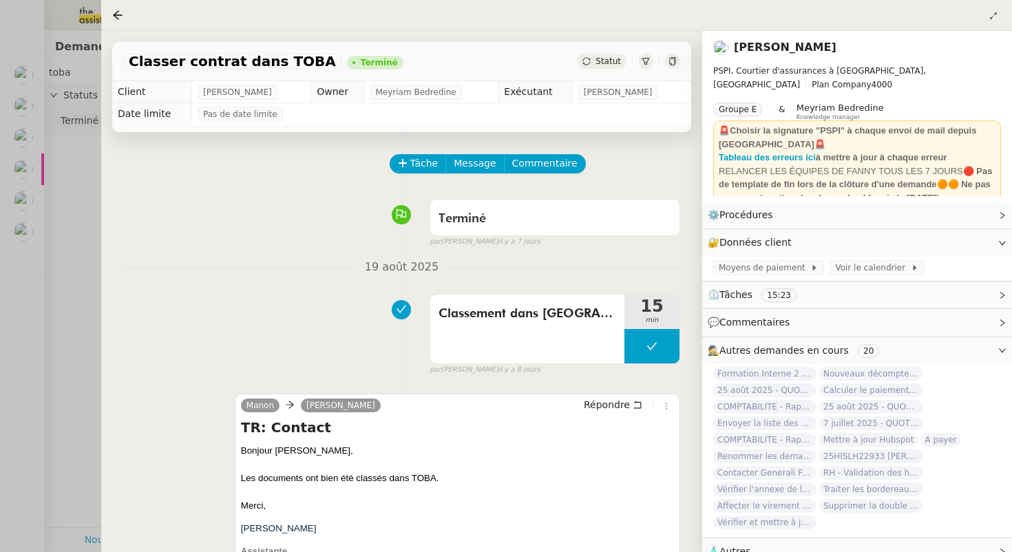
scroll to position [134, 0]
